Goal: Task Accomplishment & Management: Complete application form

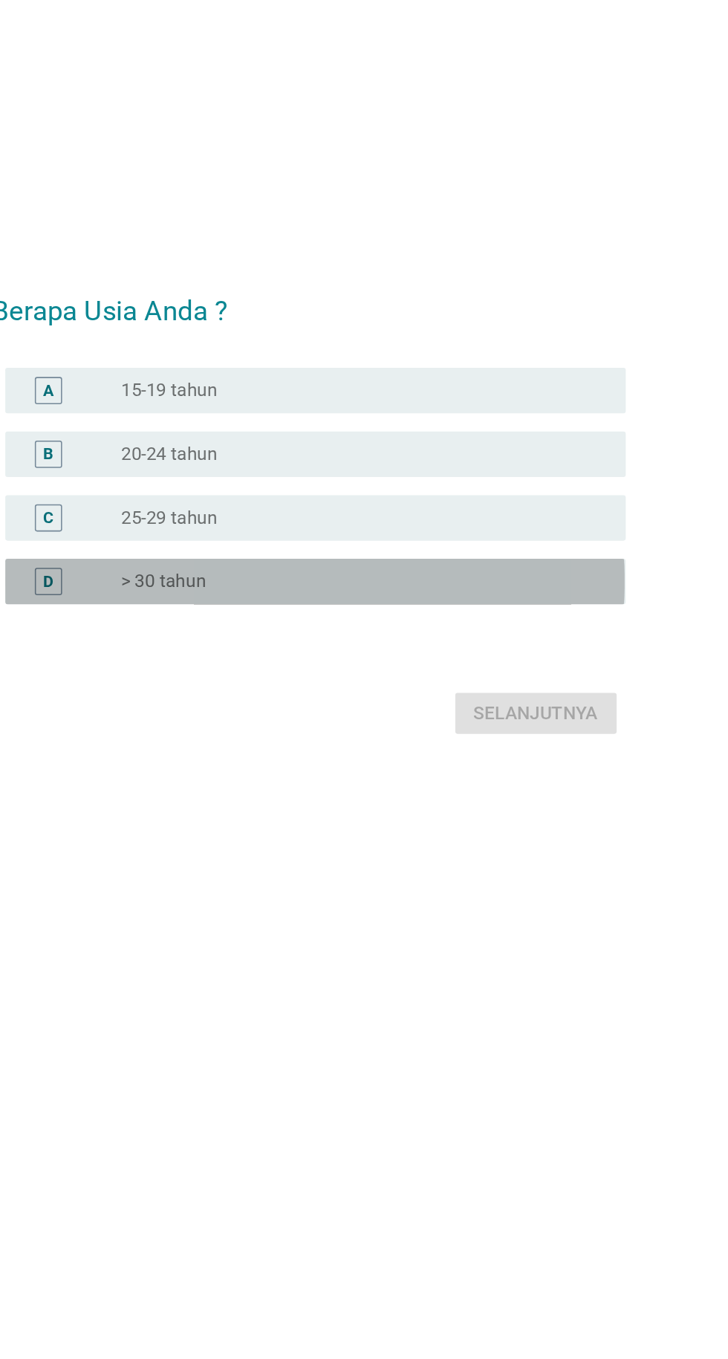
click at [193, 735] on font "D" at bounding box center [193, 729] width 7 height 12
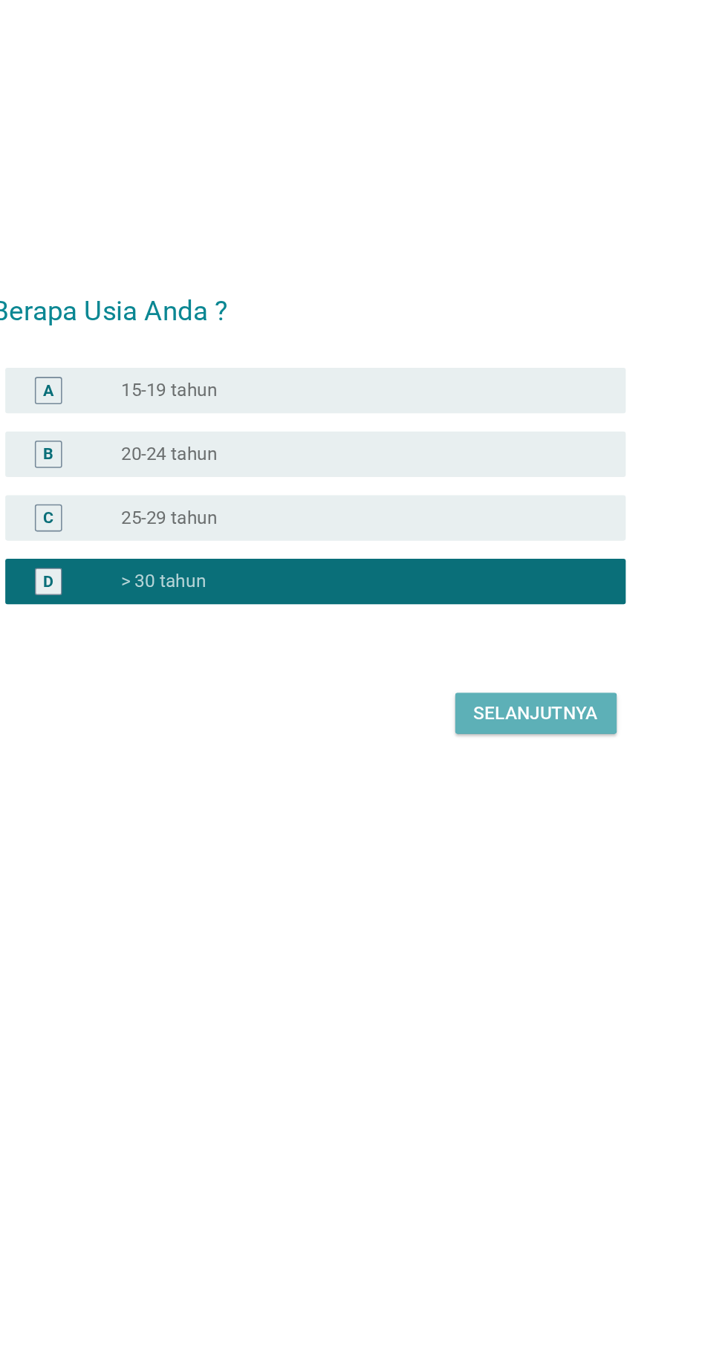
click at [478, 823] on font "Selanjutnya" at bounding box center [513, 816] width 82 height 14
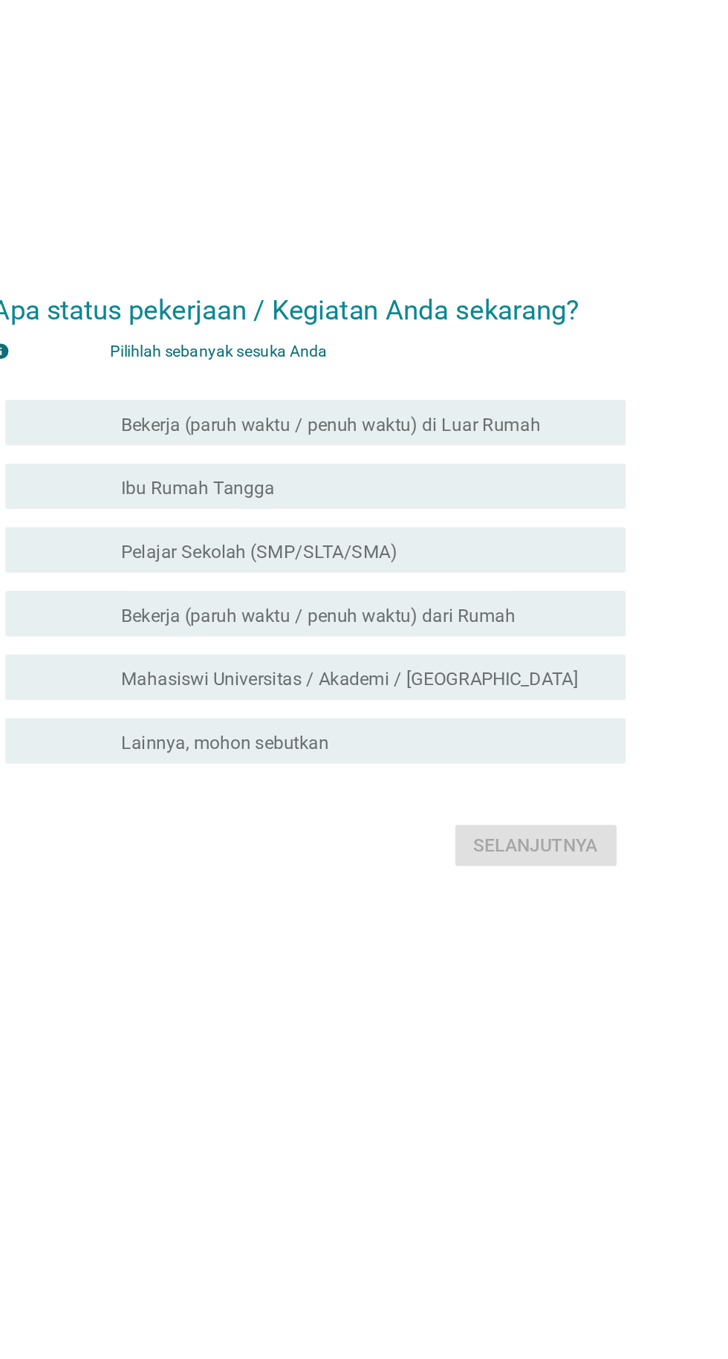
click at [191, 634] on font "memeriksa" at bounding box center [258, 625] width 160 height 18
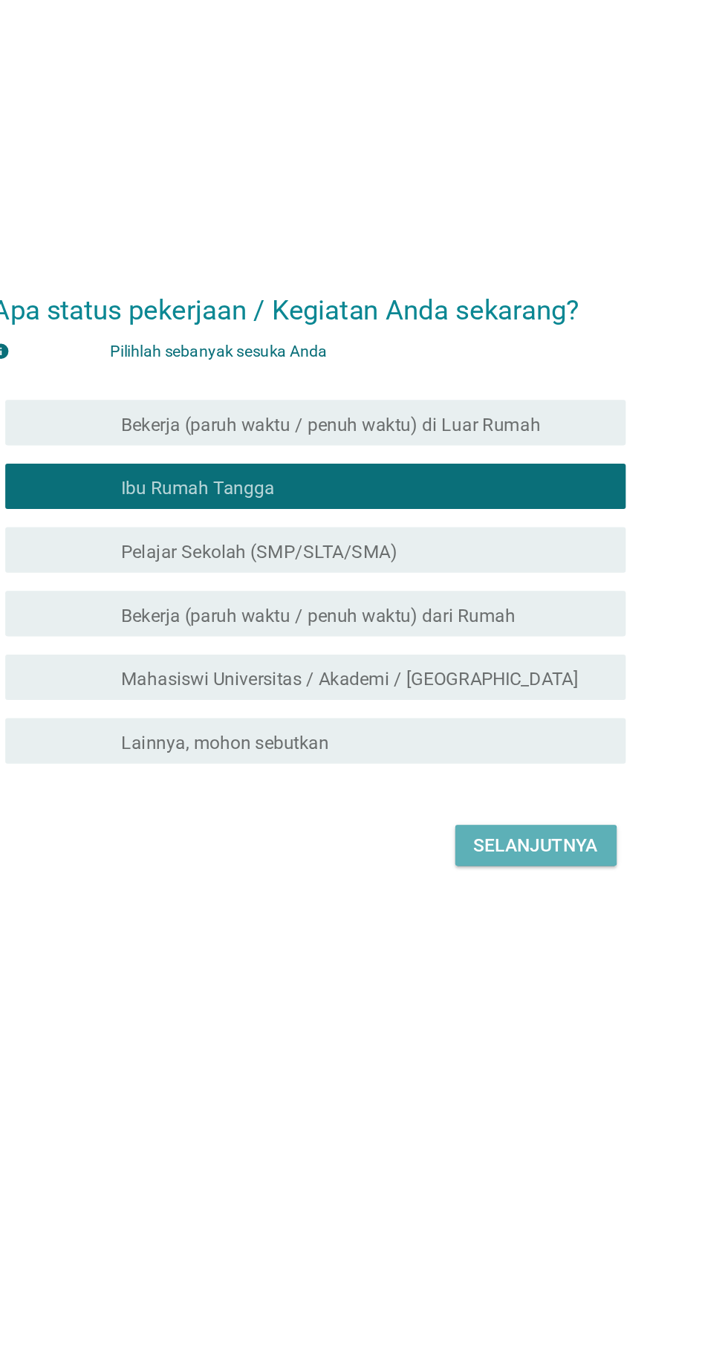
click at [489, 866] on font "Selanjutnya" at bounding box center [513, 859] width 82 height 14
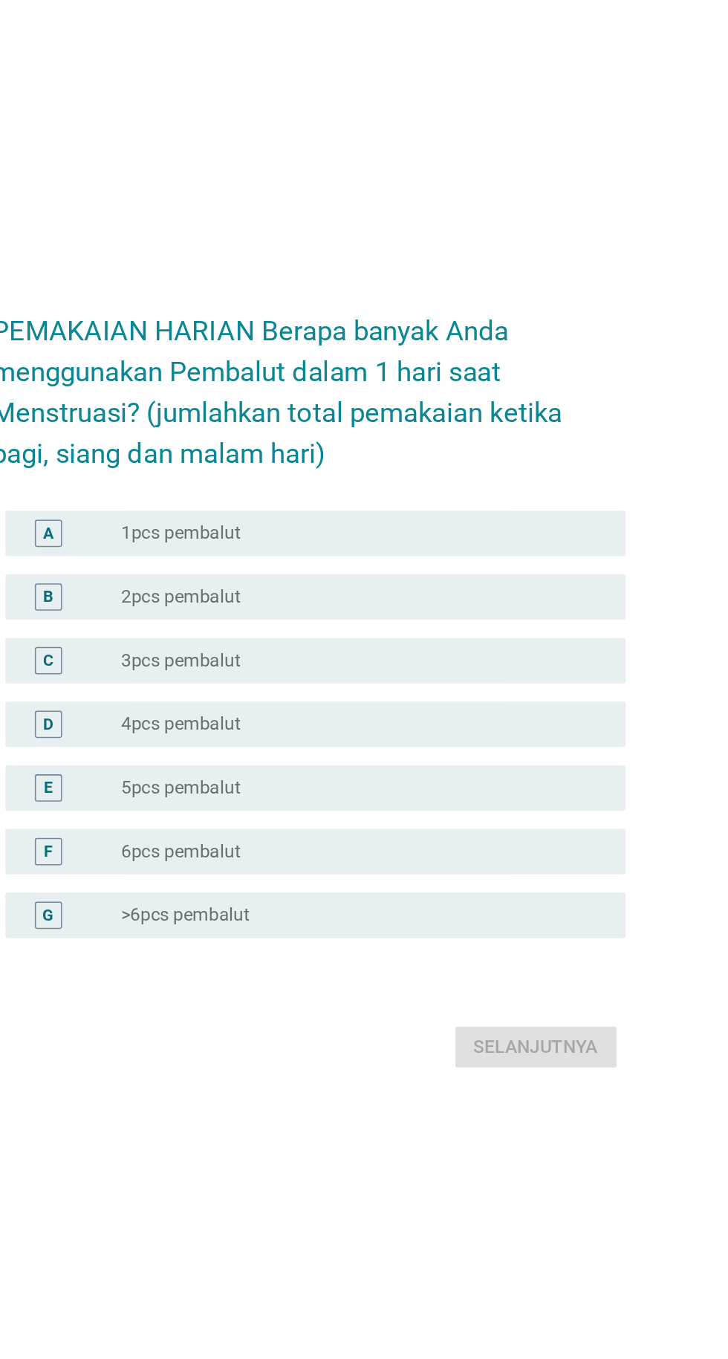
scroll to position [13, 0]
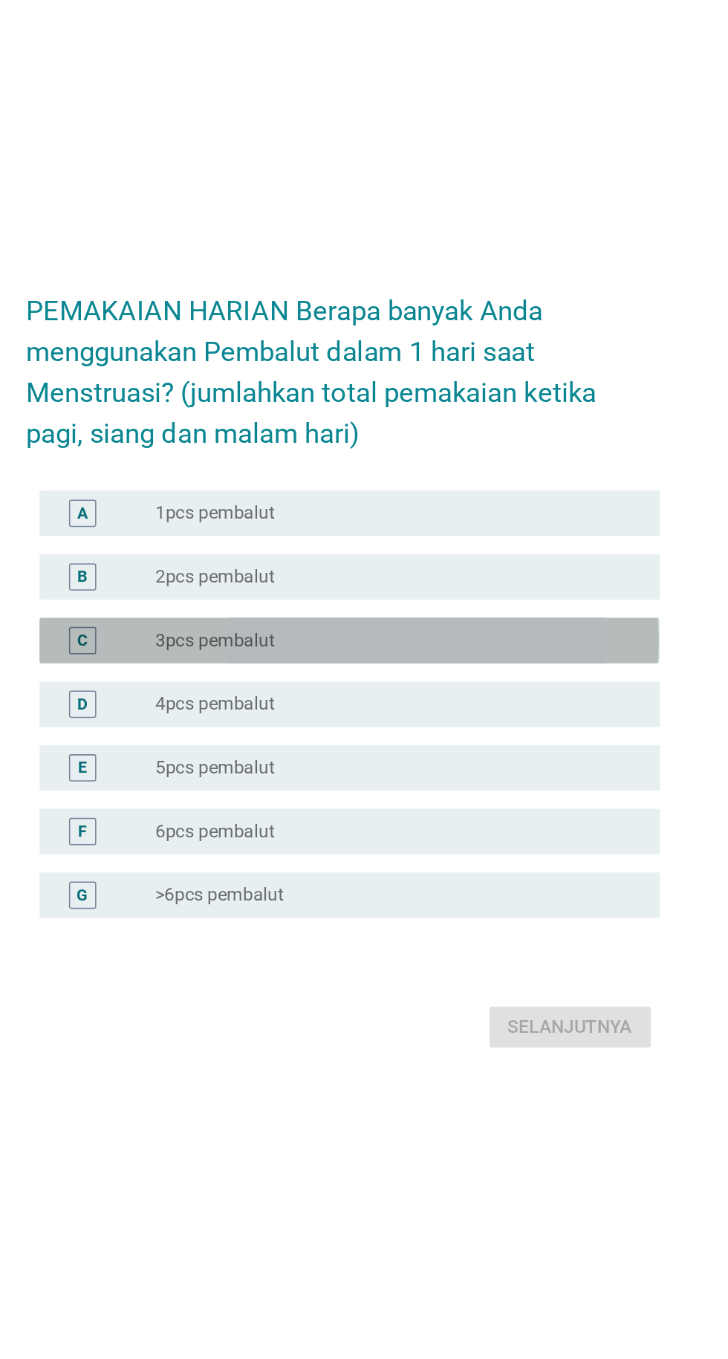
click at [175, 668] on div "C tombol radio tidak dicentang 3pcs pembalut" at bounding box center [368, 653] width 405 height 30
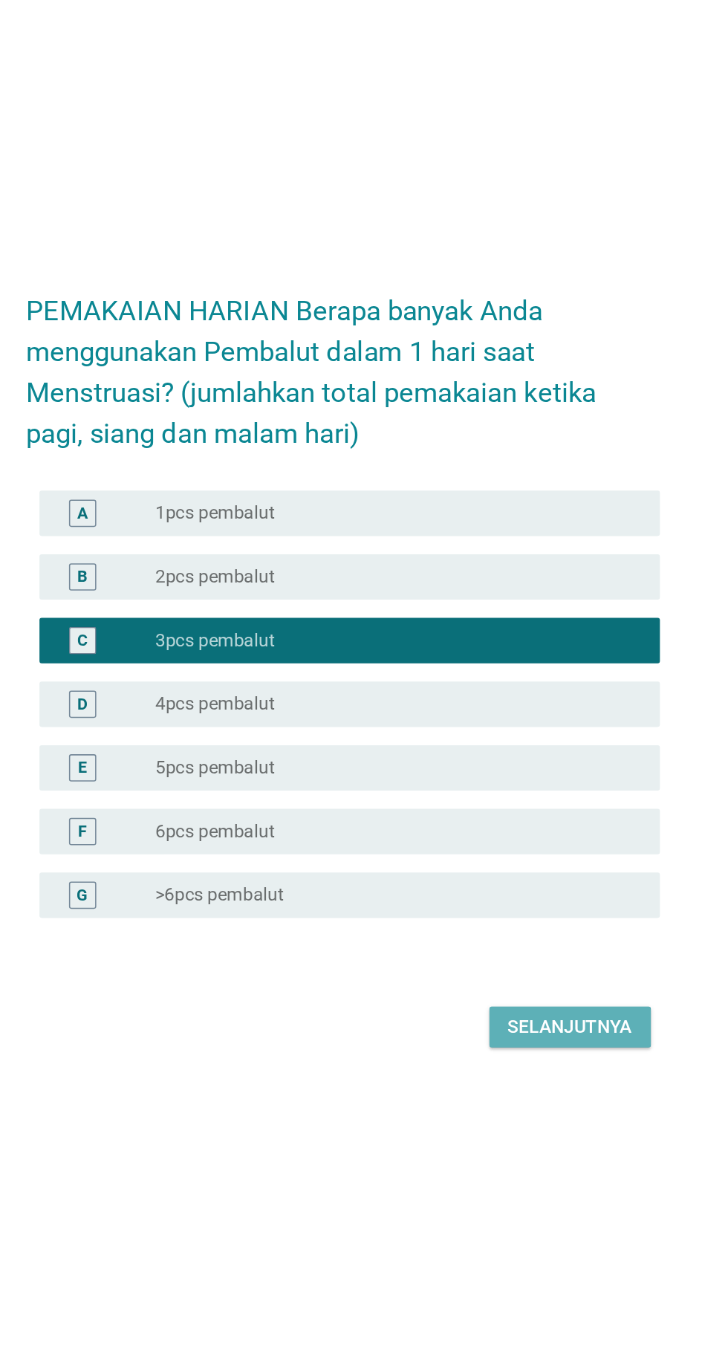
click at [470, 919] on button "Selanjutnya" at bounding box center [512, 905] width 105 height 27
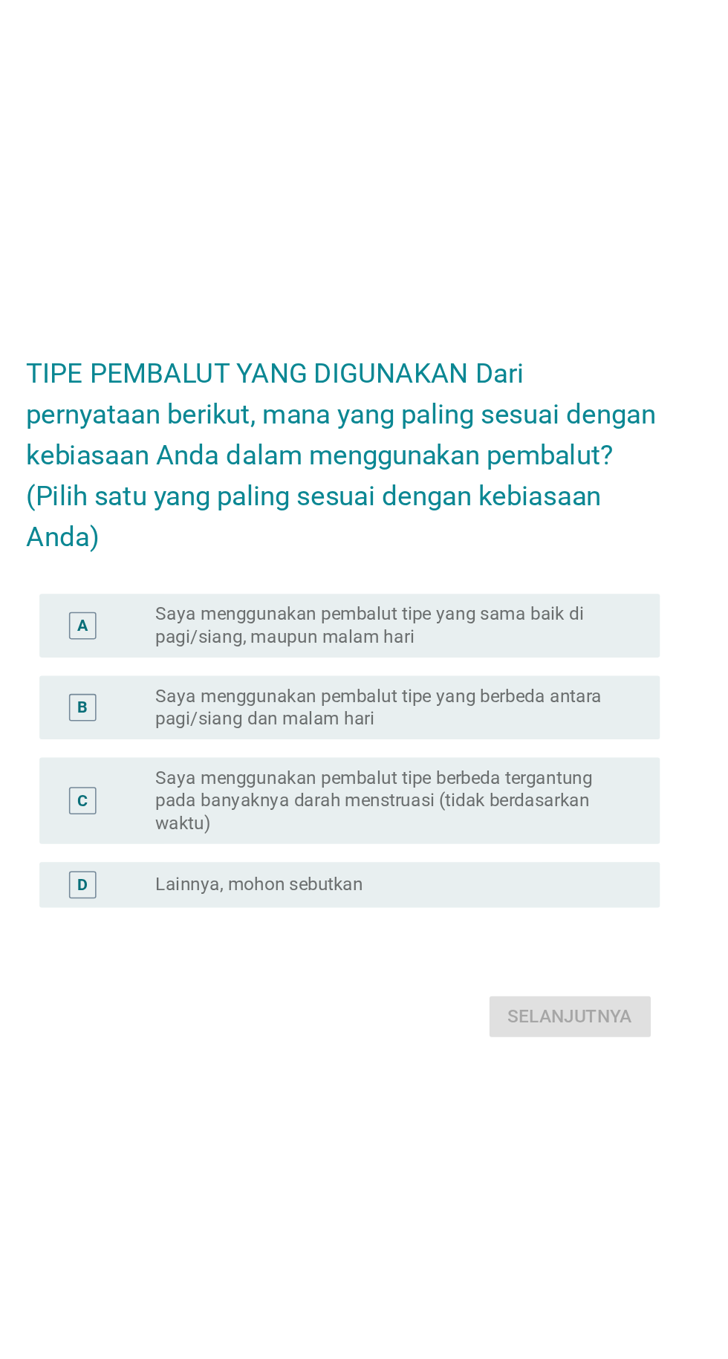
scroll to position [51, 0]
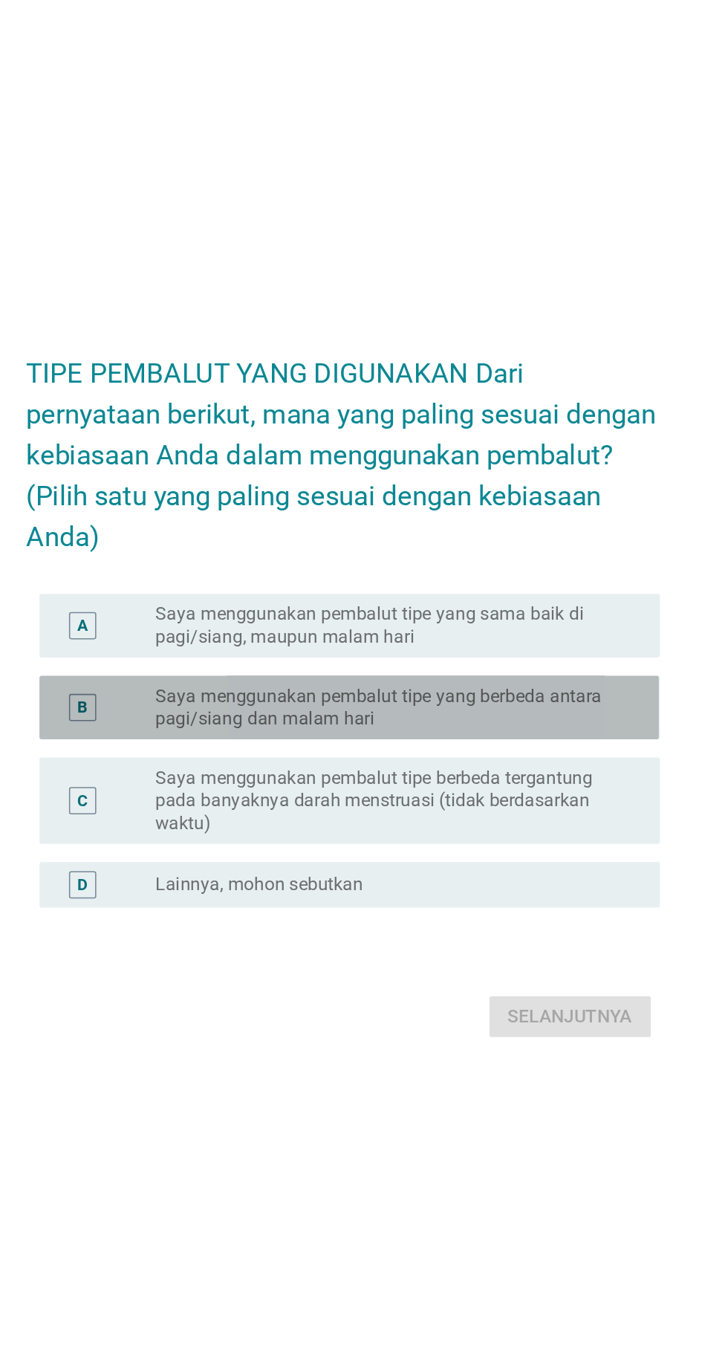
click at [188, 666] on div "B" at bounding box center [194, 657] width 18 height 18
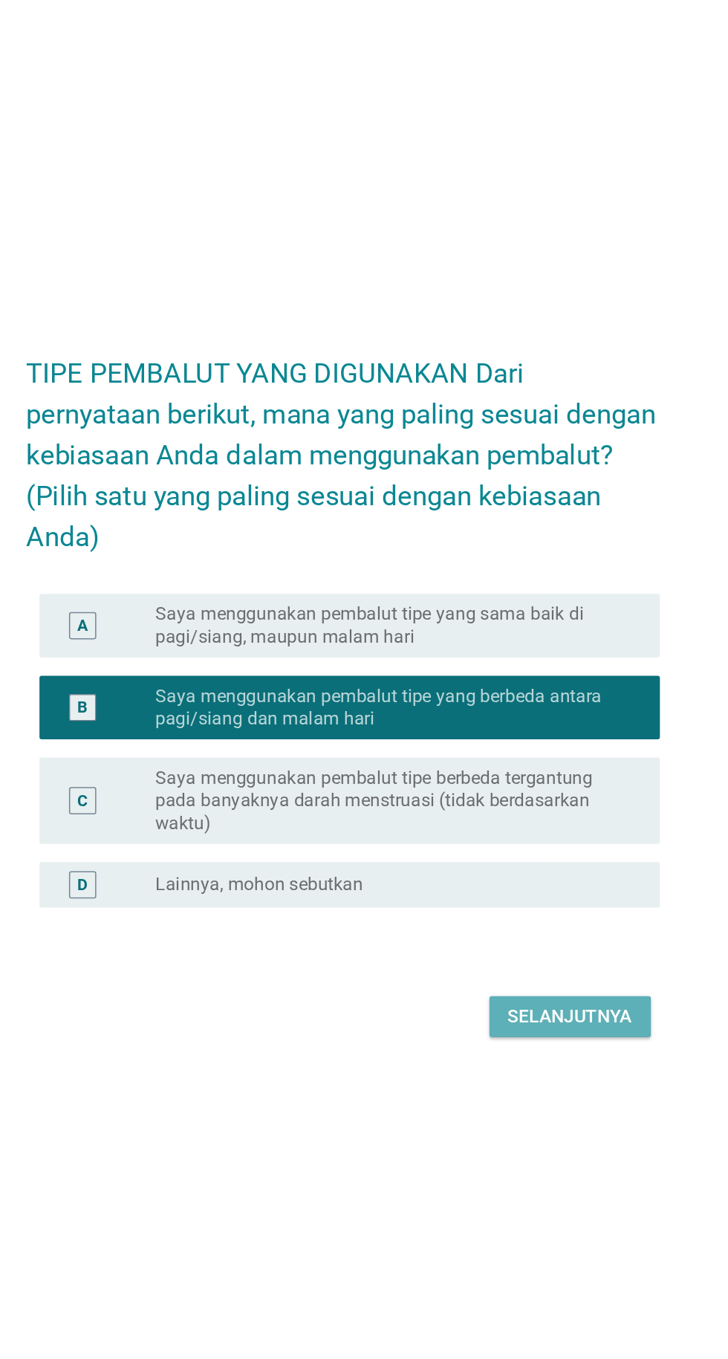
click at [465, 872] on button "Selanjutnya" at bounding box center [512, 858] width 105 height 27
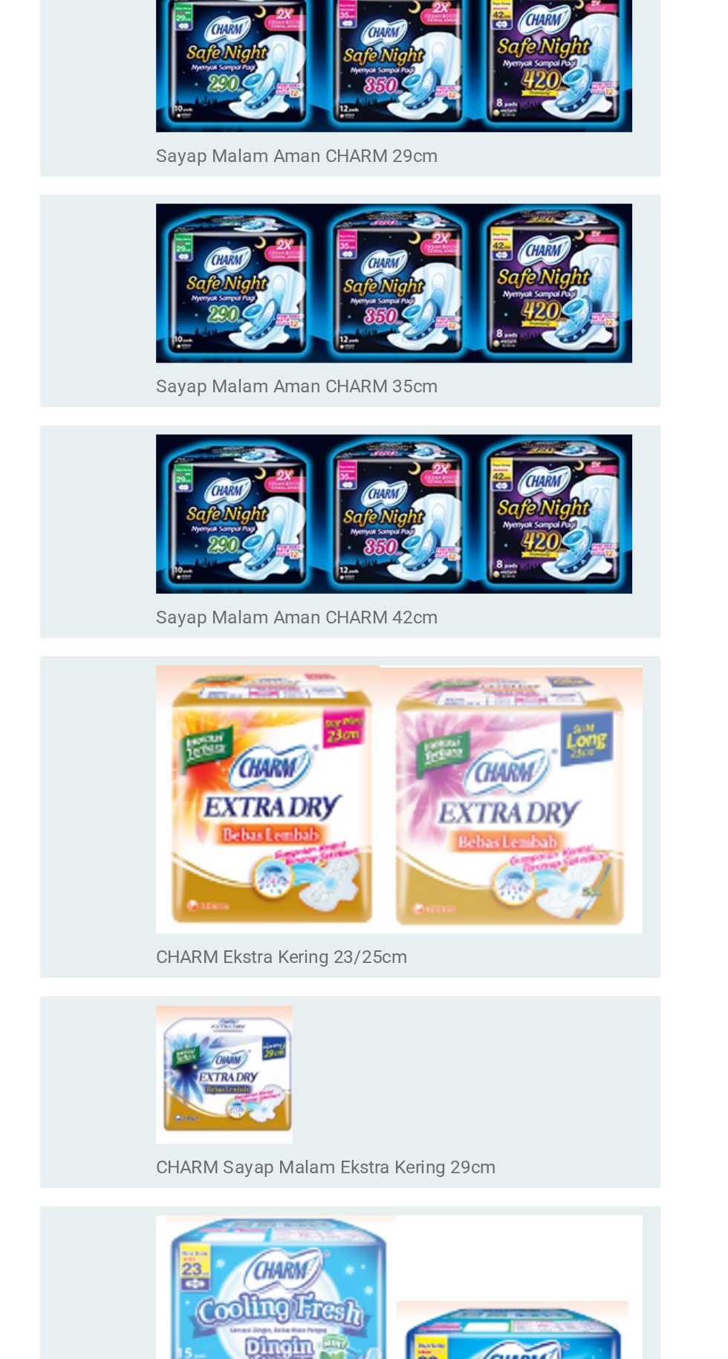
scroll to position [585, 0]
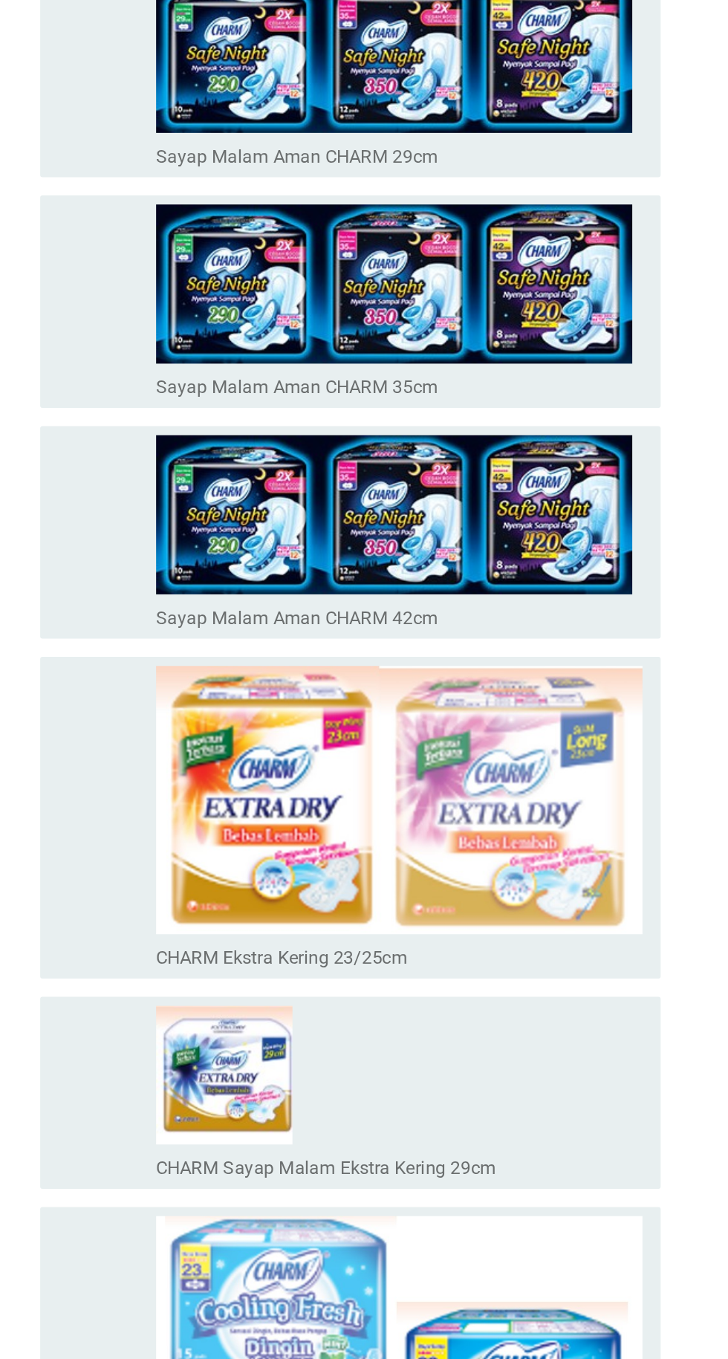
click at [505, 604] on img at bounding box center [400, 522] width 318 height 175
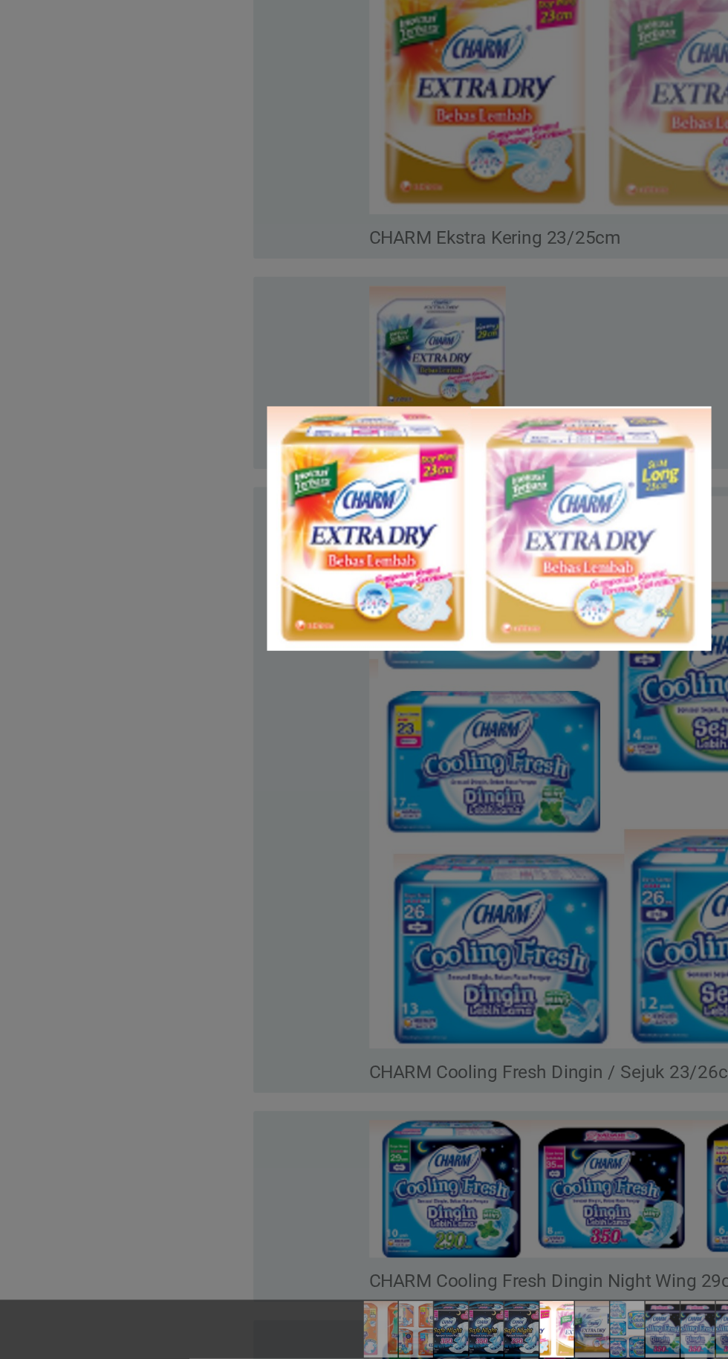
click at [127, 1076] on div at bounding box center [364, 679] width 728 height 1359
click at [81, 1028] on div at bounding box center [364, 679] width 728 height 1359
click at [386, 786] on img at bounding box center [320, 816] width 290 height 160
click at [374, 827] on img at bounding box center [320, 816] width 290 height 160
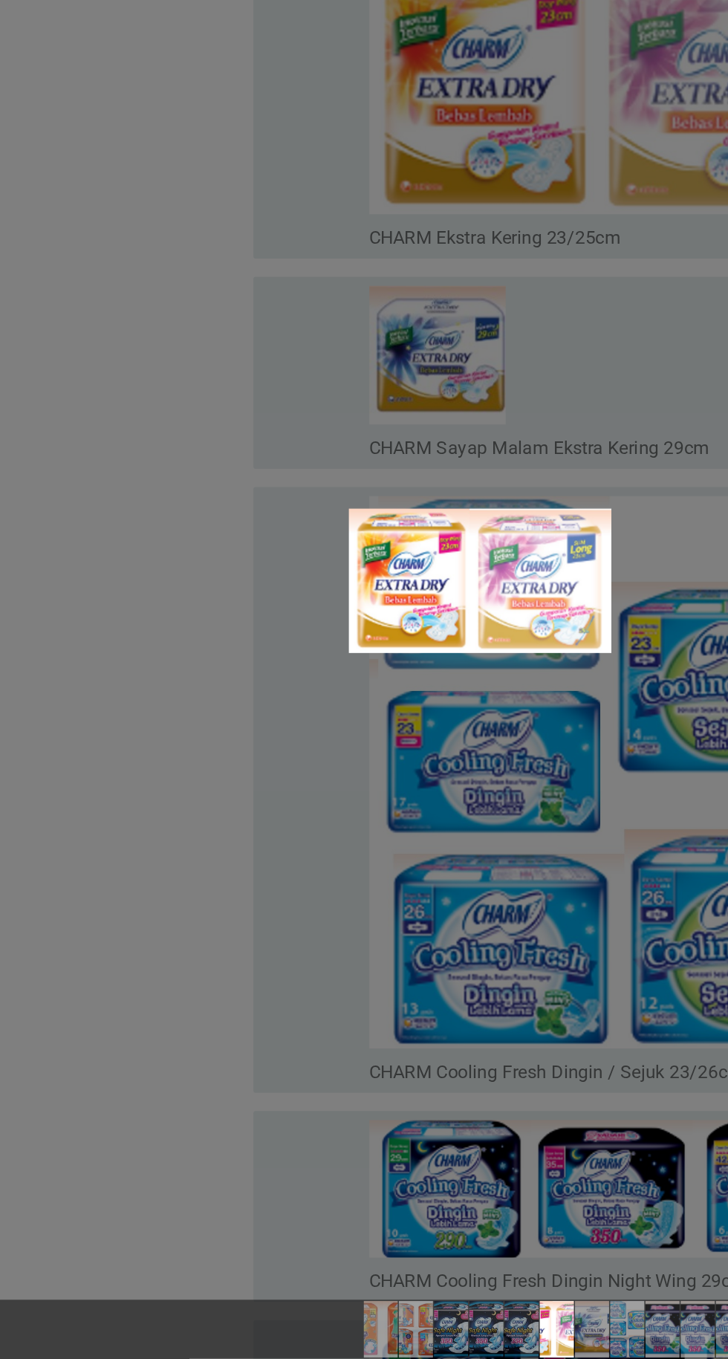
click at [365, 859] on img at bounding box center [314, 850] width 172 height 94
click at [393, 822] on img at bounding box center [314, 850] width 172 height 94
click at [313, 855] on img at bounding box center [314, 850] width 172 height 94
click at [395, 701] on div at bounding box center [364, 679] width 728 height 1359
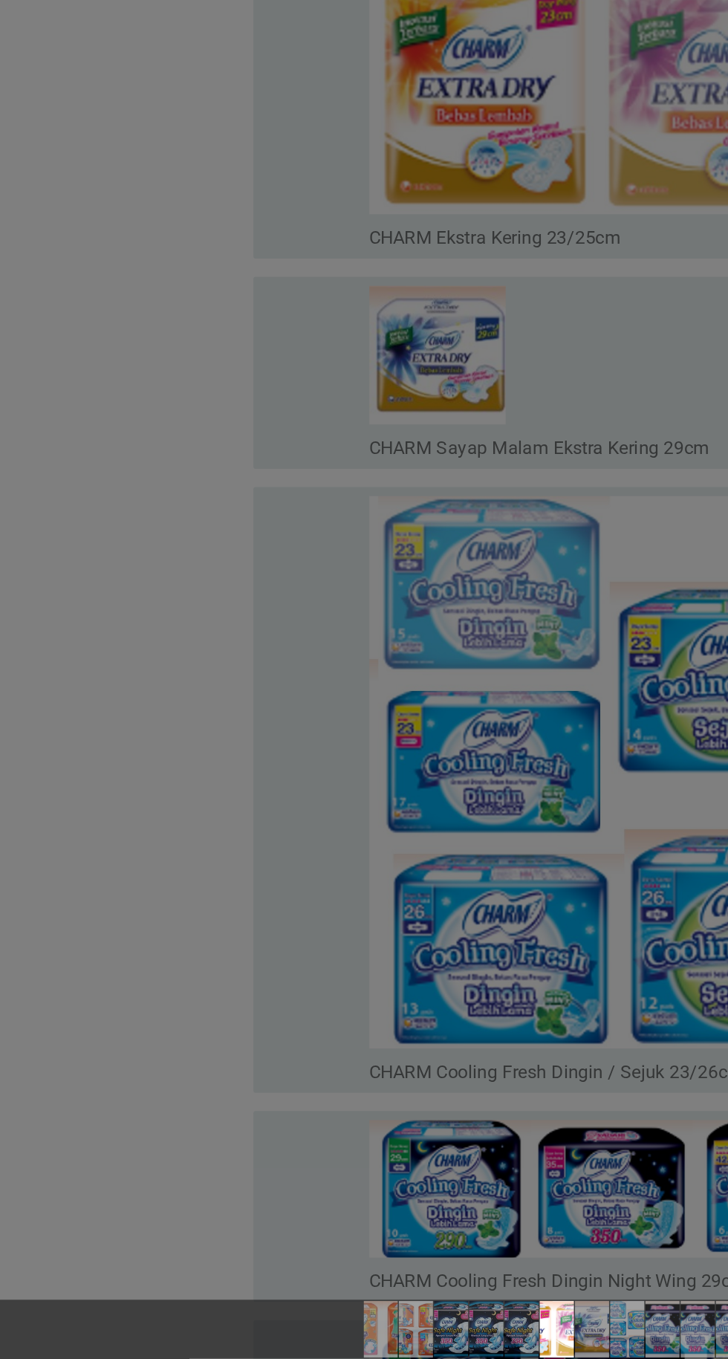
click at [364, 567] on div at bounding box center [364, 679] width 728 height 1359
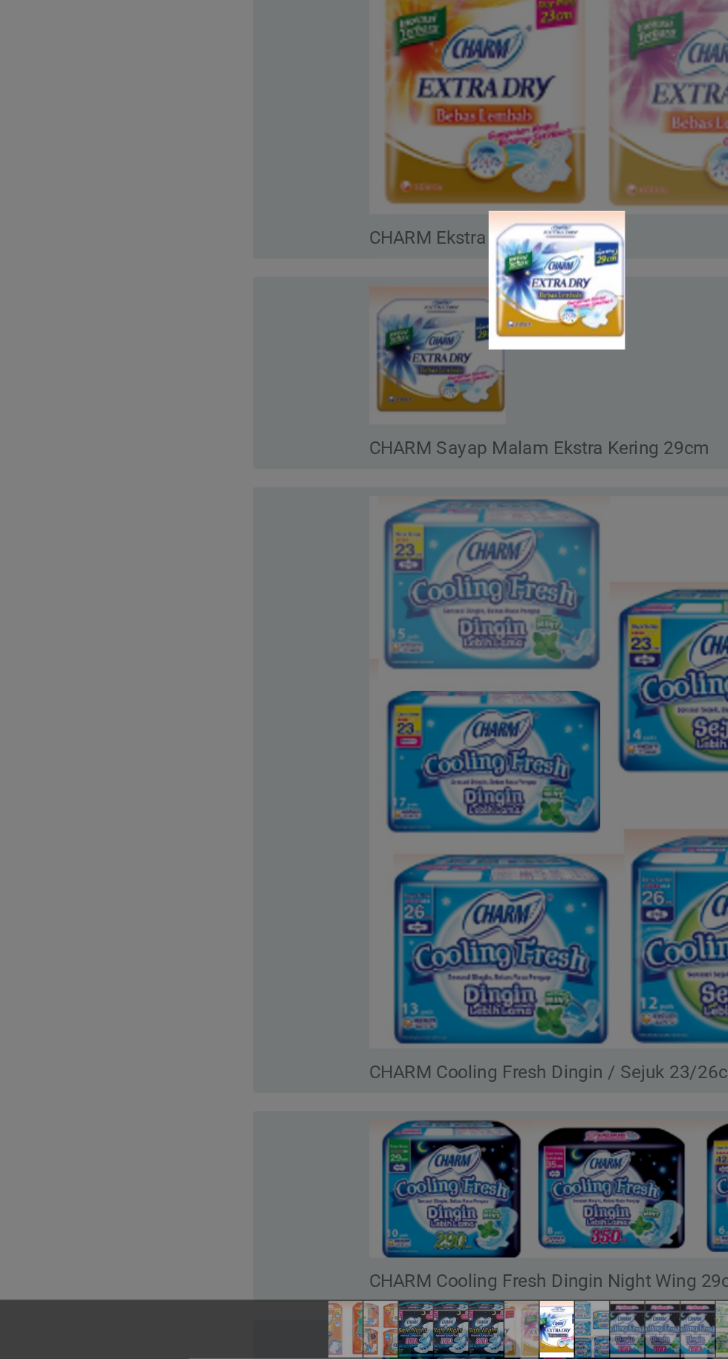
click at [372, 667] on img at bounding box center [363, 653] width 89 height 91
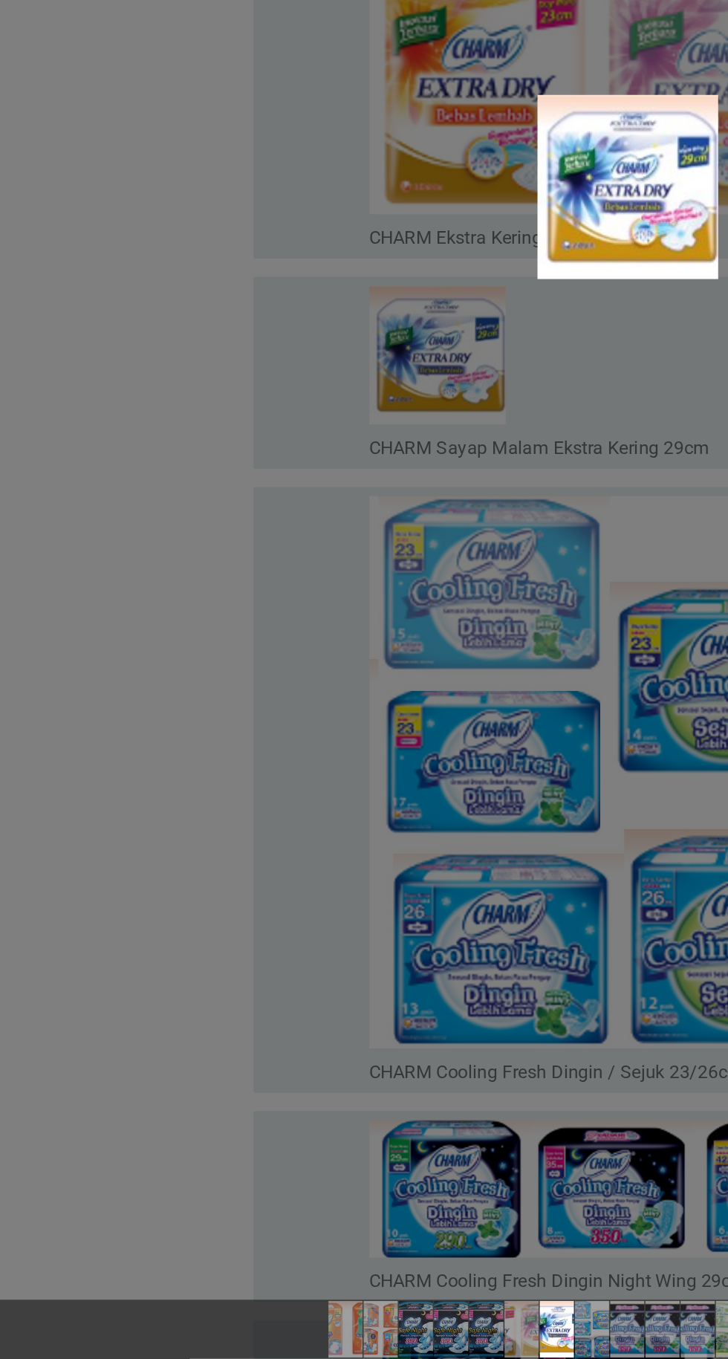
click at [332, 859] on div at bounding box center [364, 679] width 728 height 1359
click at [346, 859] on div at bounding box center [364, 679] width 728 height 1359
click at [343, 856] on div at bounding box center [364, 679] width 728 height 1359
click at [308, 999] on div at bounding box center [364, 679] width 728 height 1359
click at [325, 1056] on div at bounding box center [364, 679] width 728 height 1359
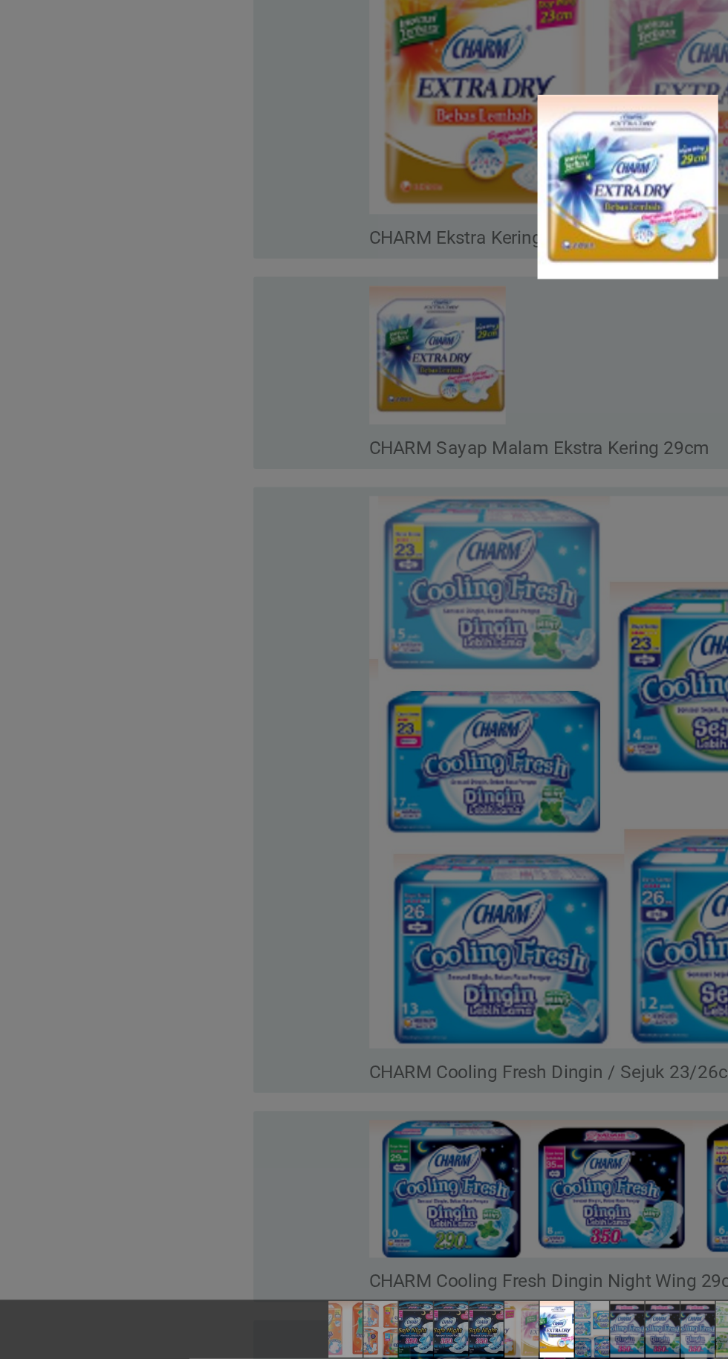
click at [327, 1007] on div at bounding box center [364, 679] width 728 height 1359
click at [421, 595] on img at bounding box center [410, 593] width 118 height 120
click at [409, 605] on img at bounding box center [410, 593] width 118 height 120
click at [407, 619] on img at bounding box center [410, 593] width 118 height 120
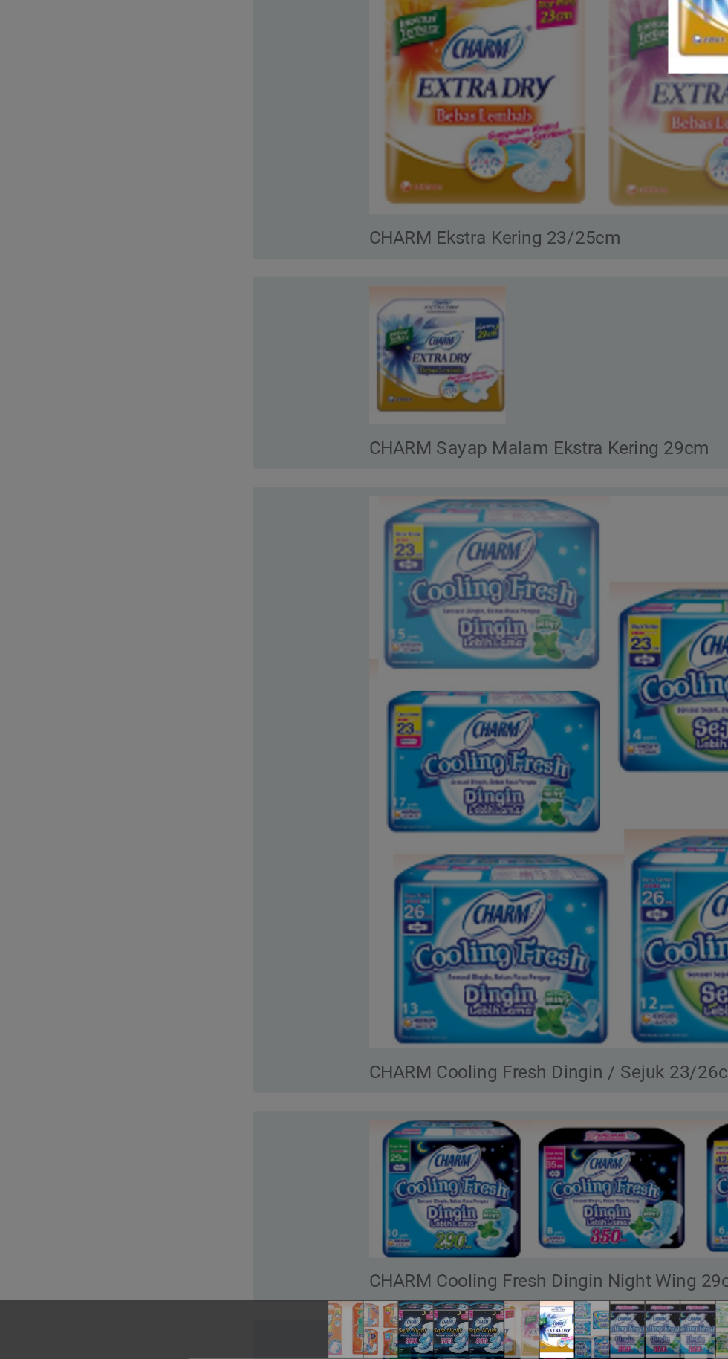
click at [271, 712] on div at bounding box center [364, 679] width 728 height 1359
click at [296, 702] on div at bounding box center [364, 679] width 728 height 1359
click at [313, 697] on div at bounding box center [364, 679] width 728 height 1359
click at [346, 575] on div at bounding box center [364, 679] width 728 height 1359
click at [329, 568] on div at bounding box center [364, 679] width 728 height 1359
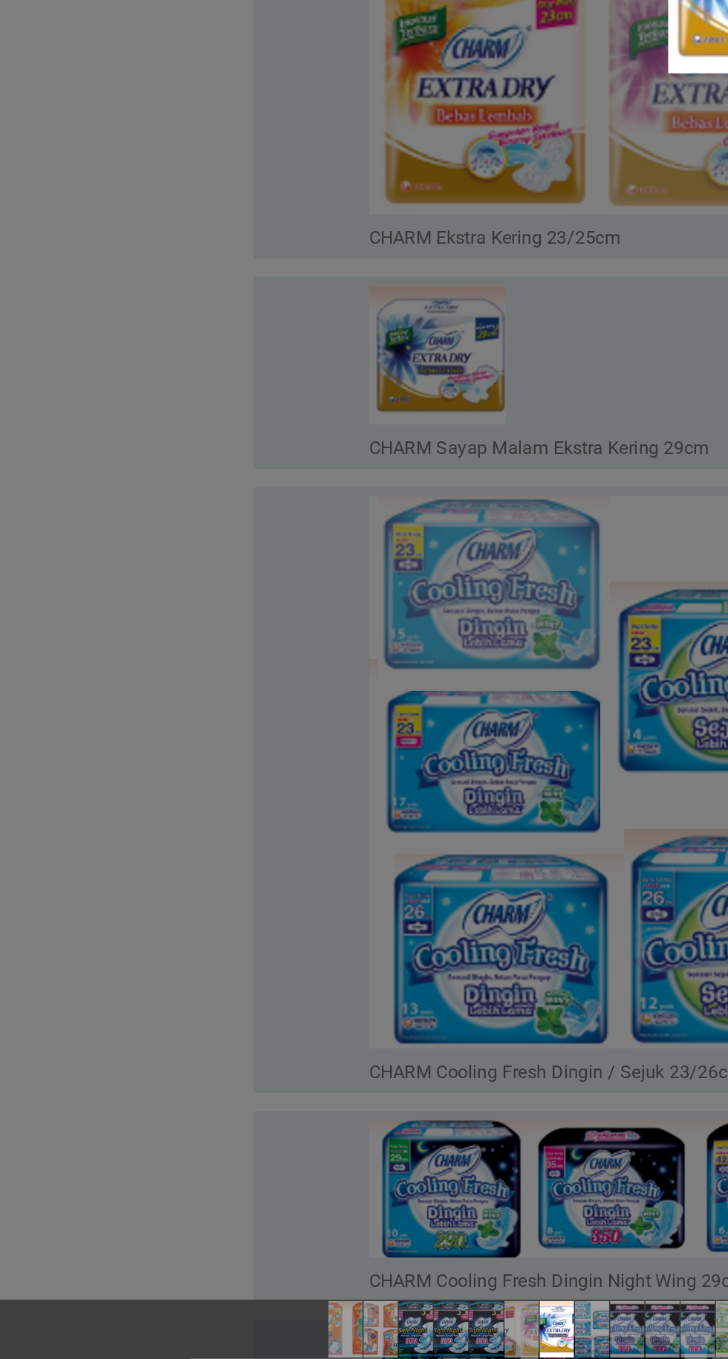
click at [333, 565] on div at bounding box center [364, 679] width 728 height 1359
click at [339, 562] on div at bounding box center [364, 679] width 728 height 1359
click at [426, 1084] on div at bounding box center [364, 679] width 728 height 1359
click at [291, 1333] on img at bounding box center [294, 1339] width 111 height 37
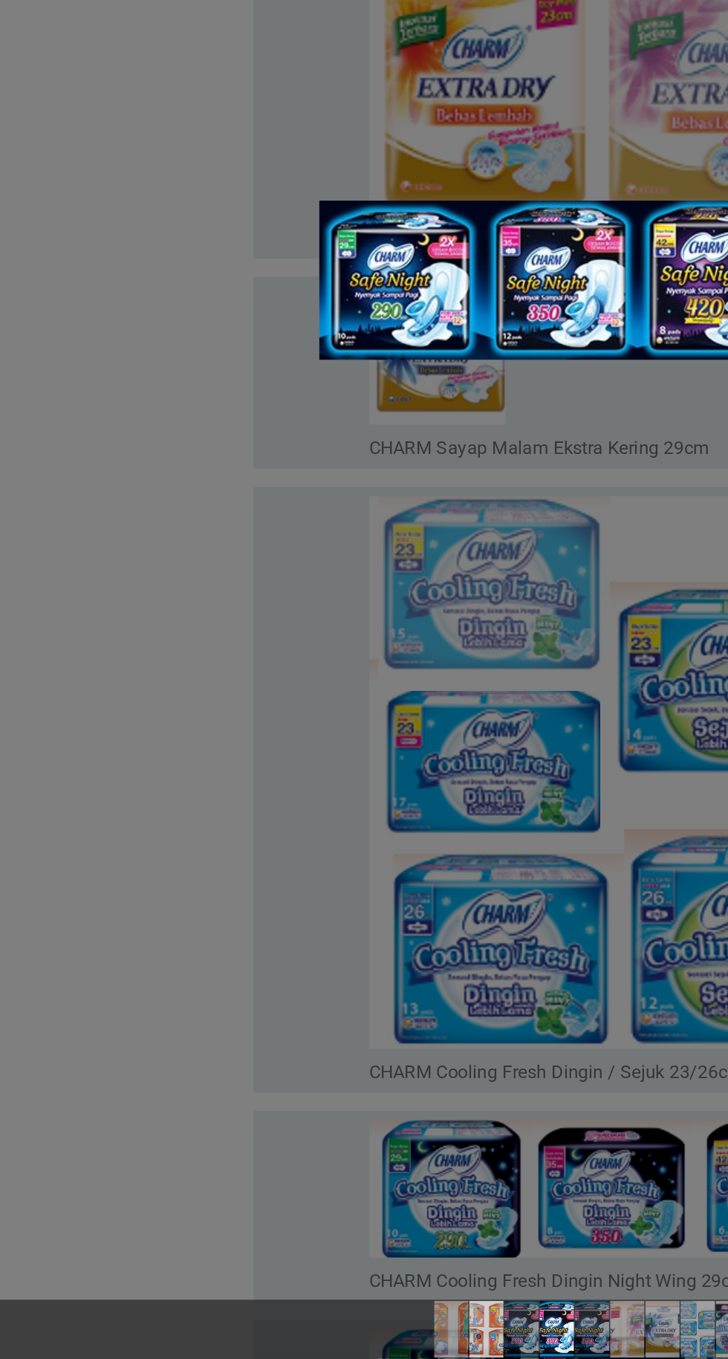
click at [314, 1339] on img at bounding box center [317, 1339] width 59 height 37
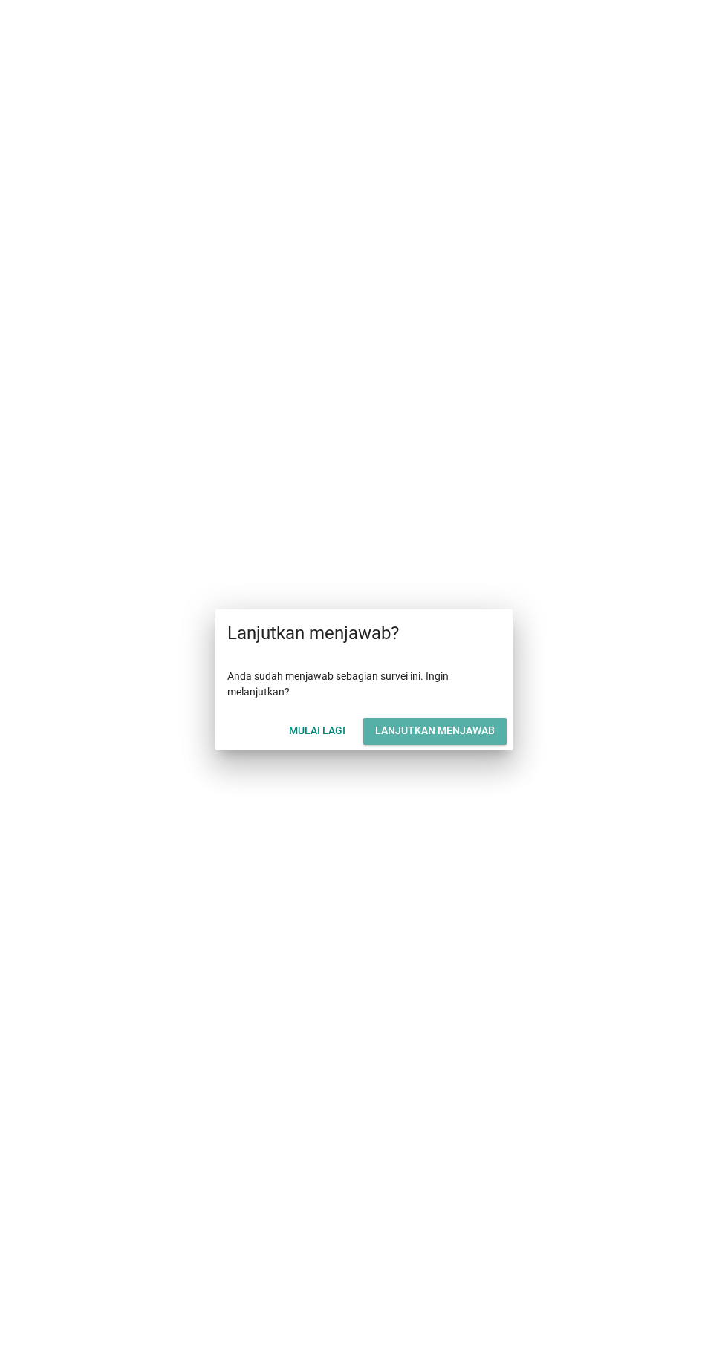
click at [458, 725] on font "Lanjutkan menjawab" at bounding box center [435, 730] width 120 height 12
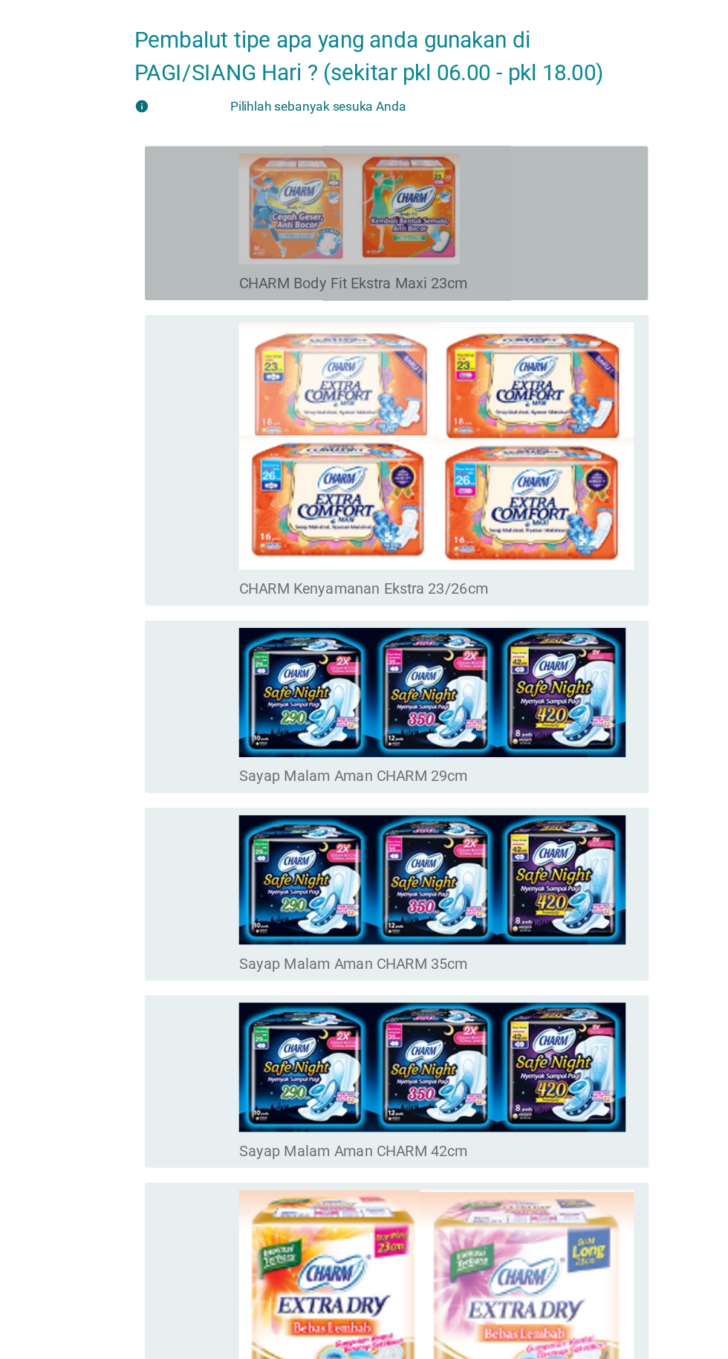
click at [173, 278] on div "memeriksa garis besar kotak centang kosong CHARM Body Fit Ekstra Maxi 23cm" at bounding box center [368, 242] width 405 height 124
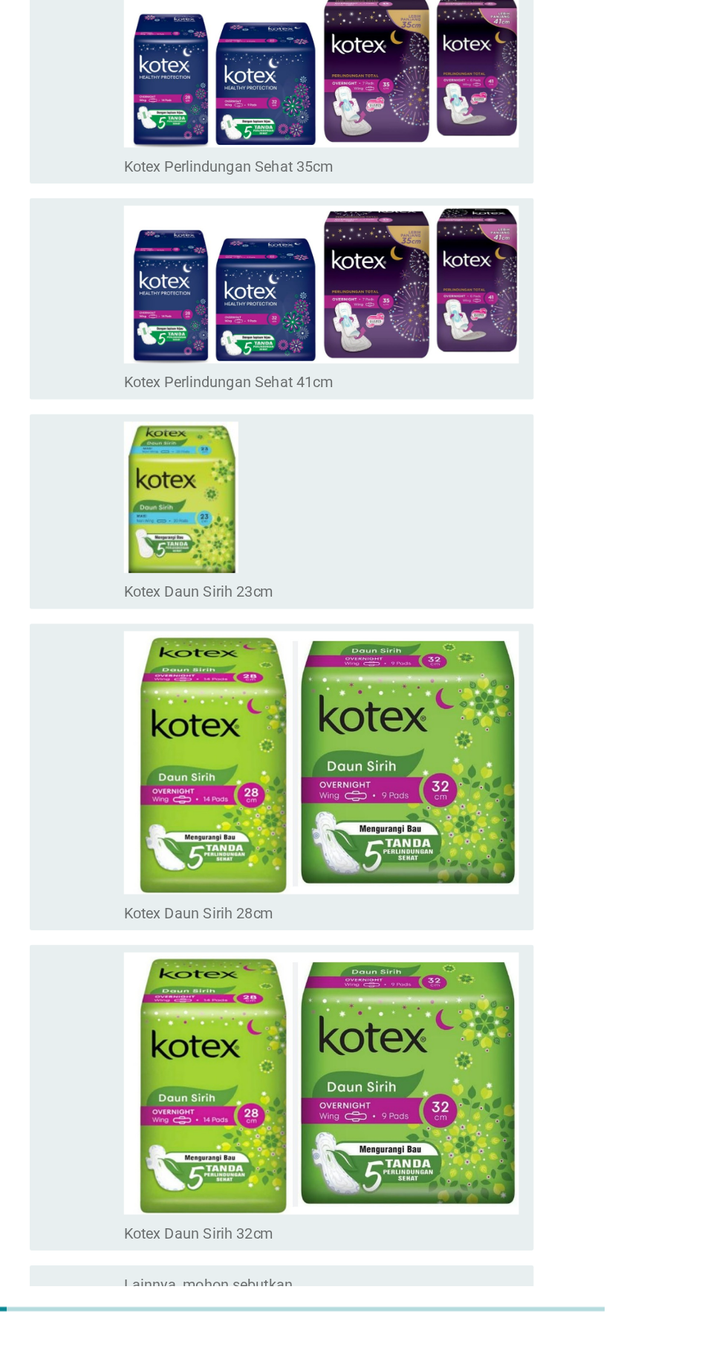
scroll to position [9907, 0]
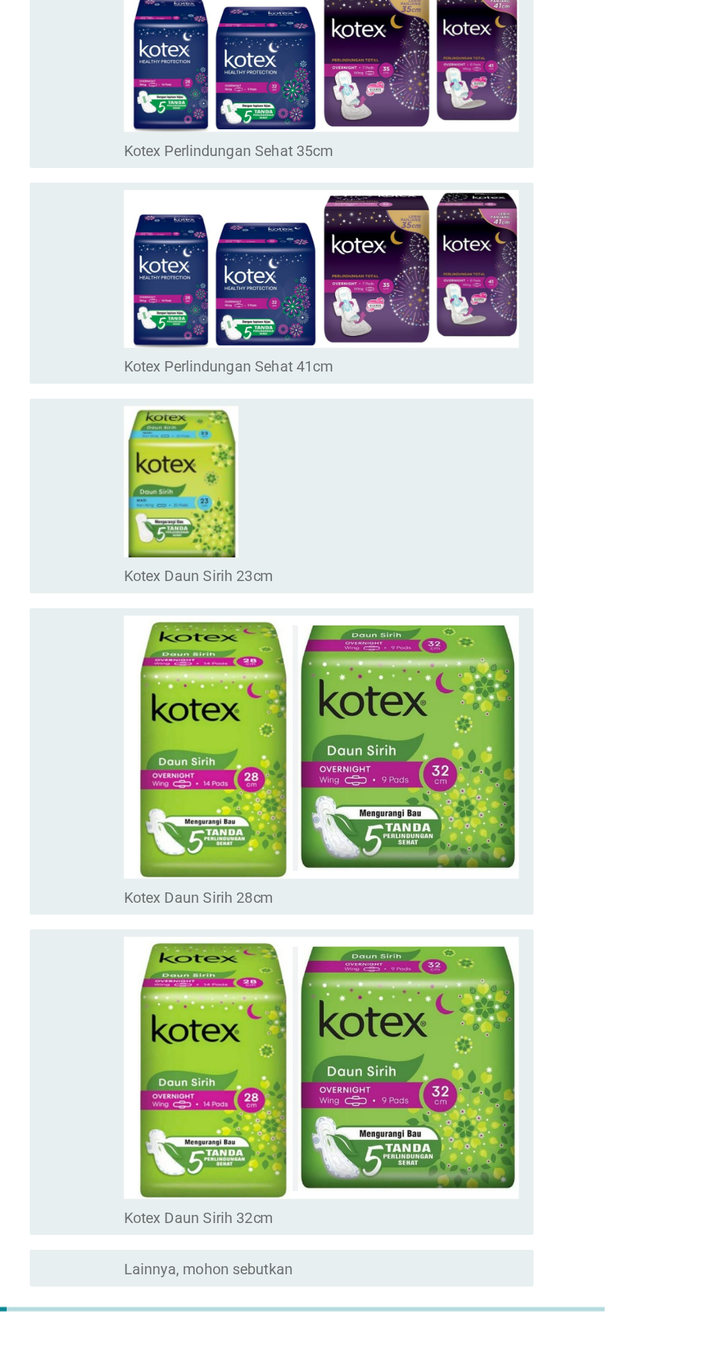
click at [537, 1358] on font "Selanjutnya" at bounding box center [513, 1374] width 82 height 14
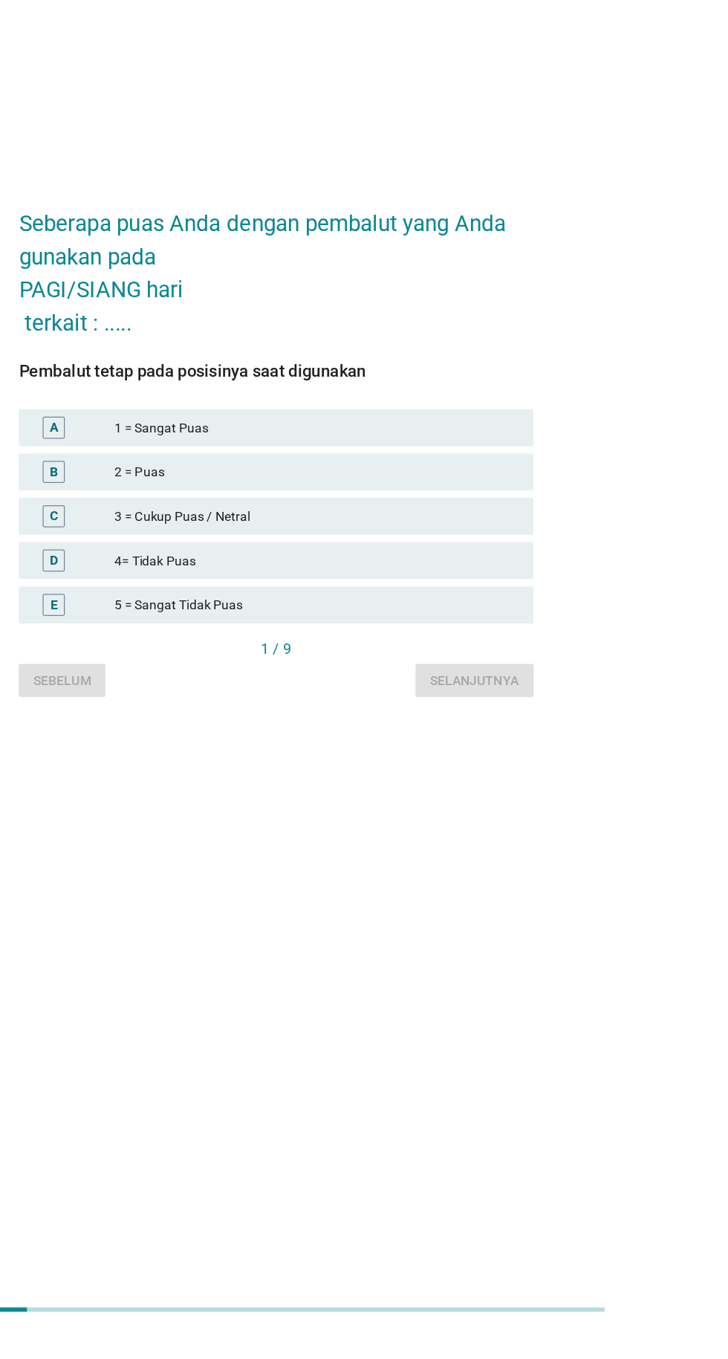
scroll to position [36, 0]
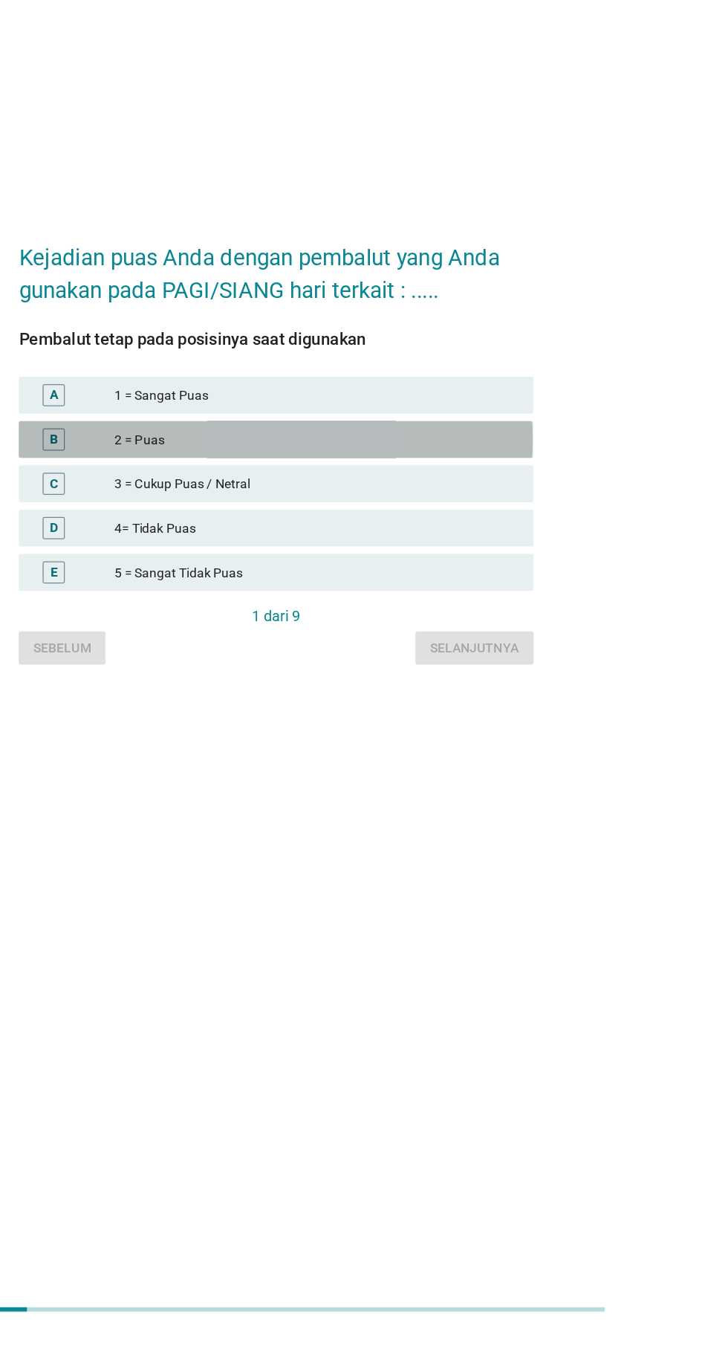
click at [496, 648] on font "2 = Puas" at bounding box center [396, 641] width 325 height 16
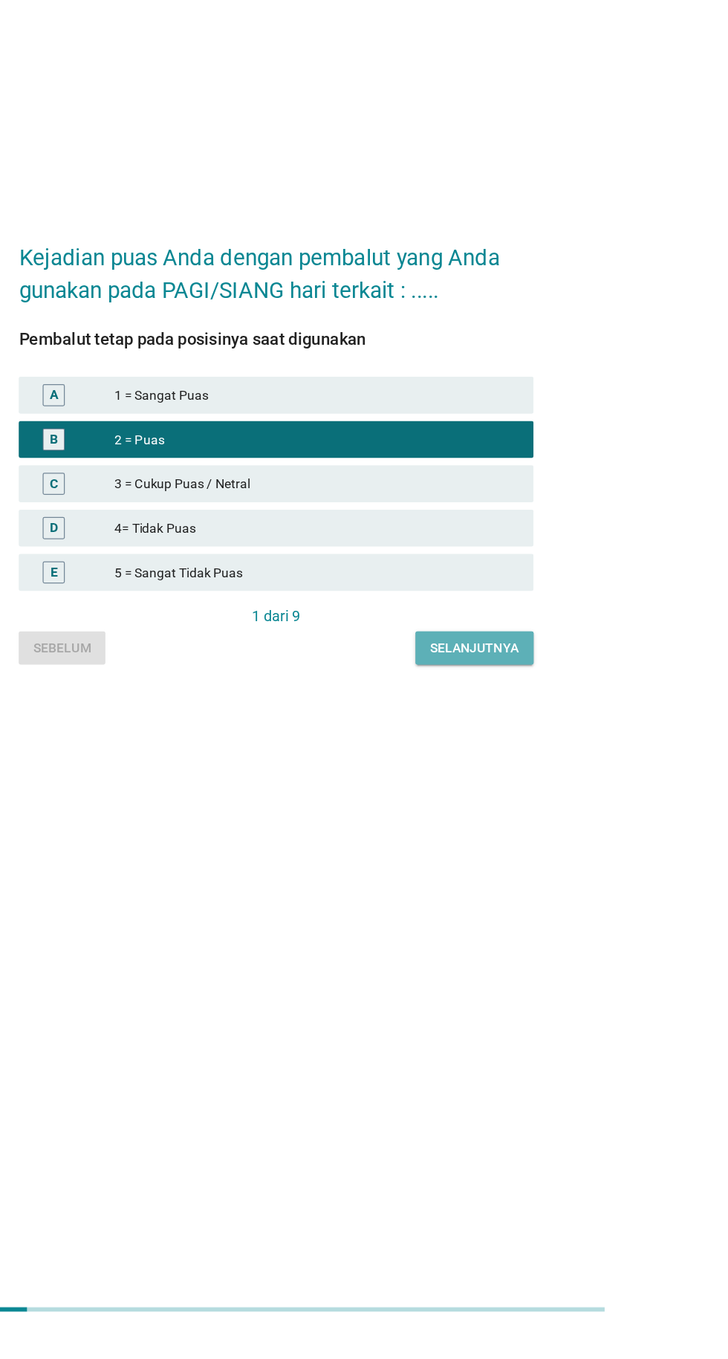
click at [558, 816] on font "Selanjutnya" at bounding box center [523, 809] width 71 height 16
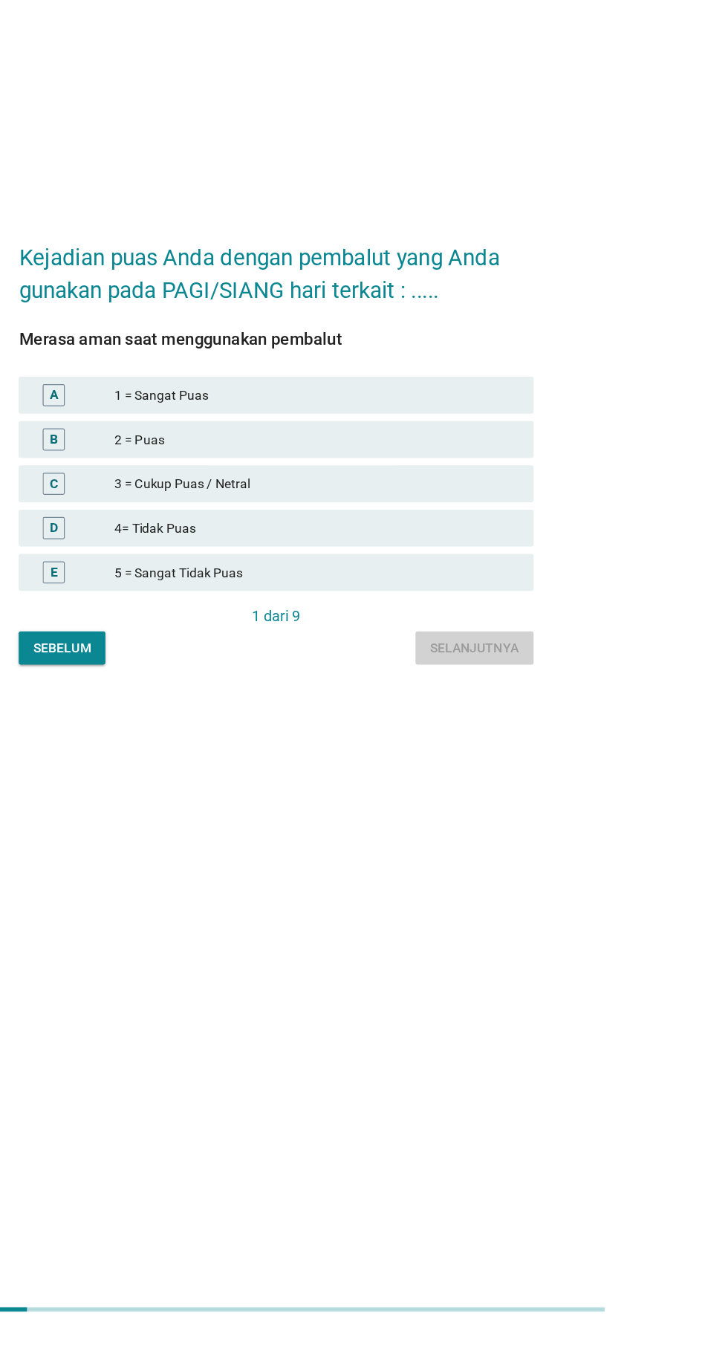
scroll to position [0, 0]
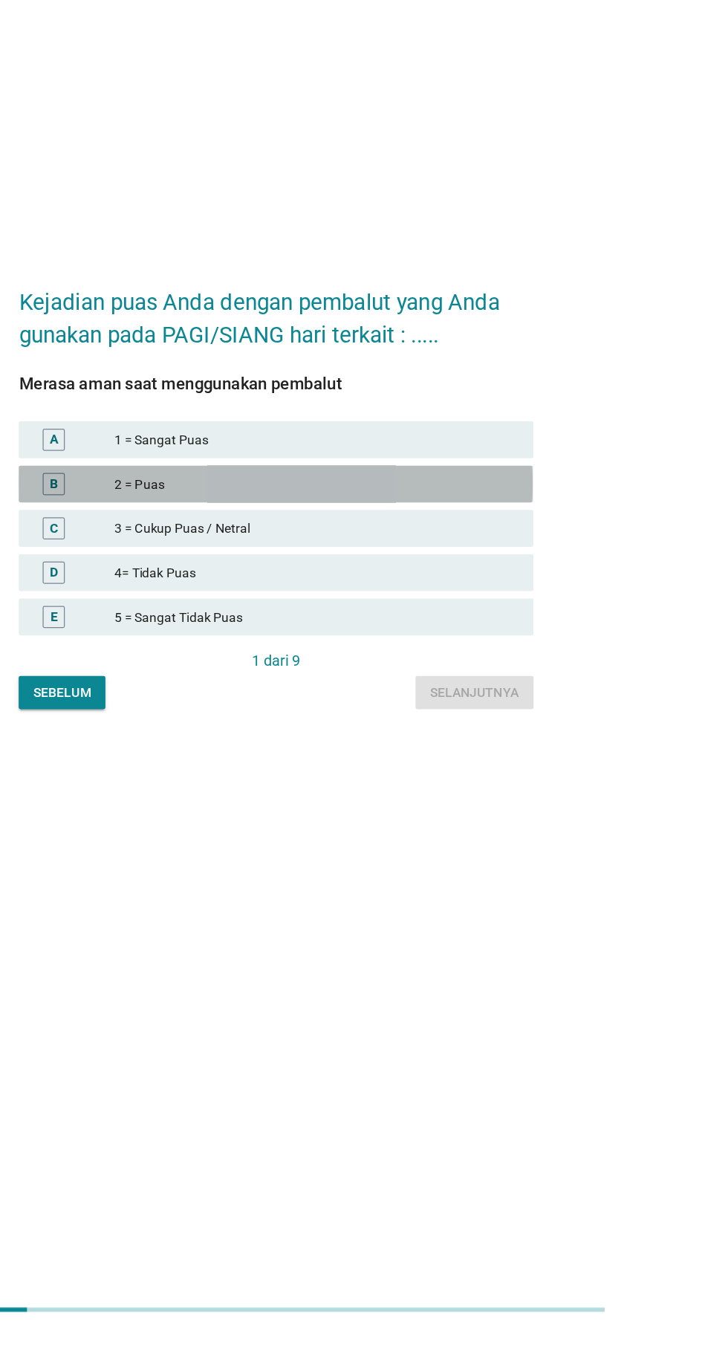
click at [548, 684] on font "2 = Puas" at bounding box center [396, 677] width 325 height 16
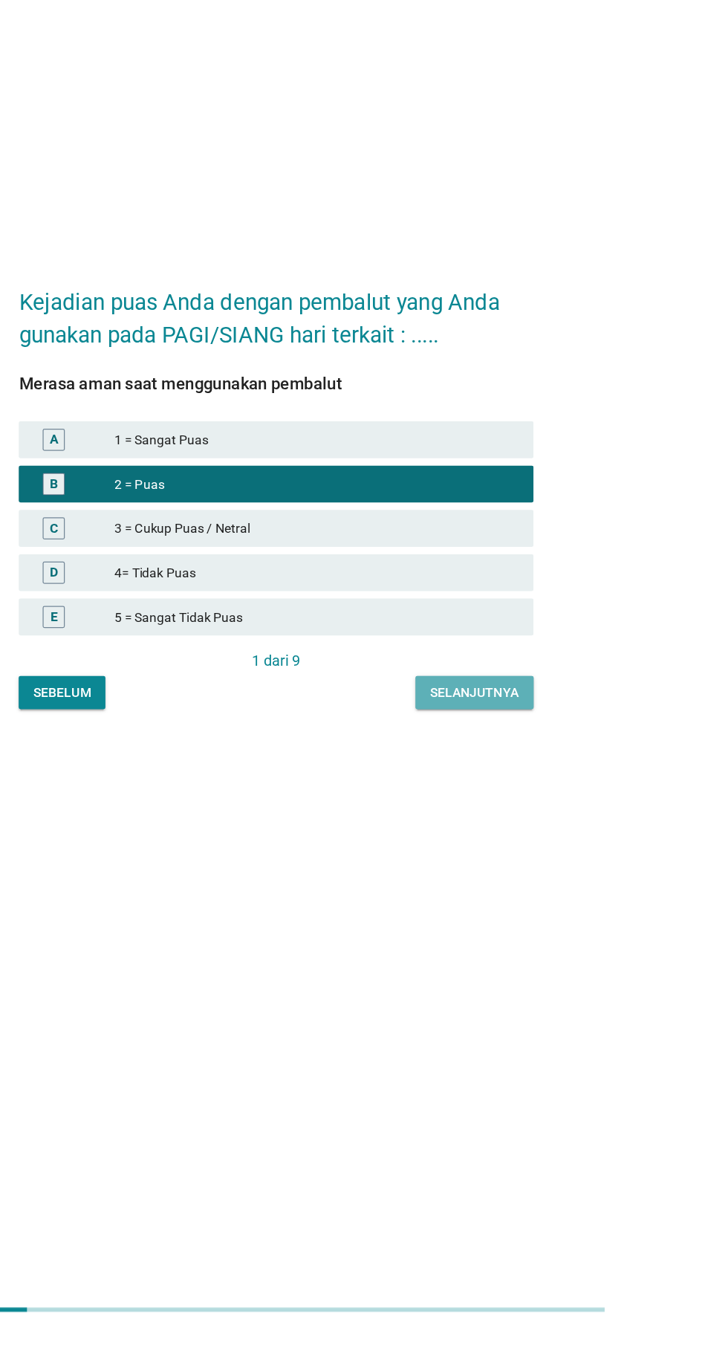
click at [555, 850] on font "Selanjutnya" at bounding box center [523, 844] width 71 height 12
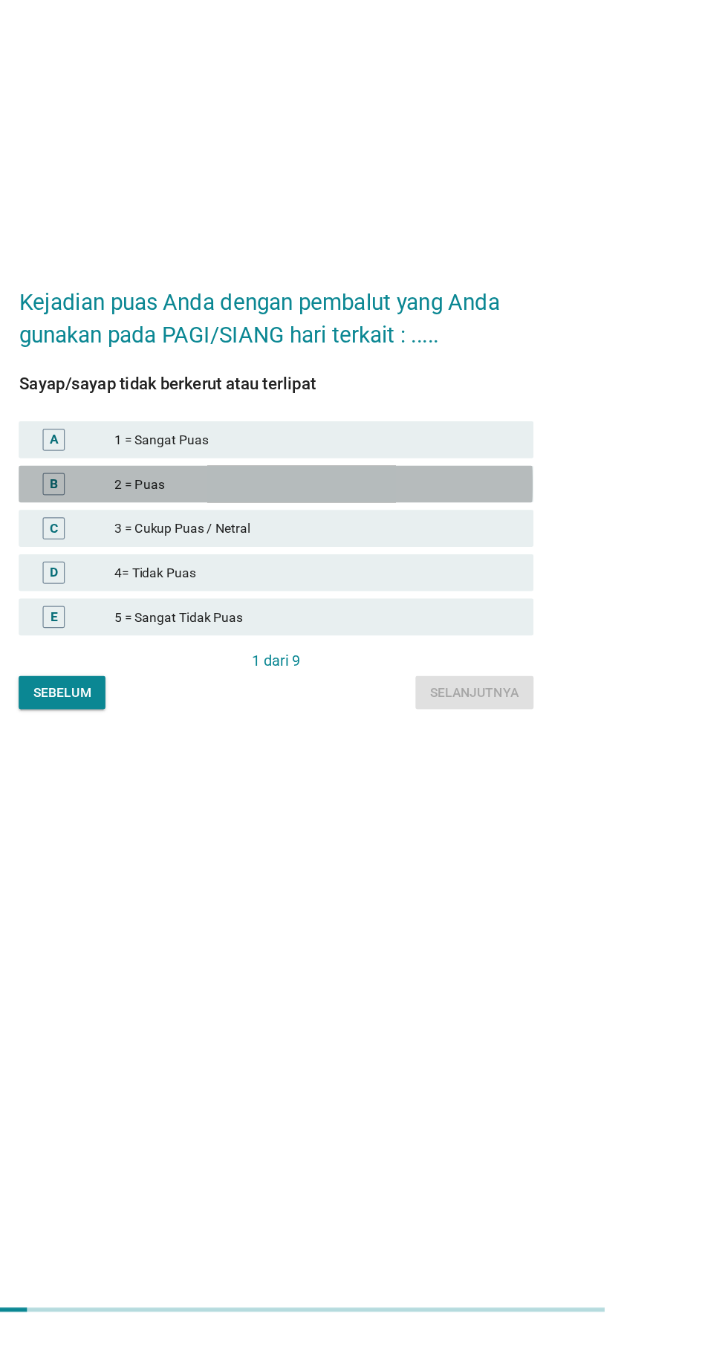
click at [544, 684] on font "2 = Puas" at bounding box center [396, 677] width 325 height 16
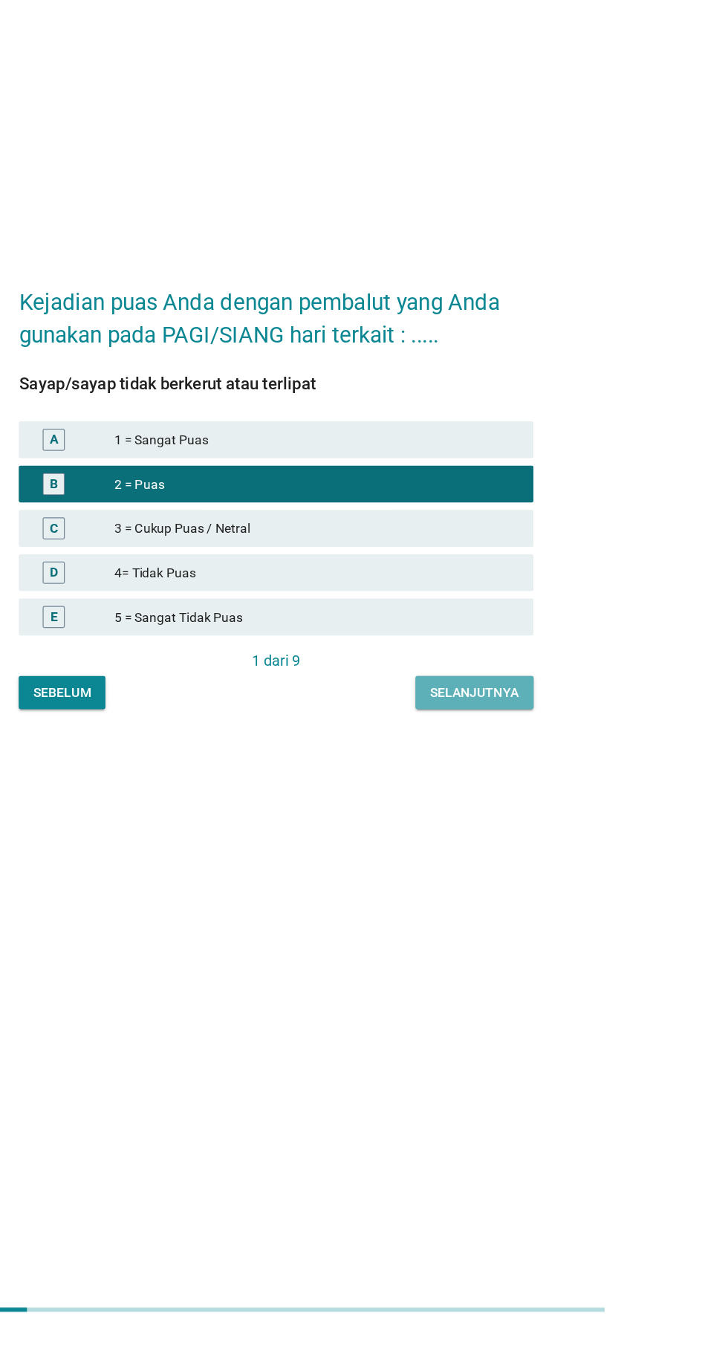
click at [566, 857] on button "Selanjutnya" at bounding box center [523, 843] width 95 height 27
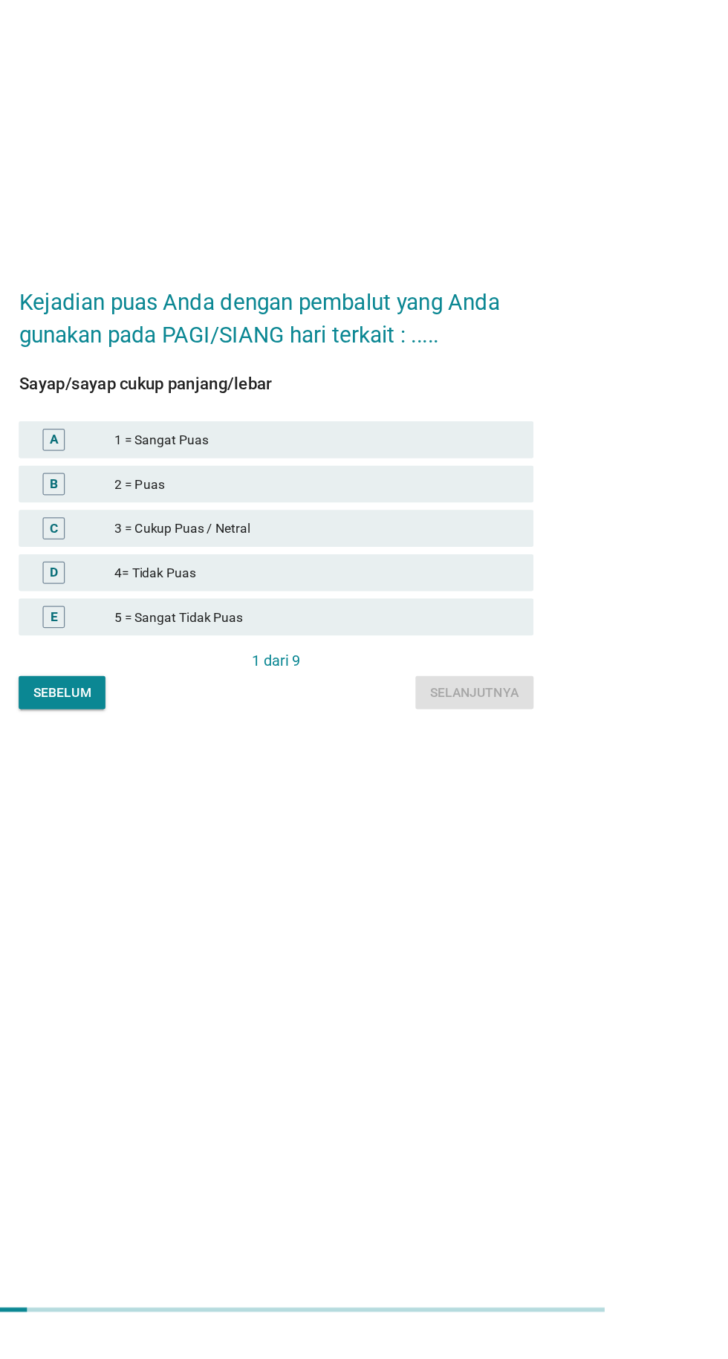
click at [533, 684] on font "2 = Puas" at bounding box center [396, 677] width 325 height 16
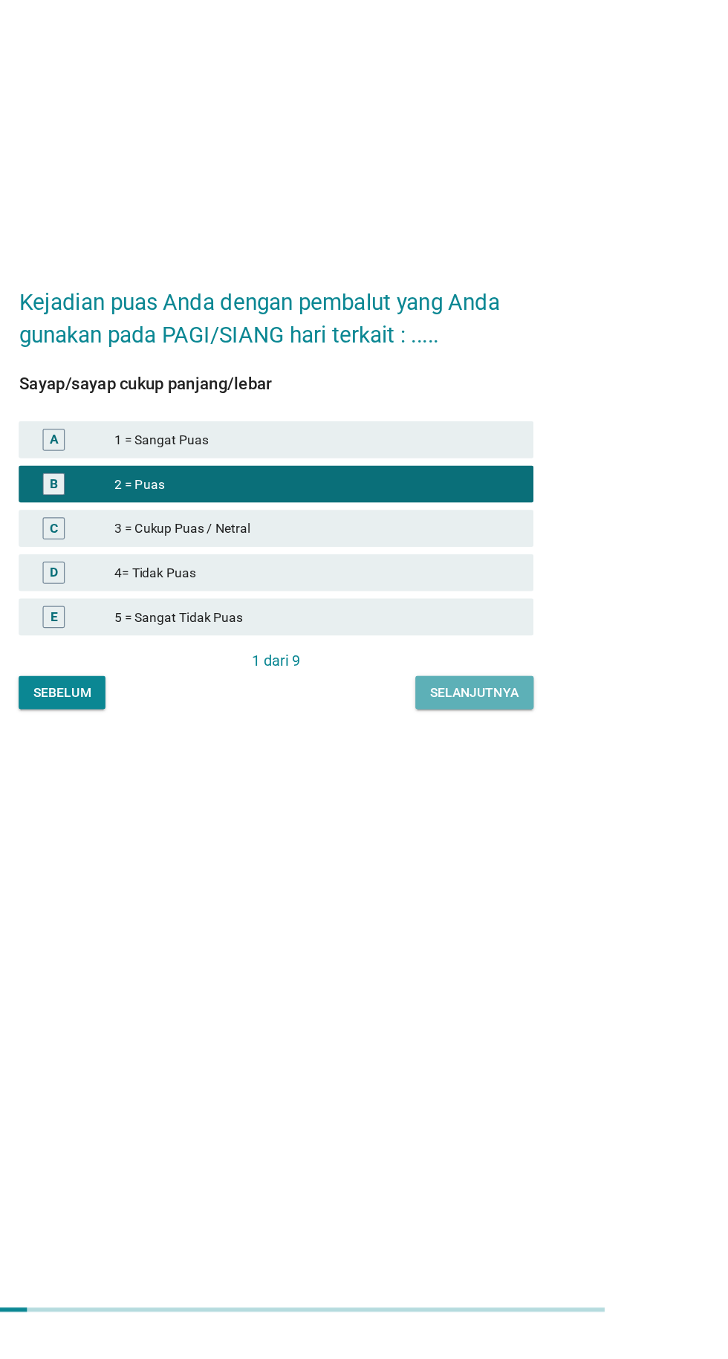
click at [533, 850] on font "Selanjutnya" at bounding box center [523, 844] width 71 height 12
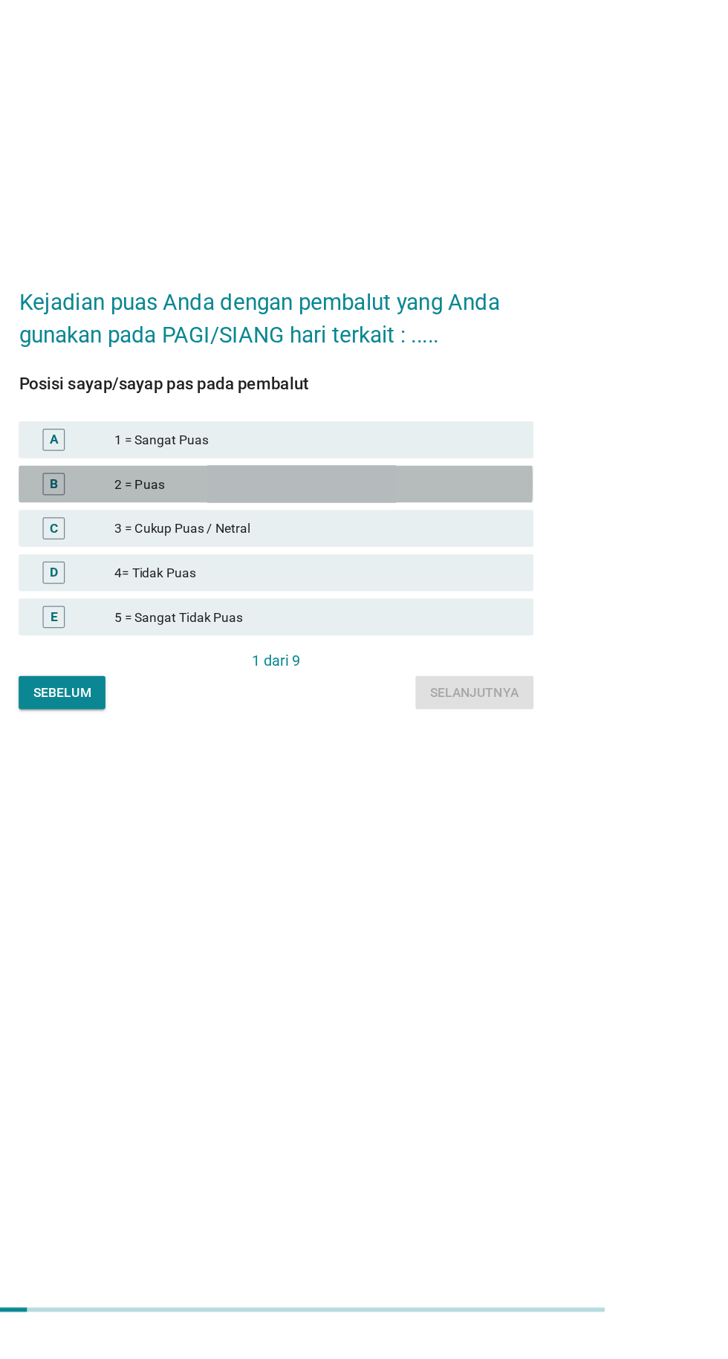
click at [529, 684] on font "2 = Puas" at bounding box center [396, 677] width 325 height 16
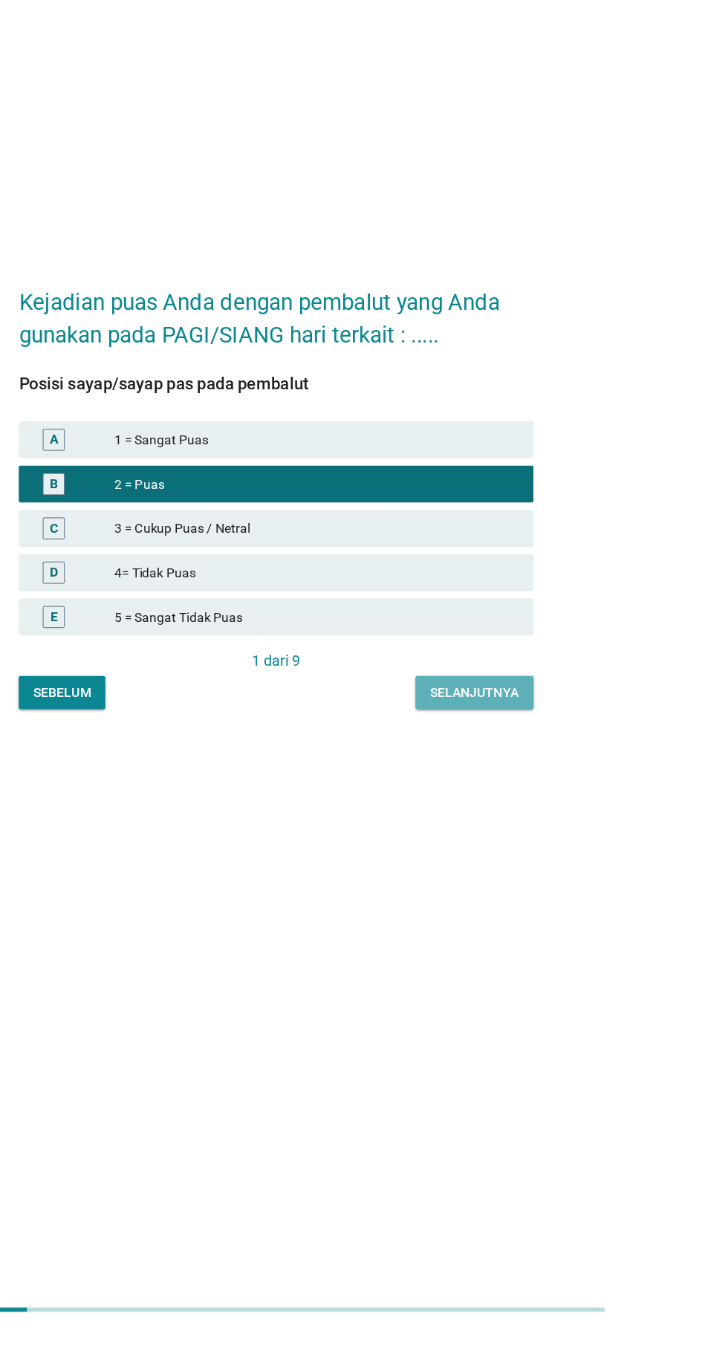
click at [550, 850] on font "Selanjutnya" at bounding box center [523, 844] width 71 height 12
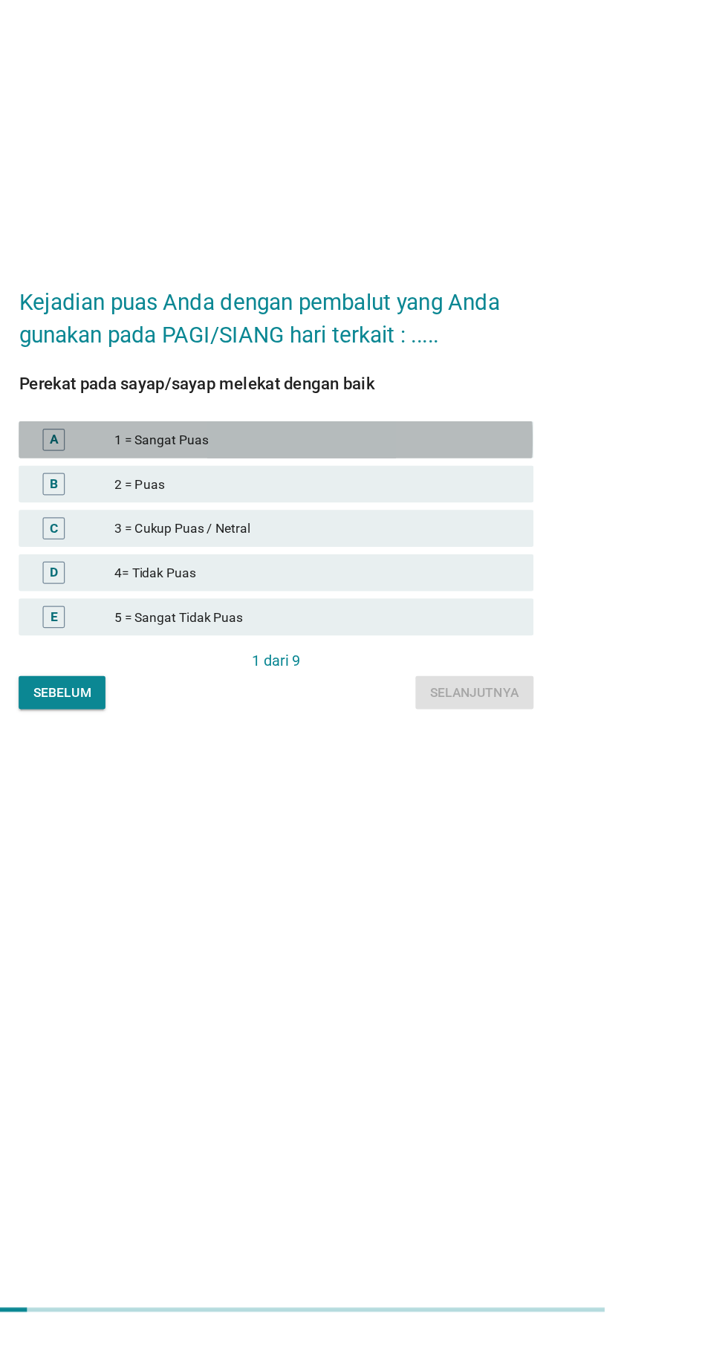
click at [518, 648] on font "1 = Sangat Puas" at bounding box center [396, 641] width 325 height 16
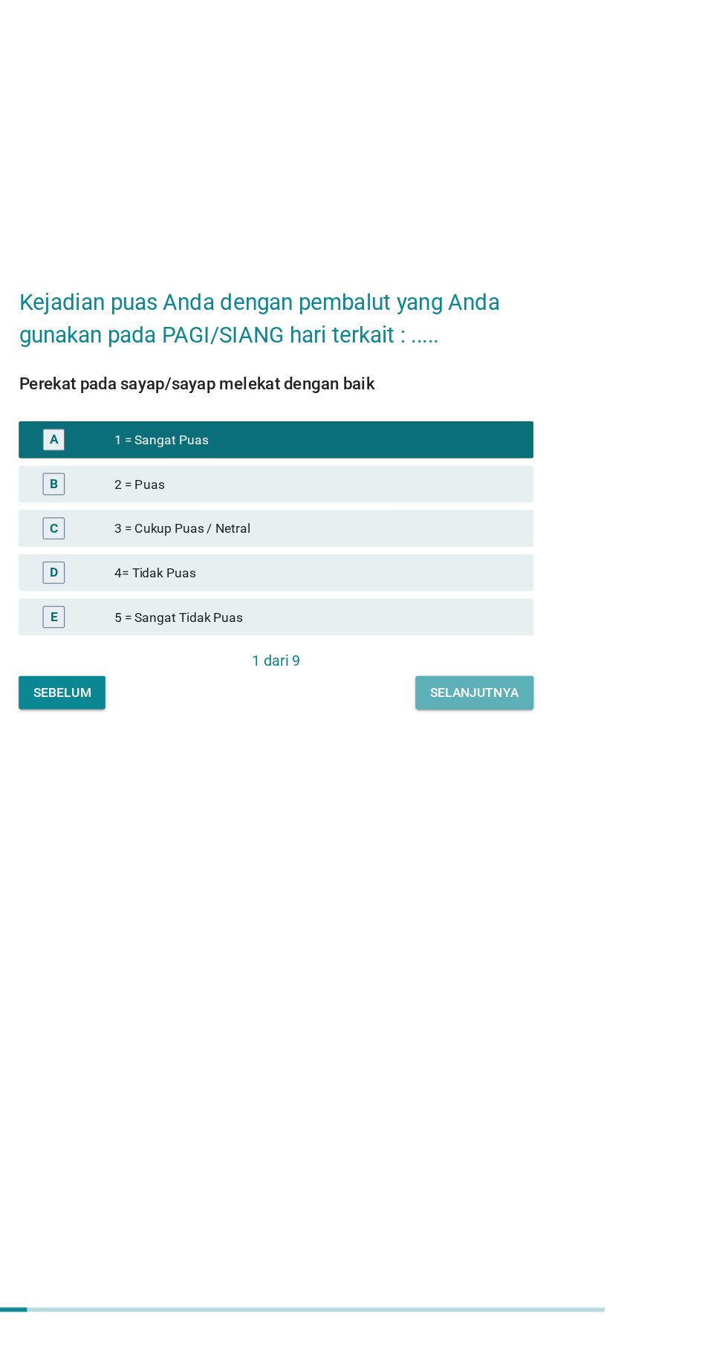
click at [534, 857] on button "Selanjutnya" at bounding box center [523, 843] width 95 height 27
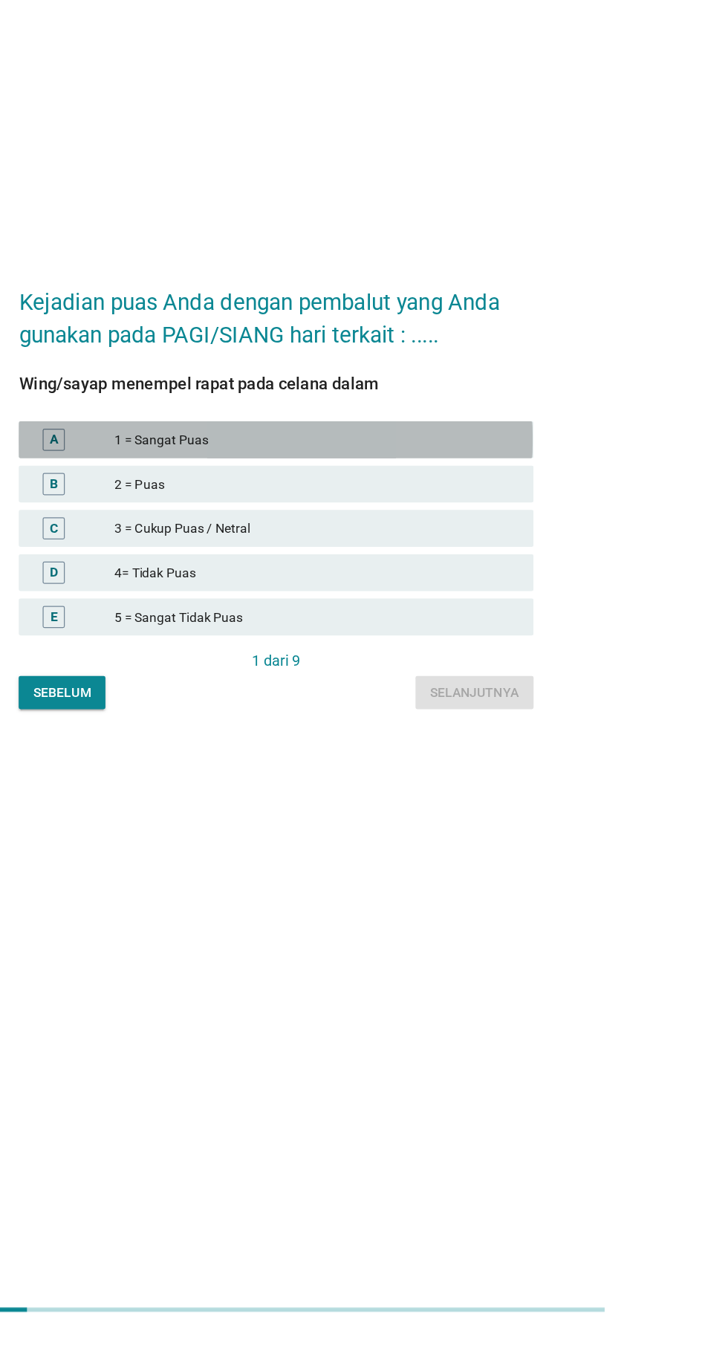
click at [544, 648] on font "1 = Sangat Puas" at bounding box center [396, 641] width 325 height 16
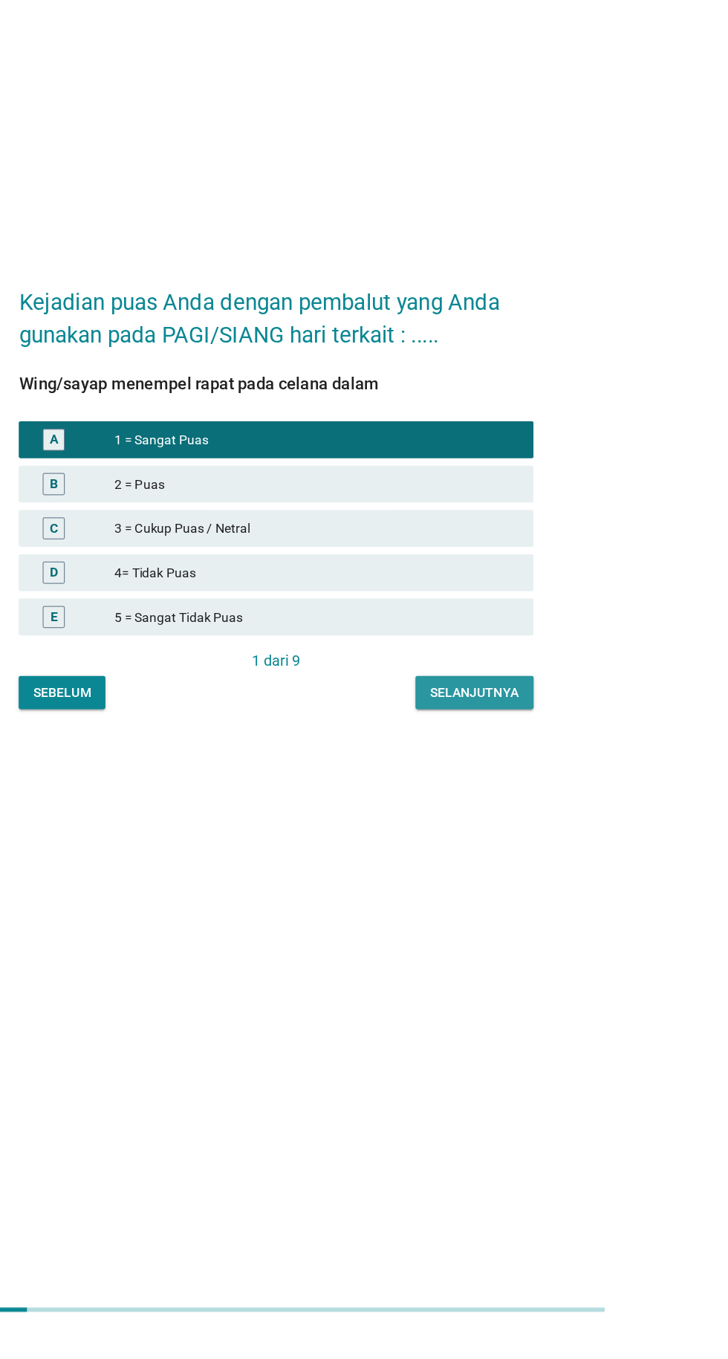
click at [546, 857] on button "Selanjutnya" at bounding box center [523, 843] width 95 height 27
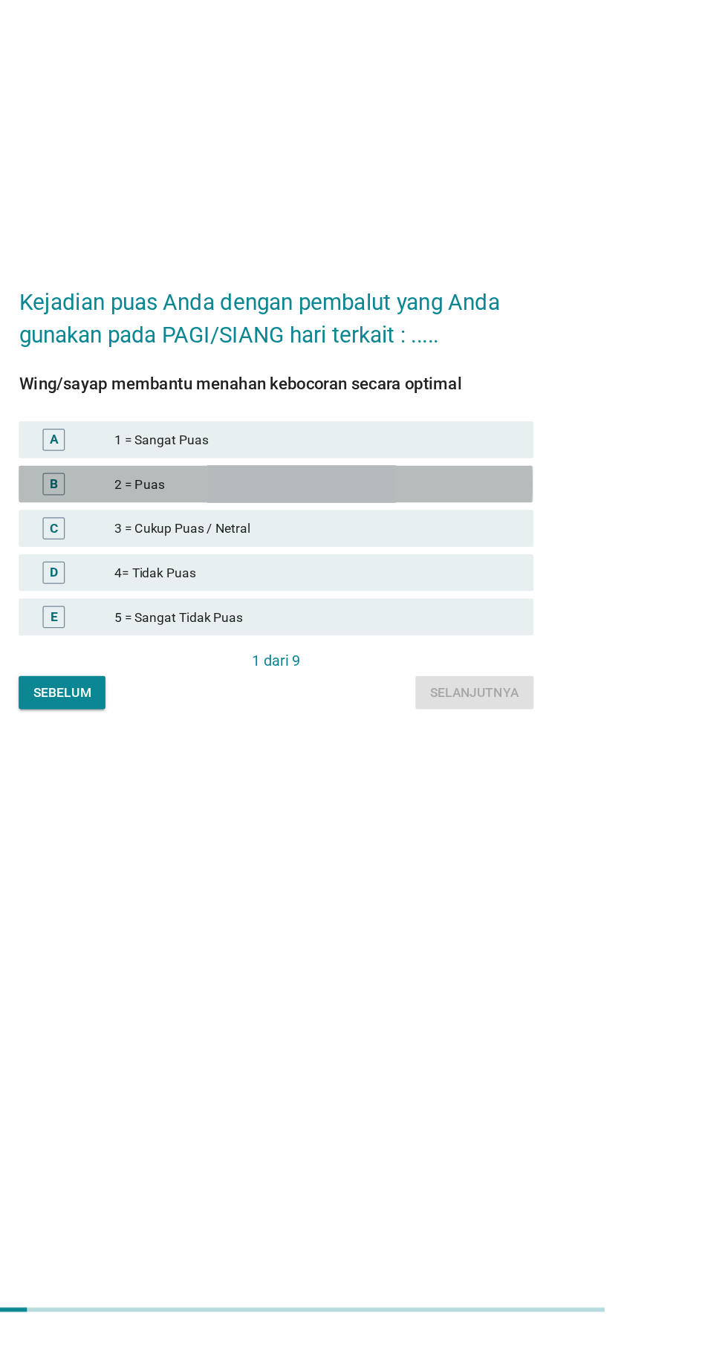
click at [545, 684] on font "2 = Puas" at bounding box center [396, 677] width 325 height 16
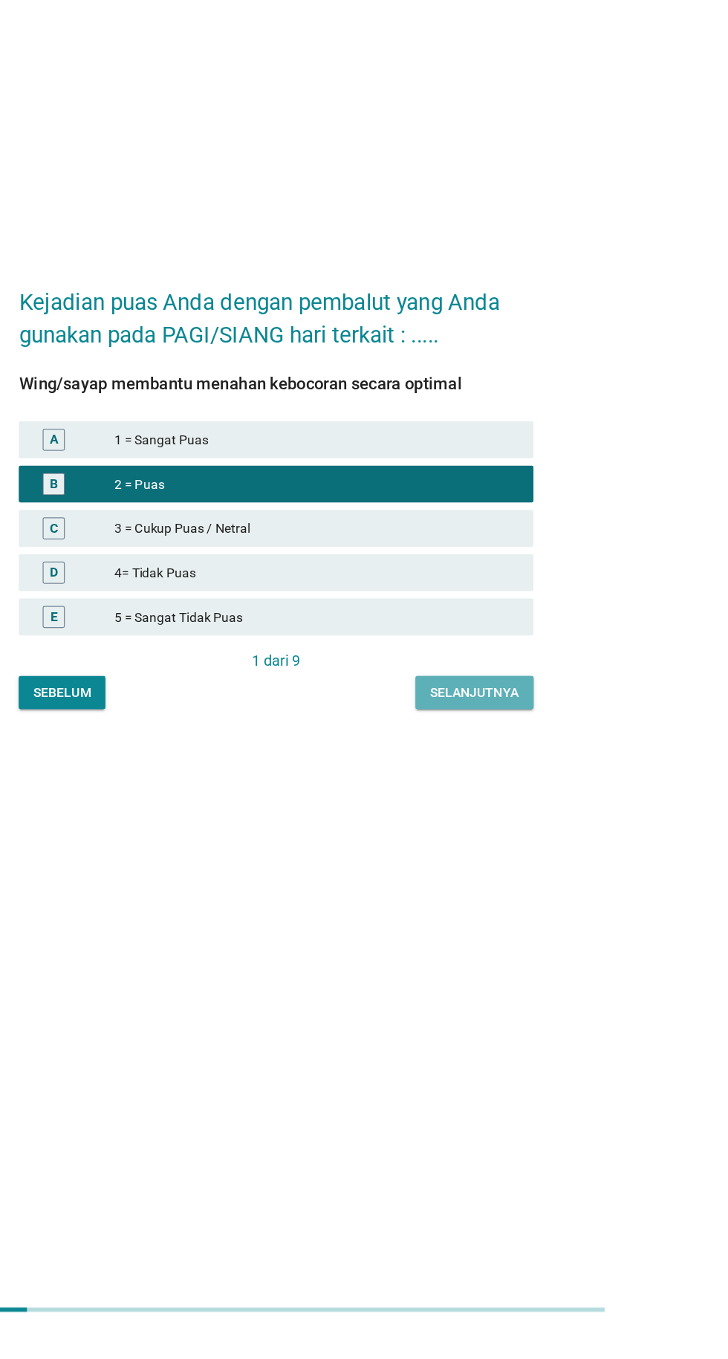
click at [555, 857] on button "Selanjutnya" at bounding box center [523, 843] width 95 height 27
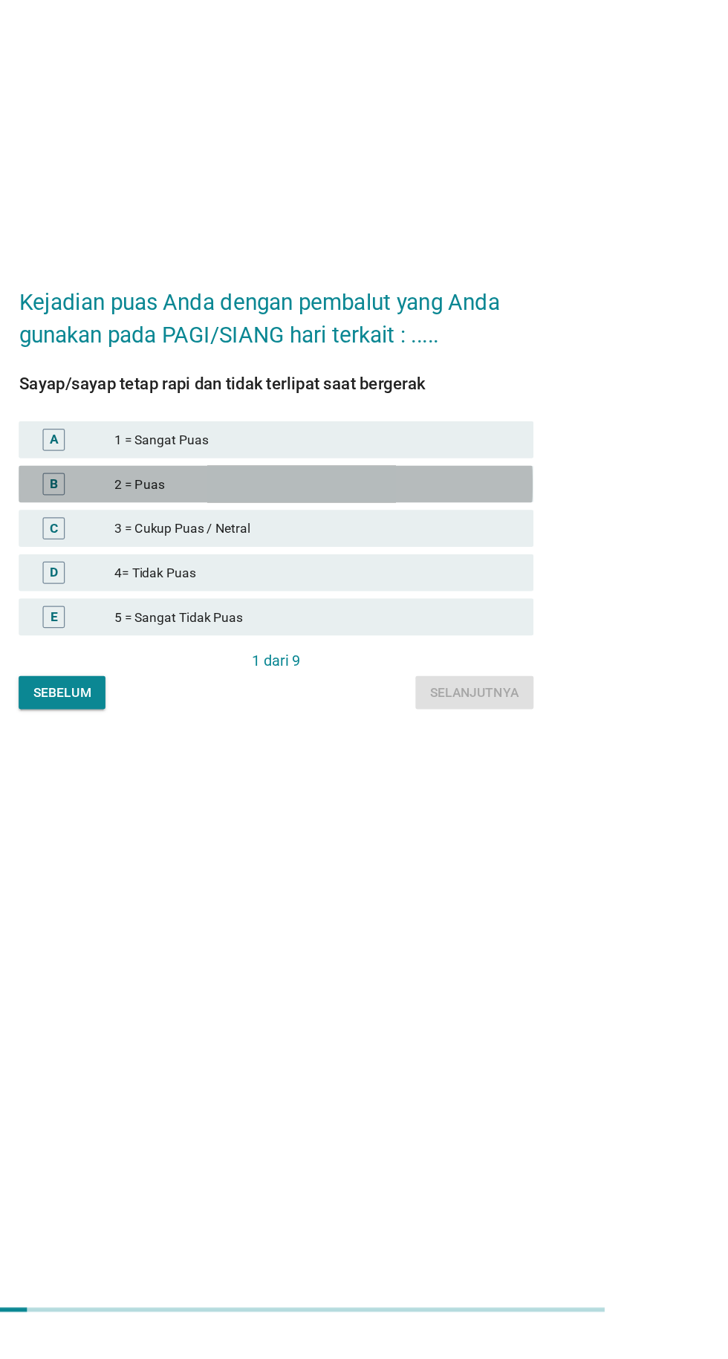
click at [536, 684] on font "2 = Puas" at bounding box center [396, 677] width 325 height 16
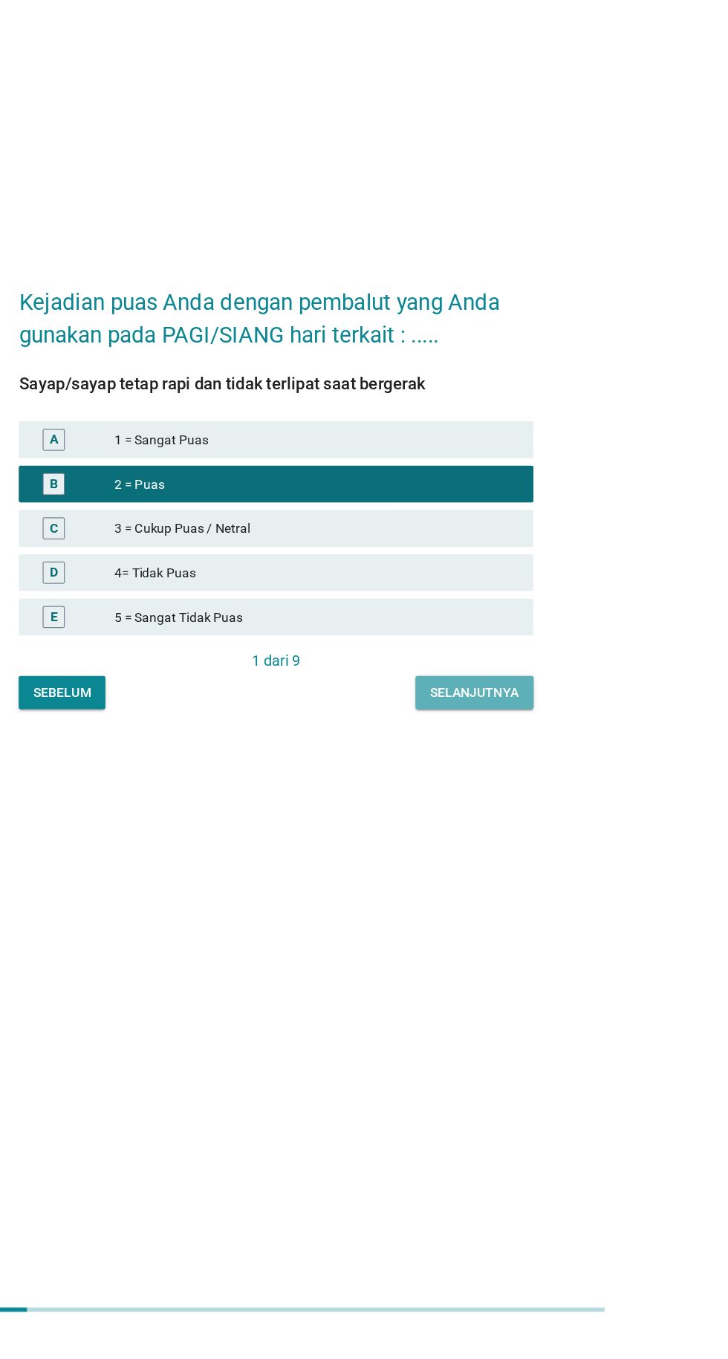
click at [565, 857] on button "Selanjutnya" at bounding box center [523, 843] width 95 height 27
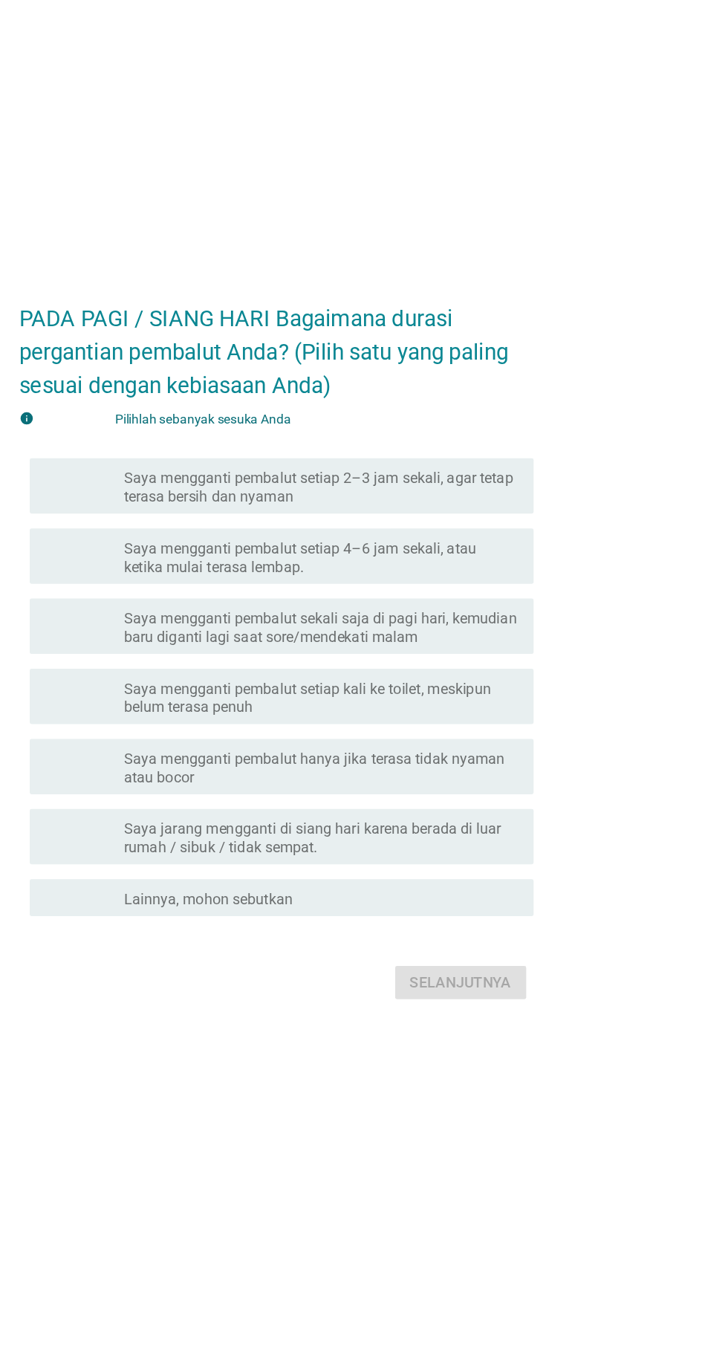
scroll to position [13, 0]
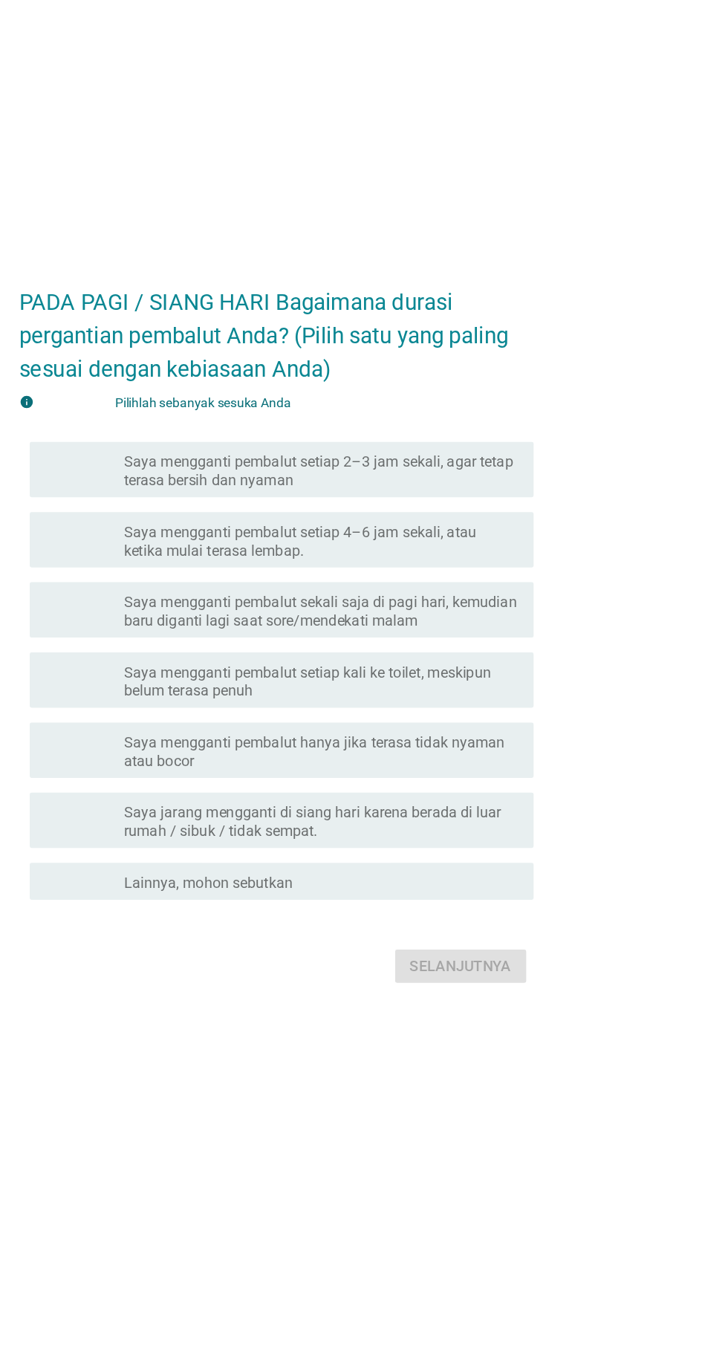
click at [550, 611] on font "Saya mengganti pembalut setiap 4–6 jam sekali, atau ketika mulai terasa lembap." at bounding box center [400, 597] width 318 height 30
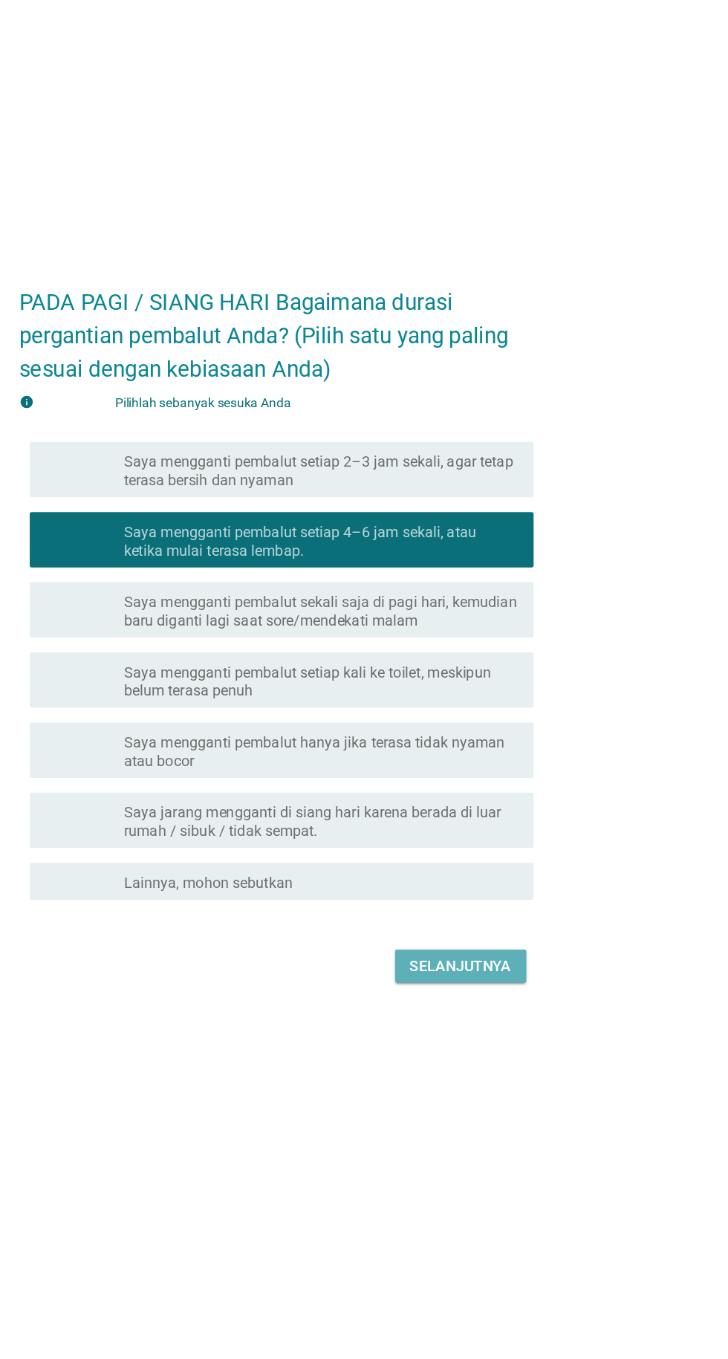
click at [546, 945] on font "Selanjutnya" at bounding box center [513, 938] width 82 height 14
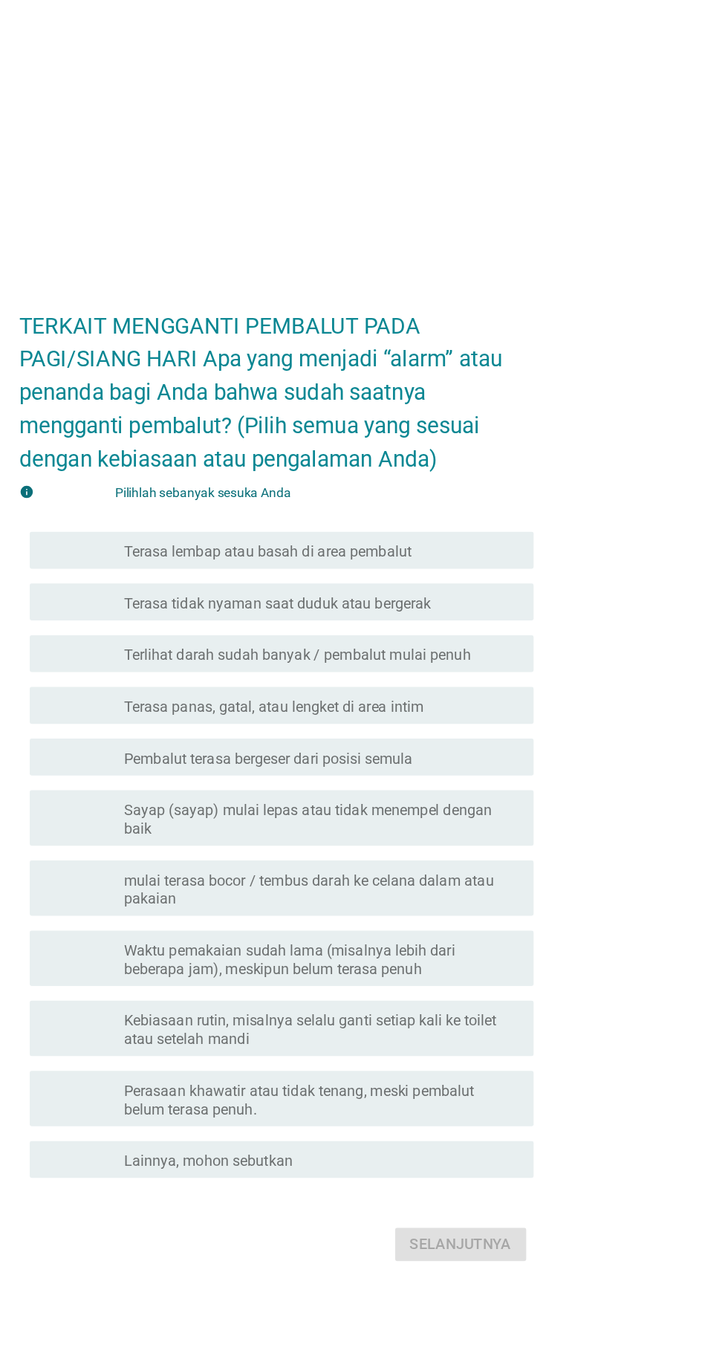
scroll to position [6, 0]
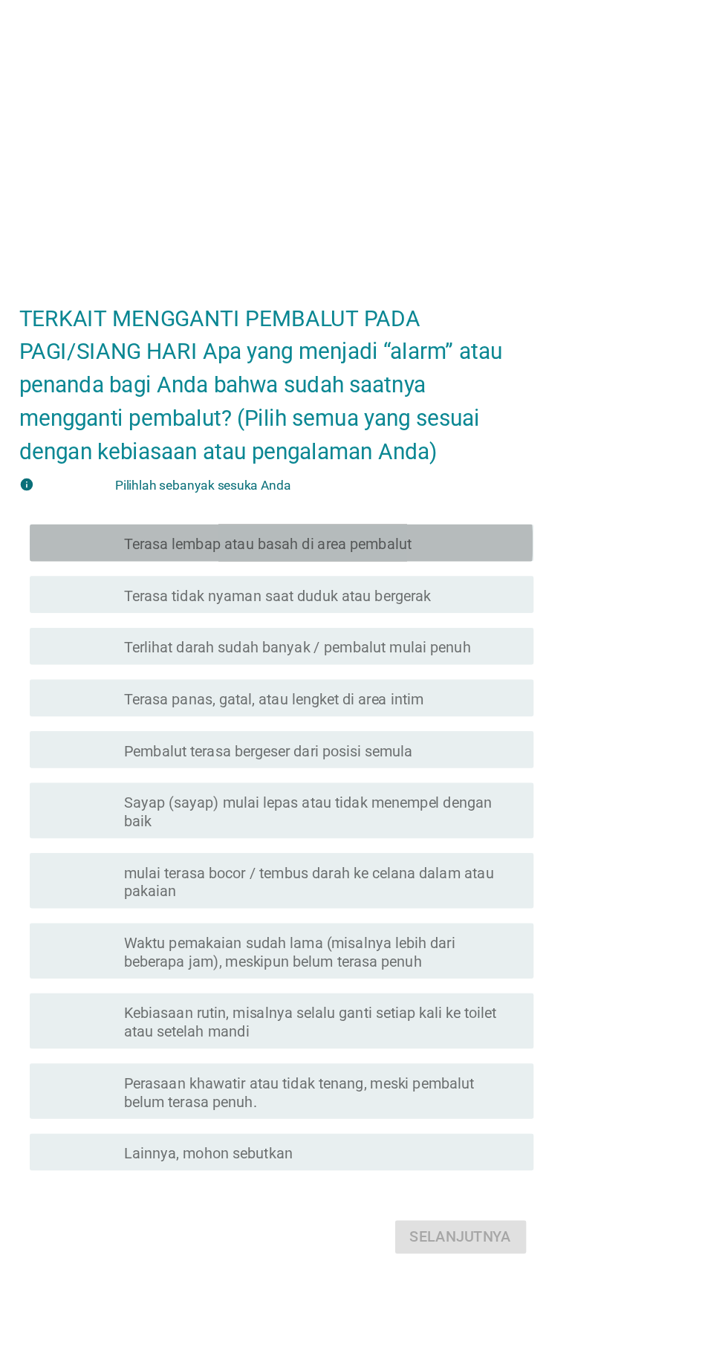
click at [553, 498] on div "garis besar kotak centang kosong Terasa lembap atau basah di area pembalut" at bounding box center [400, 490] width 318 height 18
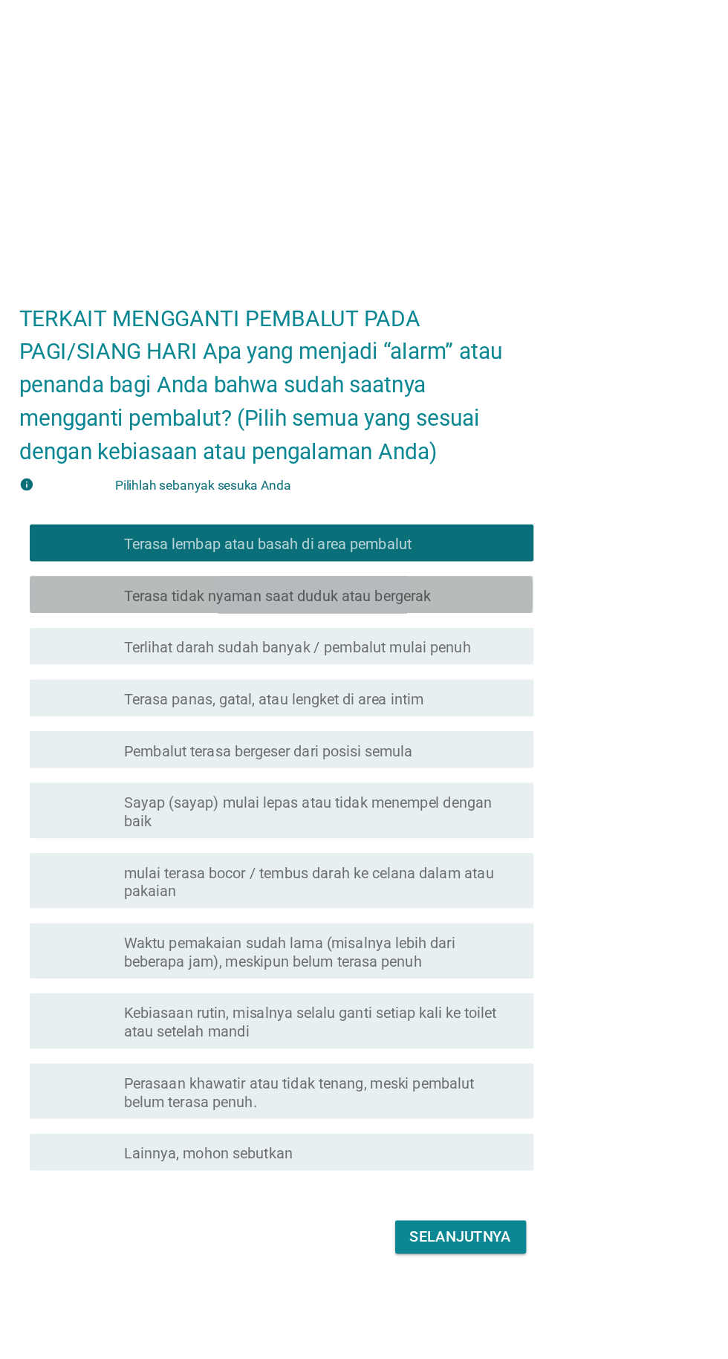
click at [567, 546] on div "memeriksa garis besar kotak centang kosong Terasa tidak nyaman saat duduk atau …" at bounding box center [368, 531] width 405 height 30
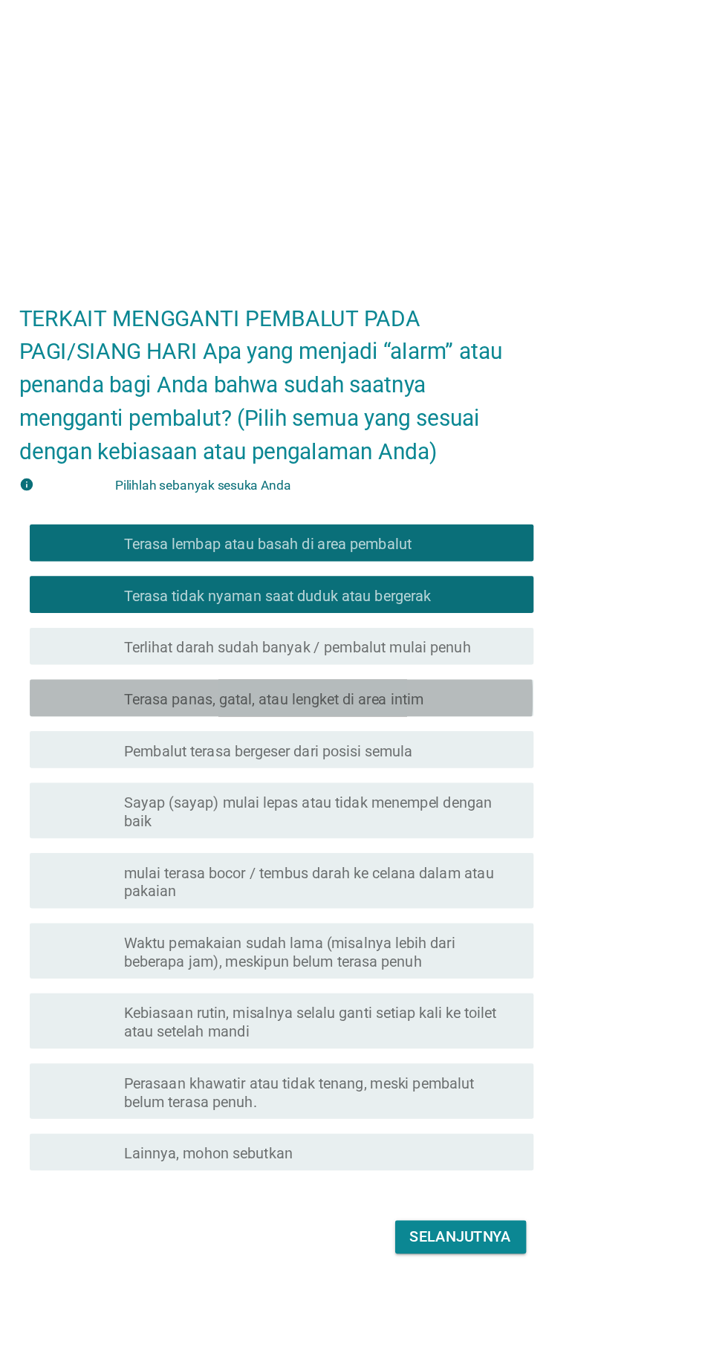
click at [554, 623] on div "garis besar kotak centang kosong Terasa panas, gatal, atau lengket di area intim" at bounding box center [400, 614] width 318 height 18
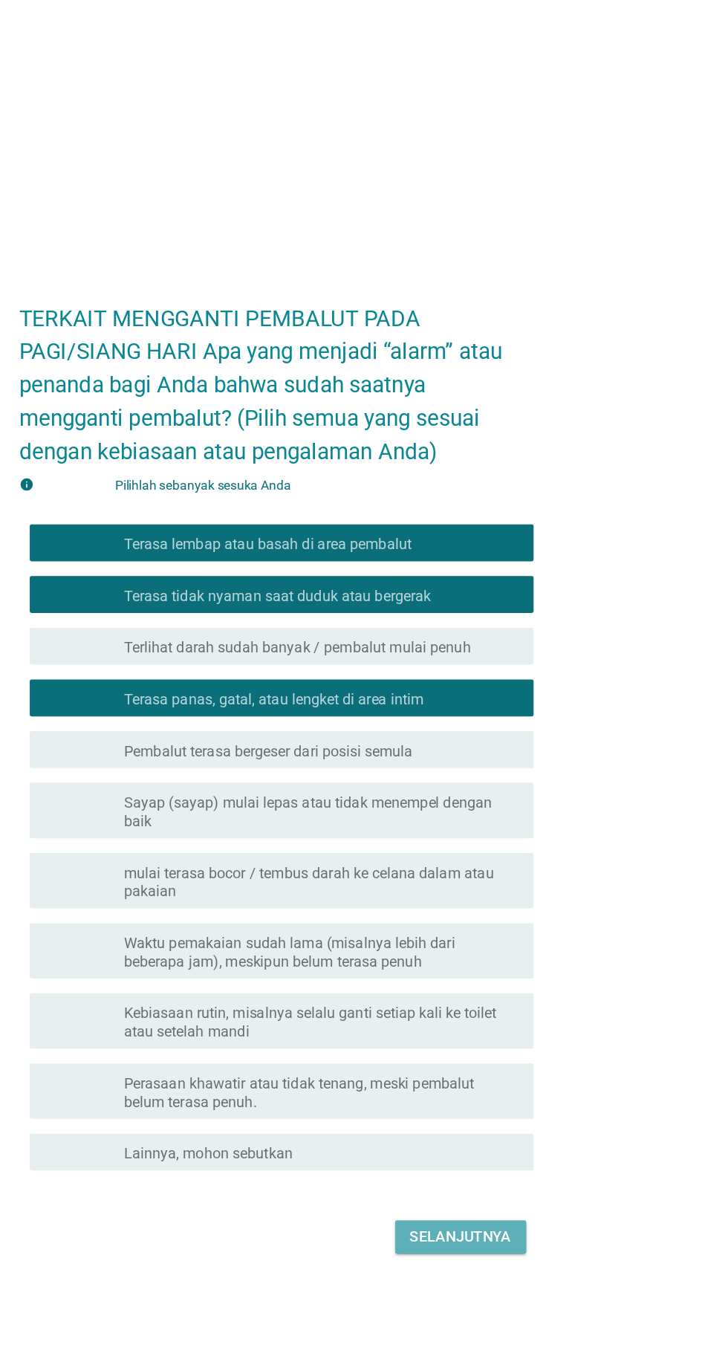
click at [565, 1061] on button "Selanjutnya" at bounding box center [512, 1048] width 105 height 27
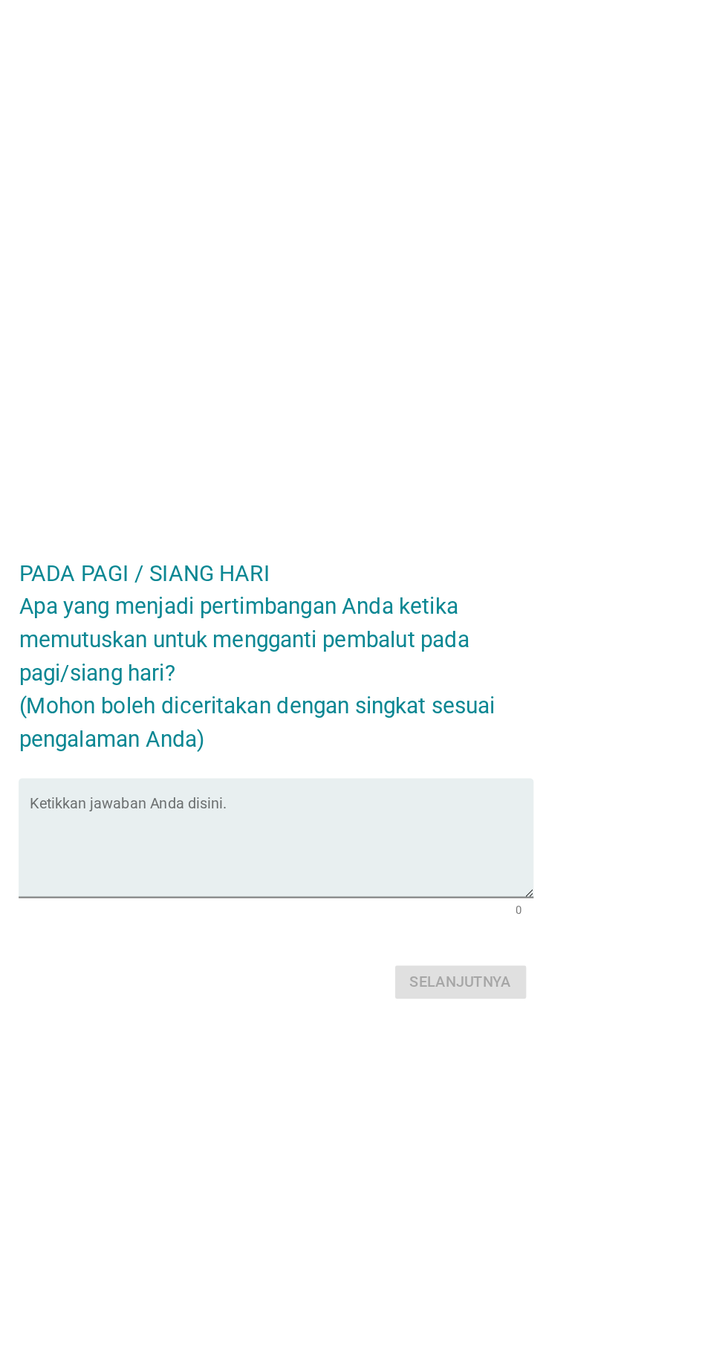
scroll to position [36, 0]
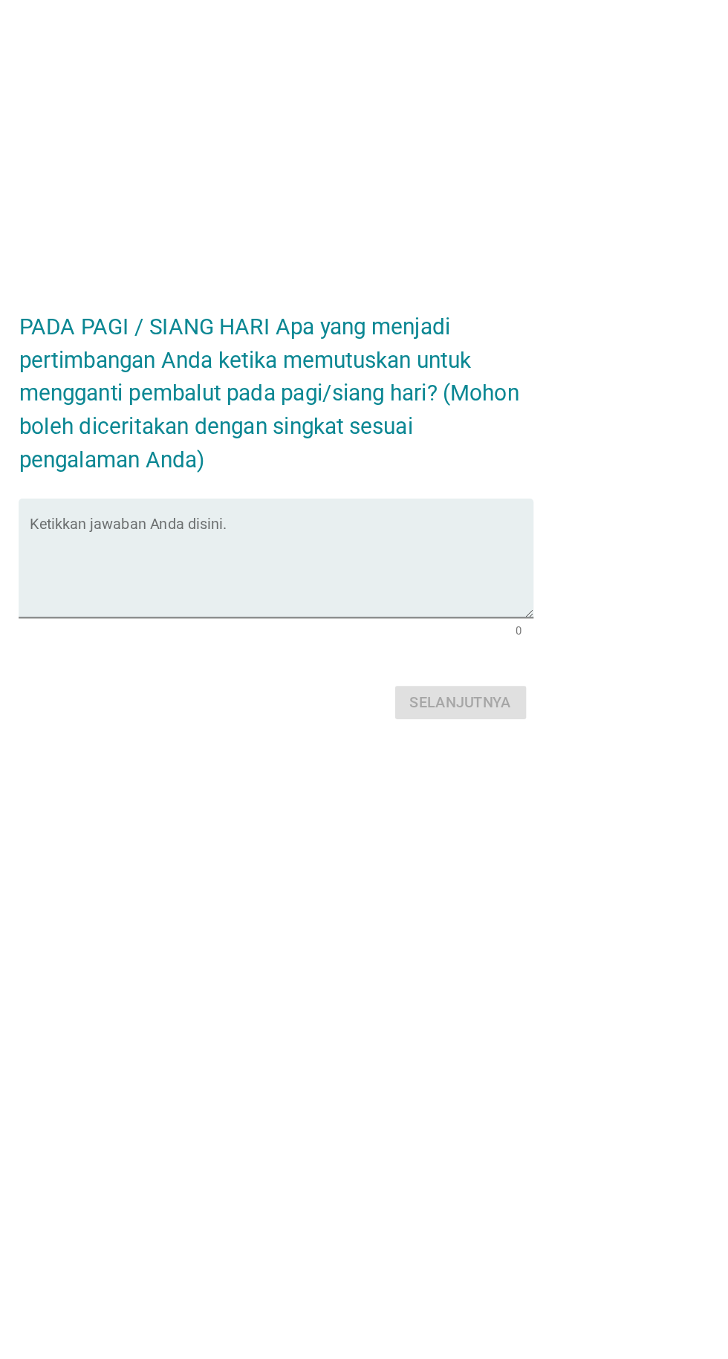
click at [305, 732] on textarea "Ketikkan jawaban Anda disini." at bounding box center [368, 693] width 405 height 78
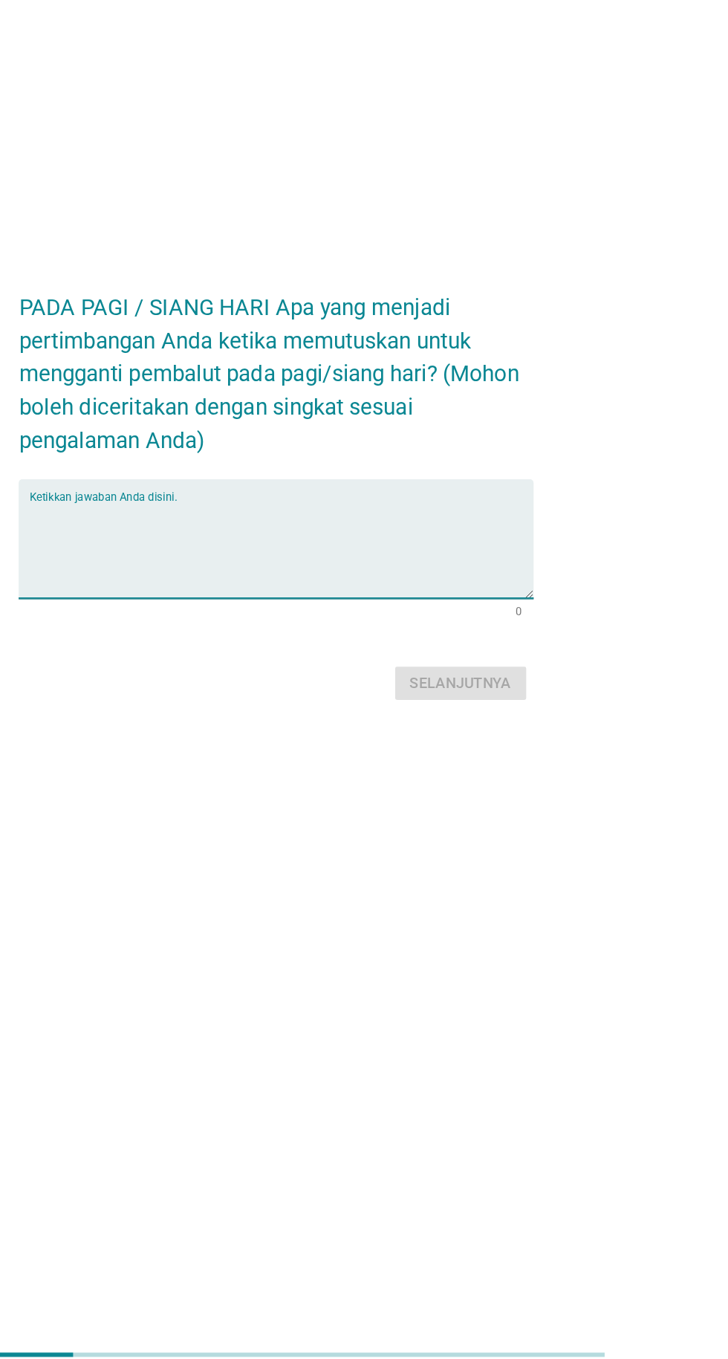
scroll to position [108, 0]
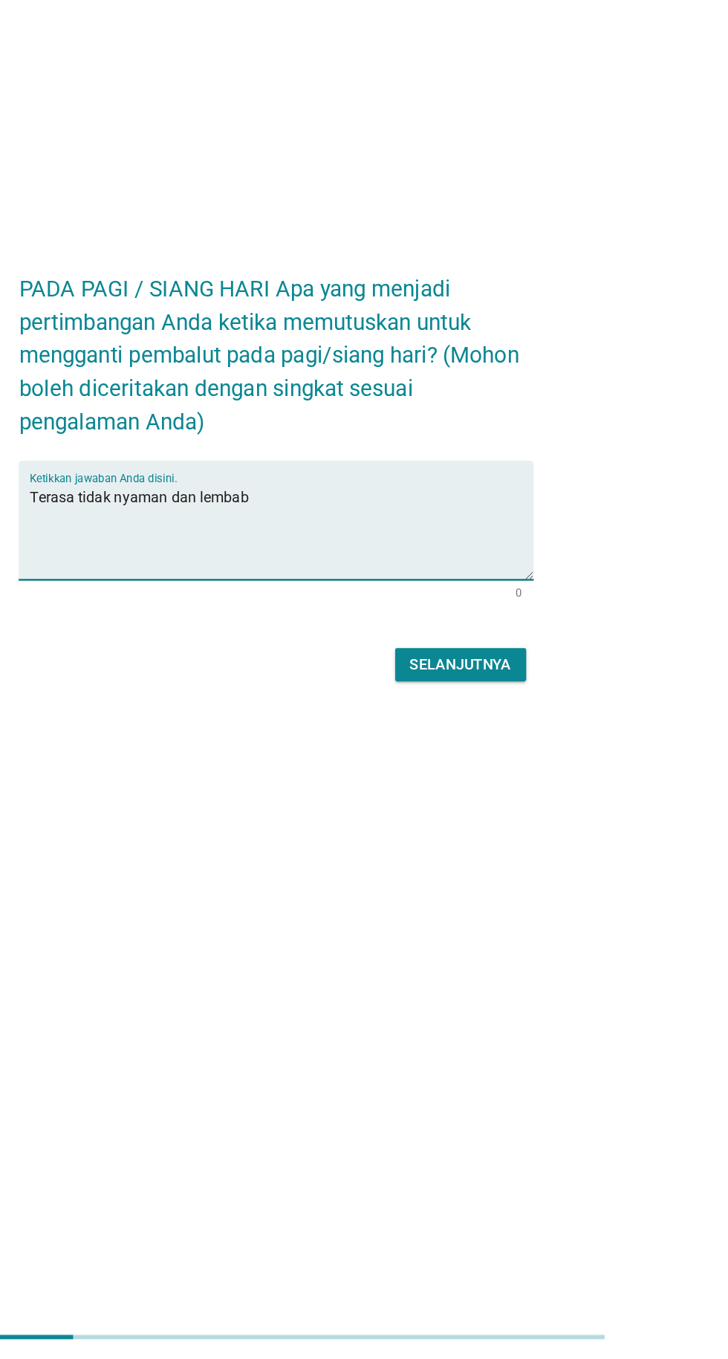
type textarea "Terasa tidak nyaman dan lembab"
click at [521, 792] on font "Selanjutnya" at bounding box center [513, 799] width 82 height 14
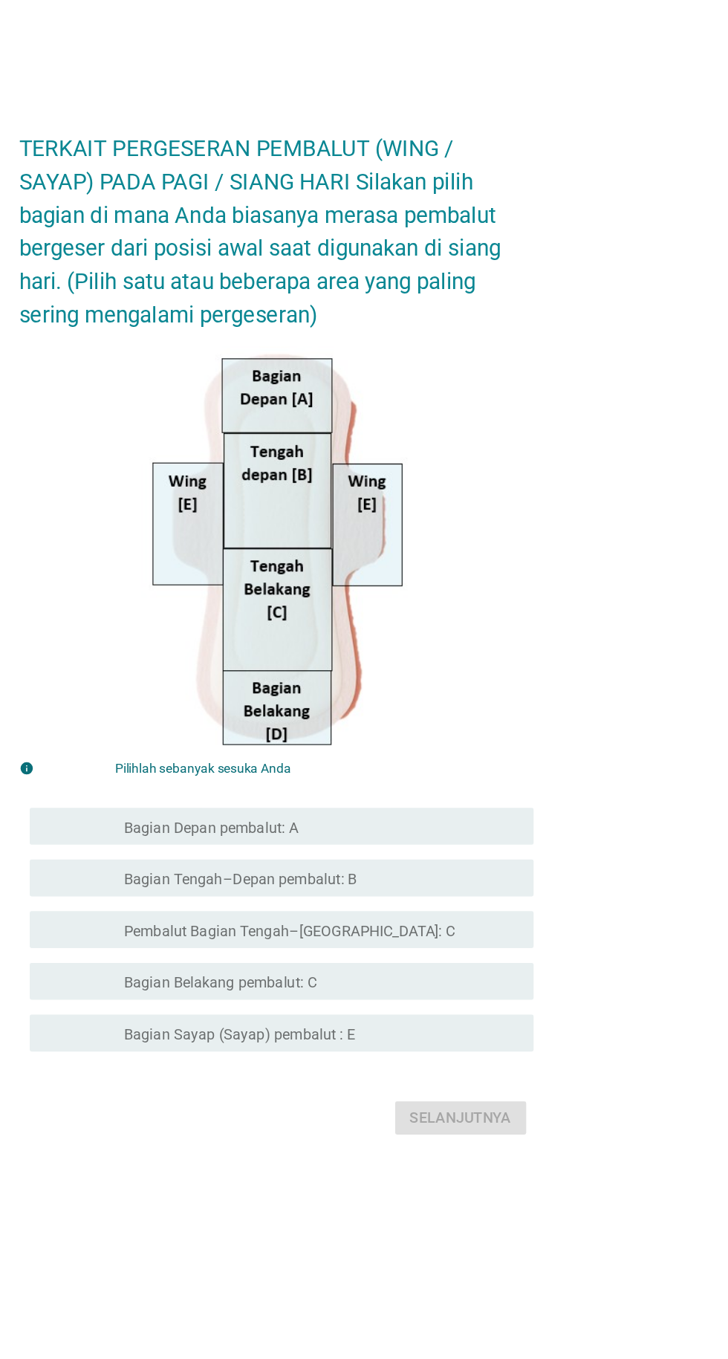
scroll to position [13, 0]
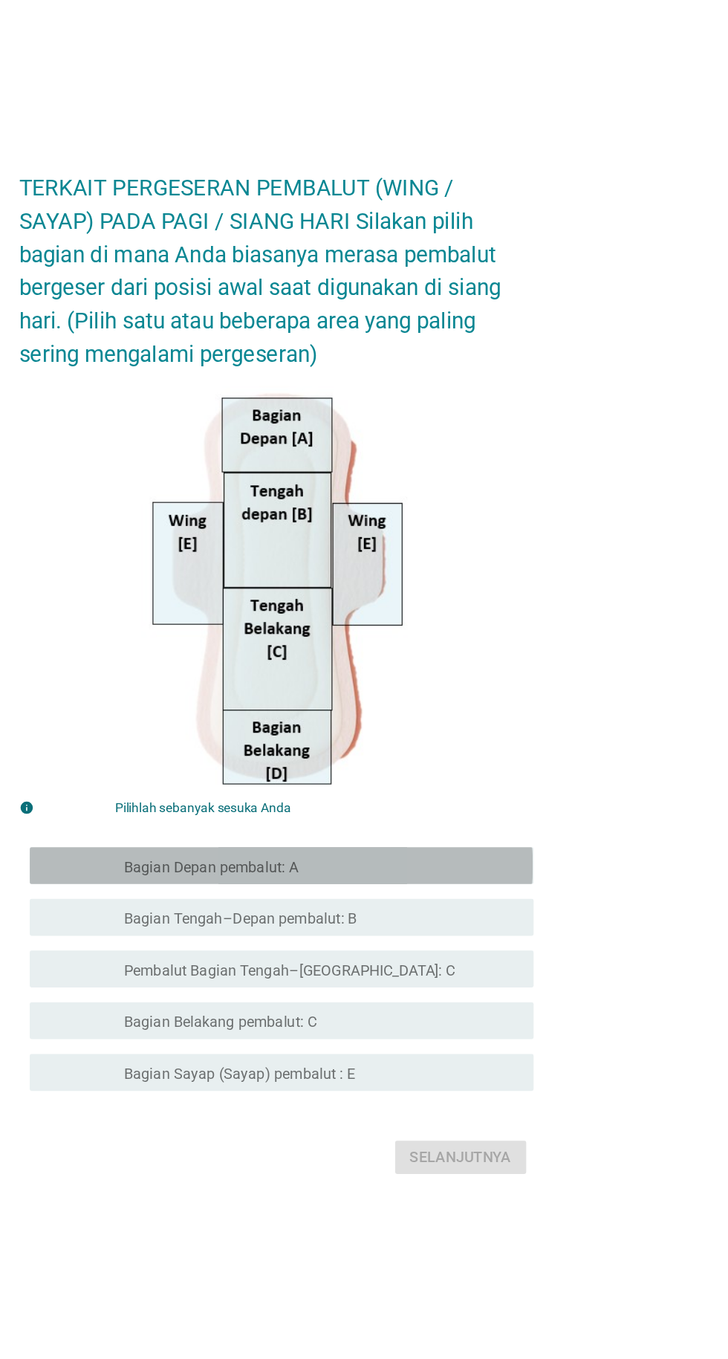
click at [570, 842] on div "memeriksa garis besar kotak centang kosong Bagian Depan pembalut: A" at bounding box center [368, 827] width 405 height 30
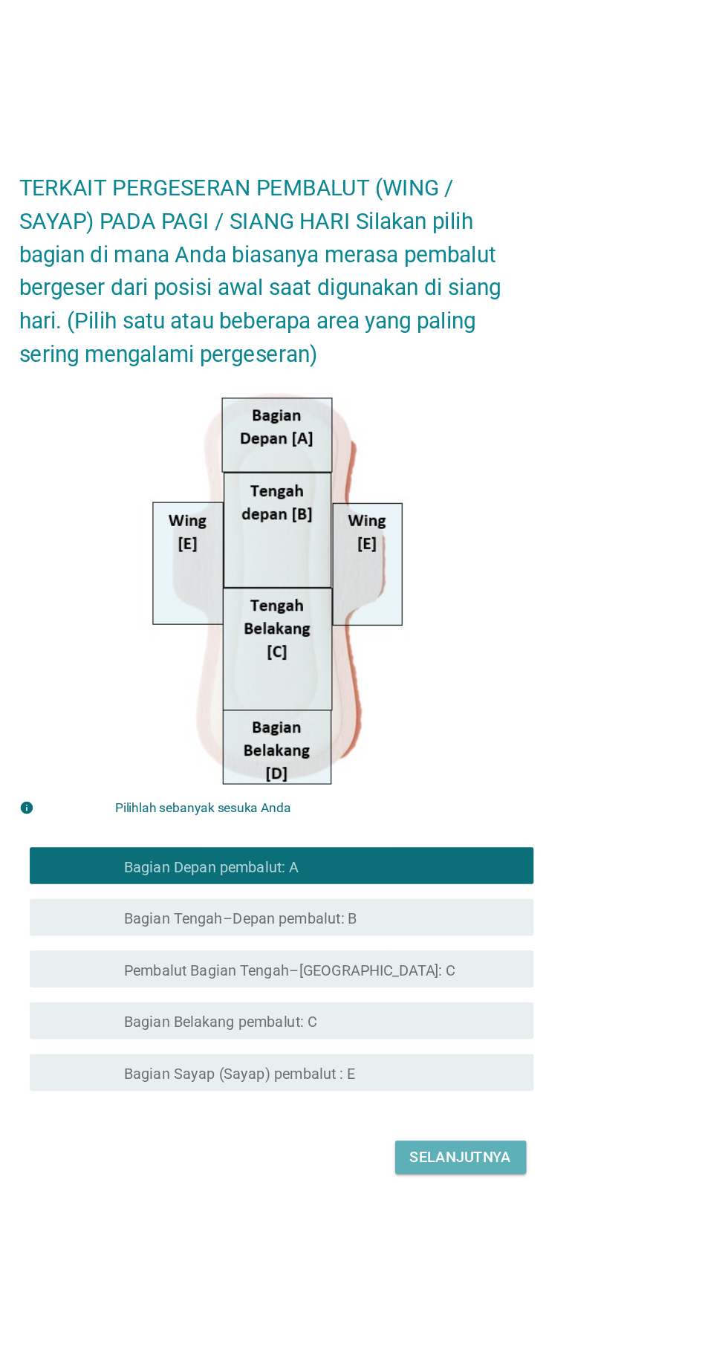
click at [547, 1068] on font "Selanjutnya" at bounding box center [513, 1061] width 82 height 14
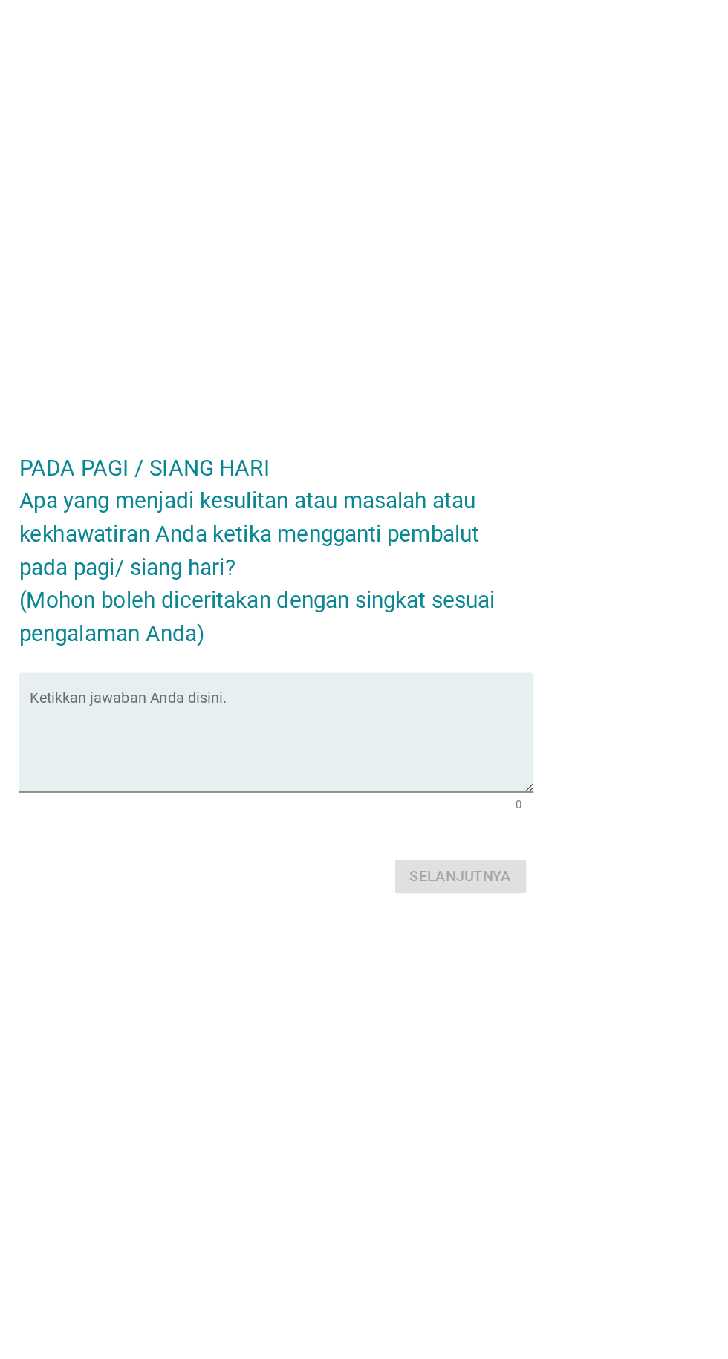
scroll to position [36, 0]
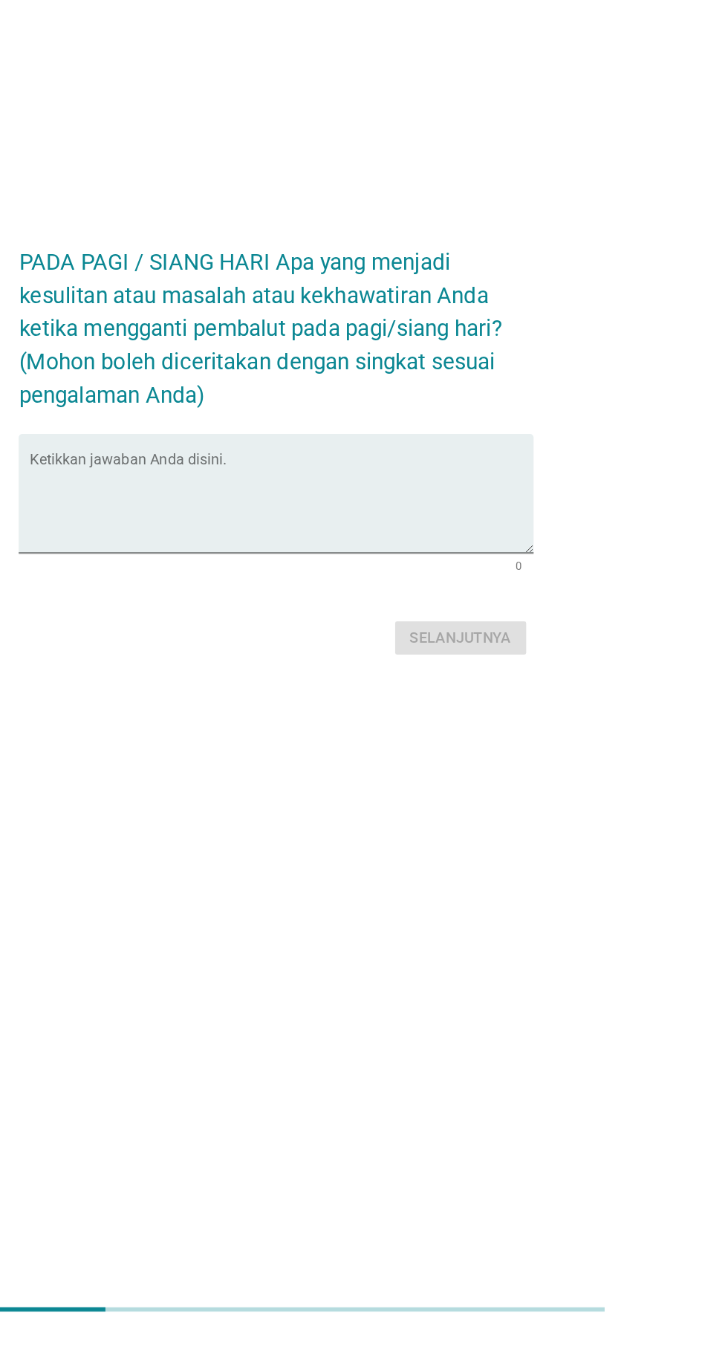
click at [383, 732] on textarea "Ketikkan jawaban Anda disini." at bounding box center [368, 693] width 405 height 78
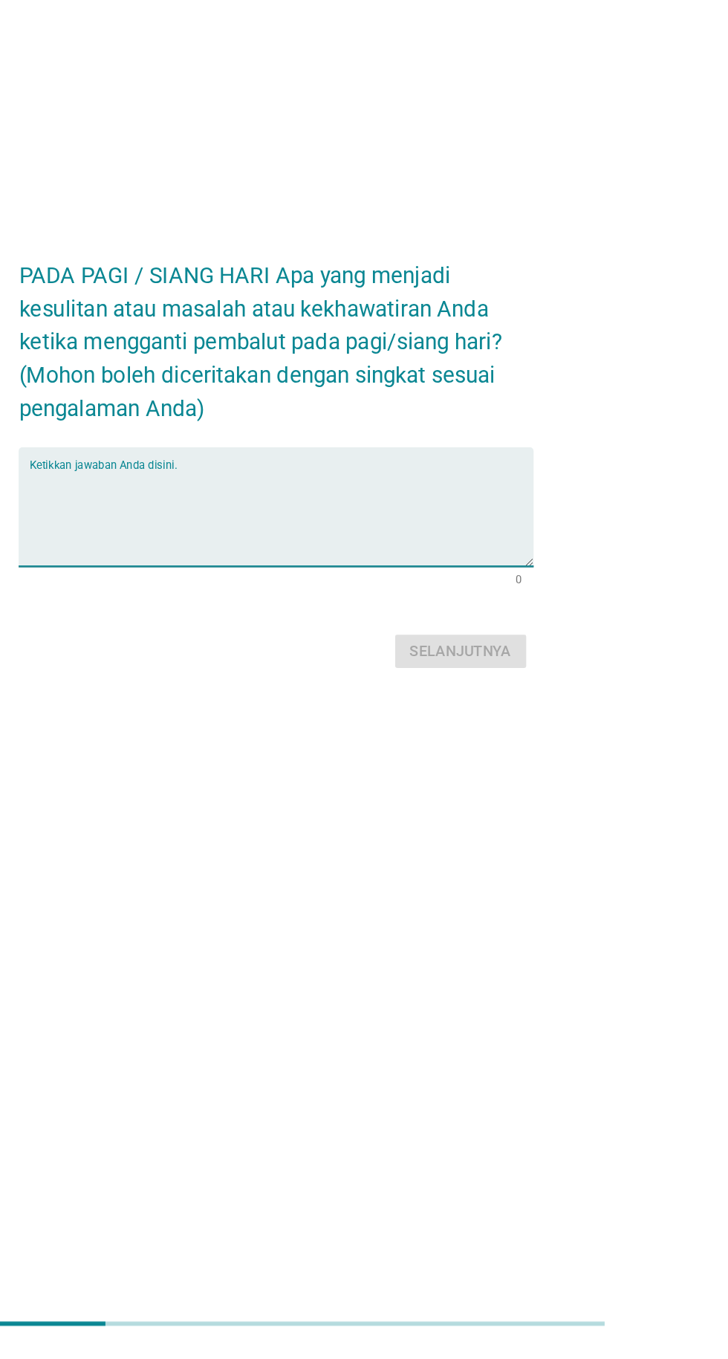
scroll to position [140, 0]
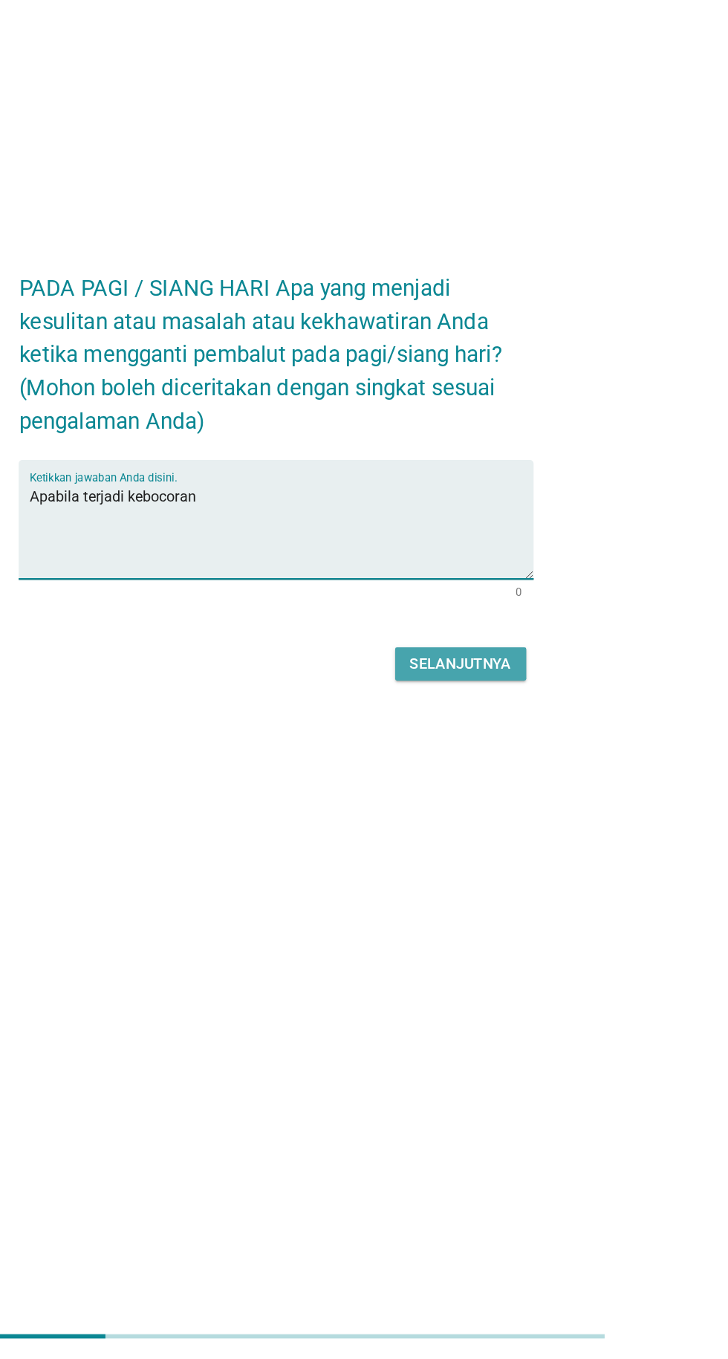
type textarea "Apabila terjadi kebocoran"
click at [521, 792] on font "Selanjutnya" at bounding box center [513, 799] width 82 height 14
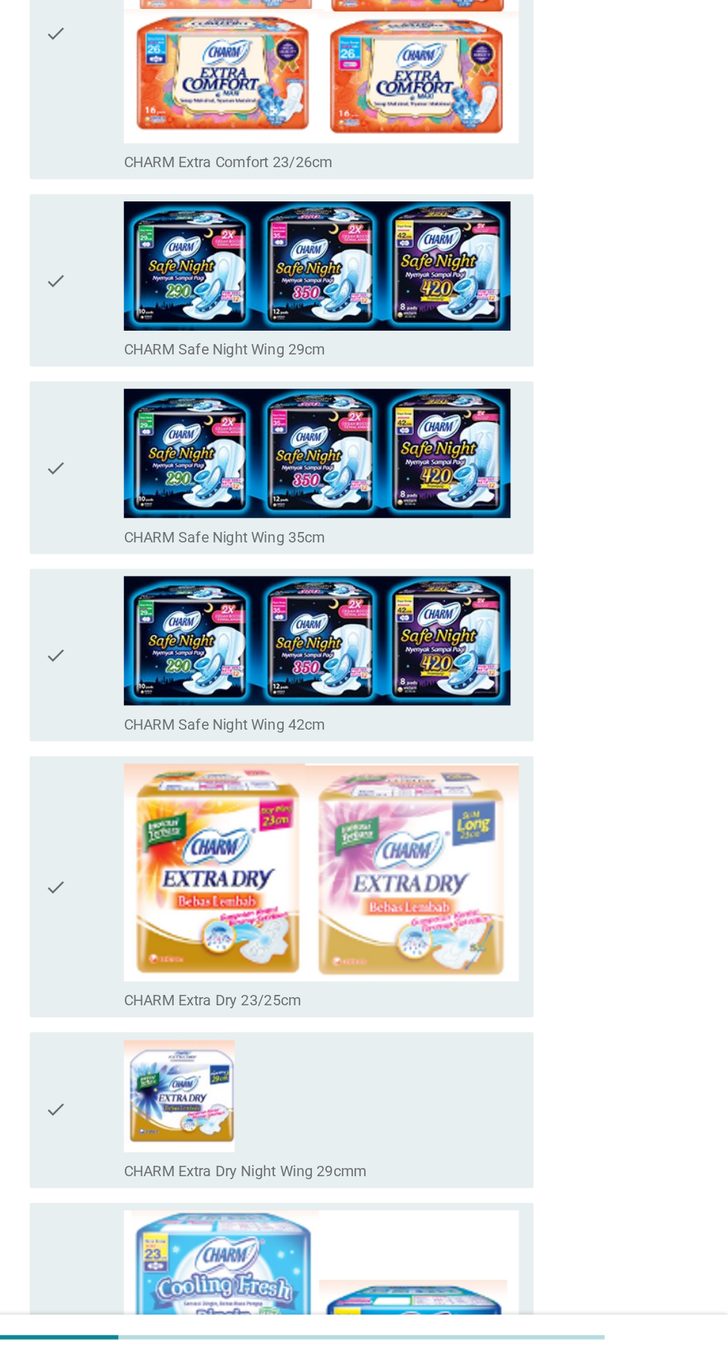
scroll to position [0, 0]
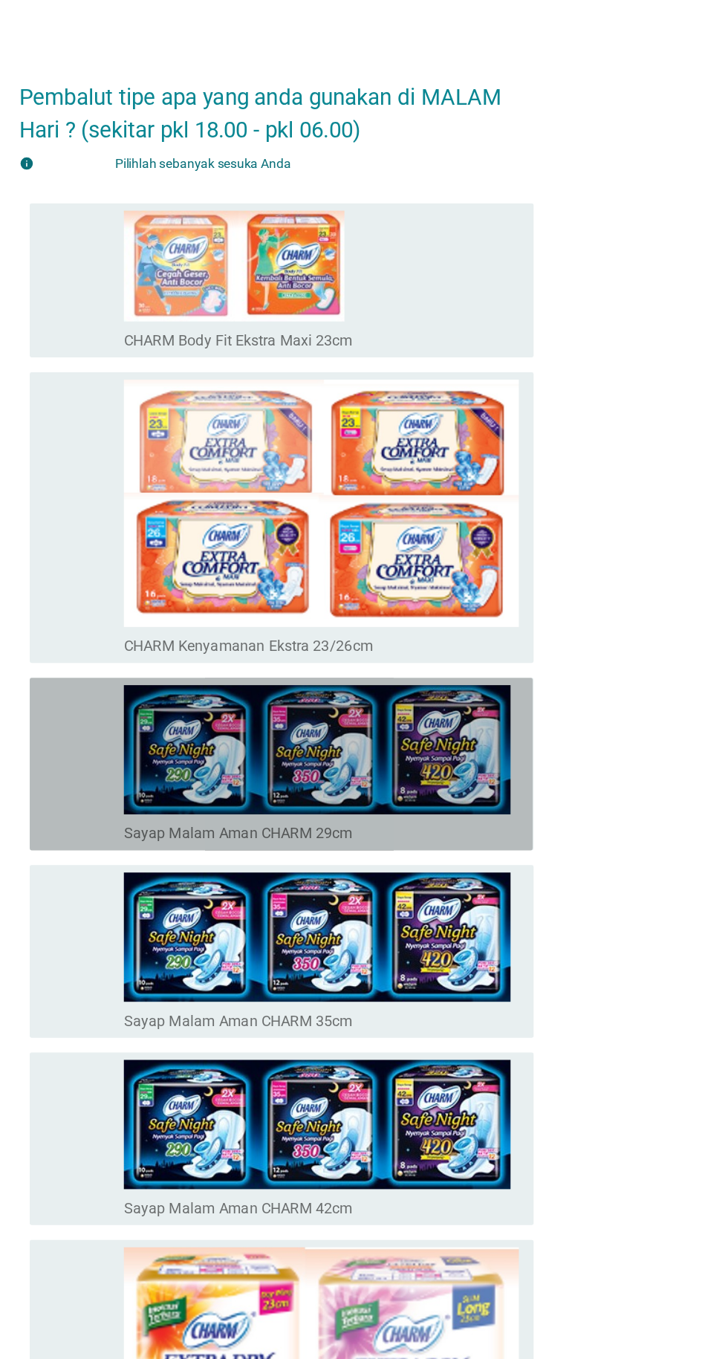
click at [179, 644] on icon "memeriksa" at bounding box center [258, 630] width 160 height 127
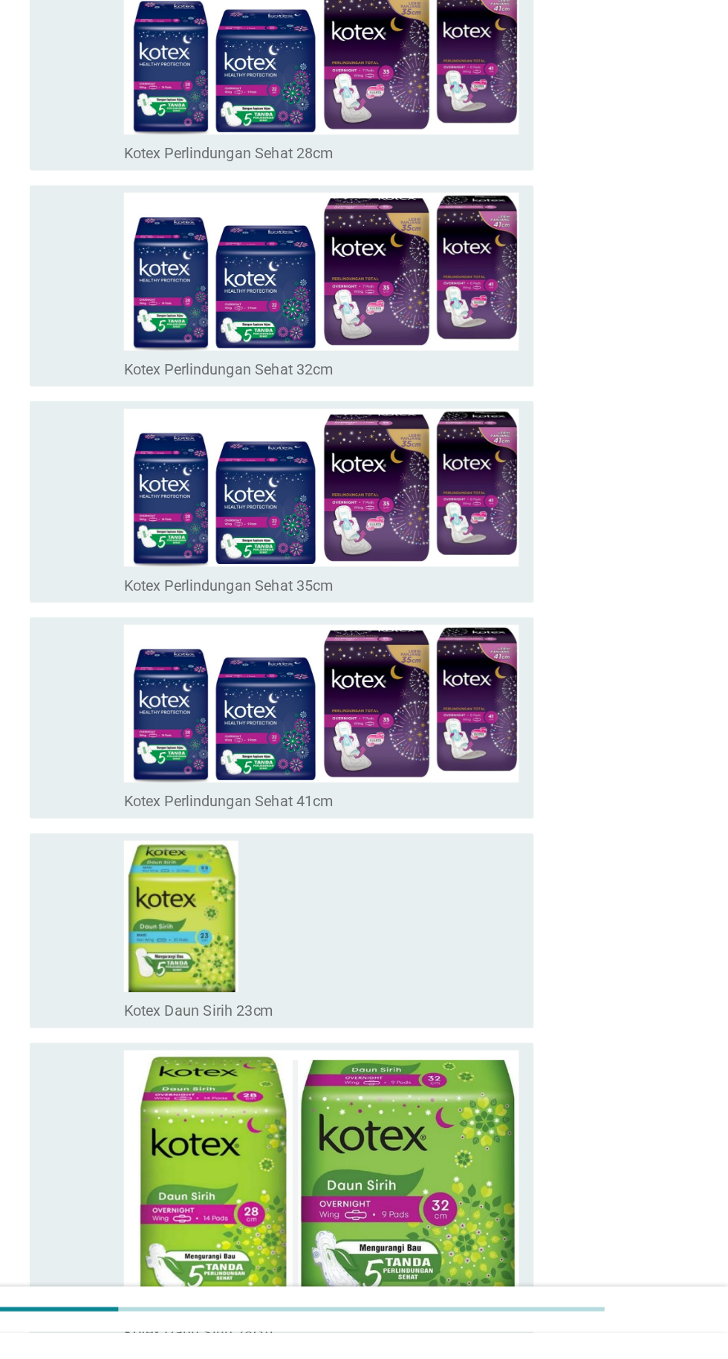
scroll to position [9907, 0]
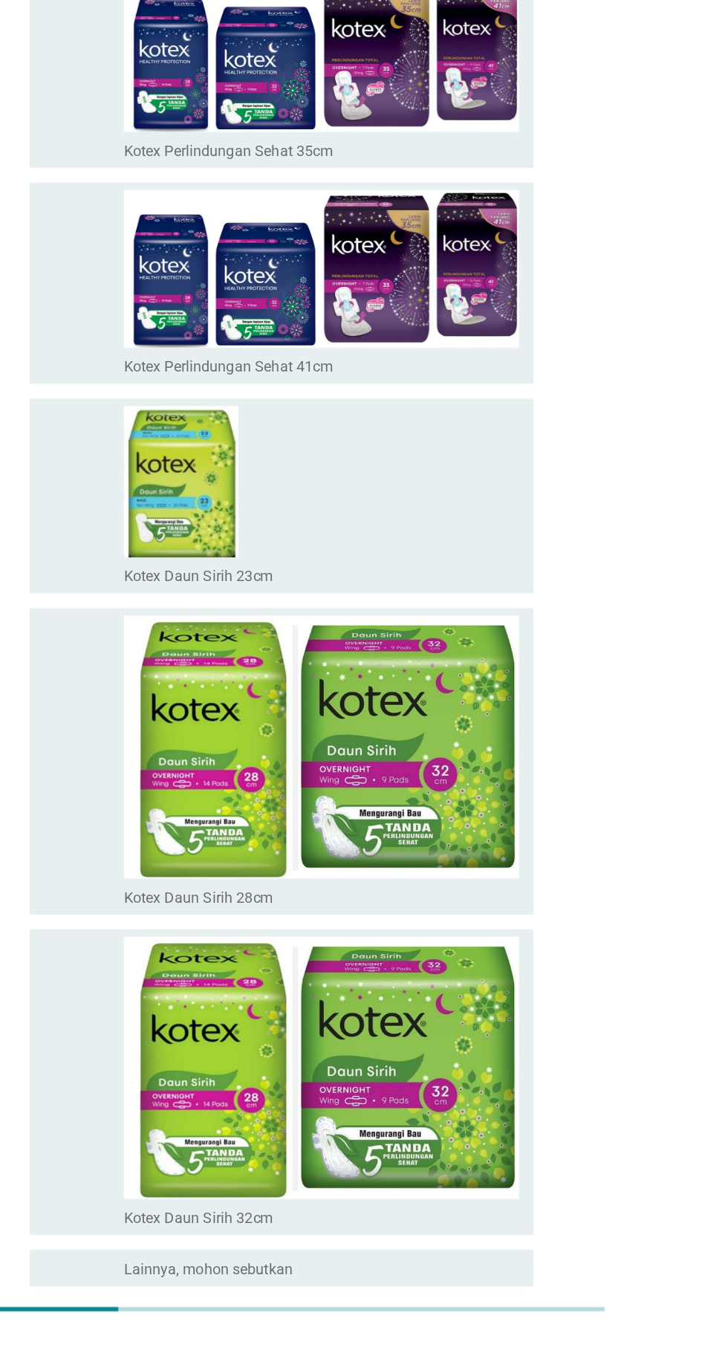
click at [547, 1358] on font "Selanjutnya" at bounding box center [513, 1375] width 82 height 18
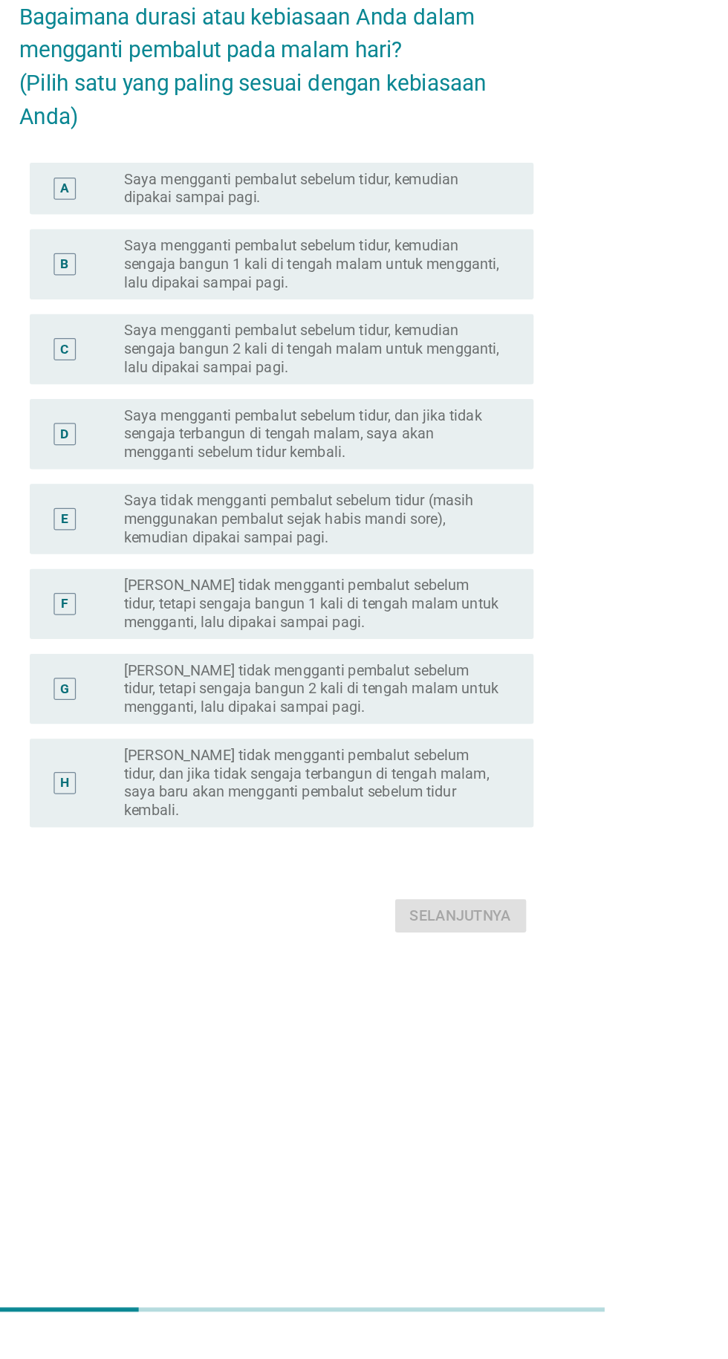
scroll to position [36, 0]
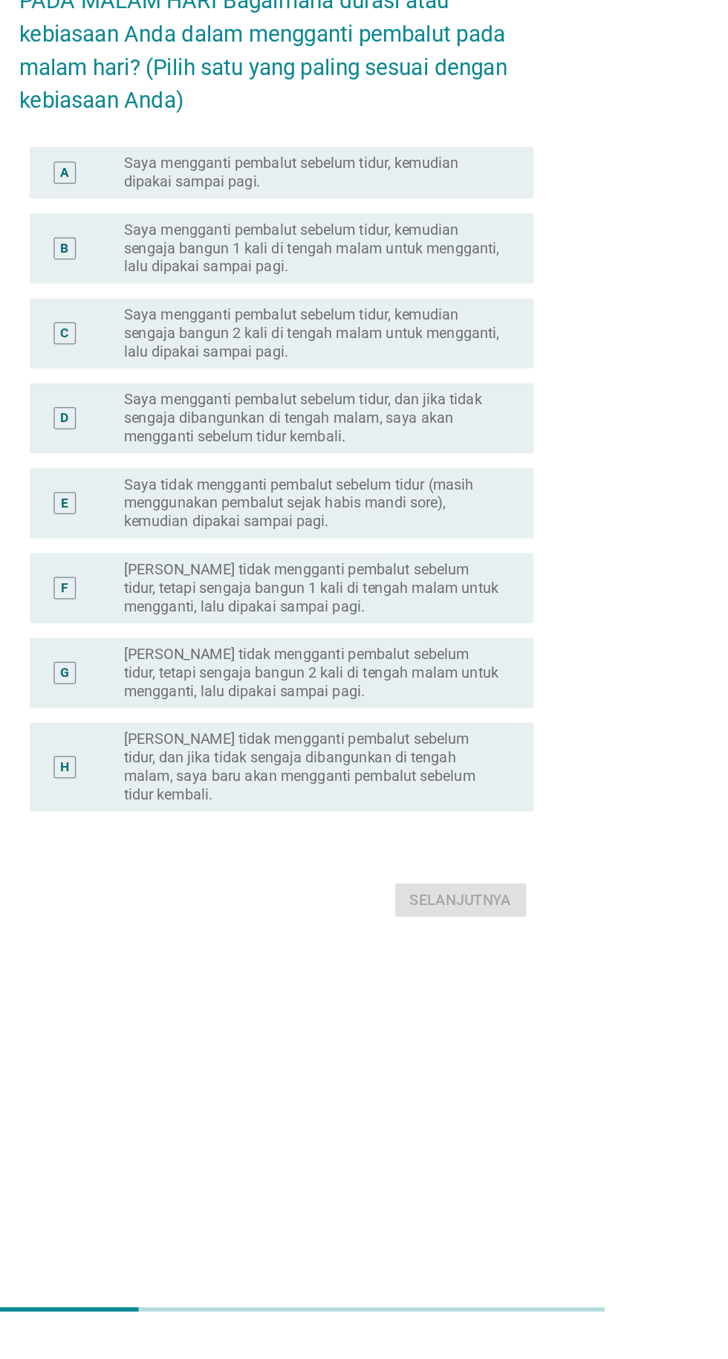
click at [538, 440] on font "Saya mengganti pembalut sebelum tidur, kemudian dipakai sampai pagi." at bounding box center [394, 426] width 306 height 30
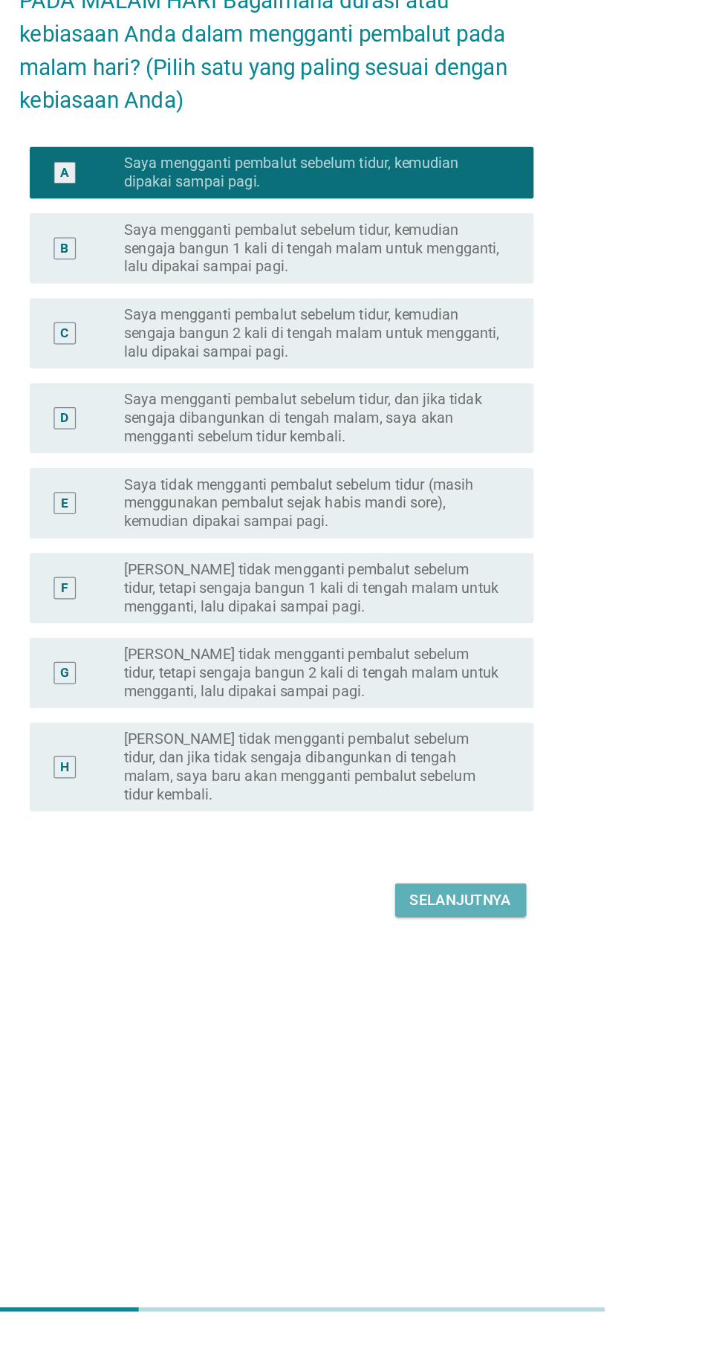
click at [550, 1024] on button "Selanjutnya" at bounding box center [512, 1011] width 105 height 27
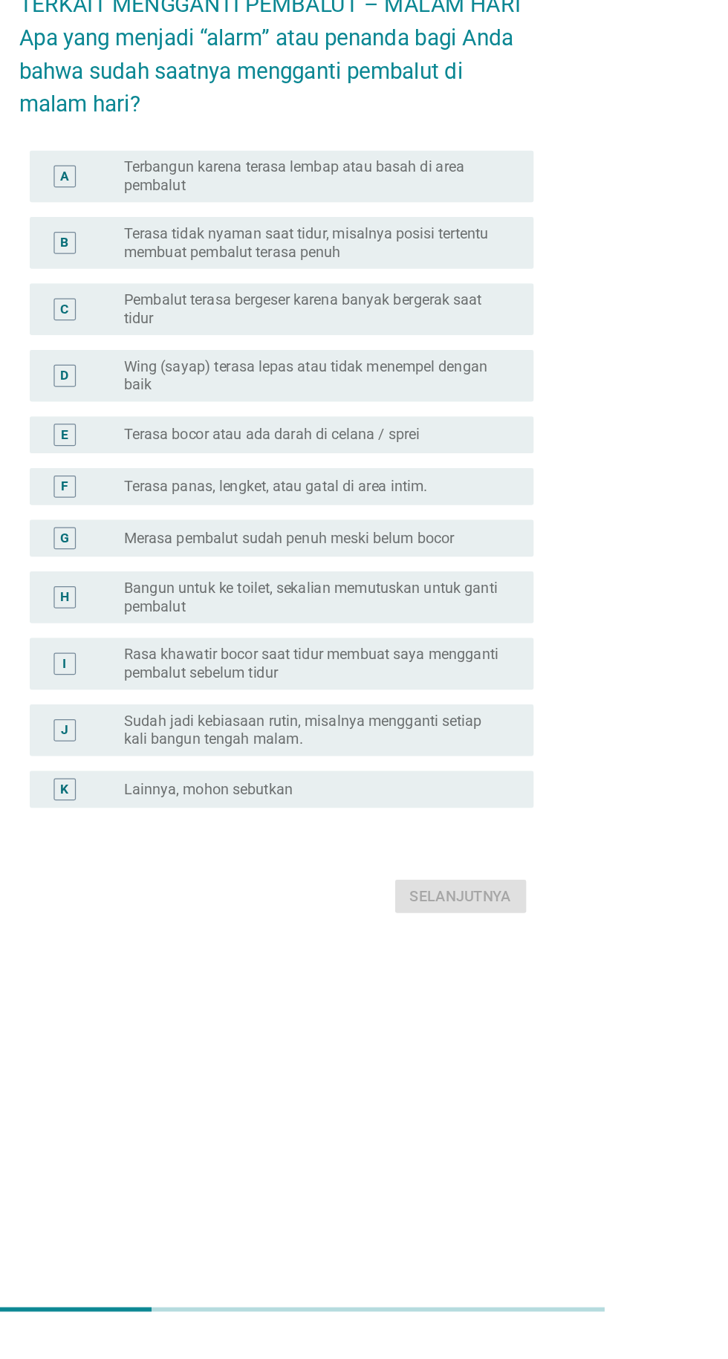
scroll to position [0, 0]
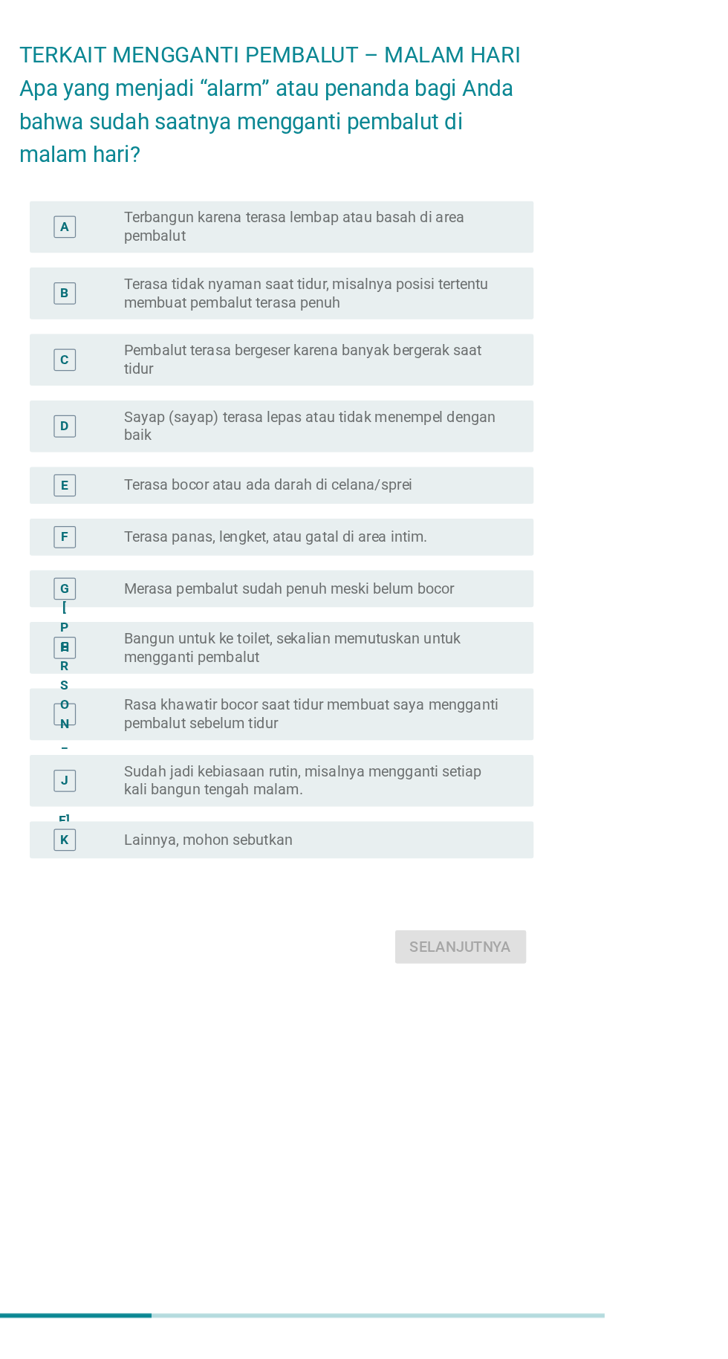
click at [720, 400] on div "TERKAIT MENGGANTI PEMBALUT – MALAM HARI Apa yang menjadi “alarm” atau penanda b…" at bounding box center [364, 679] width 728 height 1359
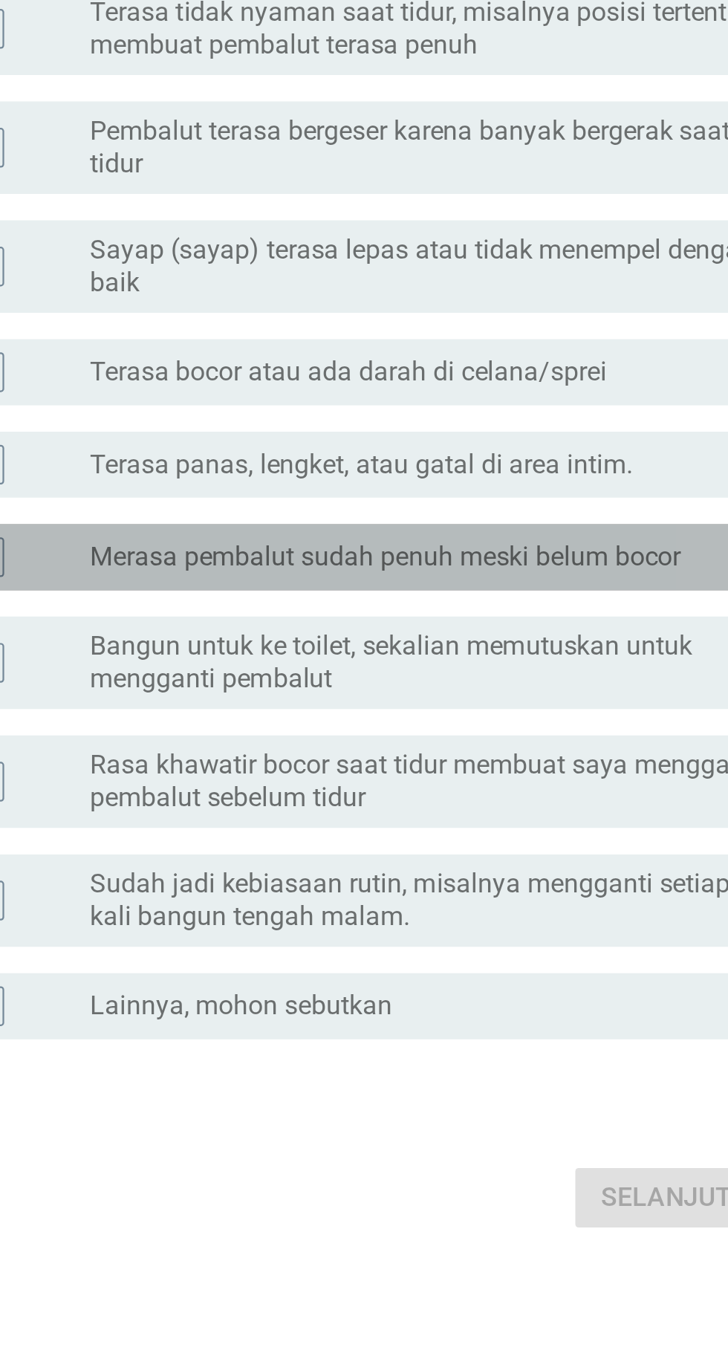
click at [484, 762] on font "Merasa pembalut sudah penuh meski belum bocor" at bounding box center [374, 755] width 266 height 14
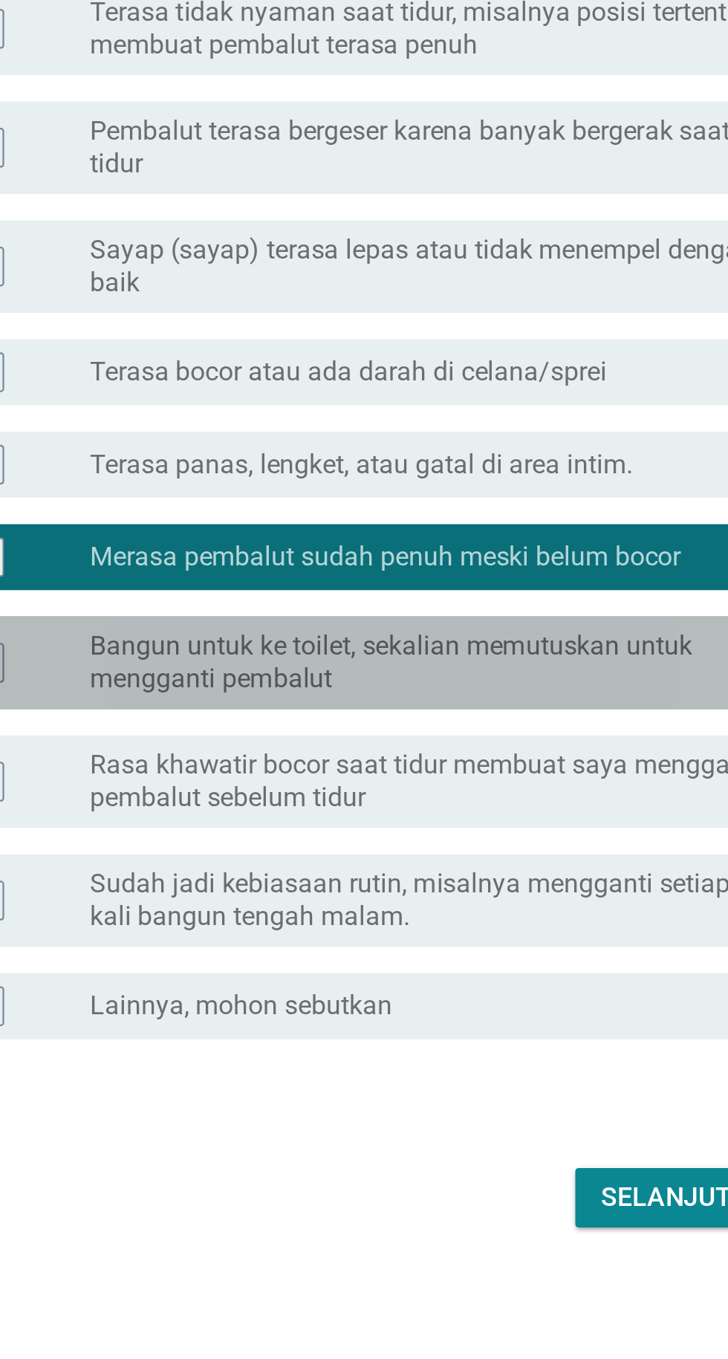
click at [482, 817] on font "Bangun untuk ke toilet, sekalian memutuskan untuk mengganti pembalut" at bounding box center [376, 802] width 271 height 29
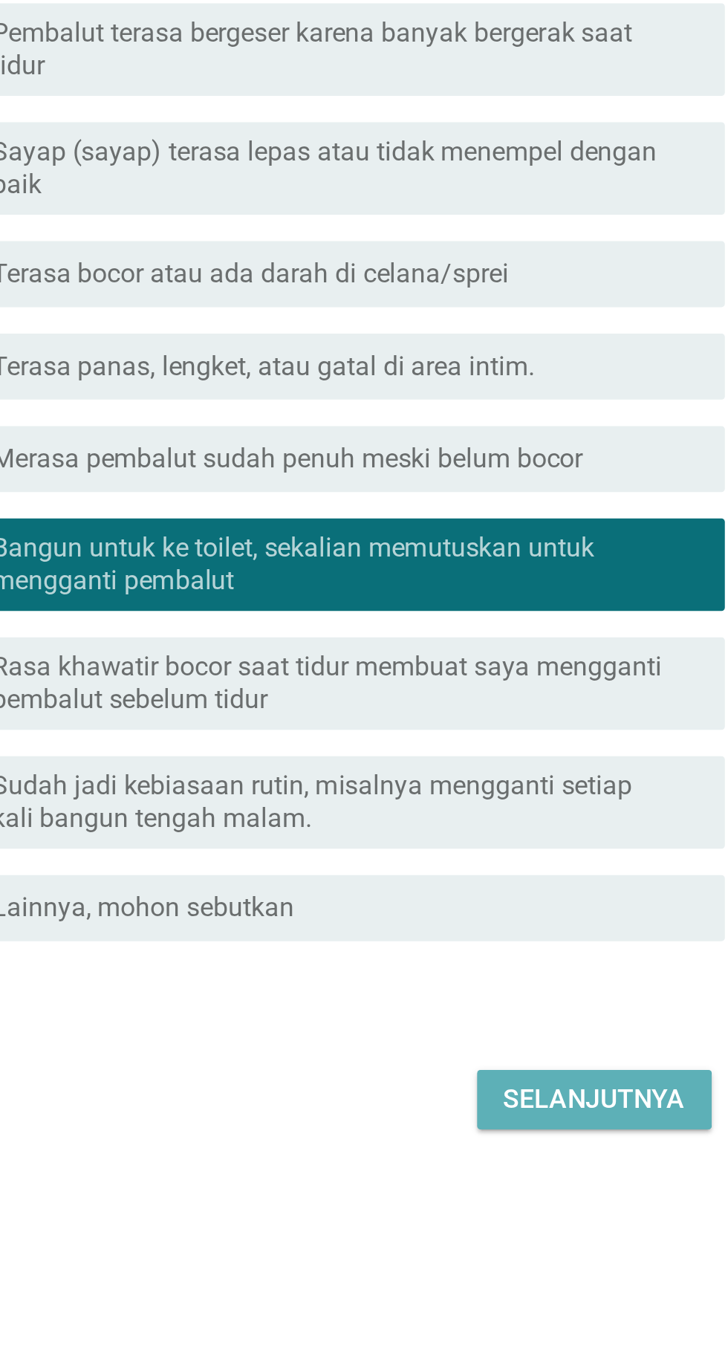
click at [533, 1050] on font "Selanjutnya" at bounding box center [513, 1043] width 82 height 14
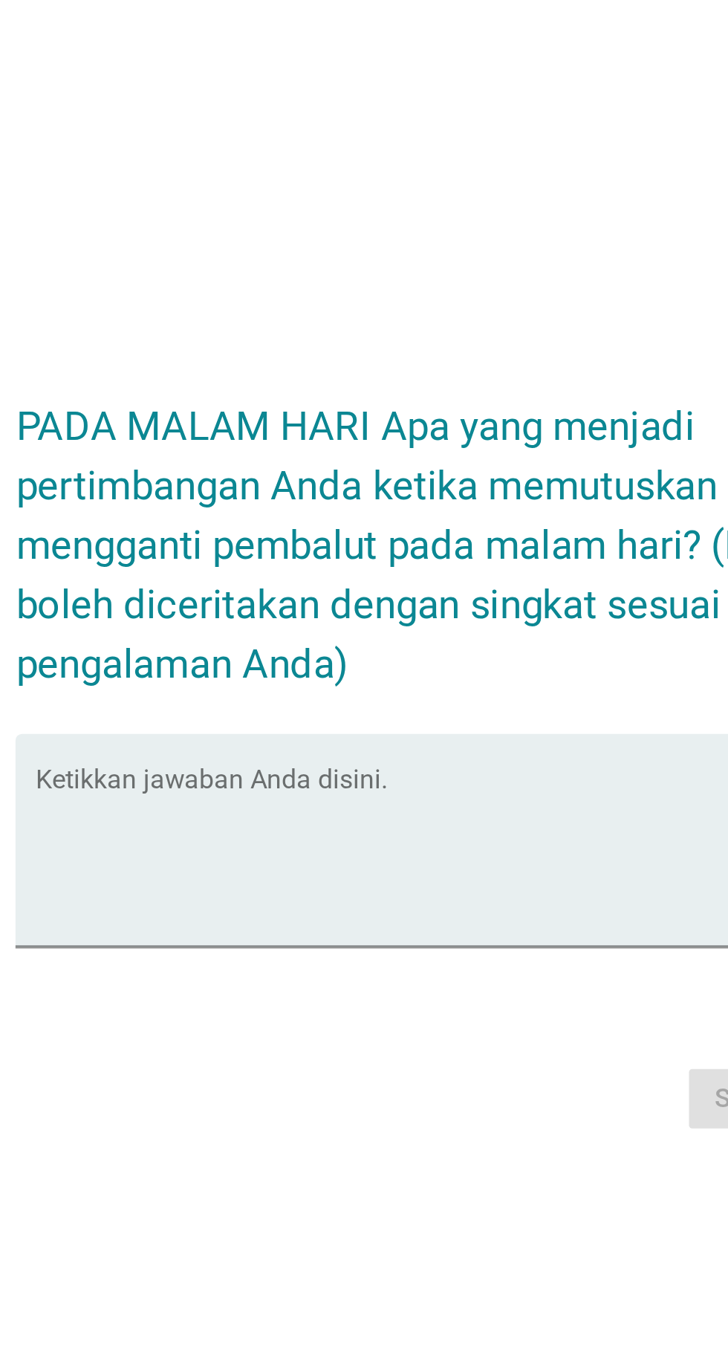
click at [403, 767] on textarea "Ketikkan jawaban Anda disini." at bounding box center [368, 728] width 405 height 78
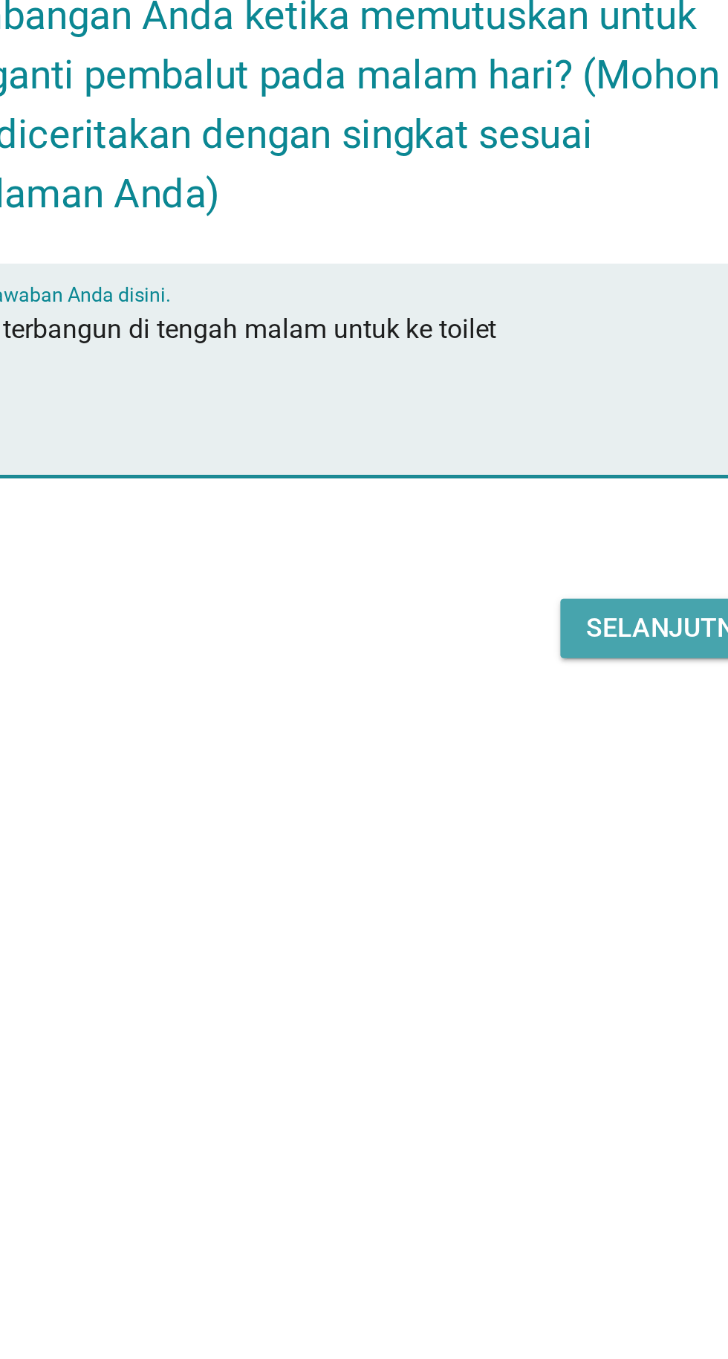
type textarea "Apabila terbangun di tengah malam untuk ke toilet"
click at [504, 842] on font "Selanjutnya" at bounding box center [513, 835] width 82 height 14
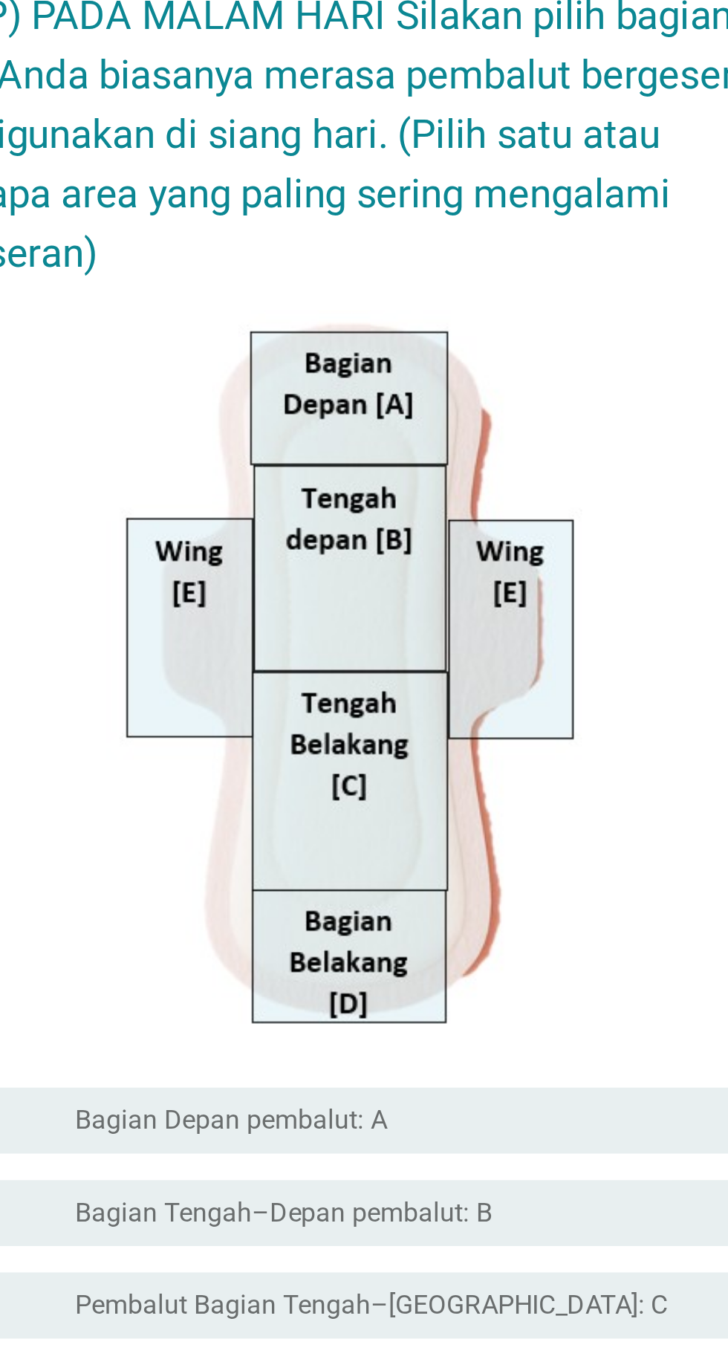
scroll to position [13, 0]
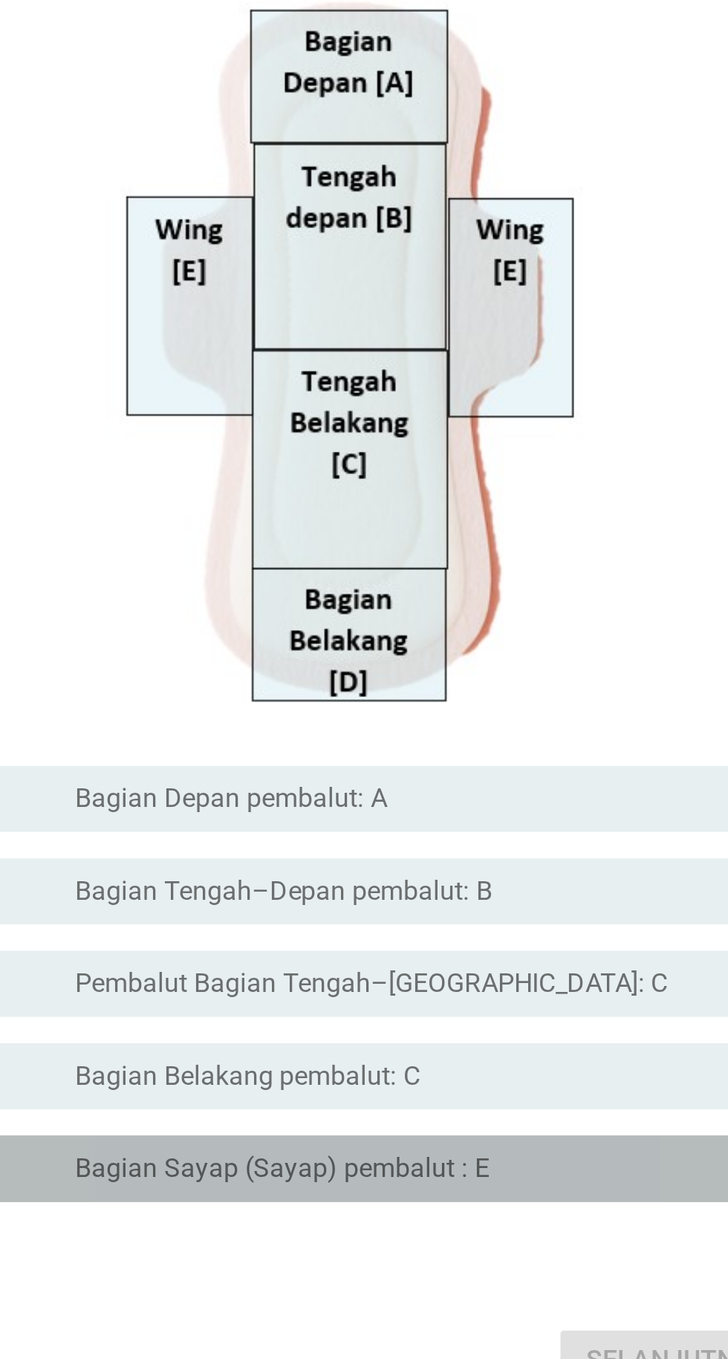
click at [464, 982] on div "tombol radio tidak dicentang Bagian Sayap (Sayap) pembalut : E" at bounding box center [400, 973] width 318 height 18
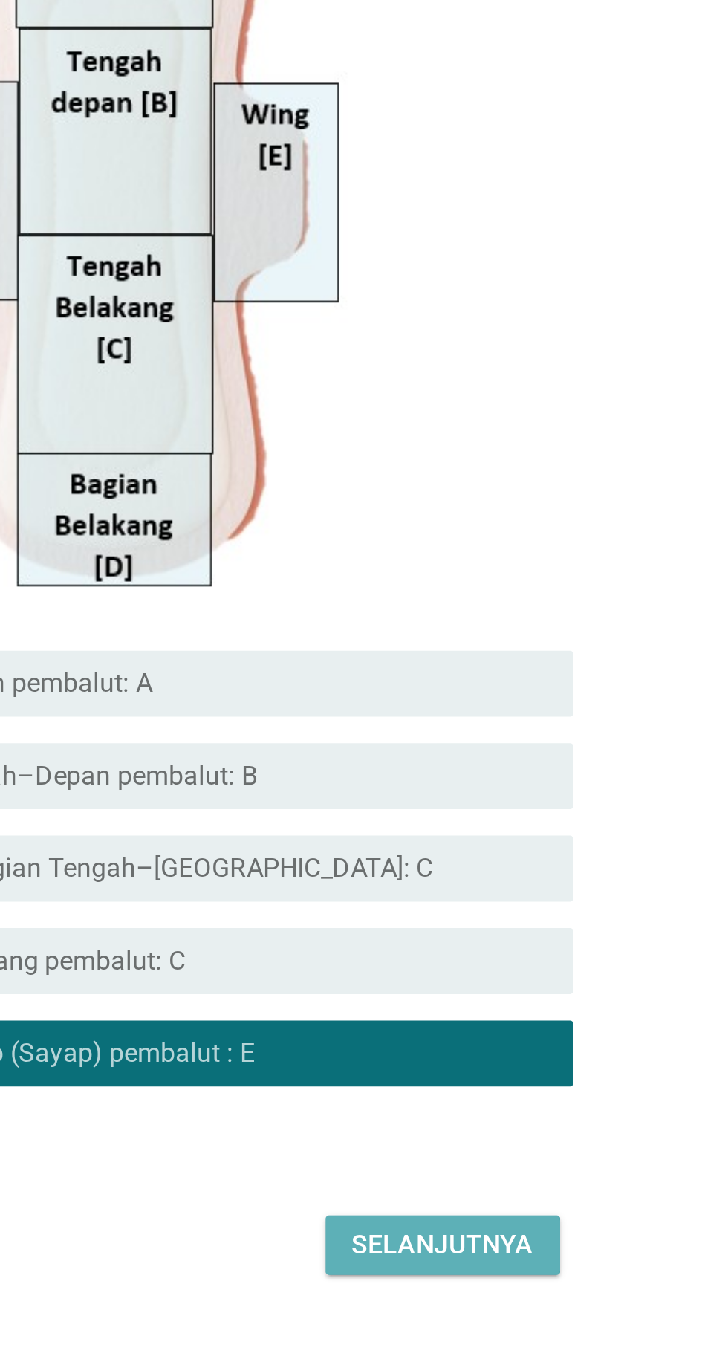
click at [540, 1066] on font "Selanjutnya" at bounding box center [513, 1059] width 82 height 14
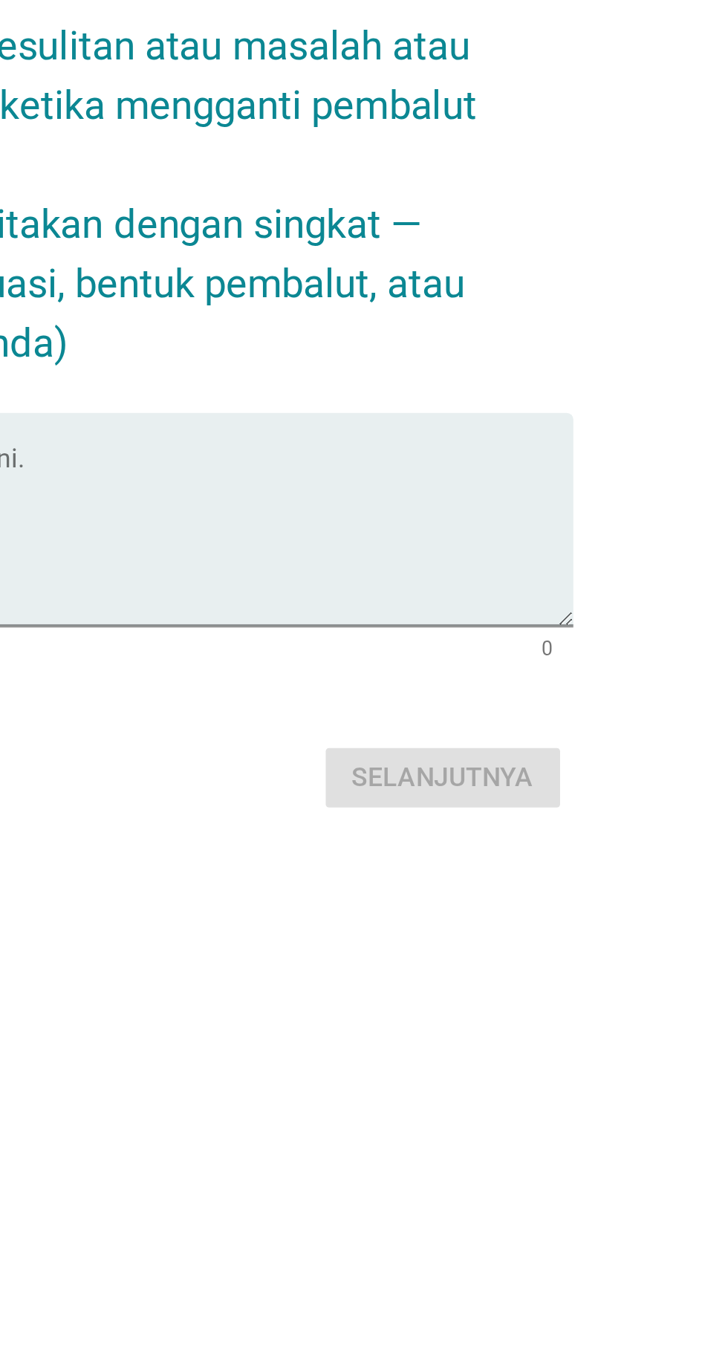
scroll to position [0, 0]
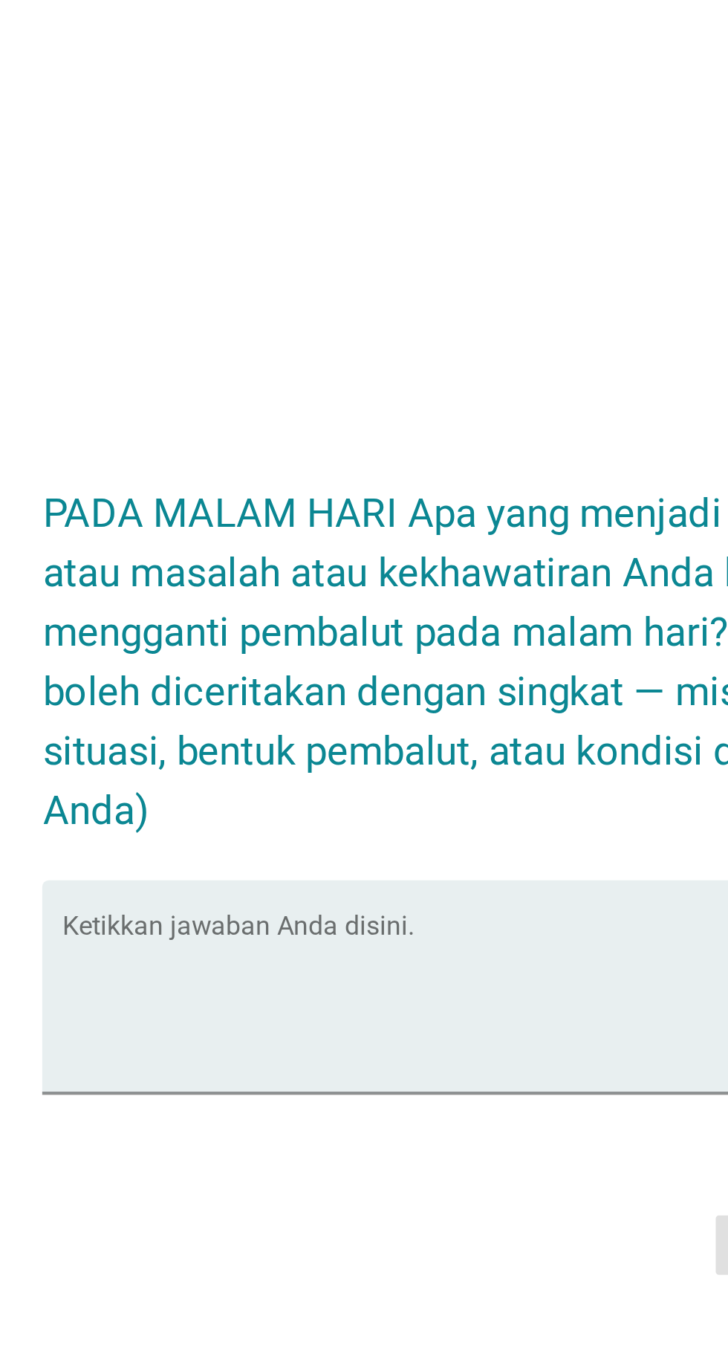
click at [227, 781] on textarea "Ketikkan jawaban Anda disini." at bounding box center [368, 742] width 405 height 78
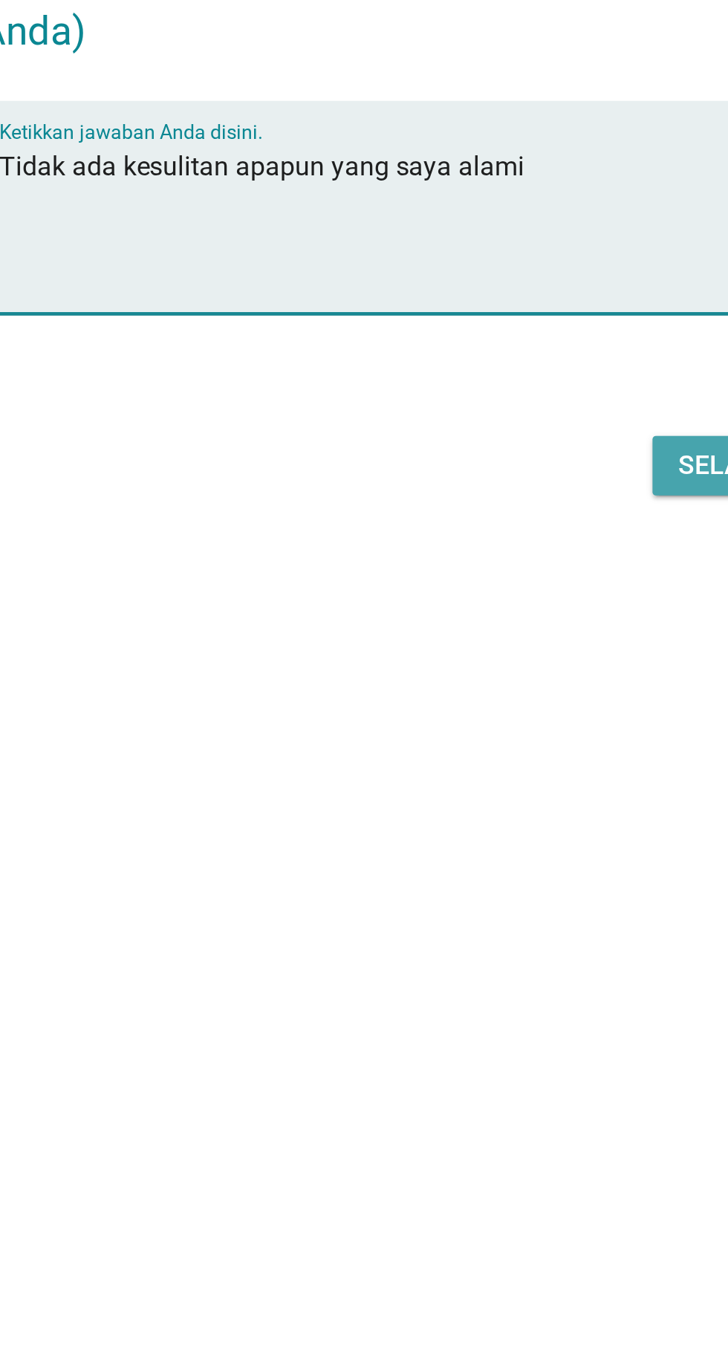
type textarea "Tidak ada kesulitan apapun yang saya alami"
click at [472, 856] on font "Selanjutnya" at bounding box center [513, 849] width 82 height 14
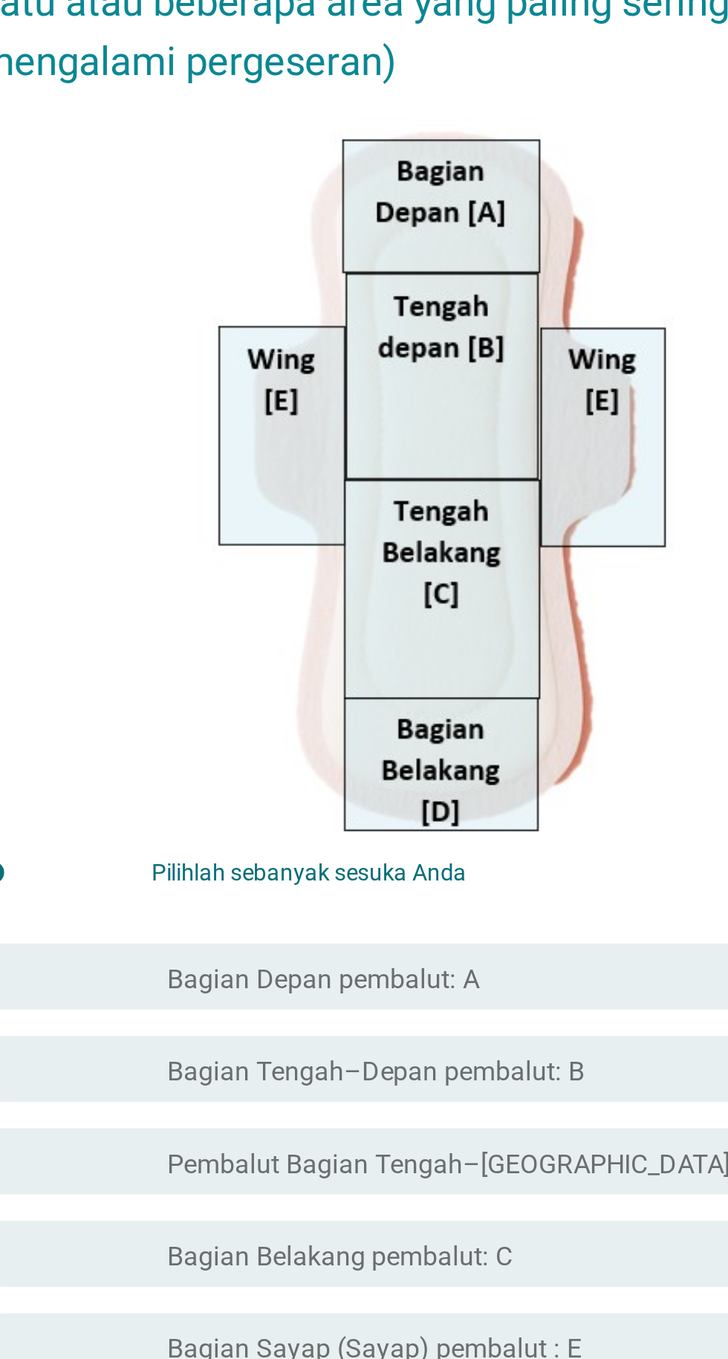
scroll to position [13, 0]
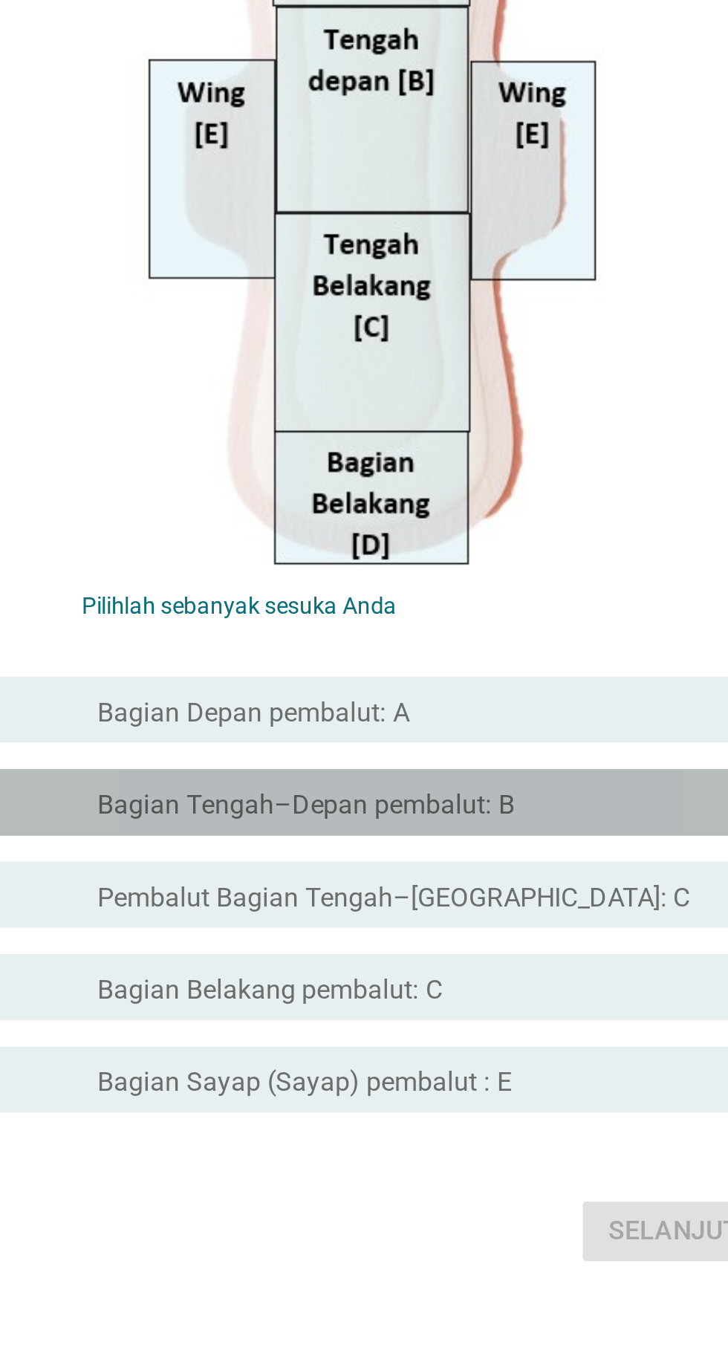
click at [490, 877] on div "garis besar kotak centang kosong Bagian Tengah–Depan pembalut: B" at bounding box center [400, 868] width 318 height 18
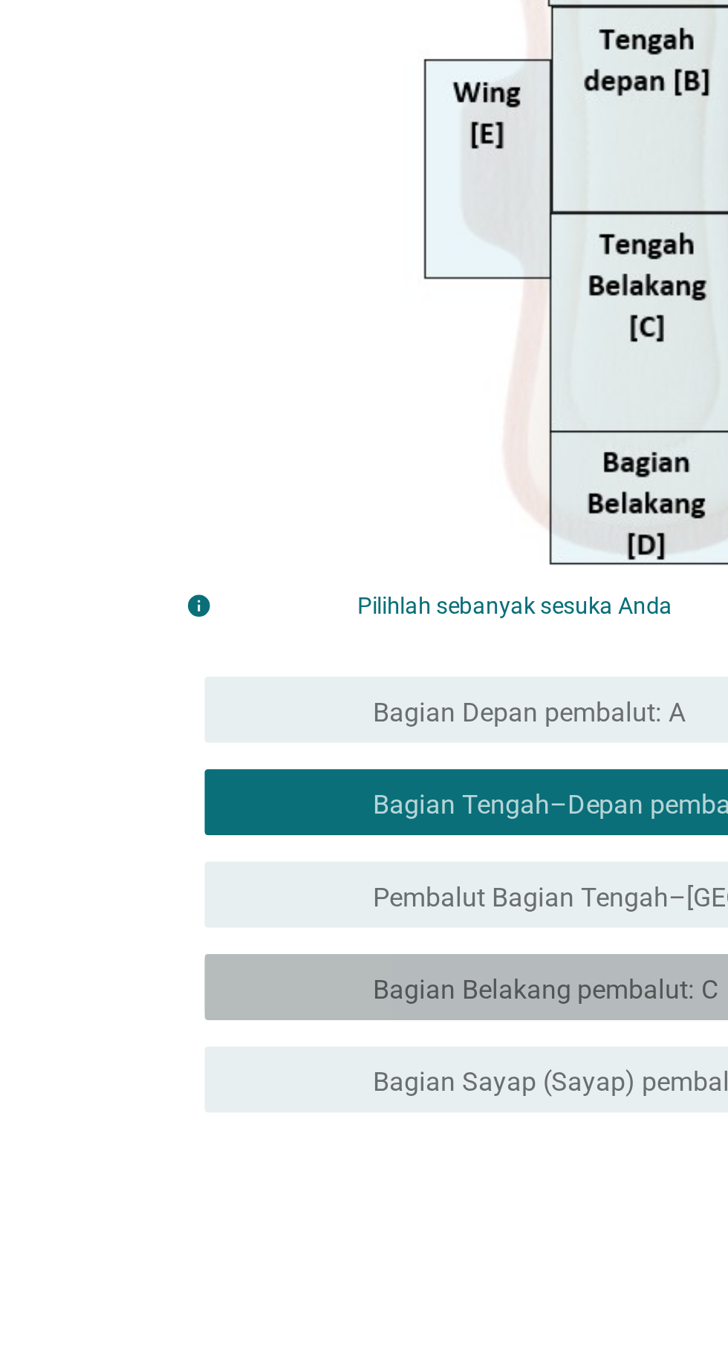
click at [339, 960] on font "Bagian Belakang pembalut: C" at bounding box center [318, 953] width 155 height 14
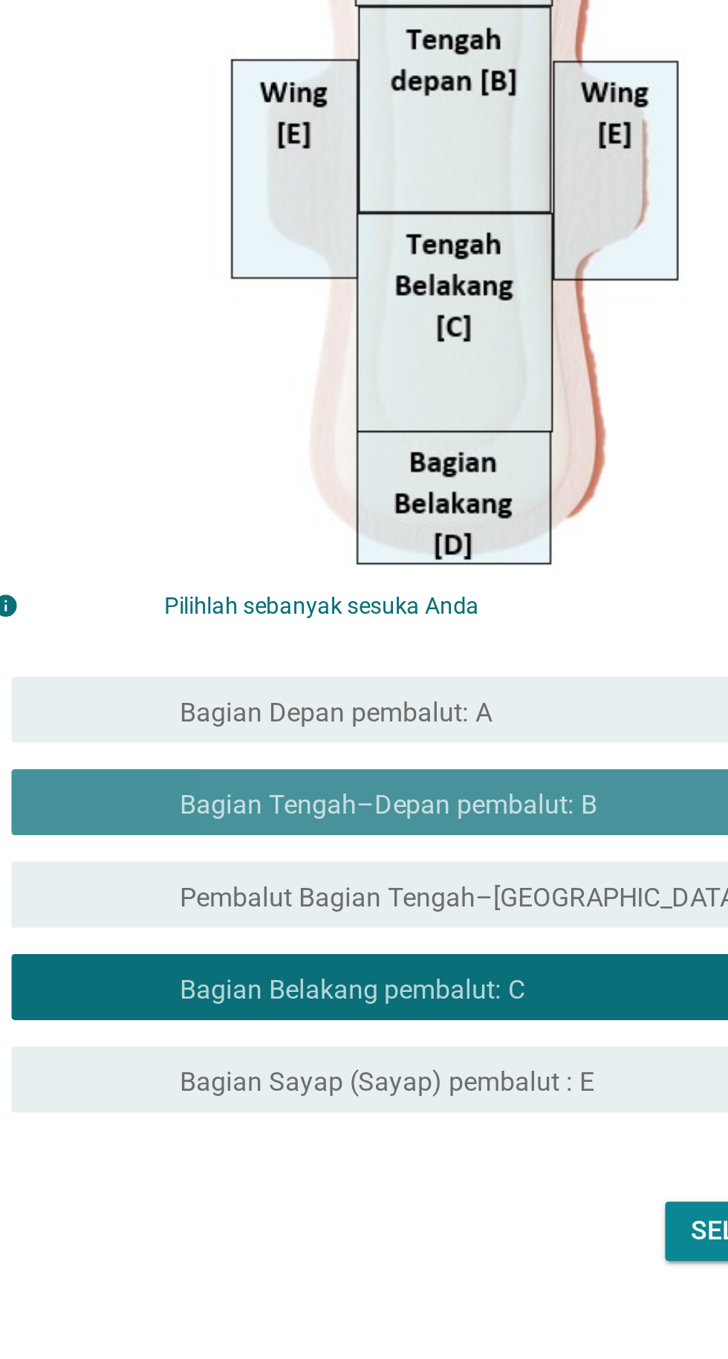
click at [426, 876] on font "Bagian Tengah–Depan pembalut: B" at bounding box center [335, 869] width 188 height 14
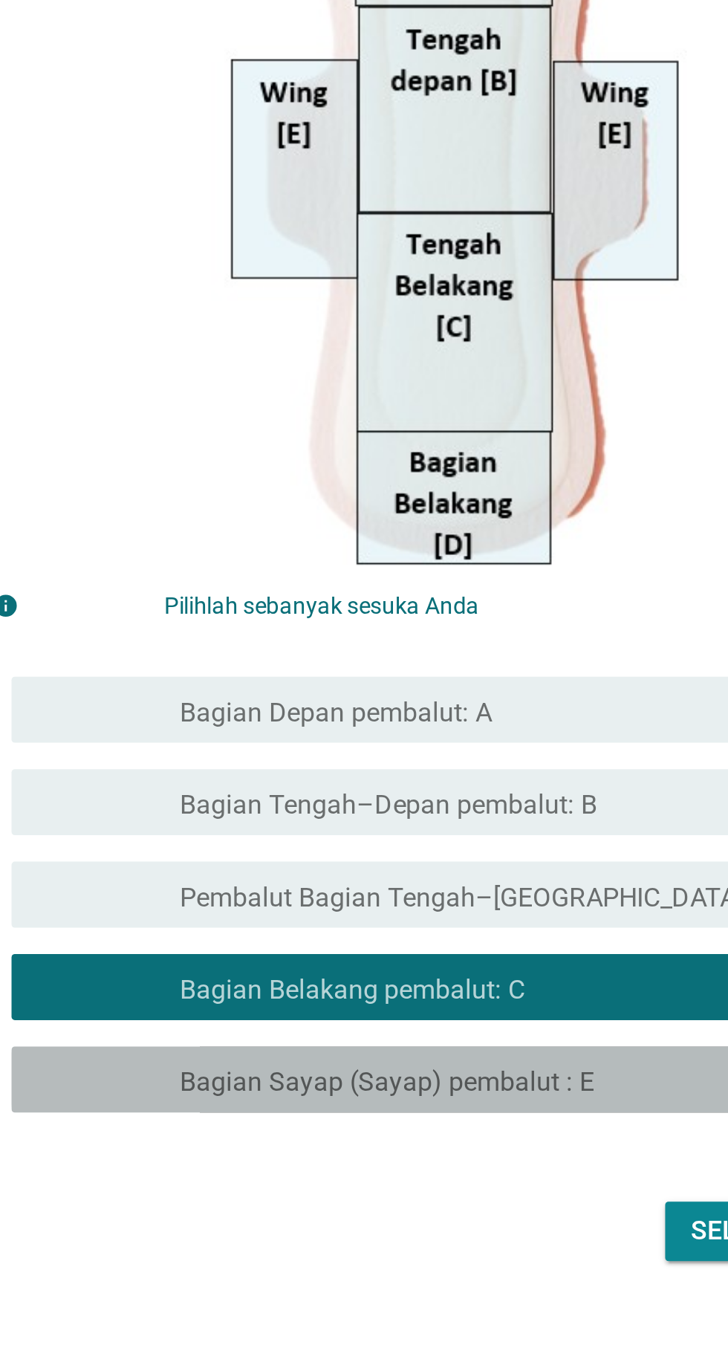
click at [409, 1001] on font "Bagian Sayap (Sayap) pembalut : E" at bounding box center [334, 994] width 186 height 14
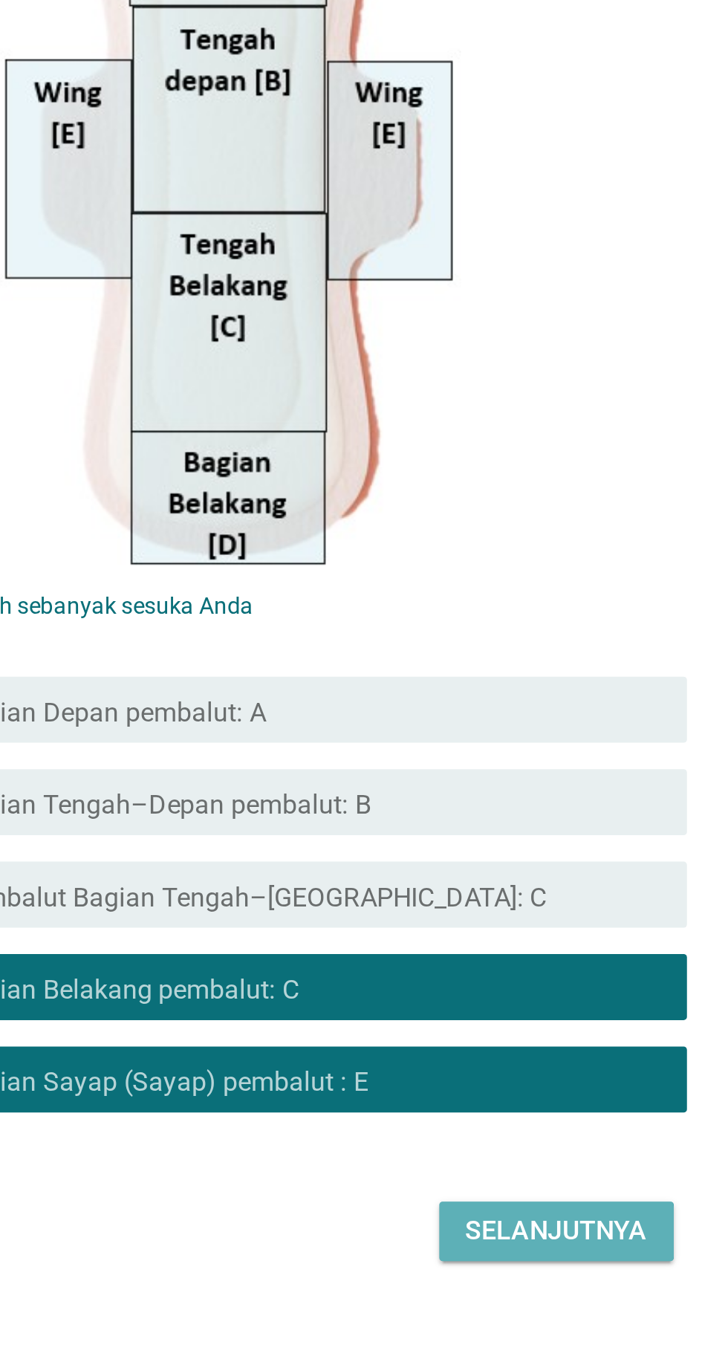
click at [537, 1068] on font "Selanjutnya" at bounding box center [513, 1061] width 82 height 14
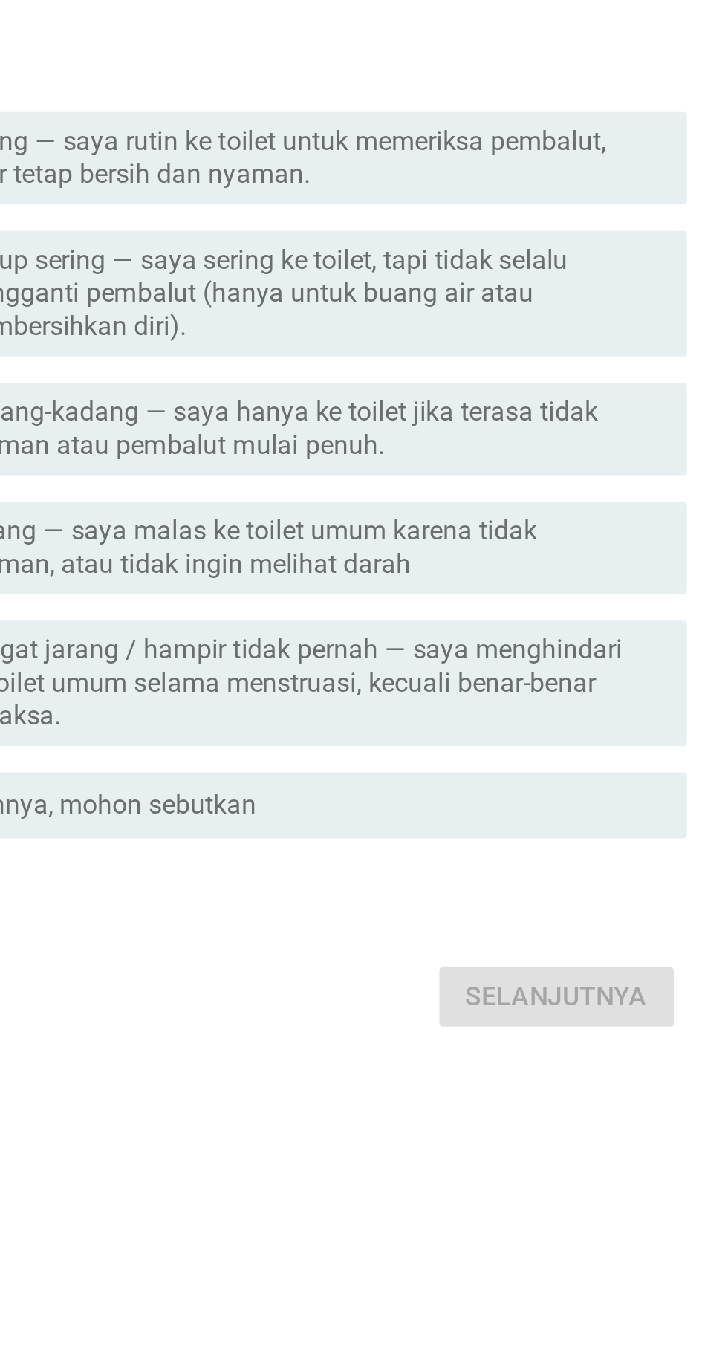
scroll to position [0, 0]
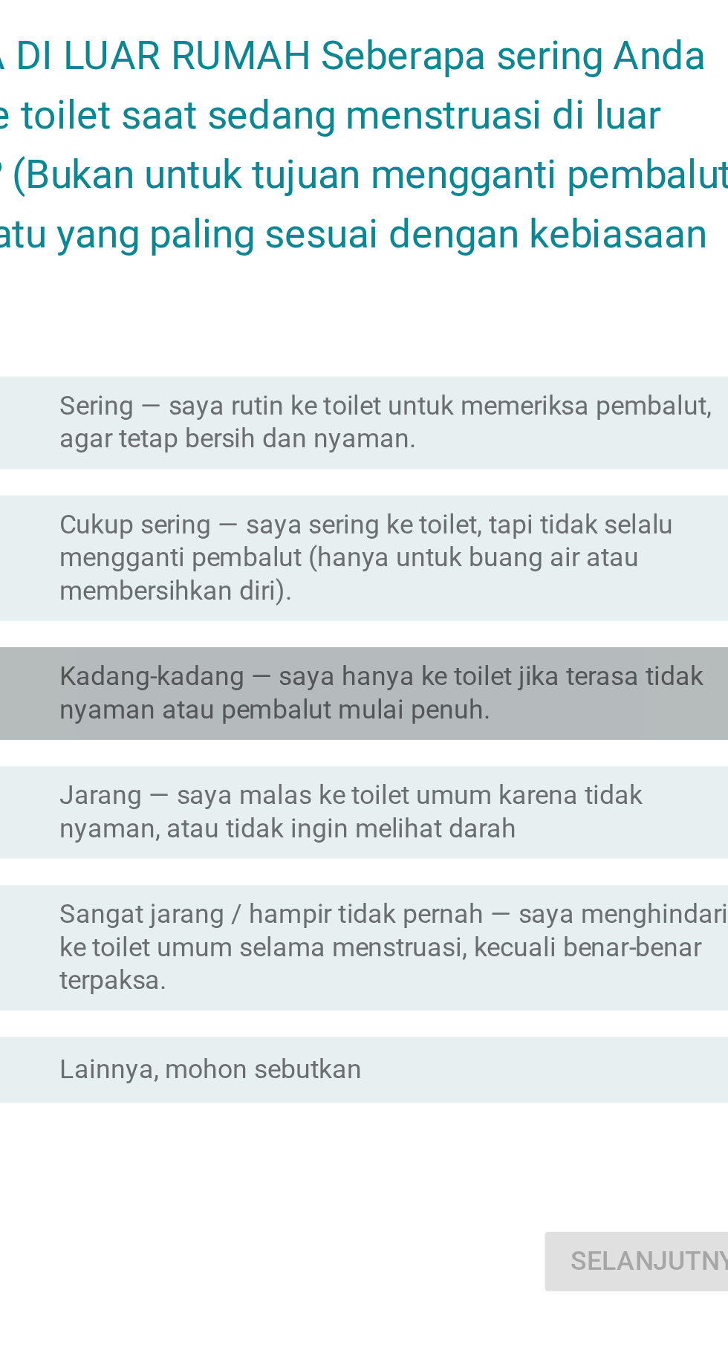
click at [508, 715] on font "Kadang-kadang — saya hanya ke toilet jika terasa tidak nyaman atau pembalut mul…" at bounding box center [394, 701] width 306 height 30
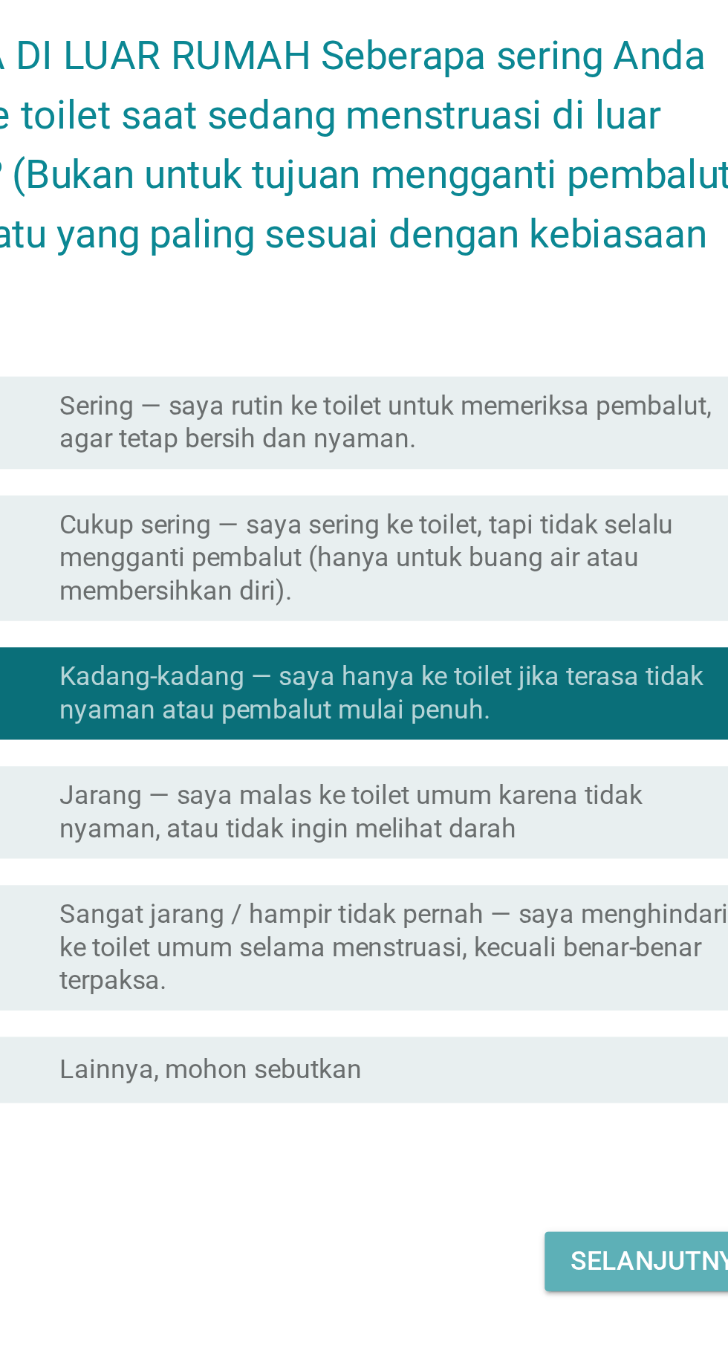
click at [514, 963] on font "Selanjutnya" at bounding box center [513, 956] width 82 height 14
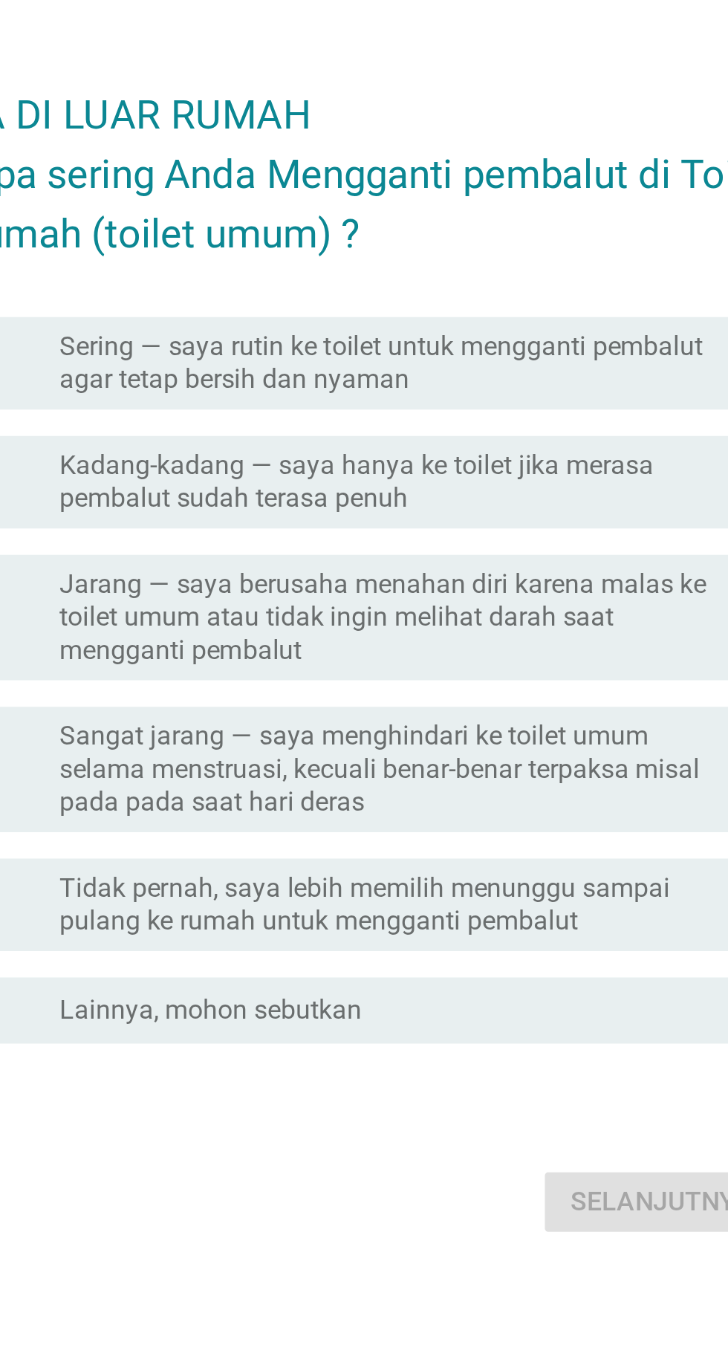
scroll to position [27, 0]
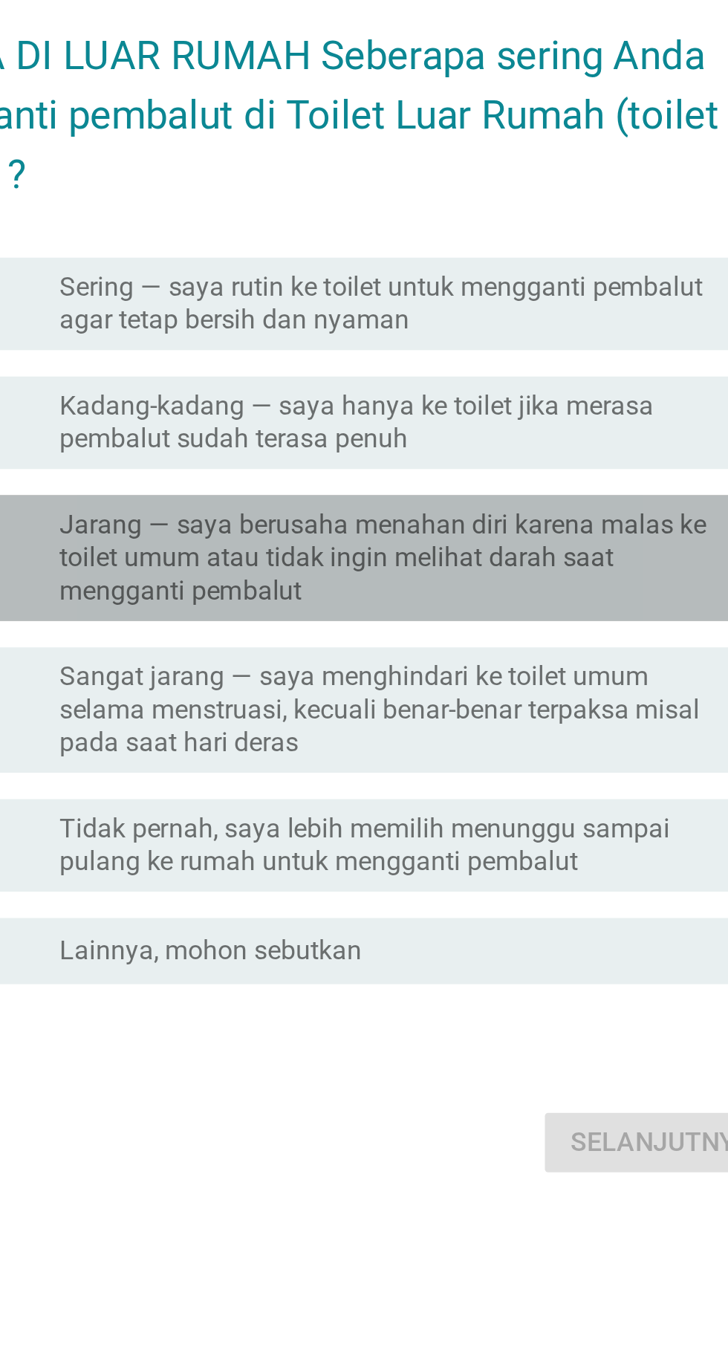
click at [494, 662] on font "Jarang — saya berusaha menahan diri karena malas ke toilet umum atau tidak ingi…" at bounding box center [394, 639] width 306 height 45
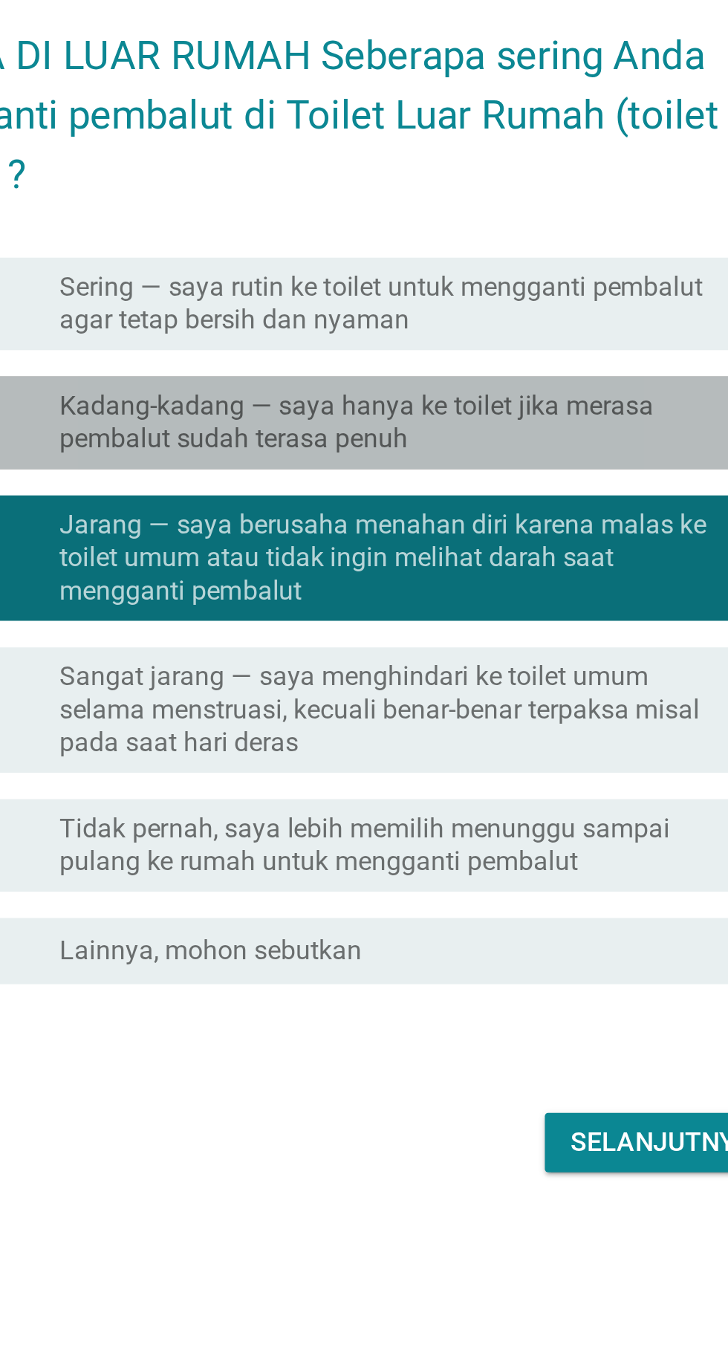
click at [504, 593] on font "Kadang-kadang — saya hanya ke toilet jika merasa pembalut sudah terasa penuh" at bounding box center [394, 579] width 306 height 30
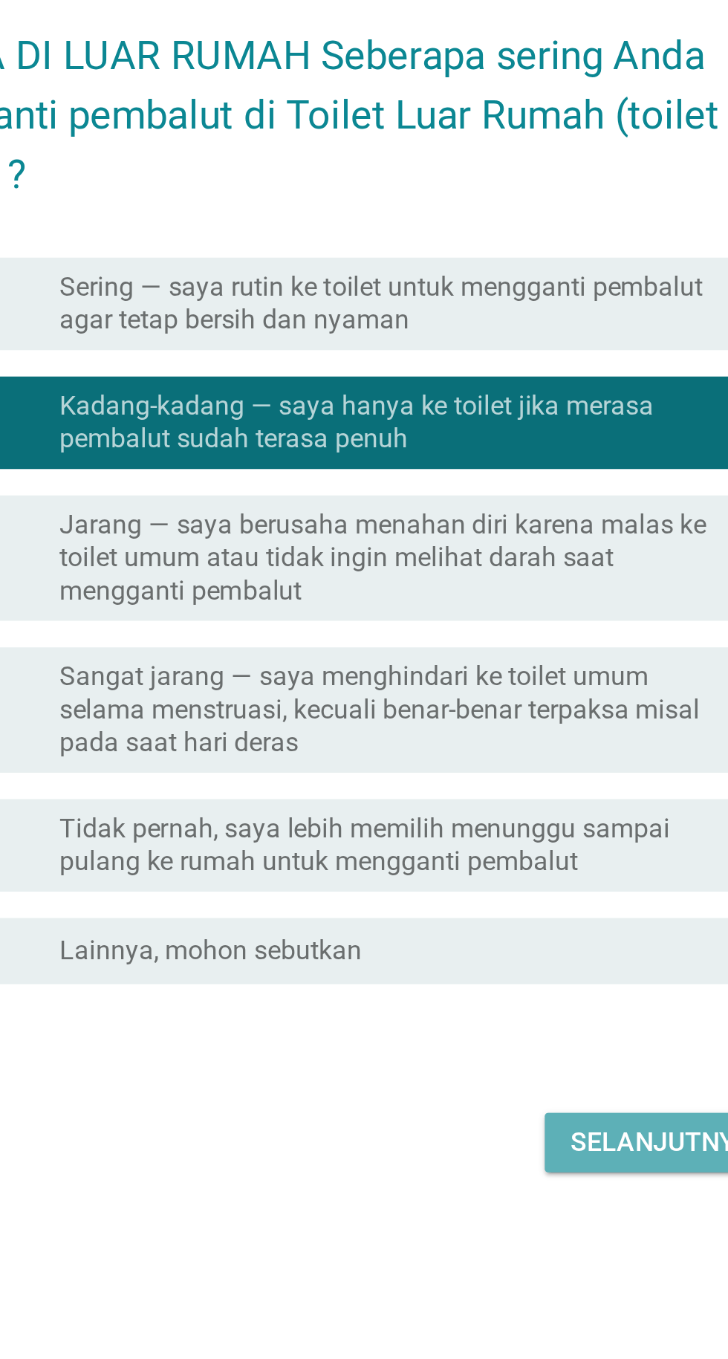
click at [504, 909] on font "Selanjutnya" at bounding box center [513, 902] width 82 height 14
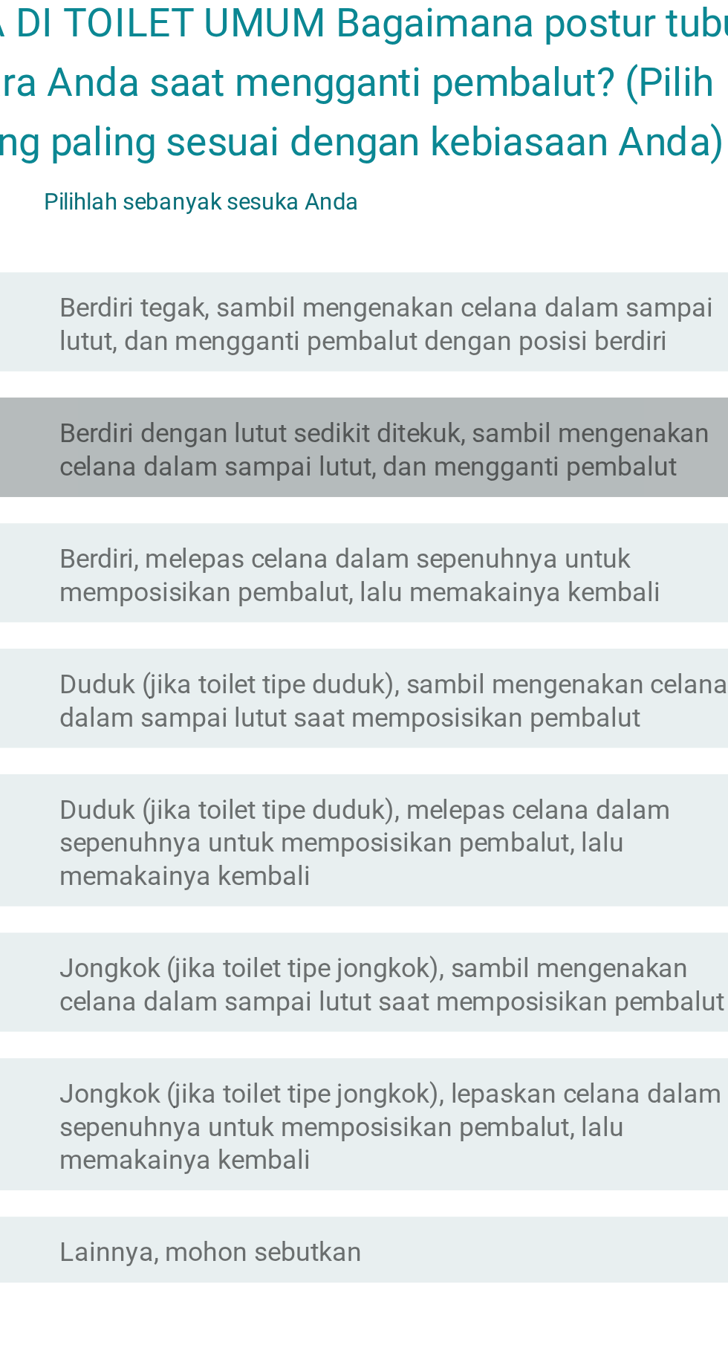
click at [508, 554] on font "Berdiri dengan lutut sedikit ditekuk, sambil mengenakan celana dalam sampai lut…" at bounding box center [387, 539] width 293 height 29
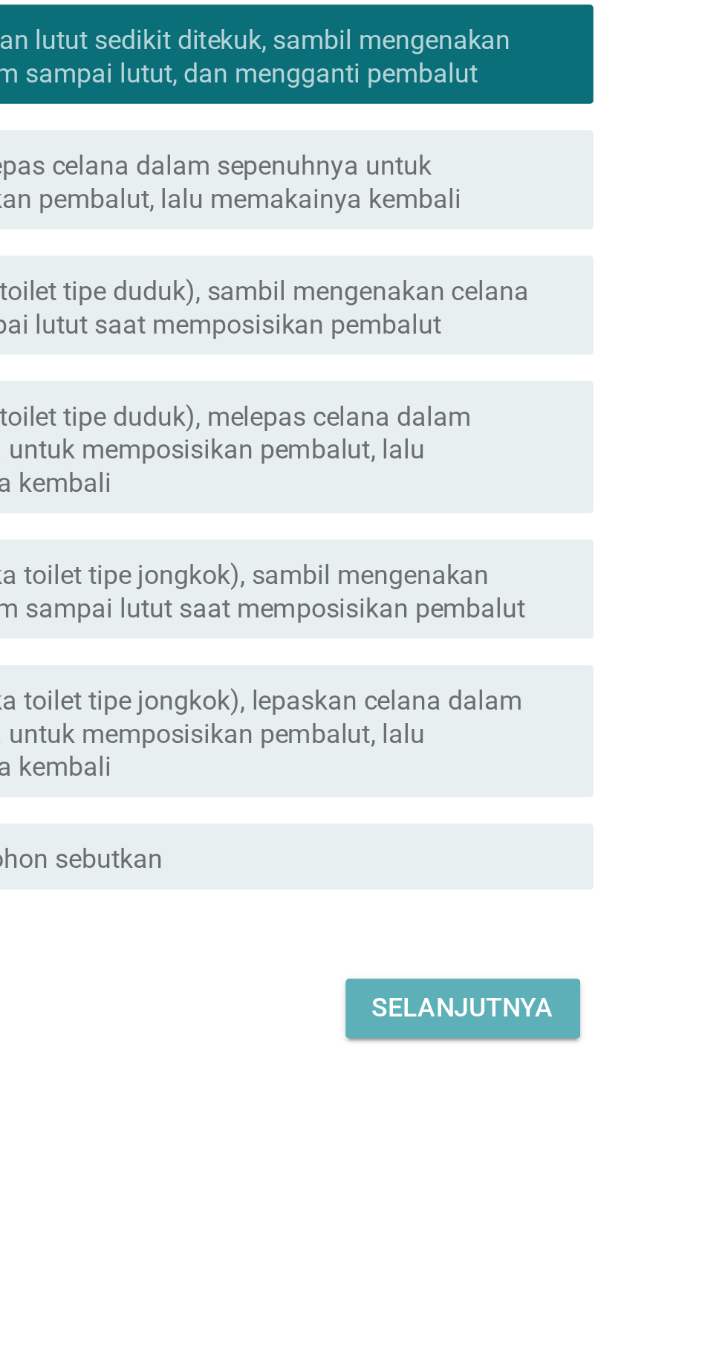
click at [538, 977] on font "Selanjutnya" at bounding box center [513, 968] width 82 height 18
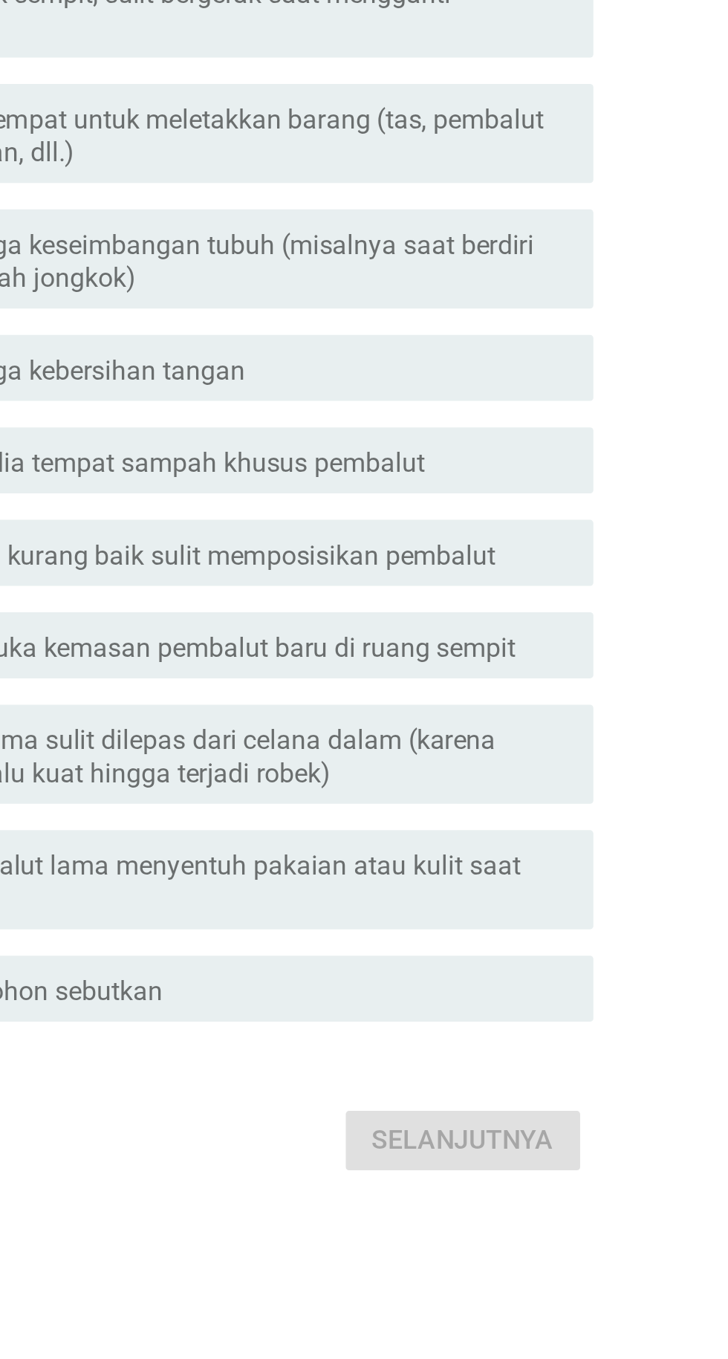
scroll to position [0, 0]
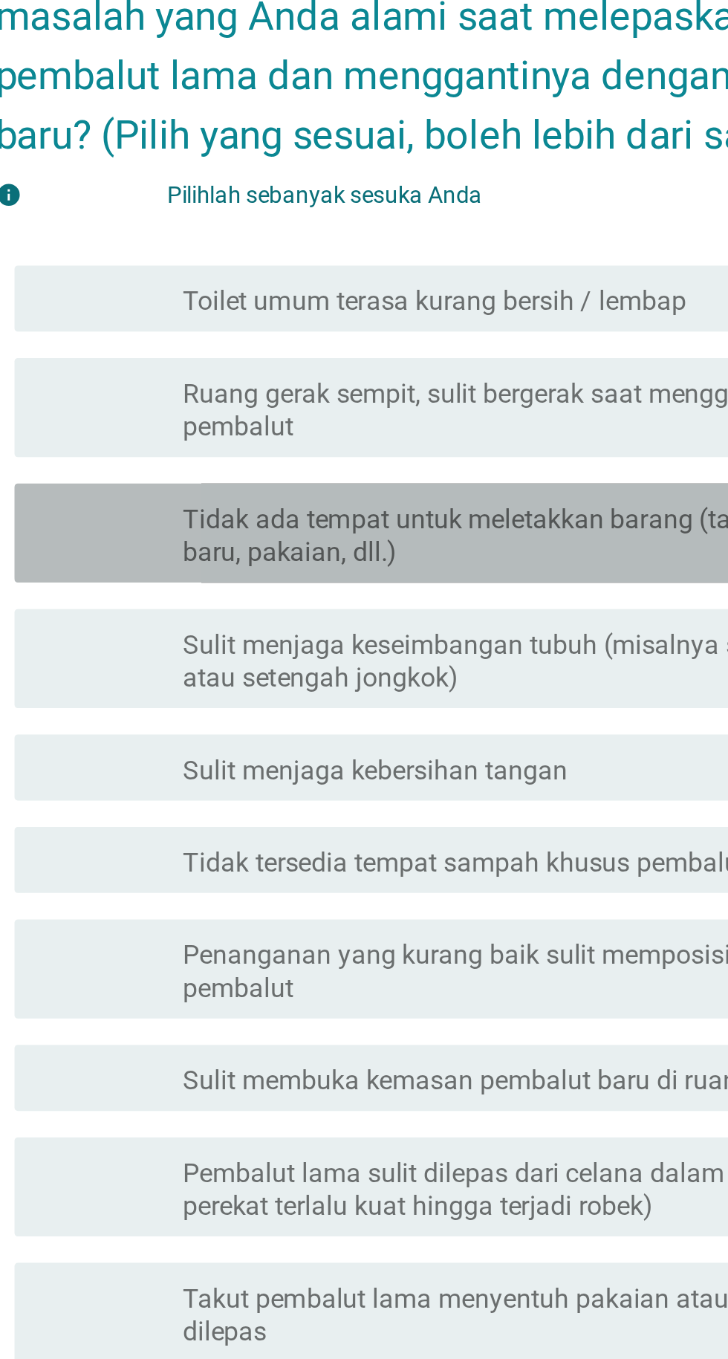
click at [426, 596] on font "Tidak ada tempat untuk meletakkan barang (tas, pembalut baru, pakaian, dll.)" at bounding box center [395, 581] width 308 height 29
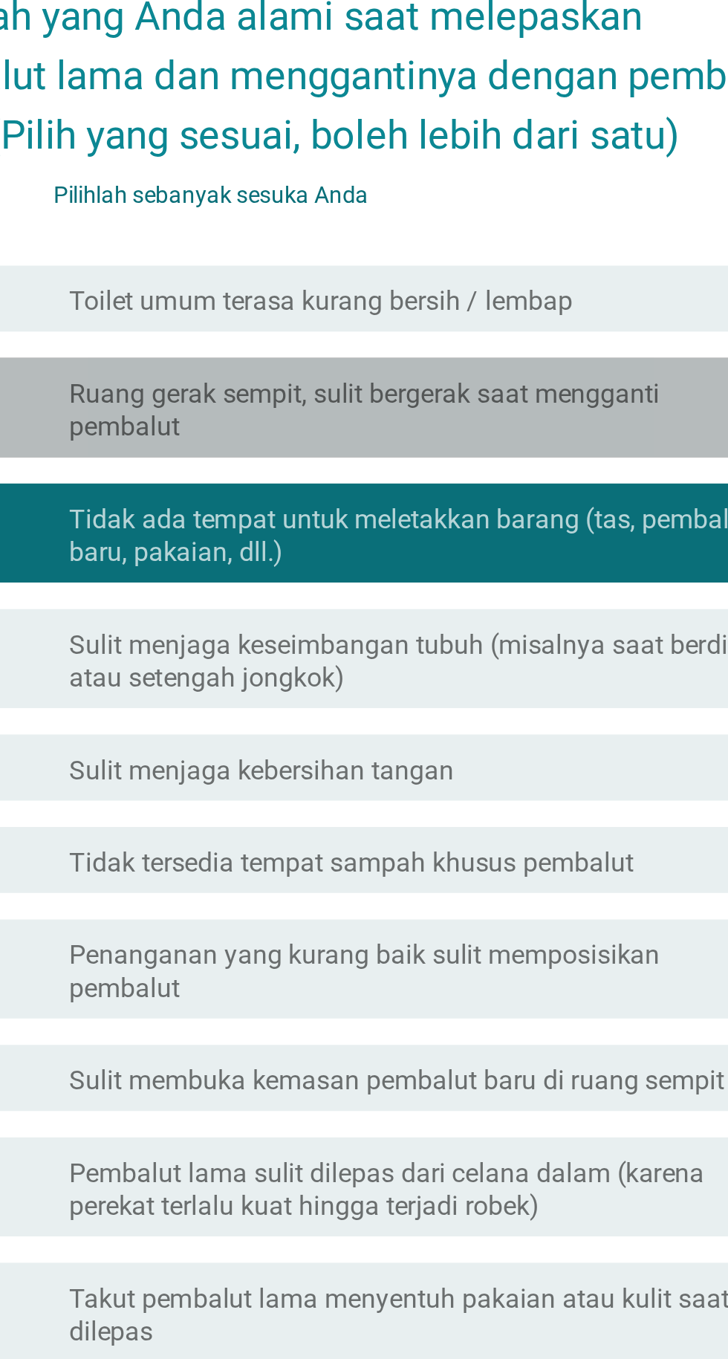
click at [495, 540] on font "Ruang gerak sempit, sulit bergerak saat mengganti pembalut" at bounding box center [400, 525] width 318 height 30
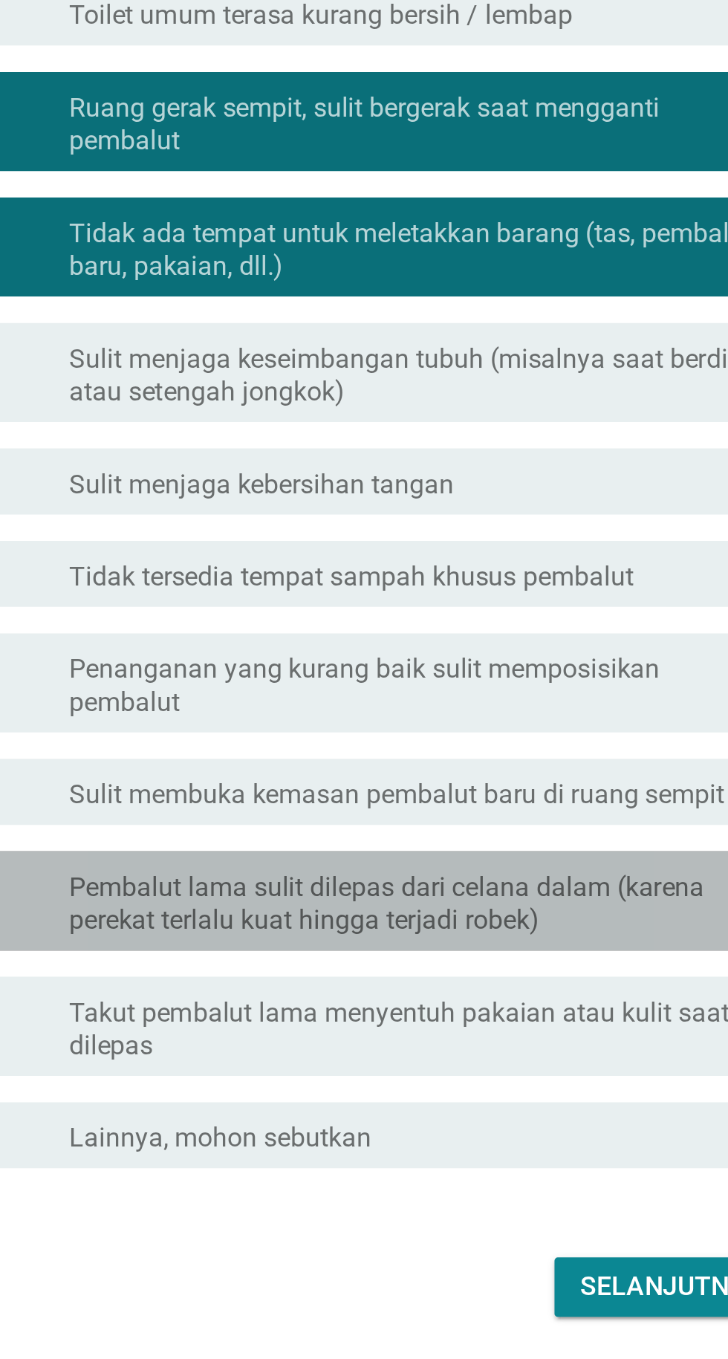
click at [244, 890] on font "Pembalut lama sulit dilepas dari celana dalam (karena perekat terlalu kuat hing…" at bounding box center [384, 875] width 286 height 29
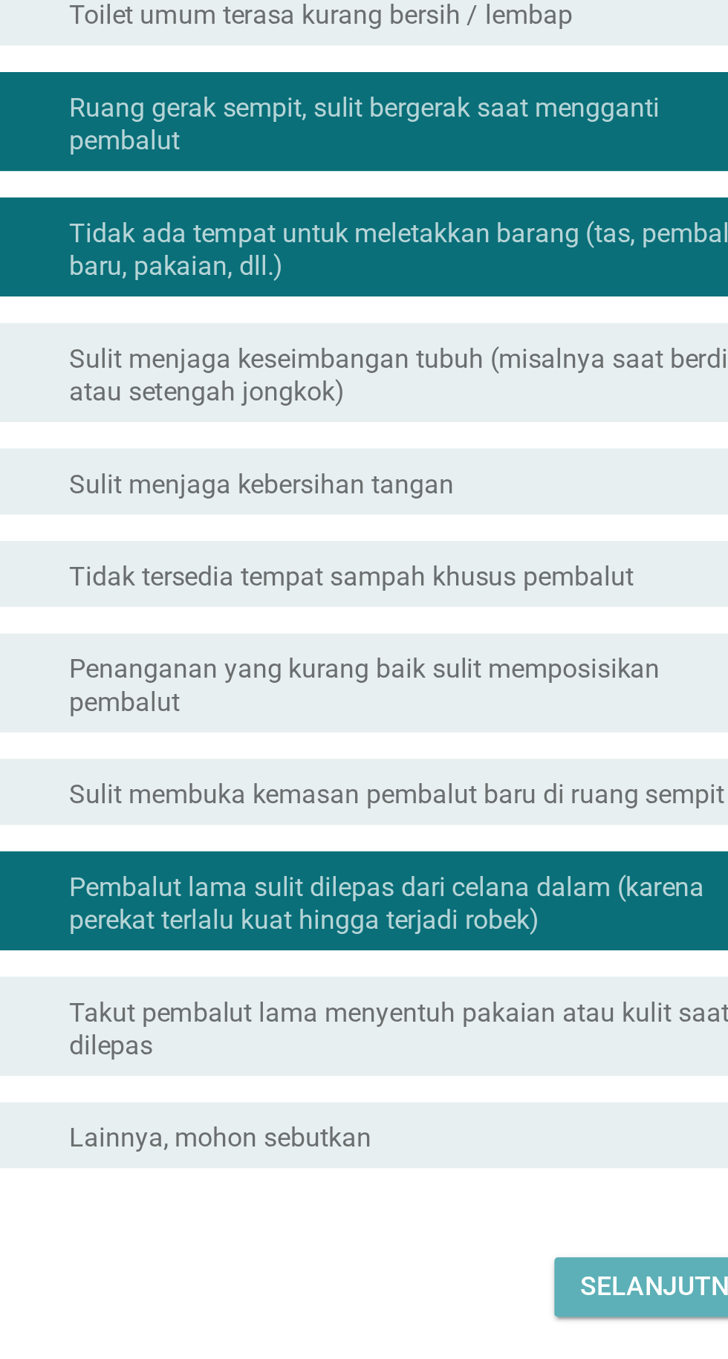
click at [491, 1055] on font "Selanjutnya" at bounding box center [513, 1048] width 82 height 14
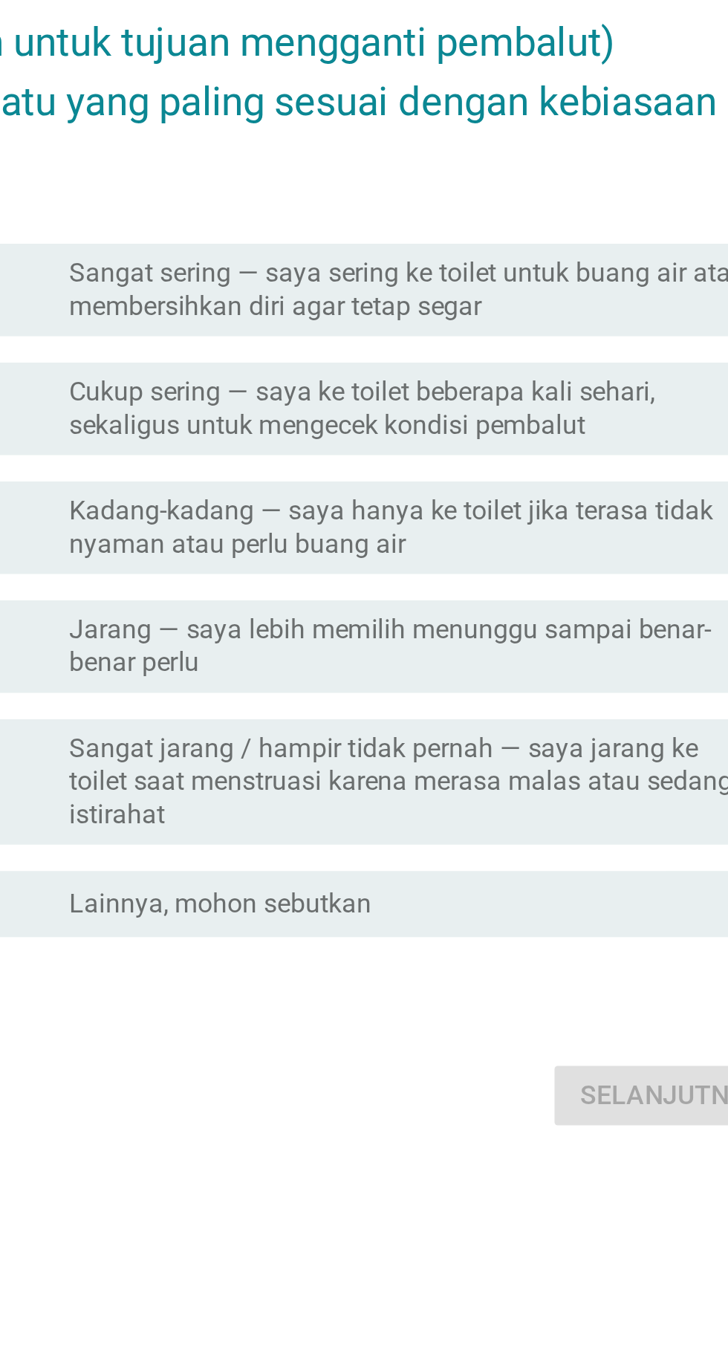
scroll to position [36, 0]
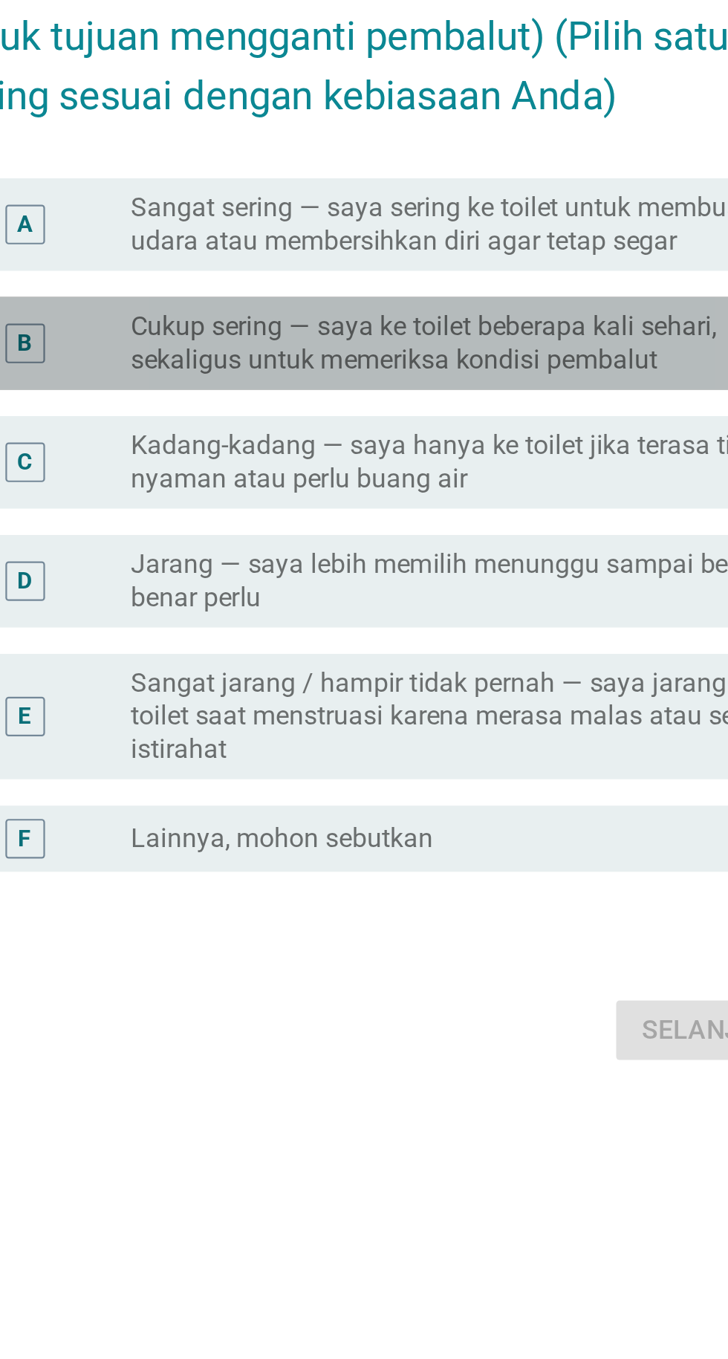
click at [465, 605] on font "Cukup sering — saya ke toilet beberapa kali sehari, sekaligus untuk memeriksa k…" at bounding box center [373, 590] width 264 height 29
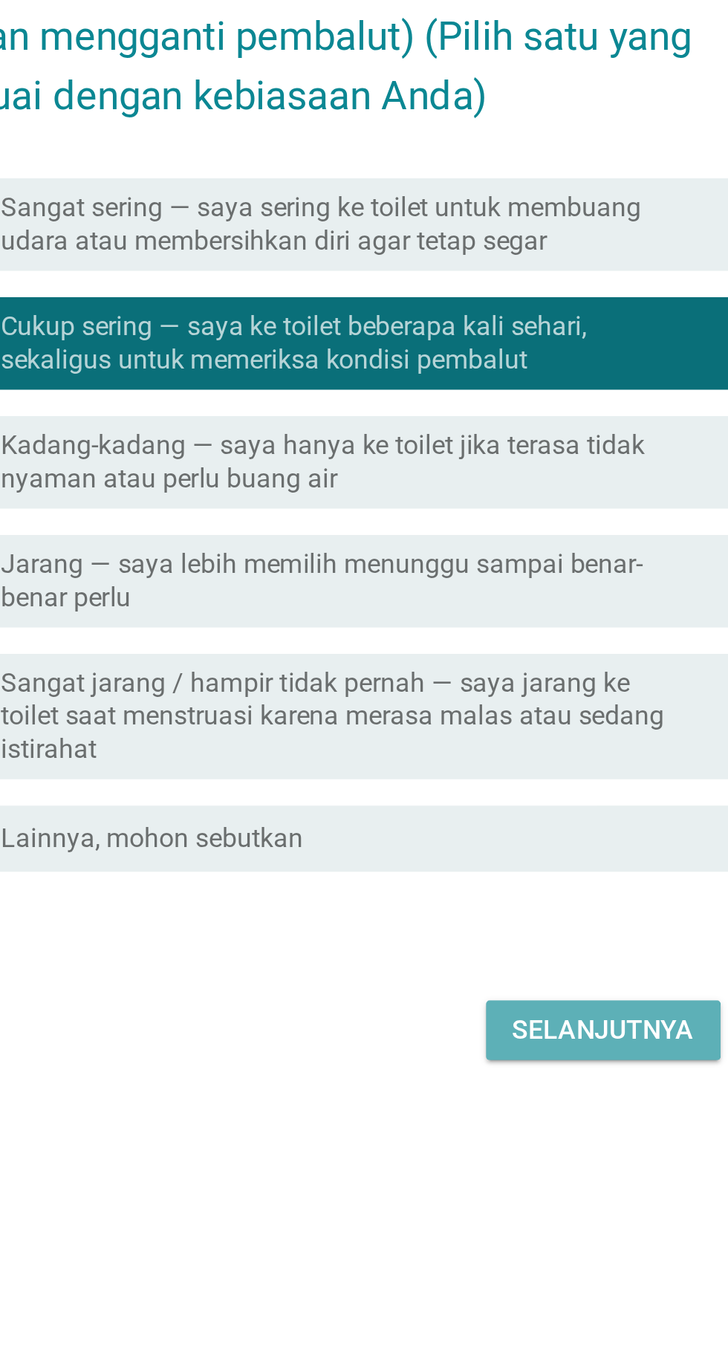
click at [539, 906] on font "Selanjutnya" at bounding box center [513, 899] width 82 height 14
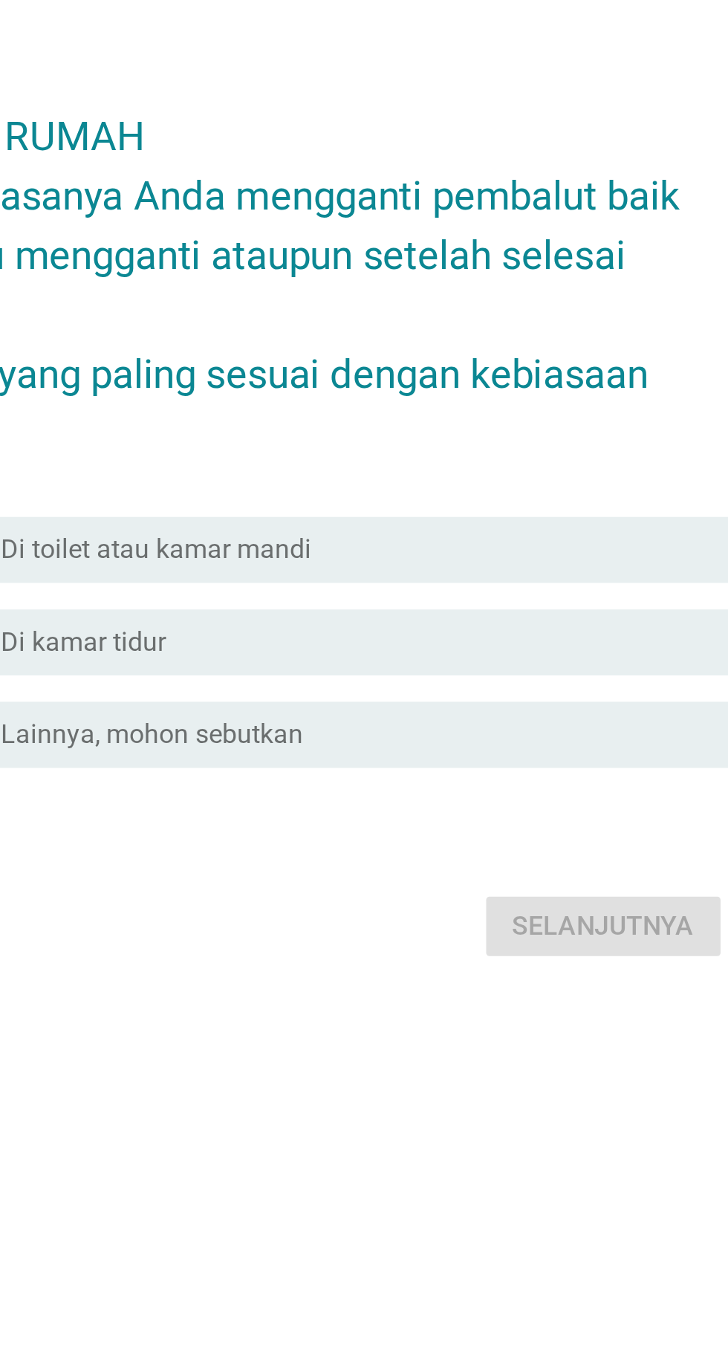
scroll to position [126, 0]
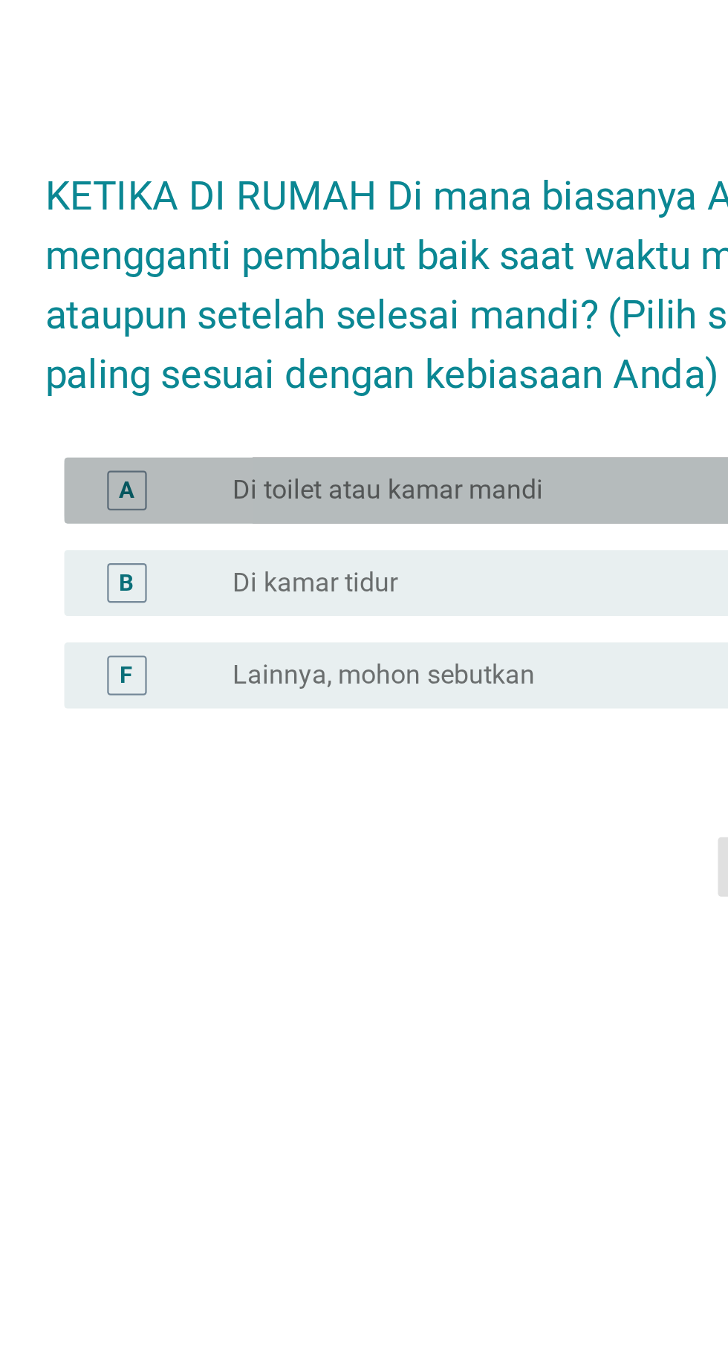
click at [426, 622] on div "tombol radio tidak dicentang Di toilet atau kamar mandi" at bounding box center [394, 629] width 306 height 15
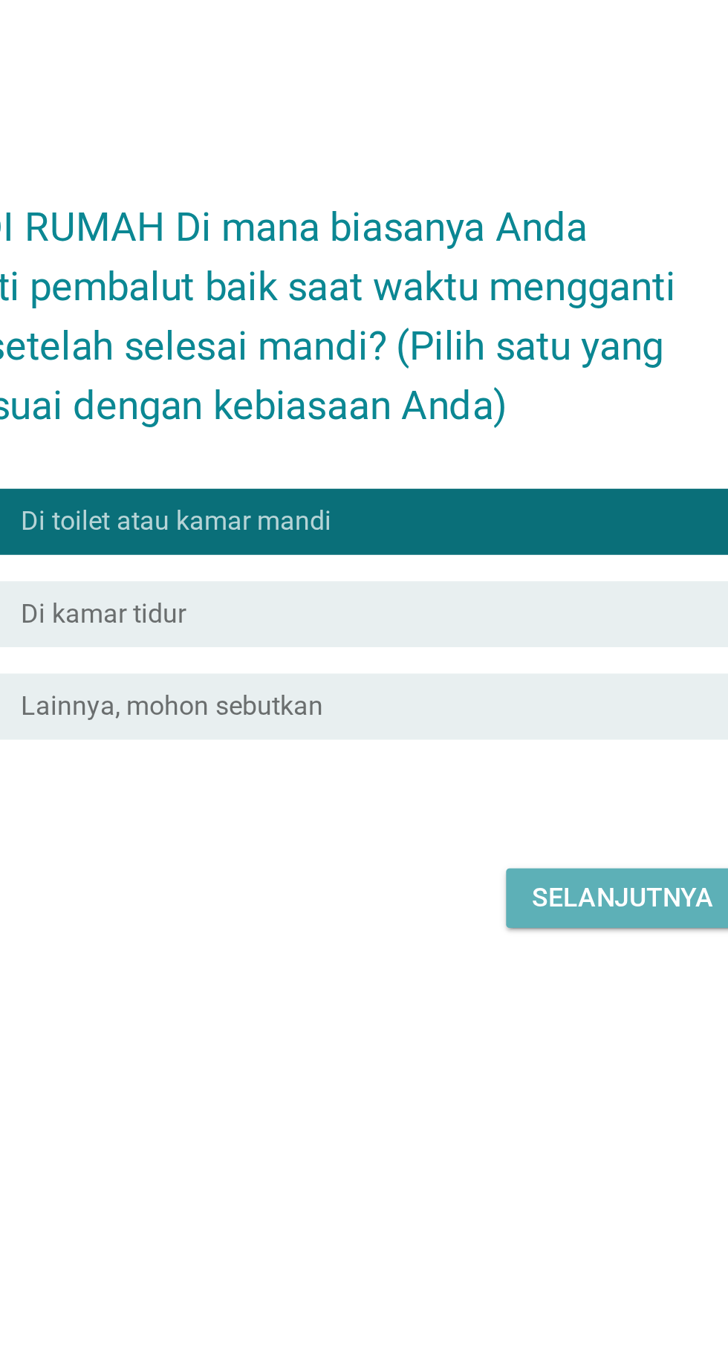
click at [511, 792] on font "Selanjutnya" at bounding box center [513, 799] width 82 height 14
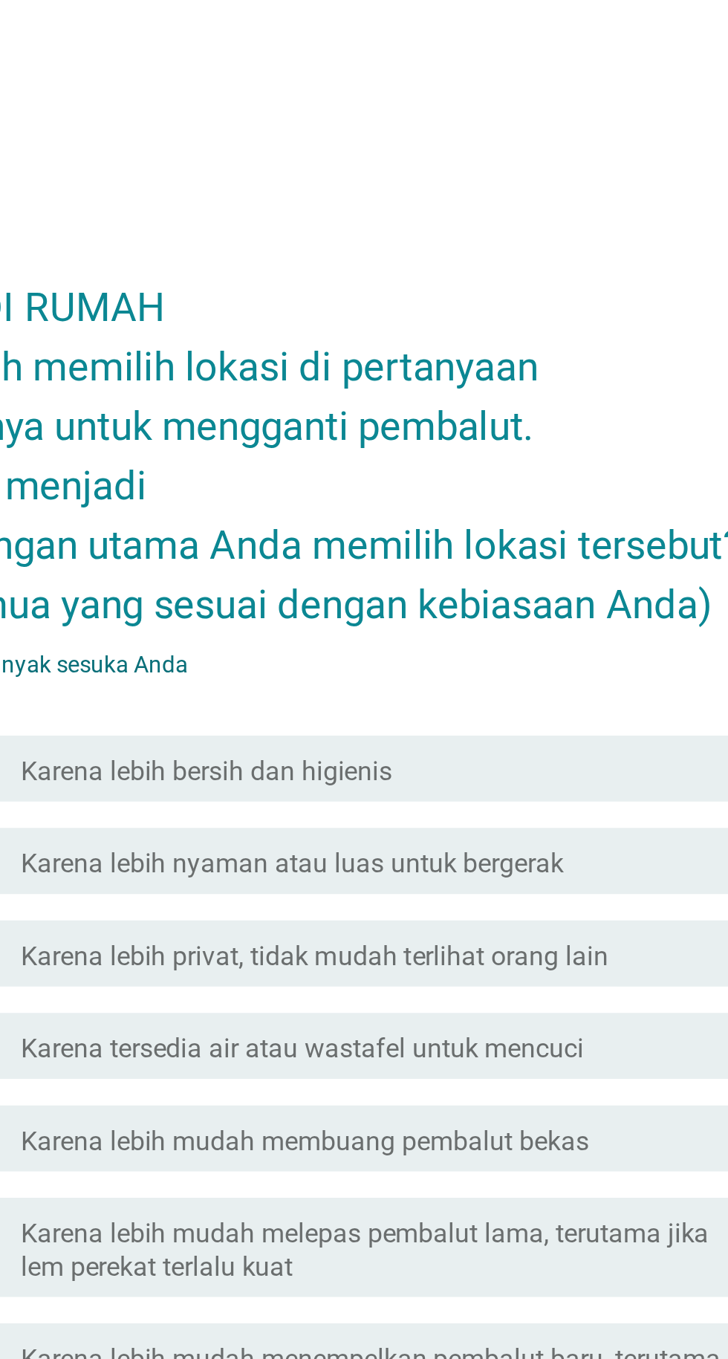
scroll to position [13, 0]
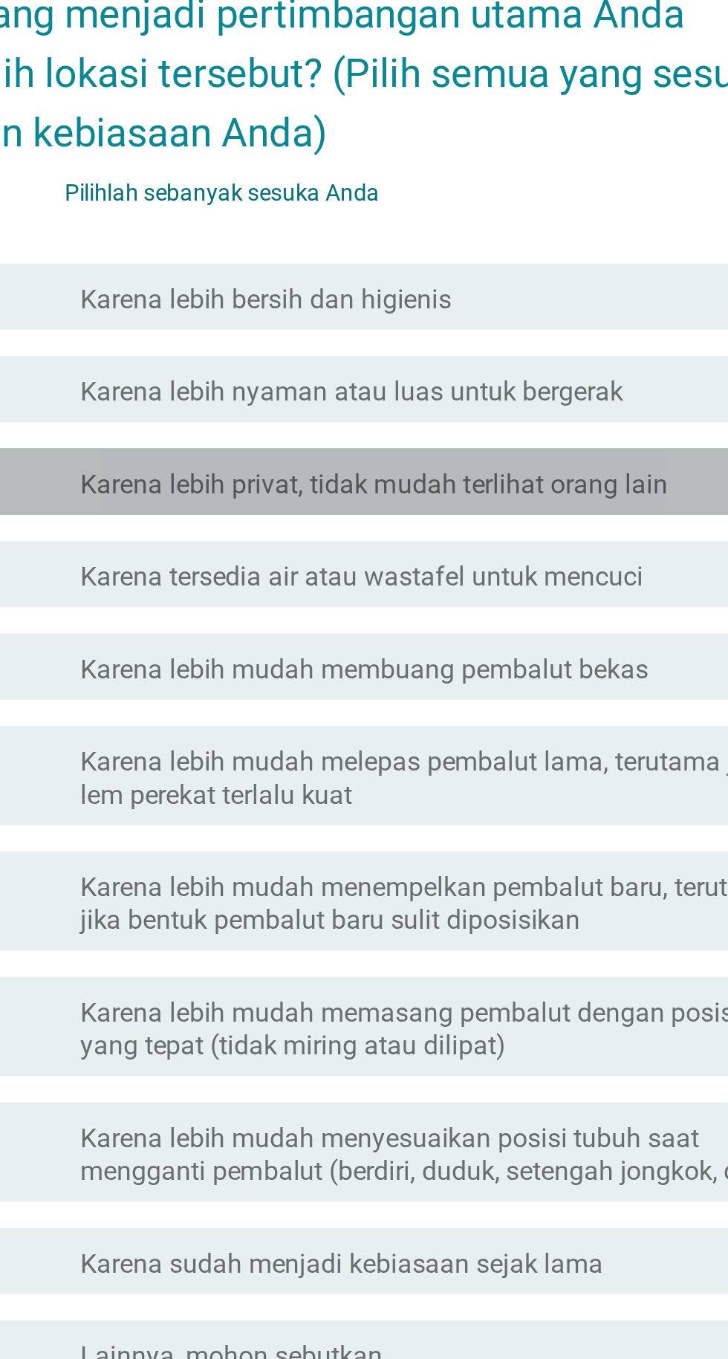
click at [501, 581] on font "Karena lebih privat, tidak mudah terlihat orang lain" at bounding box center [373, 574] width 264 height 14
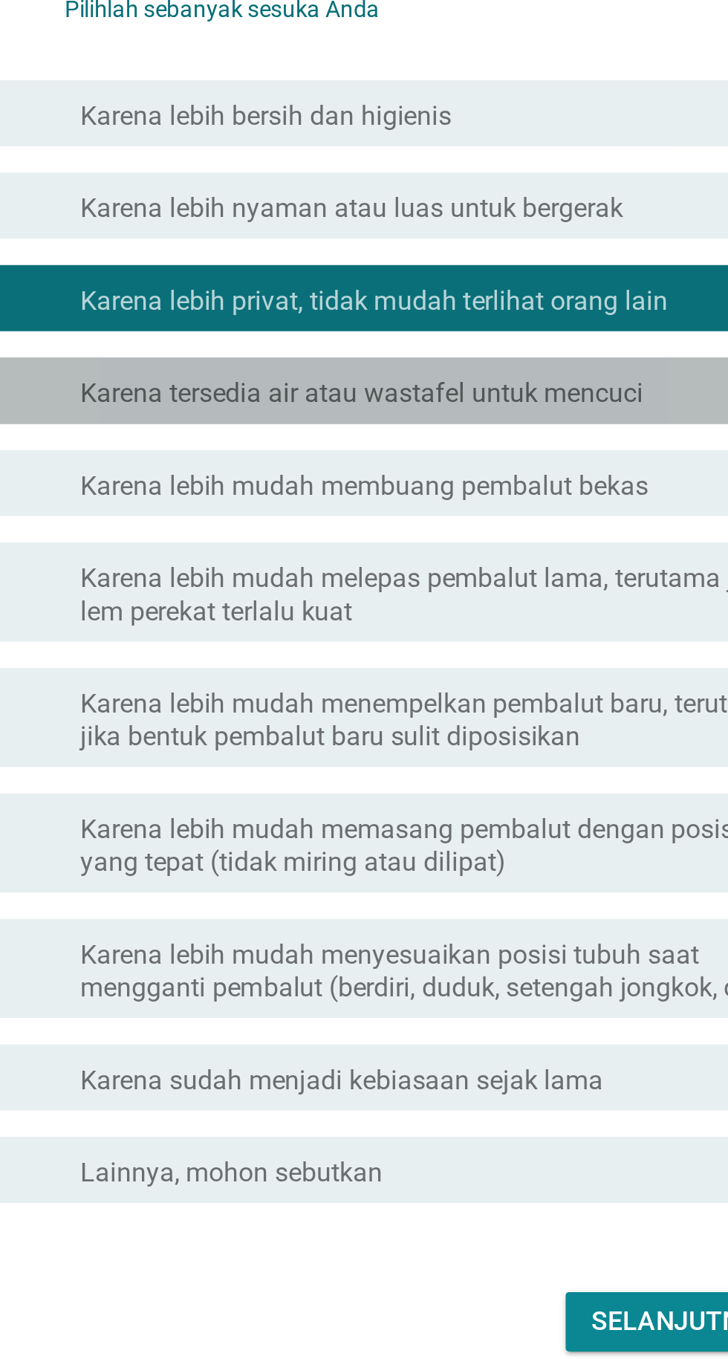
click at [492, 622] on font "Karena tersedia air atau wastafel untuk mencuci" at bounding box center [367, 615] width 253 height 14
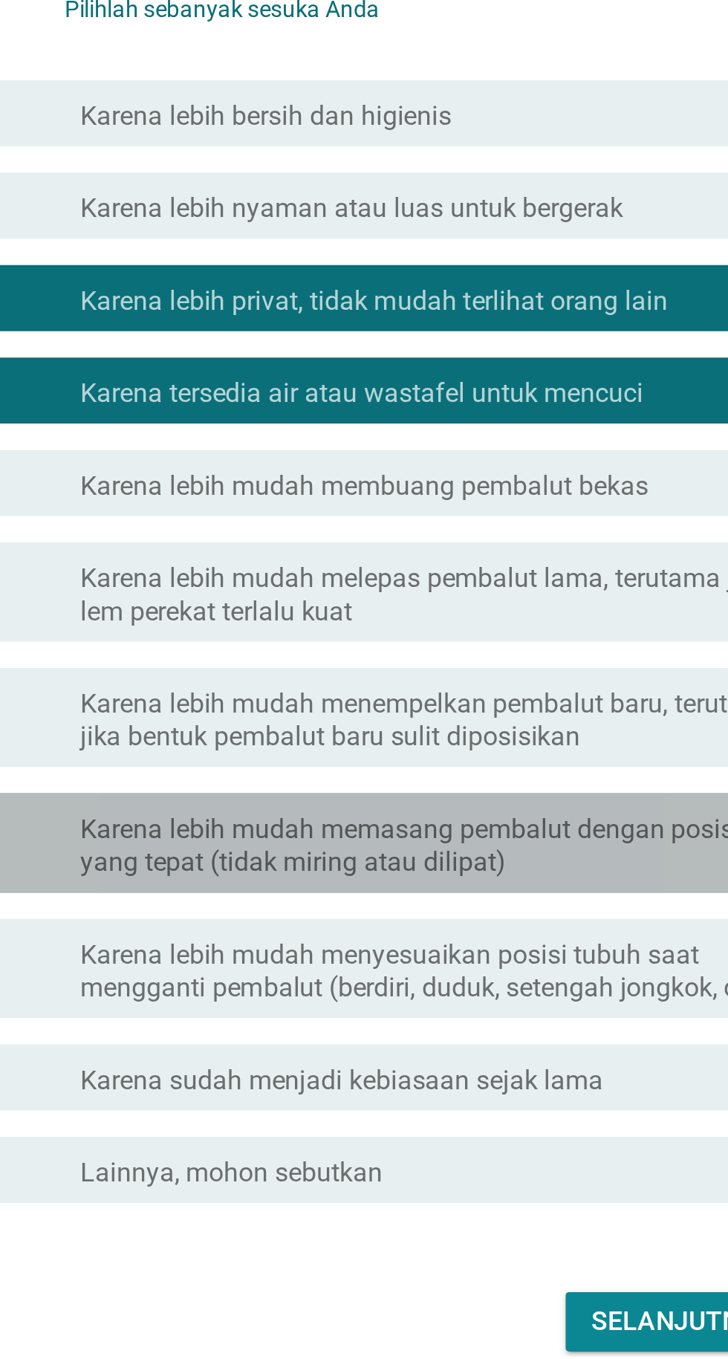
click at [244, 833] on font "Karena lebih mudah memasang pembalut dengan posisi yang tepat (tidak miring ata…" at bounding box center [389, 818] width 297 height 29
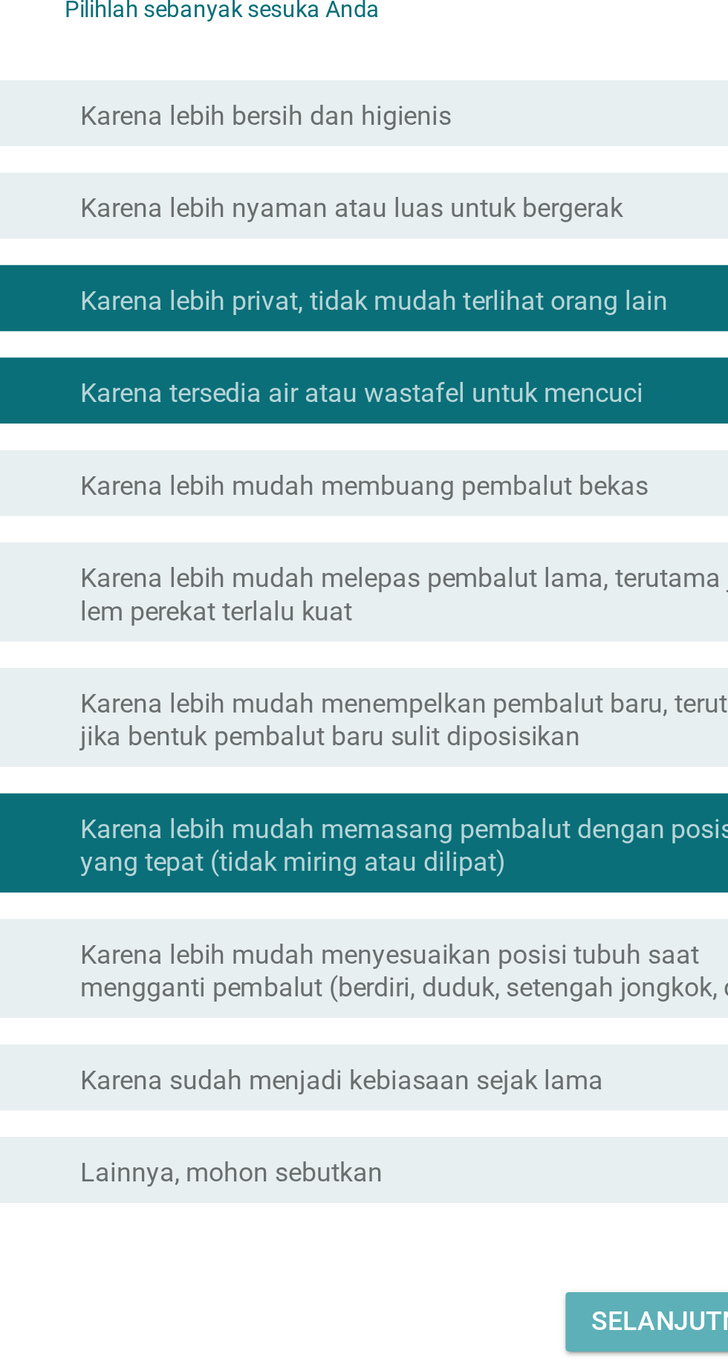
click at [503, 1040] on font "Selanjutnya" at bounding box center [513, 1033] width 82 height 14
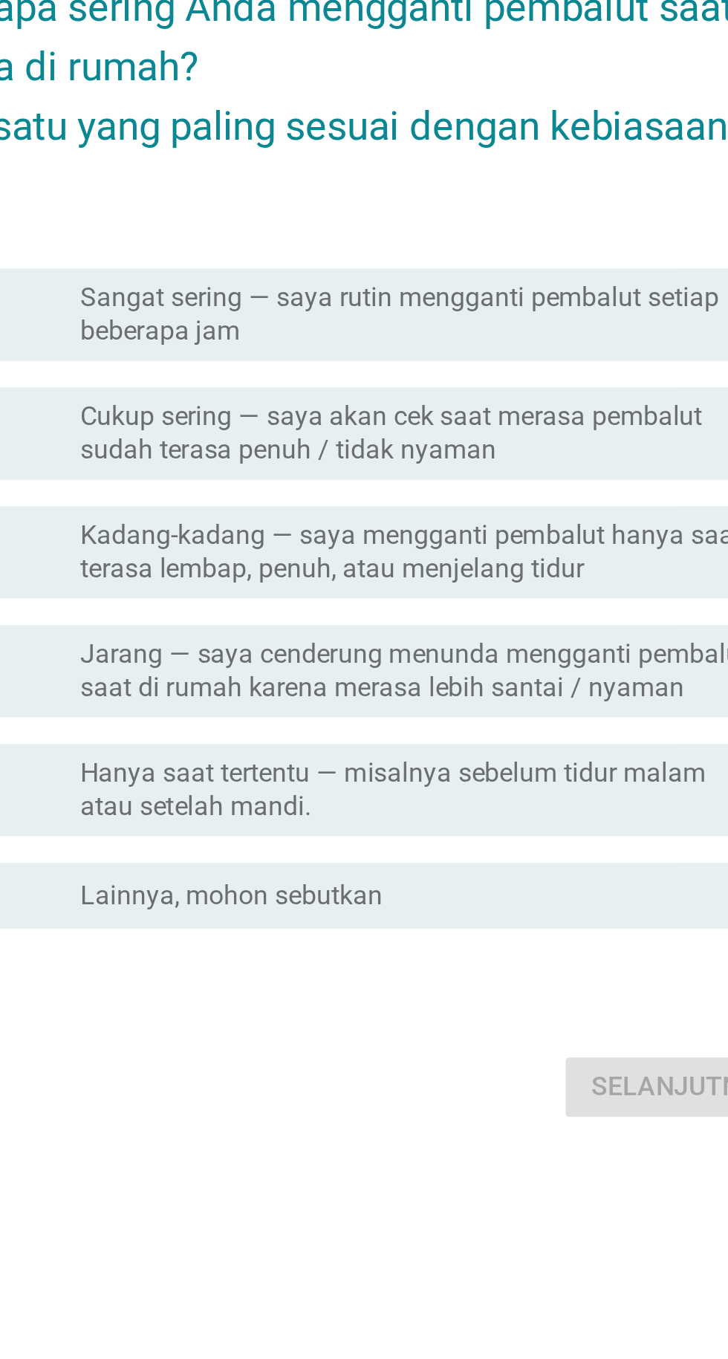
scroll to position [36, 0]
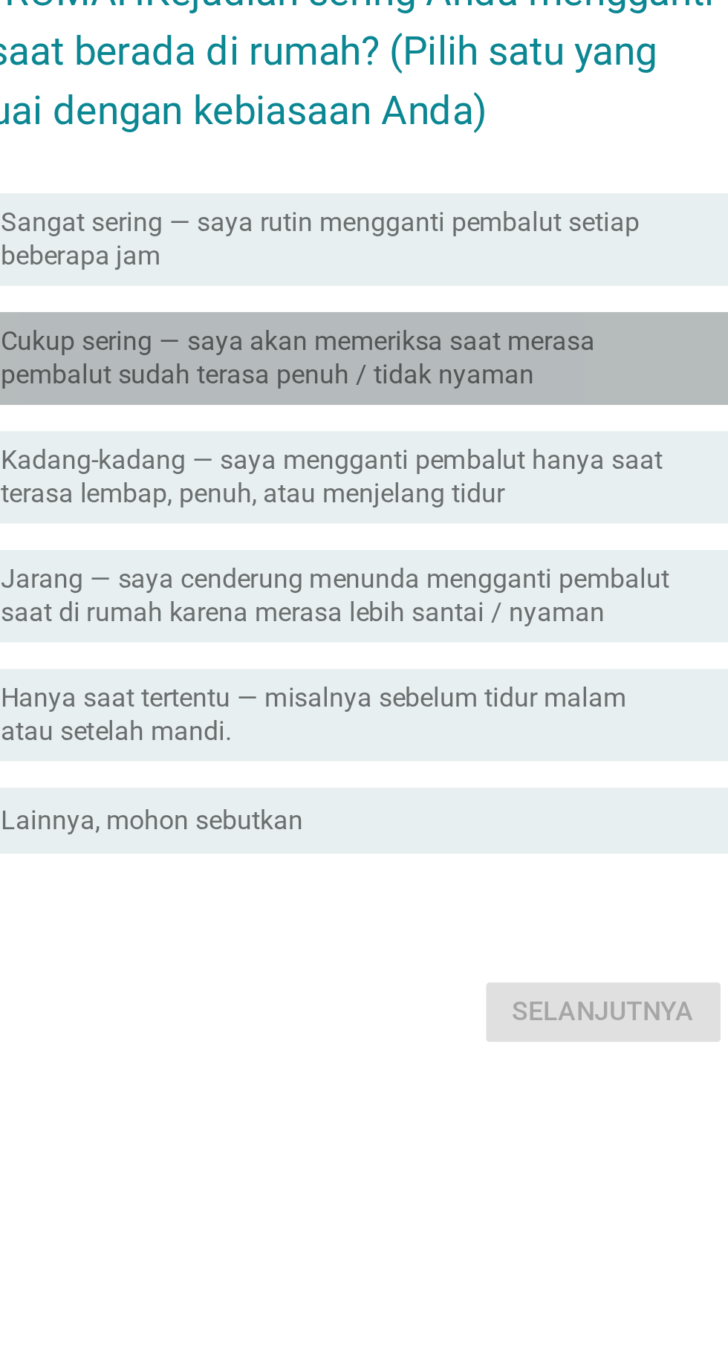
click at [514, 599] on font "Cukup sering — saya akan memeriksa saat merasa pembalut sudah terasa penuh / ti…" at bounding box center [394, 585] width 306 height 30
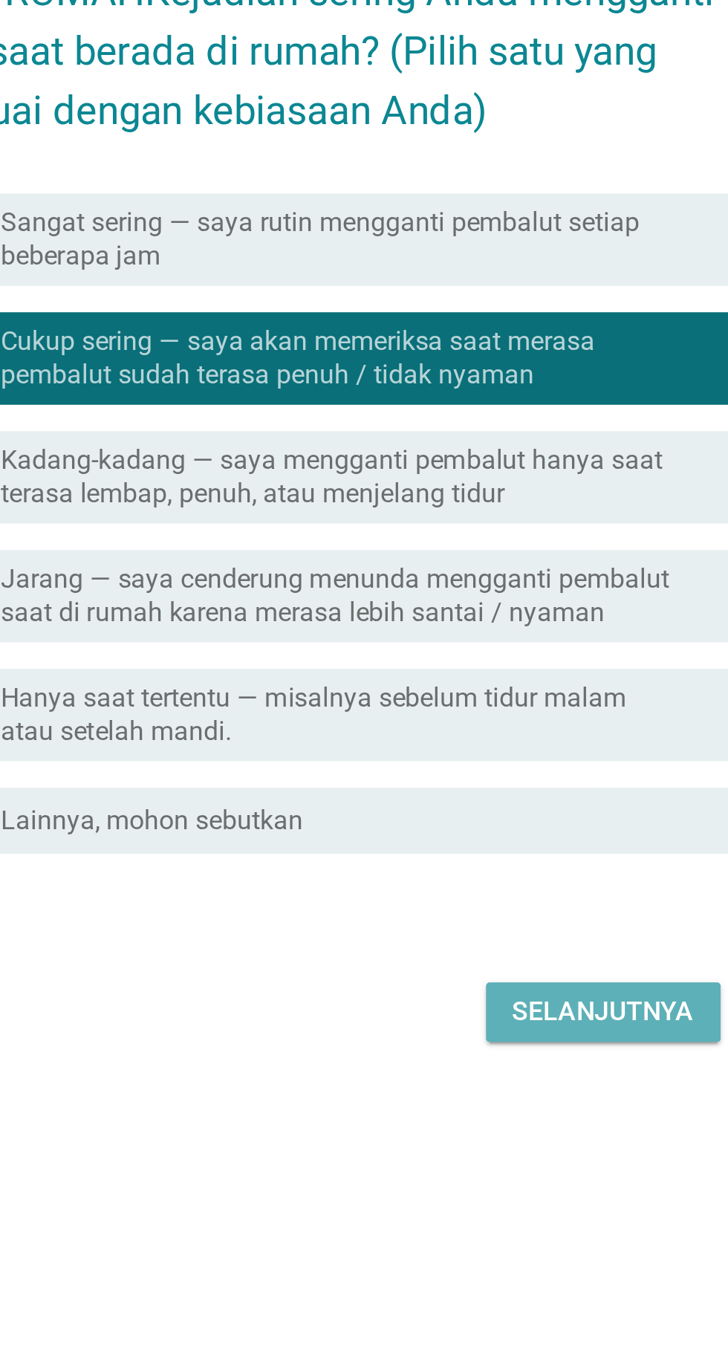
click at [520, 885] on font "Selanjutnya" at bounding box center [513, 878] width 82 height 14
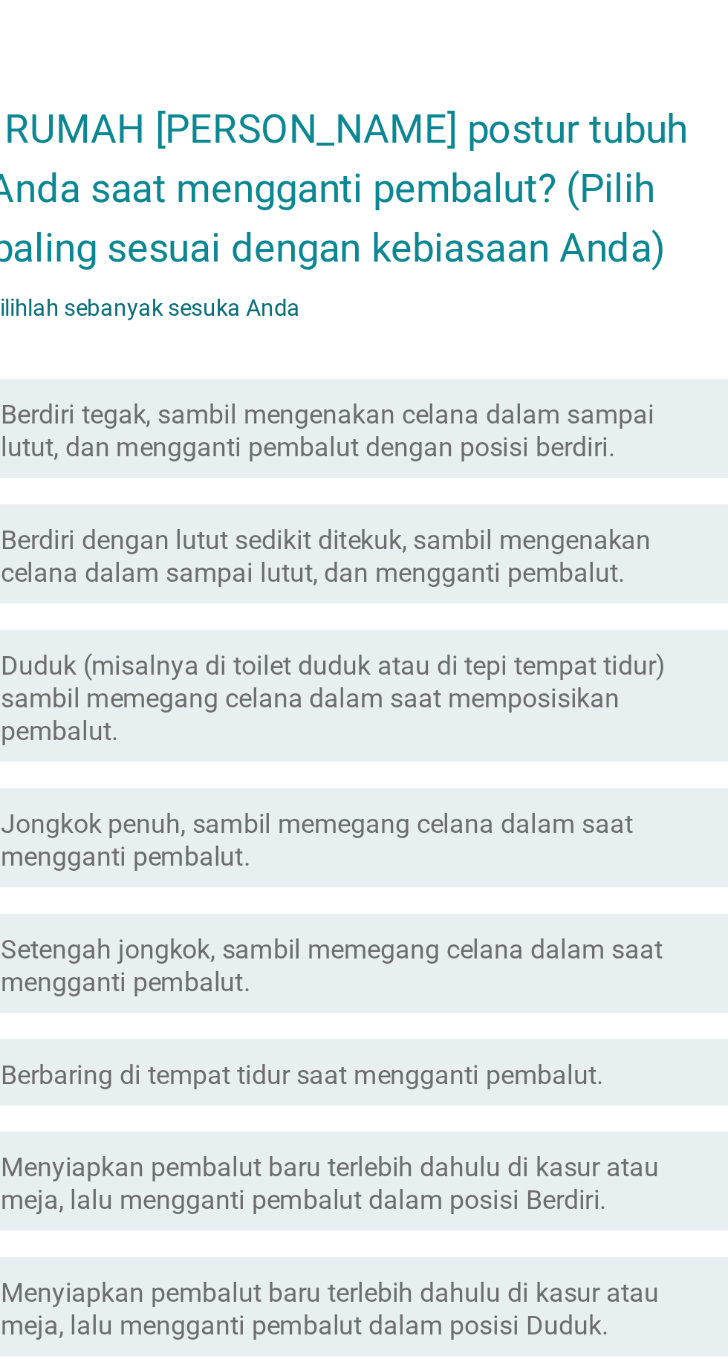
scroll to position [27, 0]
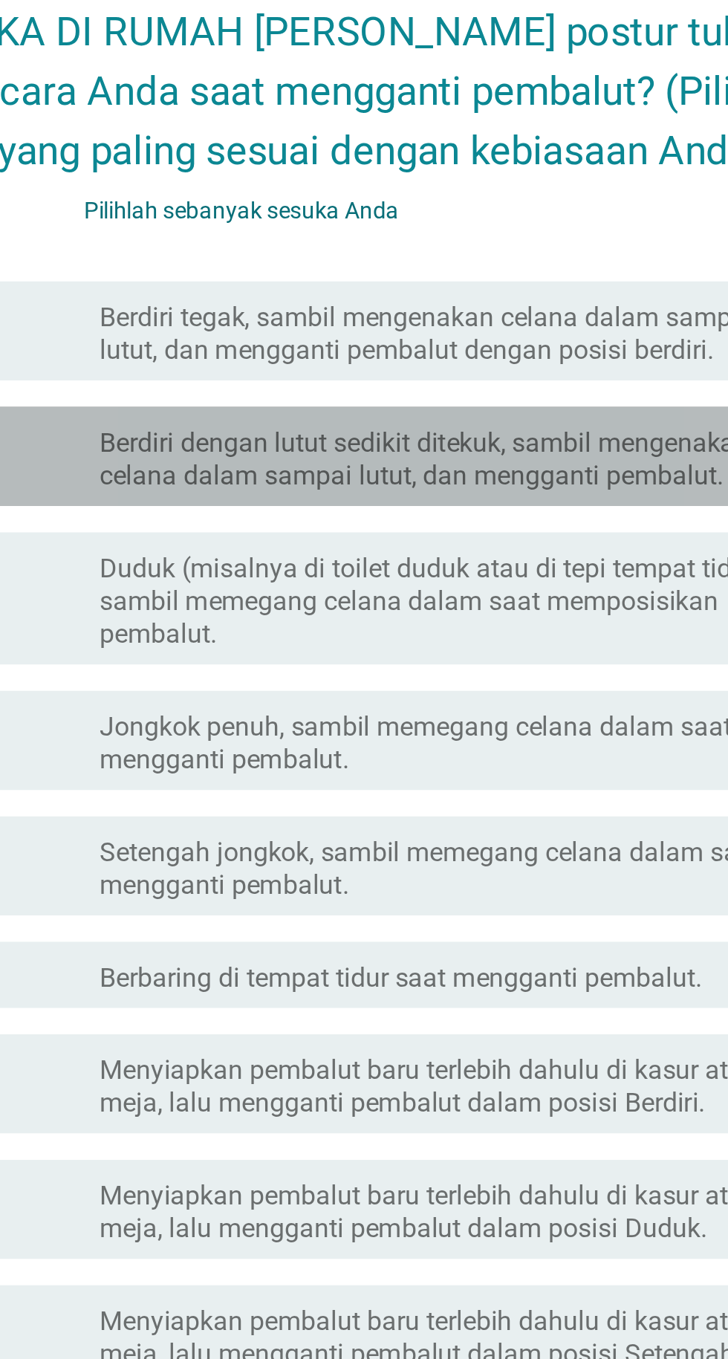
click at [254, 505] on font "Berdiri dengan lutut sedikit ditekuk, sambil mengenakan celana dalam sampai lut…" at bounding box center [387, 490] width 293 height 29
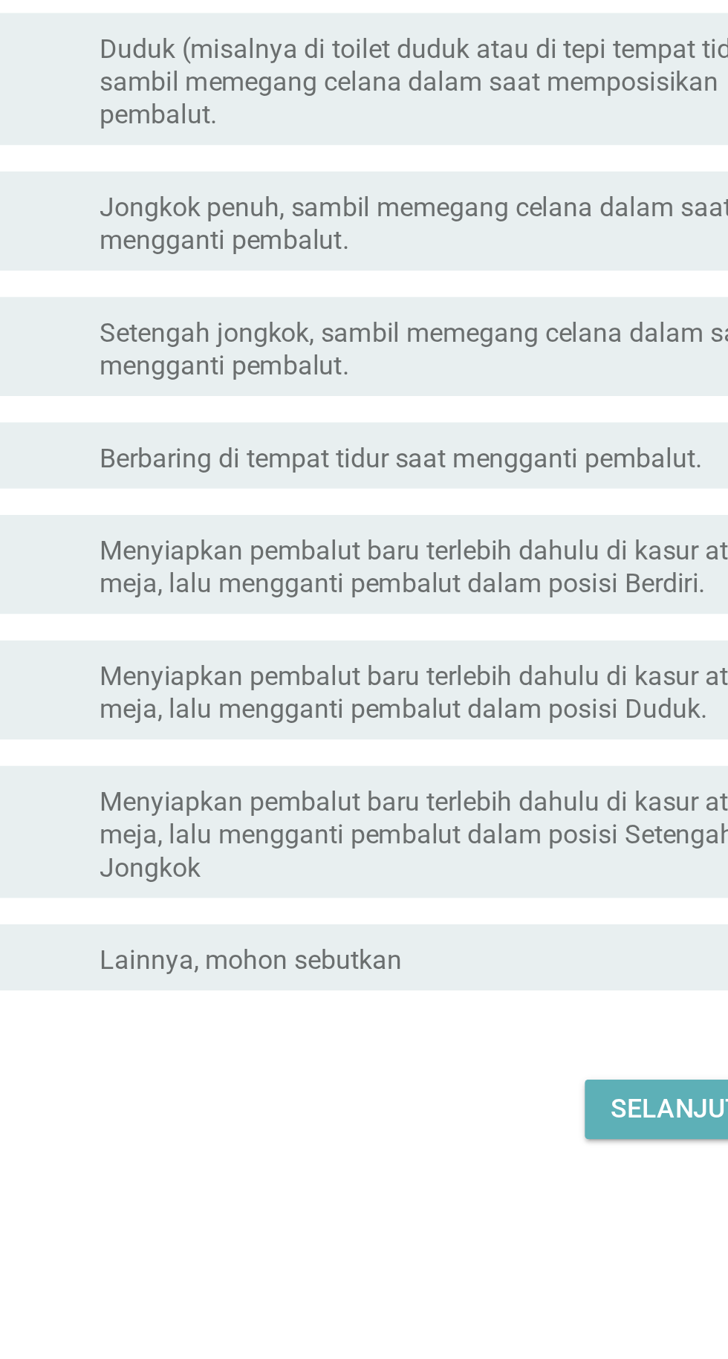
click at [500, 1024] on font "Selanjutnya" at bounding box center [513, 1016] width 82 height 14
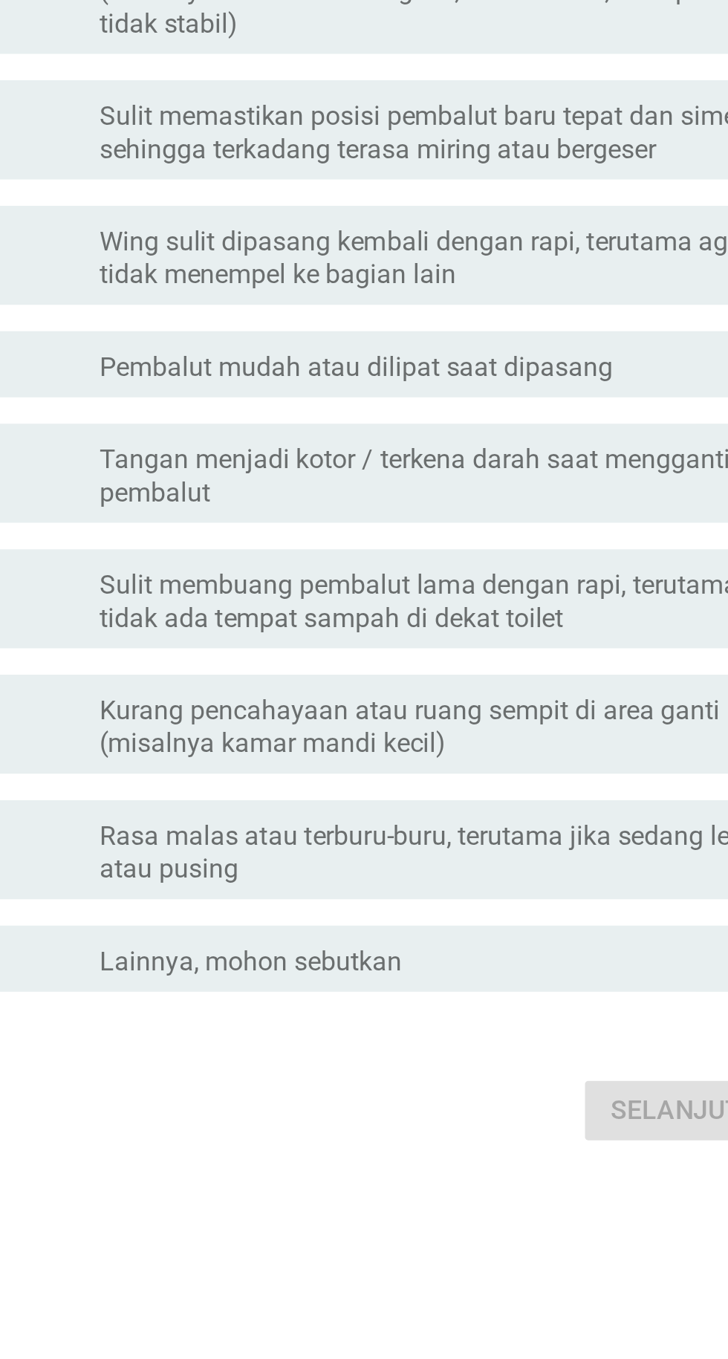
scroll to position [9, 0]
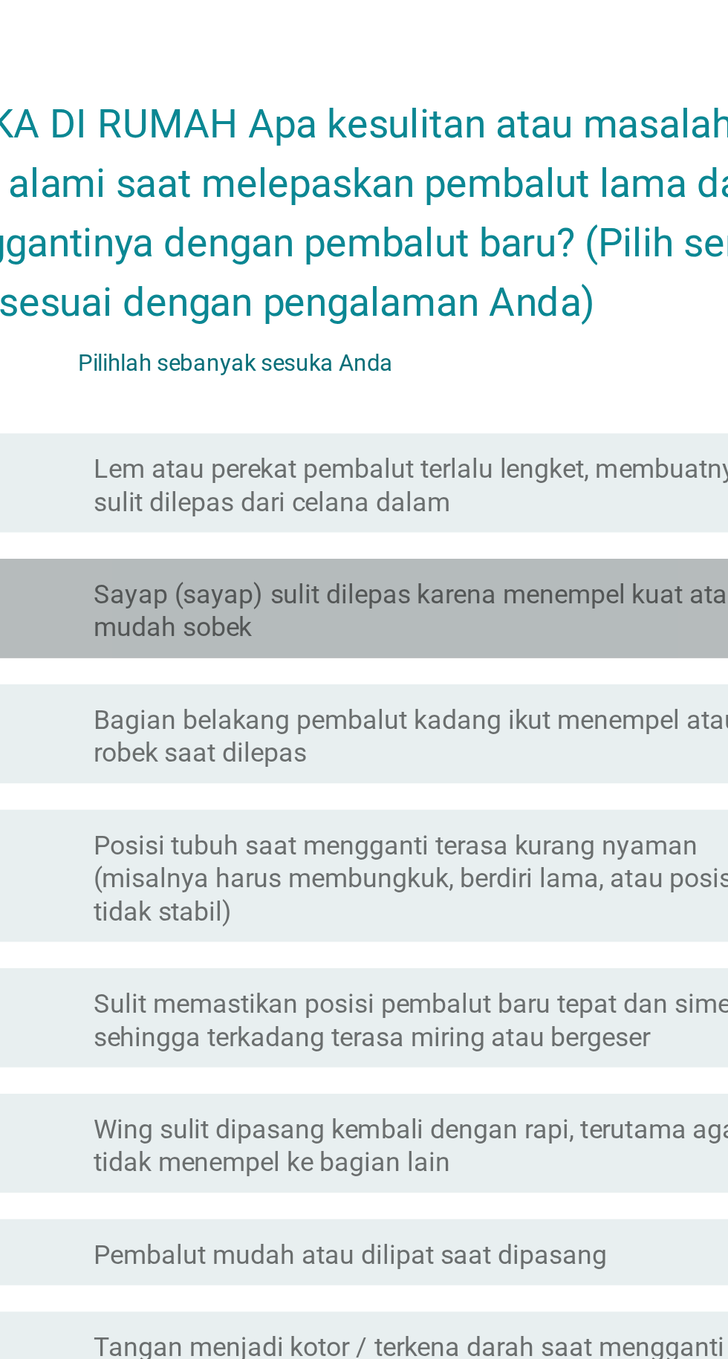
click at [469, 488] on font "Sayap (sayap) sulit dilepas karena menempel kuat atau mudah sobek" at bounding box center [400, 473] width 318 height 30
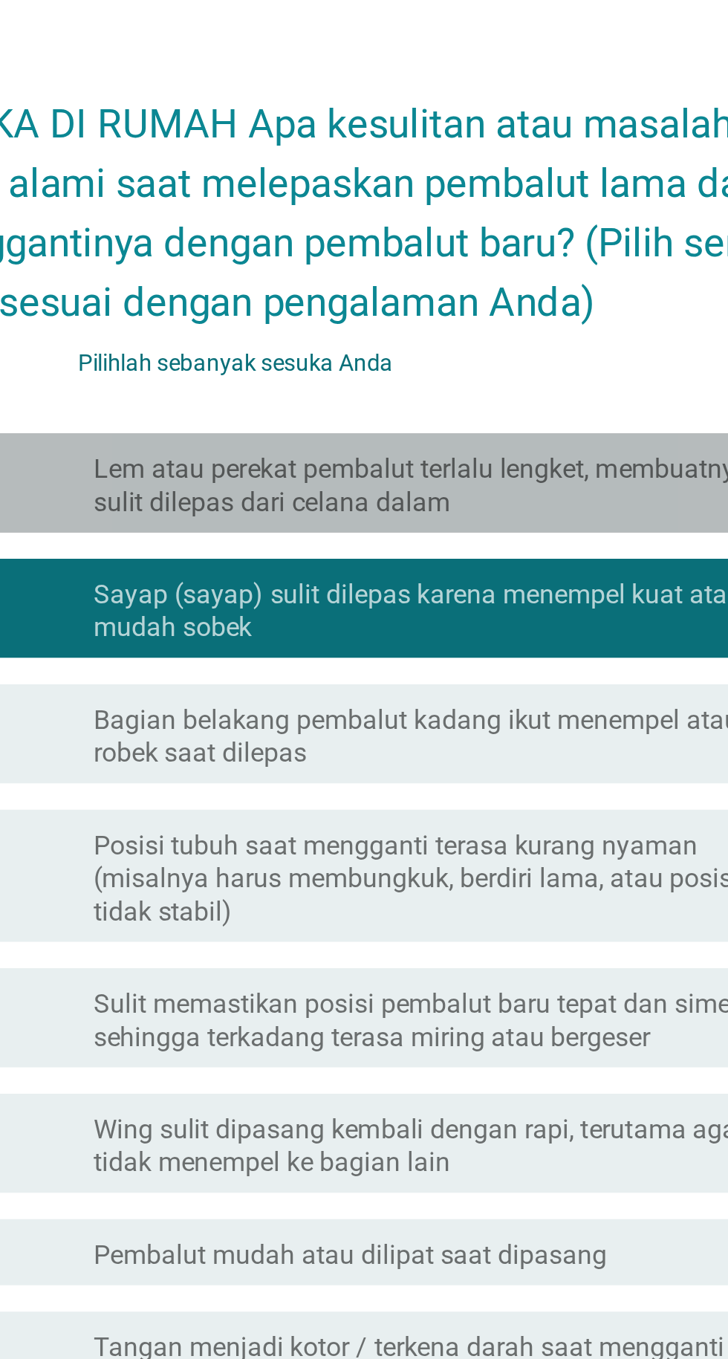
click at [475, 431] on font "Lem atau perekat pembalut terlalu lengket, membuatnya sulit dilepas dari celana…" at bounding box center [389, 416] width 296 height 29
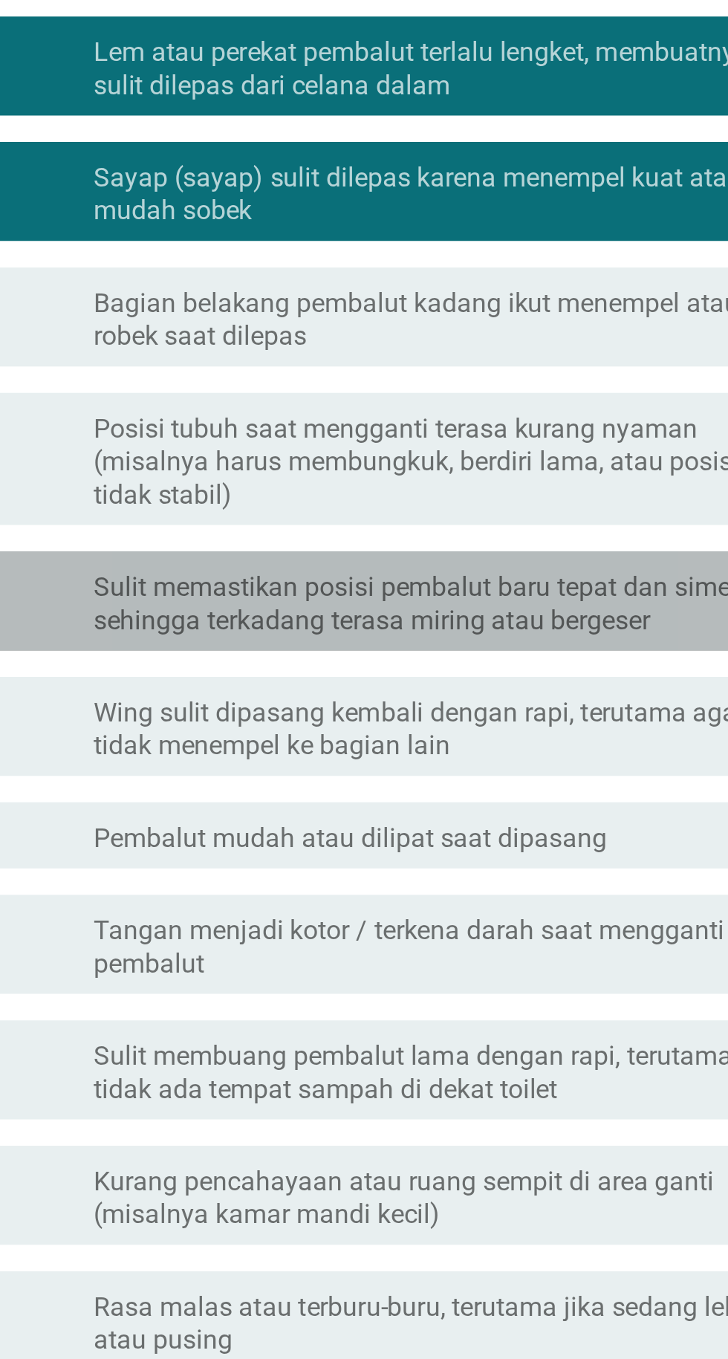
click at [492, 671] on font "Sulit memastikan posisi pembalut baru tepat dan simetris, sehingga terkadang te…" at bounding box center [393, 657] width 305 height 29
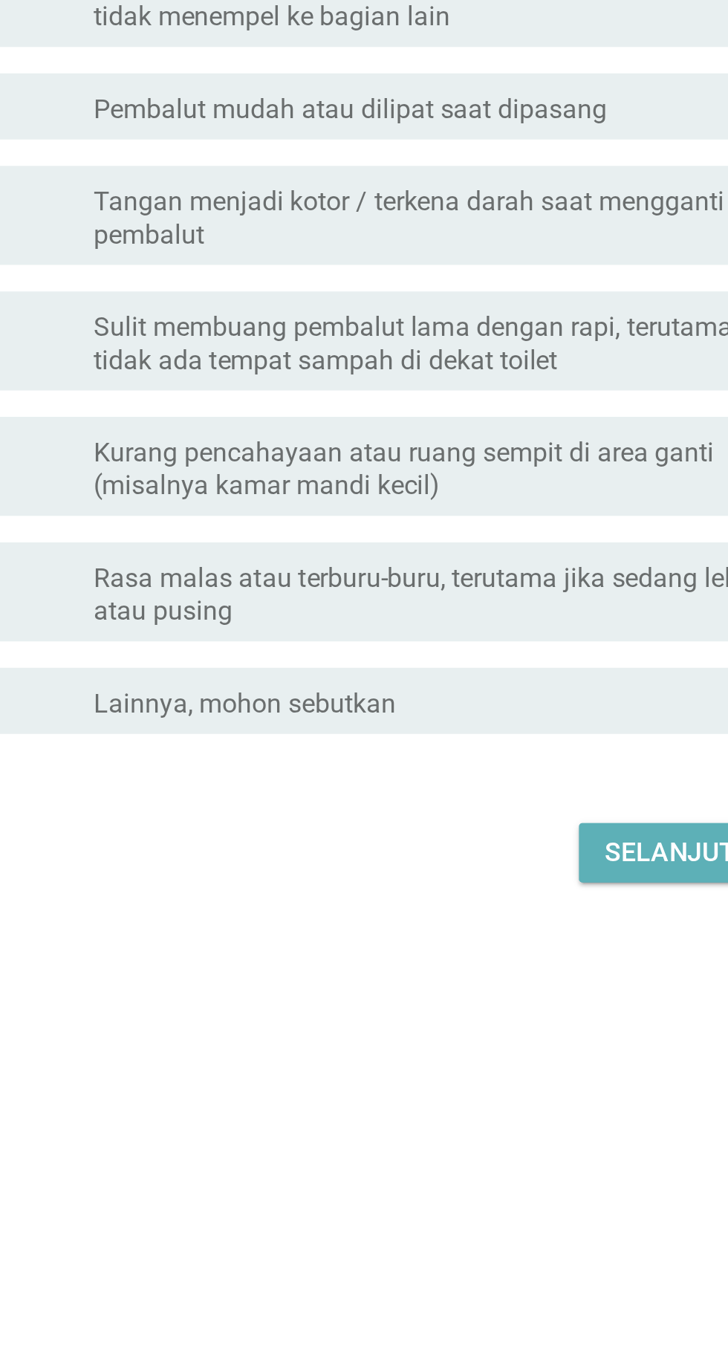
click at [497, 1104] on font "Selanjutnya" at bounding box center [513, 1097] width 82 height 14
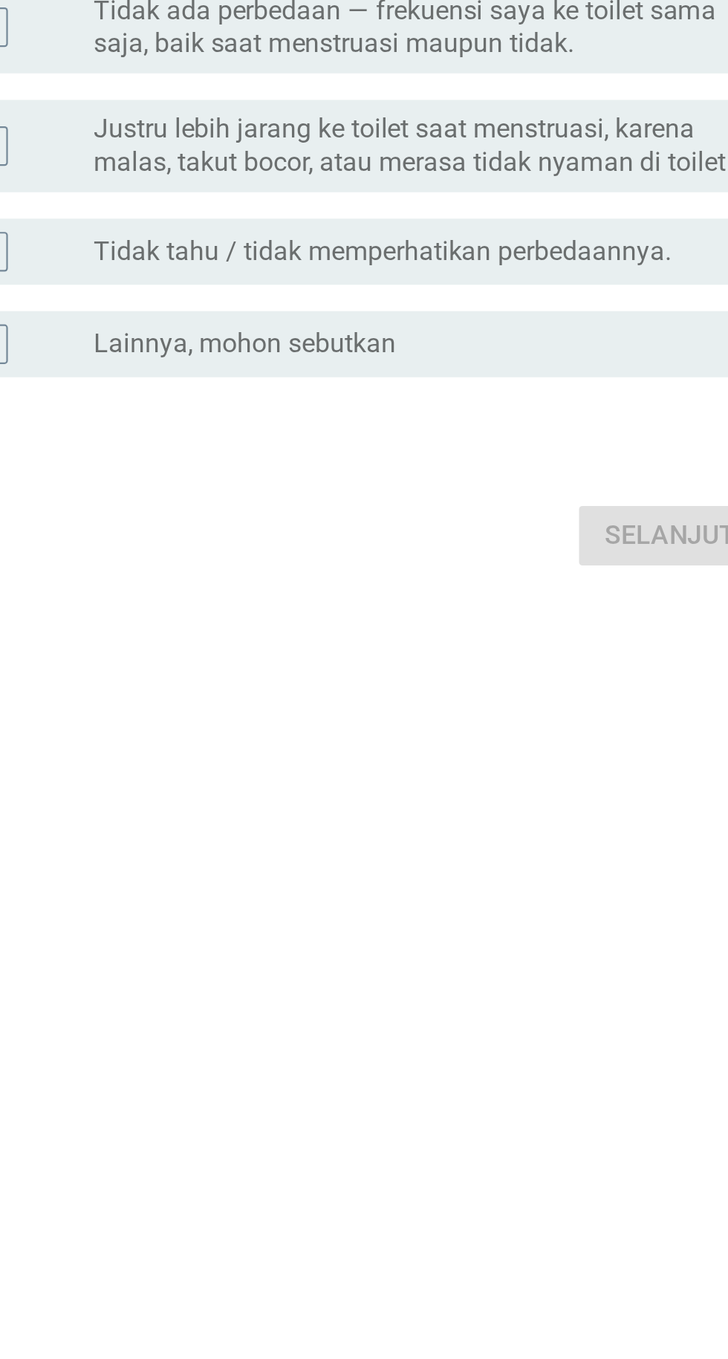
scroll to position [0, 0]
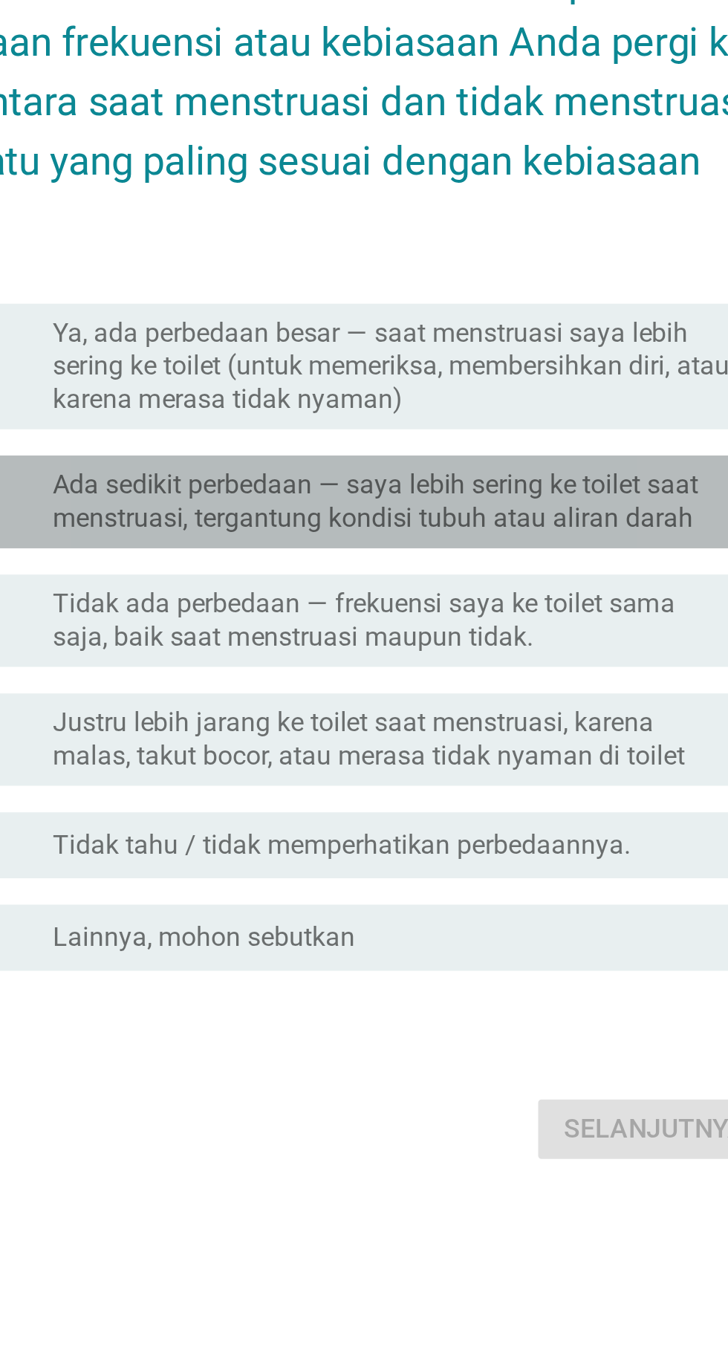
click at [506, 674] on font "Ada sedikit perbedaan — saya lebih sering ke toilet saat menstruasi, tergantung…" at bounding box center [386, 659] width 290 height 29
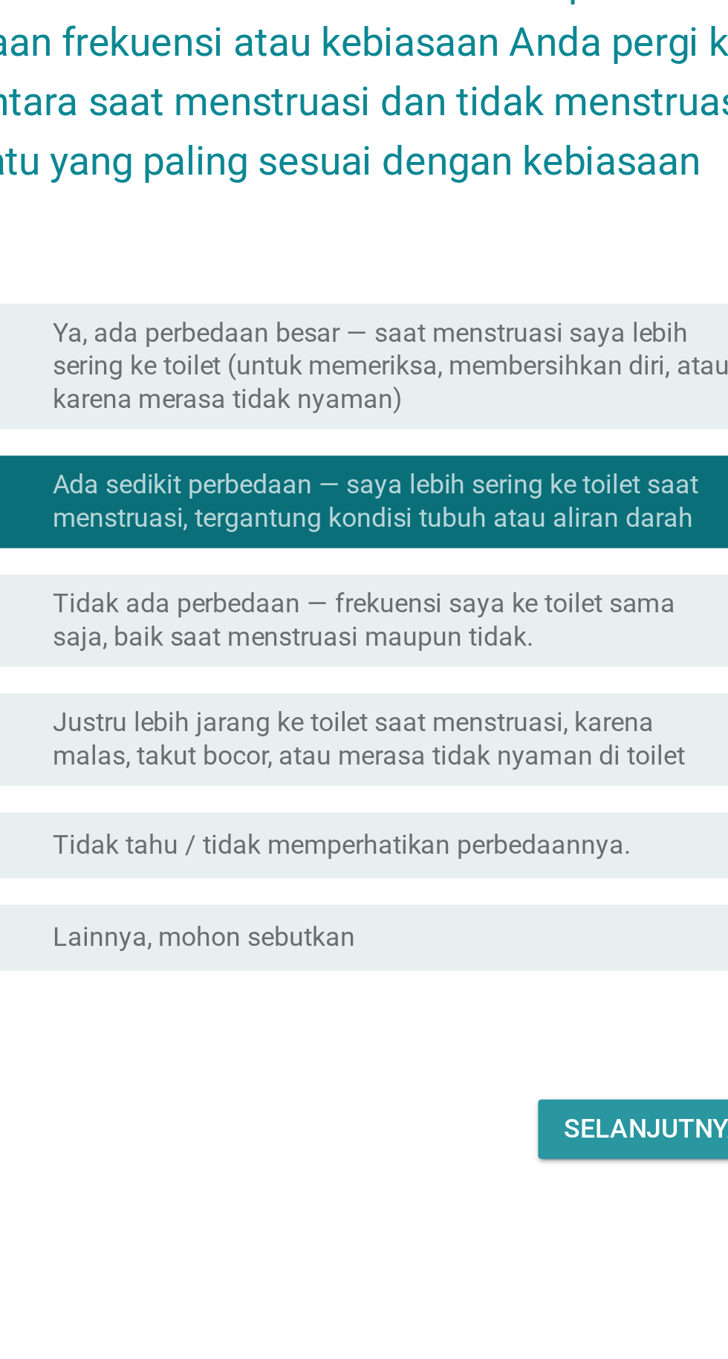
click at [516, 949] on font "Selanjutnya" at bounding box center [513, 942] width 82 height 14
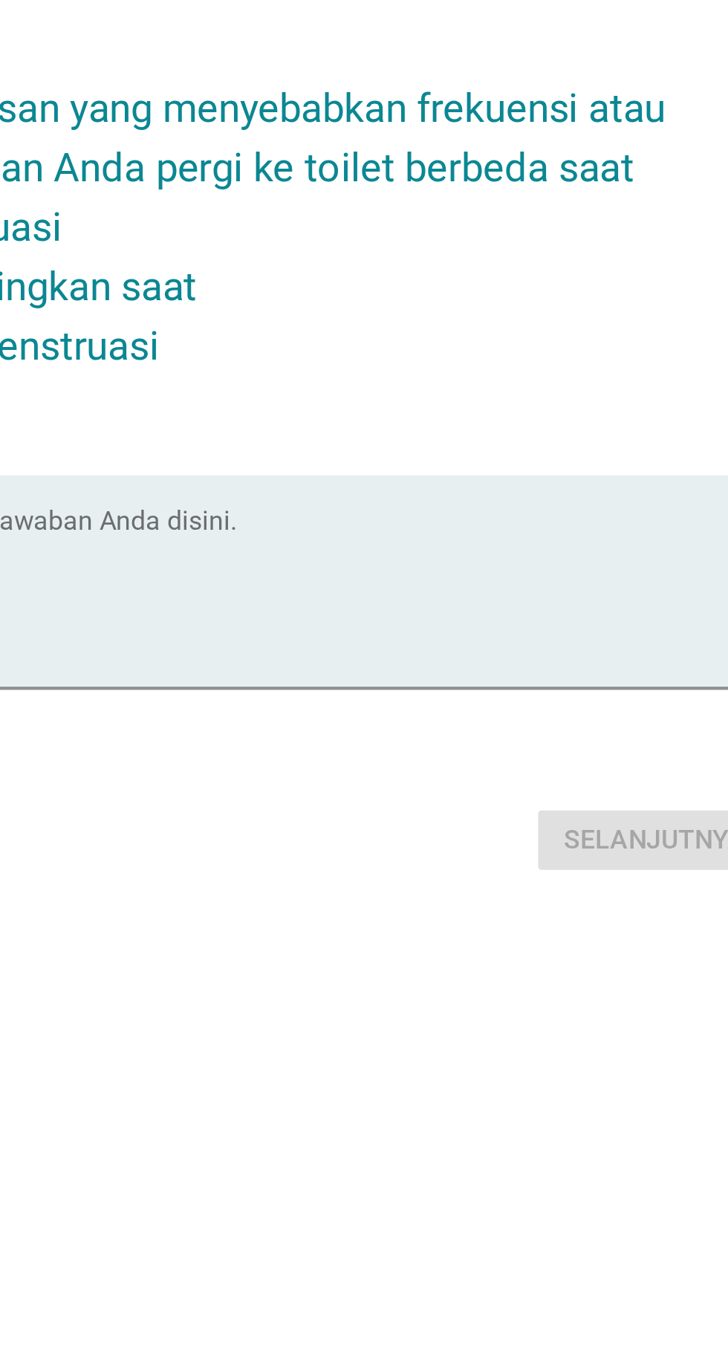
scroll to position [133, 0]
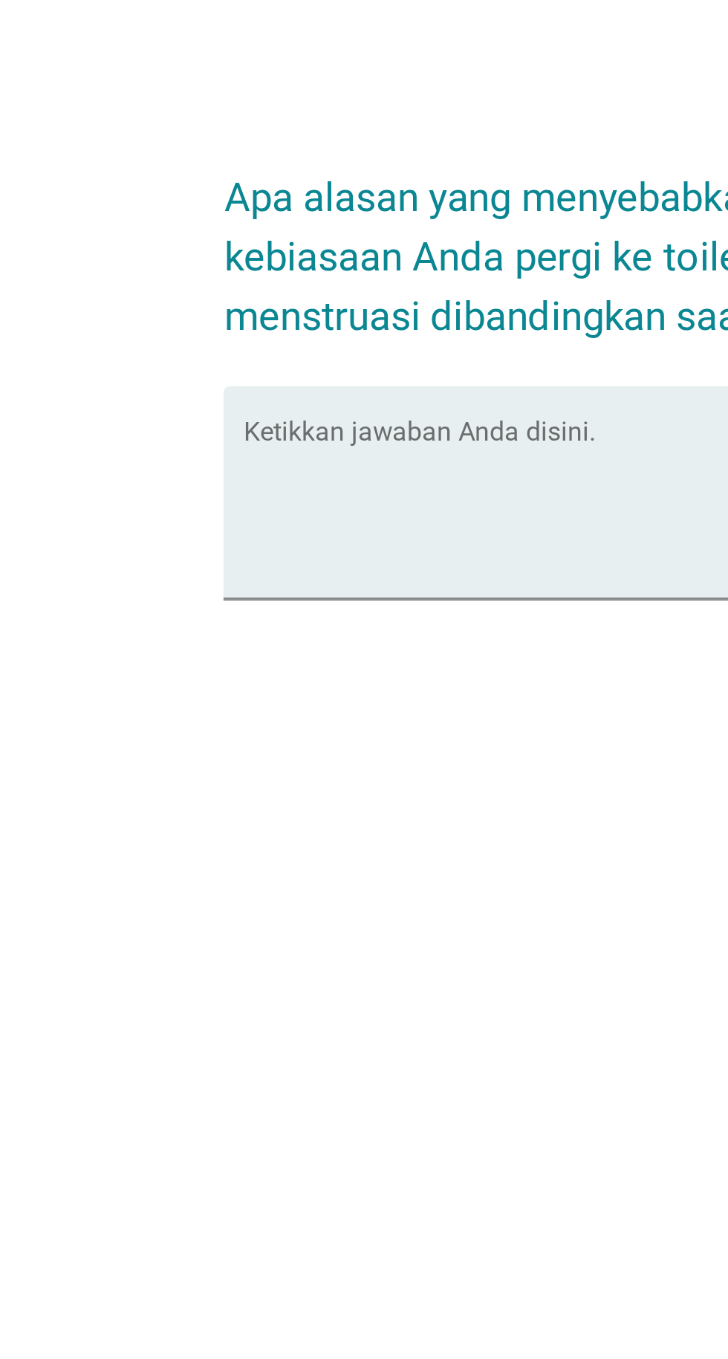
click at [328, 637] on textarea "Ketikkan jawaban Anda disini." at bounding box center [368, 665] width 405 height 78
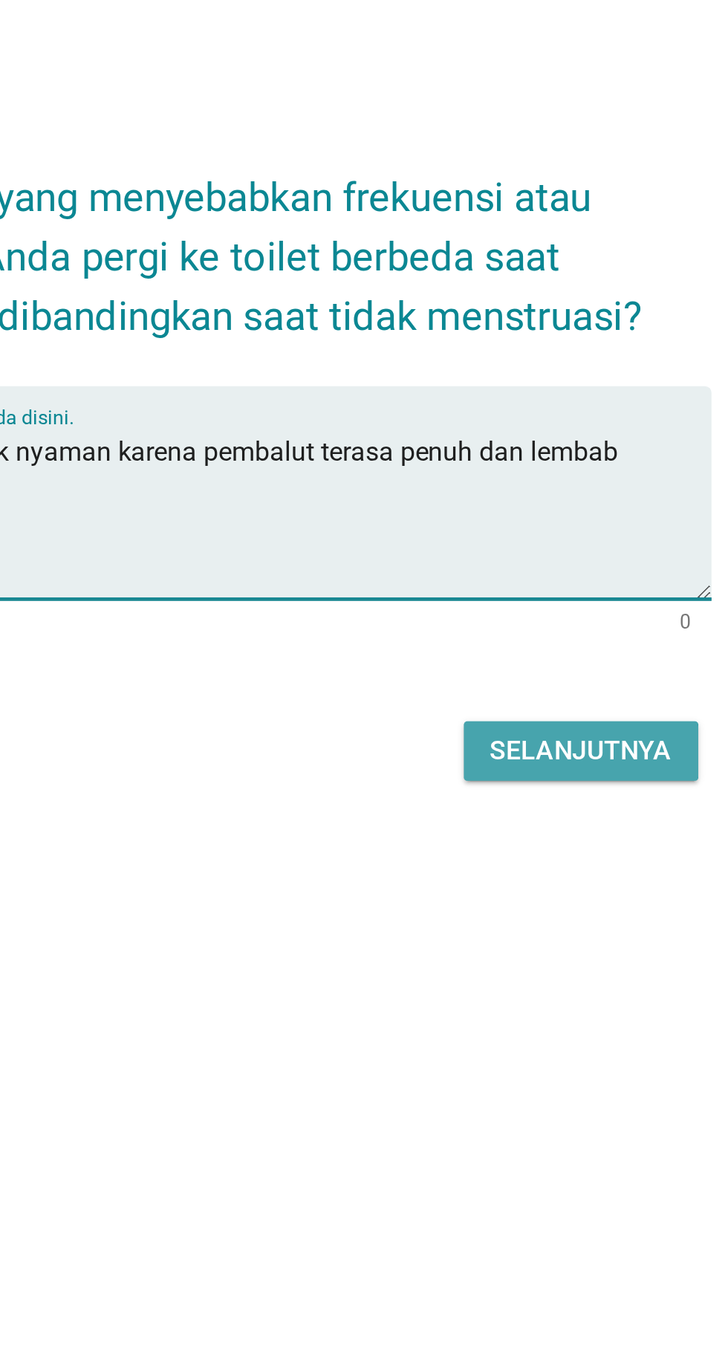
type textarea "Saat terasa tidak nyaman karena pembalut terasa penuh dan lembab"
click at [514, 759] on button "Selanjutnya" at bounding box center [512, 772] width 105 height 27
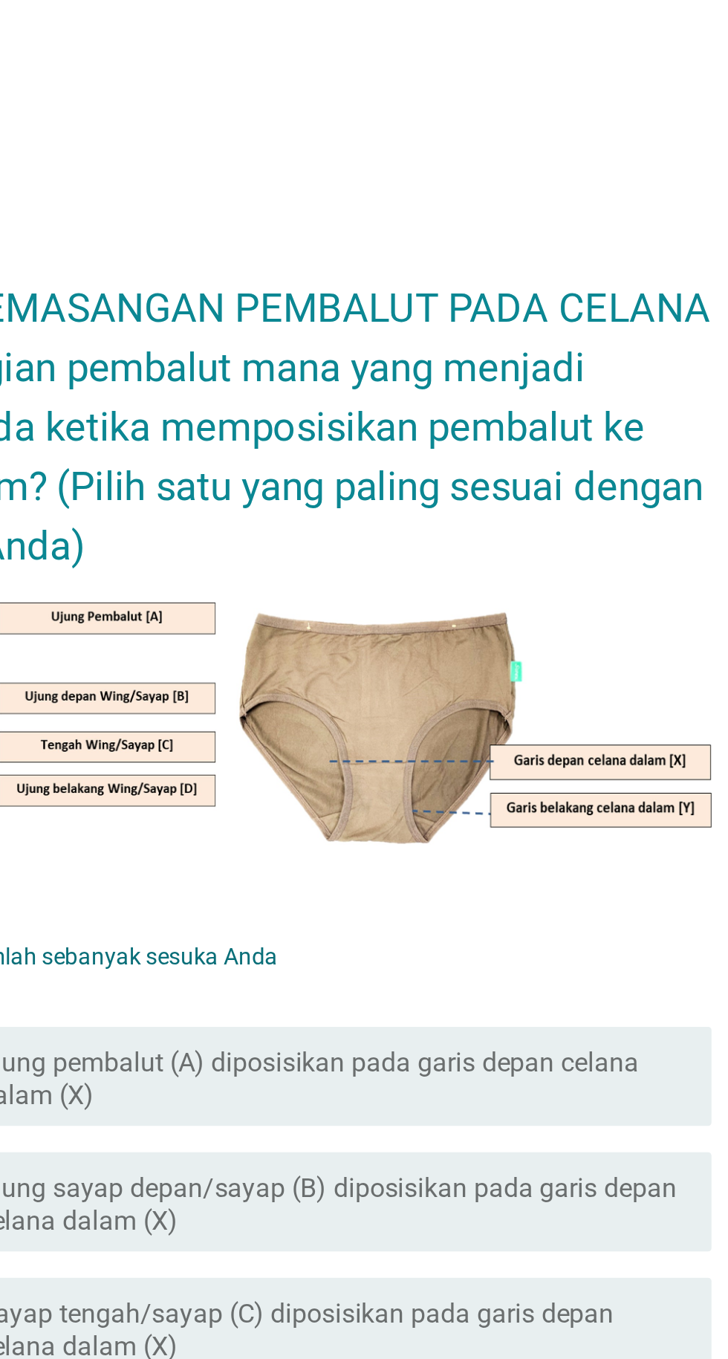
scroll to position [13, 0]
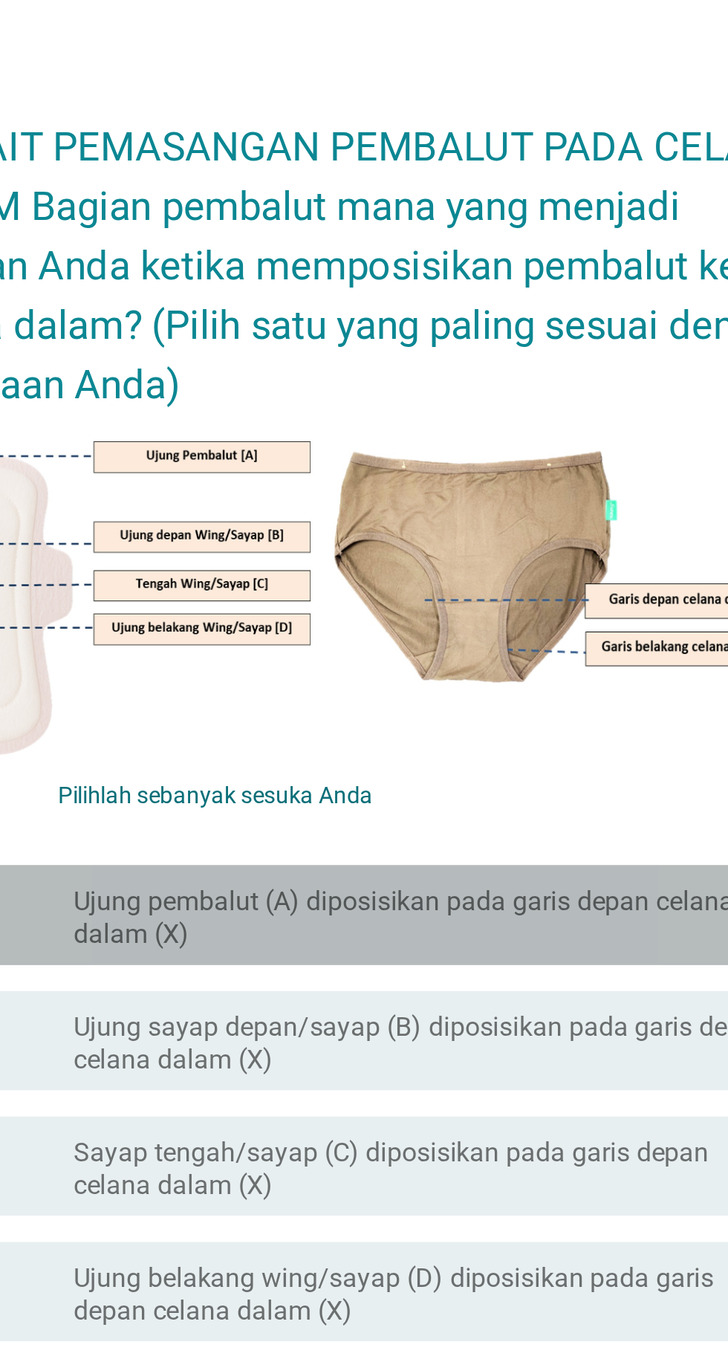
click at [244, 603] on font "Ujung pembalut (A) diposisikan pada garis depan celana dalam (X)" at bounding box center [389, 588] width 297 height 29
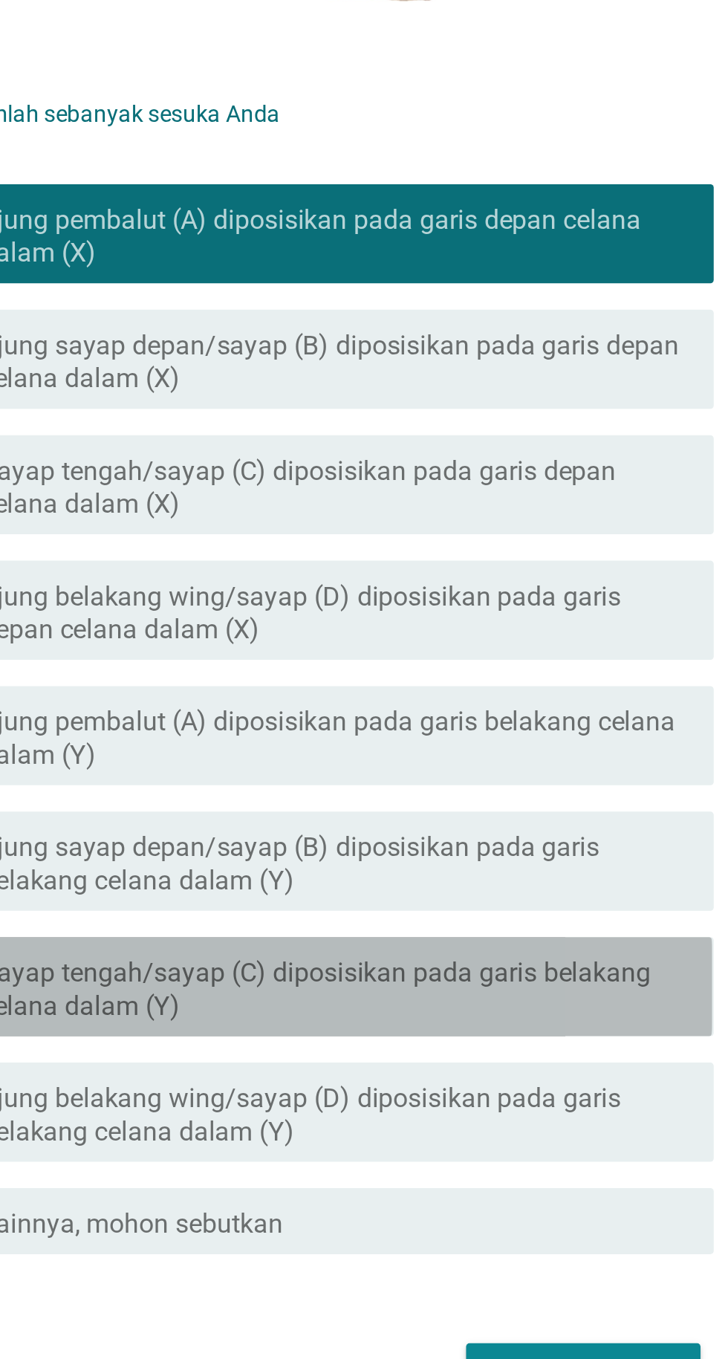
click at [537, 942] on font "Sayap tengah/sayap (C) diposisikan pada garis belakang celana dalam (Y)" at bounding box center [392, 927] width 302 height 29
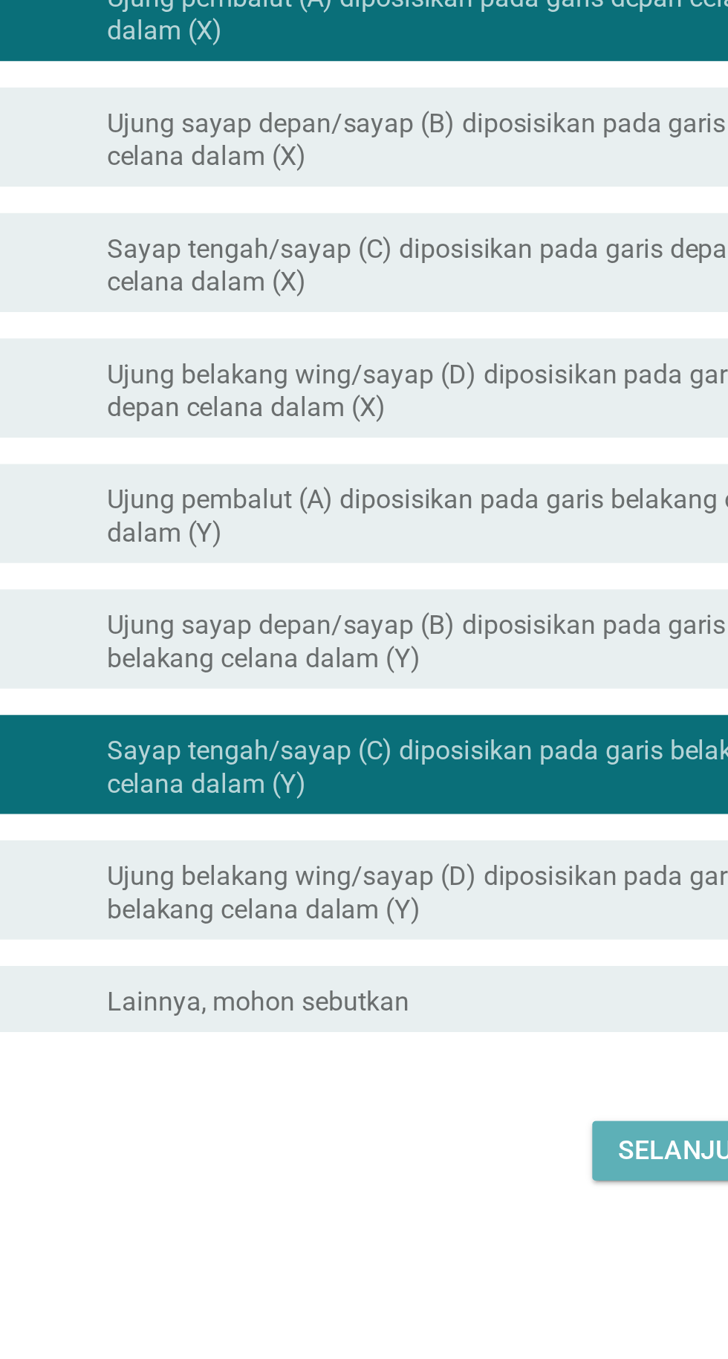
click at [490, 1107] on font "Selanjutnya" at bounding box center [513, 1100] width 82 height 14
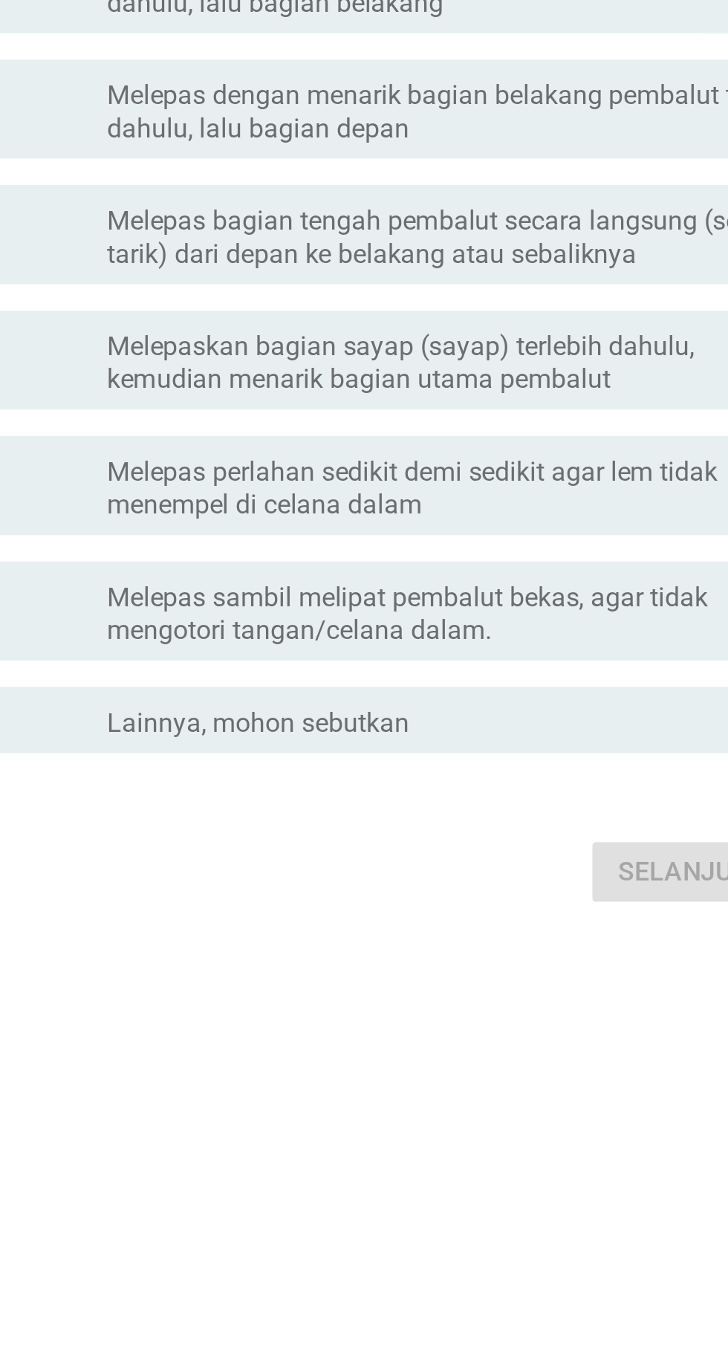
scroll to position [9, 0]
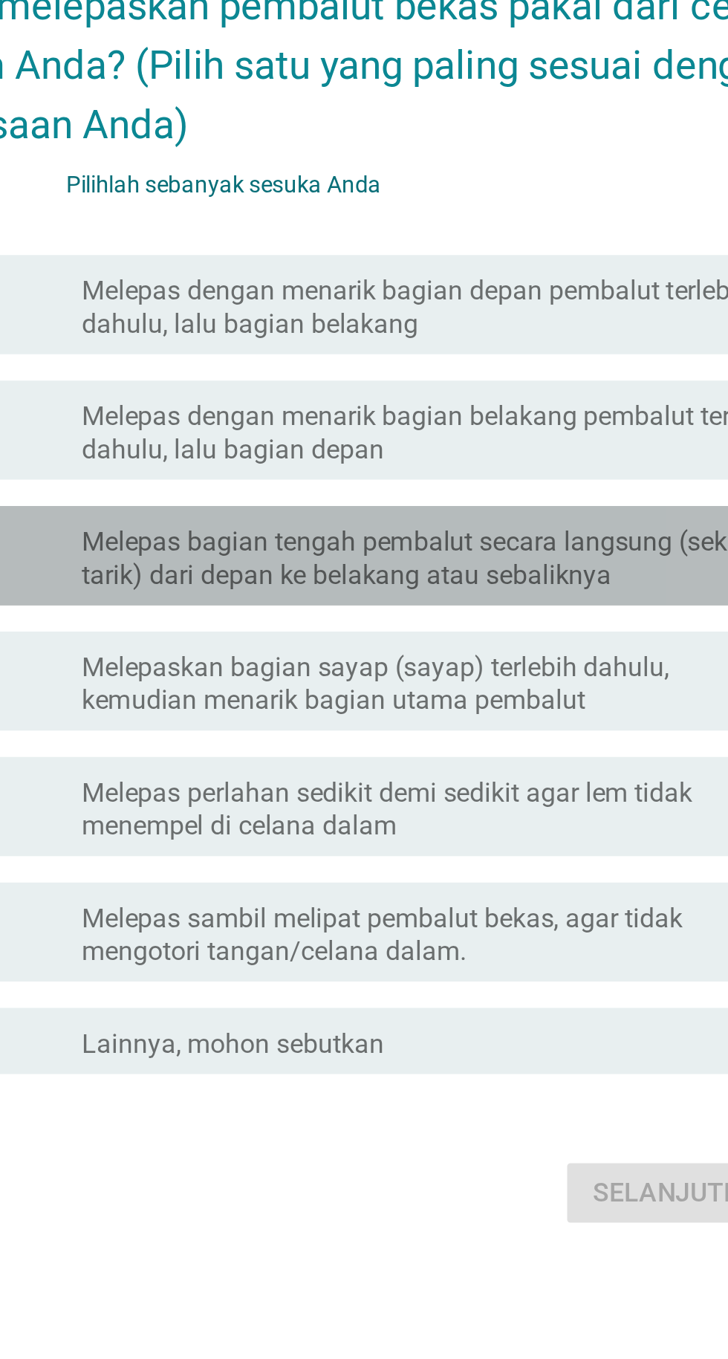
click at [249, 698] on font "Melepas bagian tengah pembalut secara langsung (sekali tarik) dari depan ke bel…" at bounding box center [392, 683] width 303 height 29
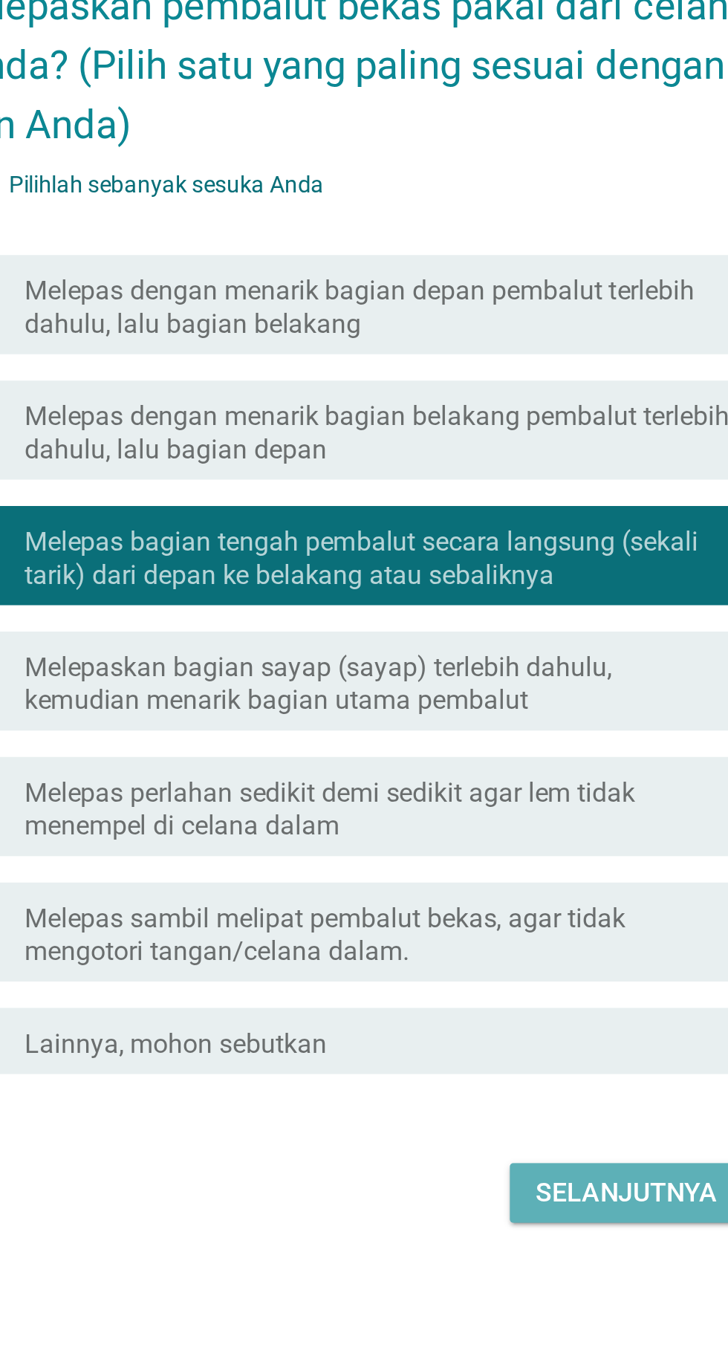
click at [463, 983] on button "Selanjutnya" at bounding box center [512, 969] width 105 height 27
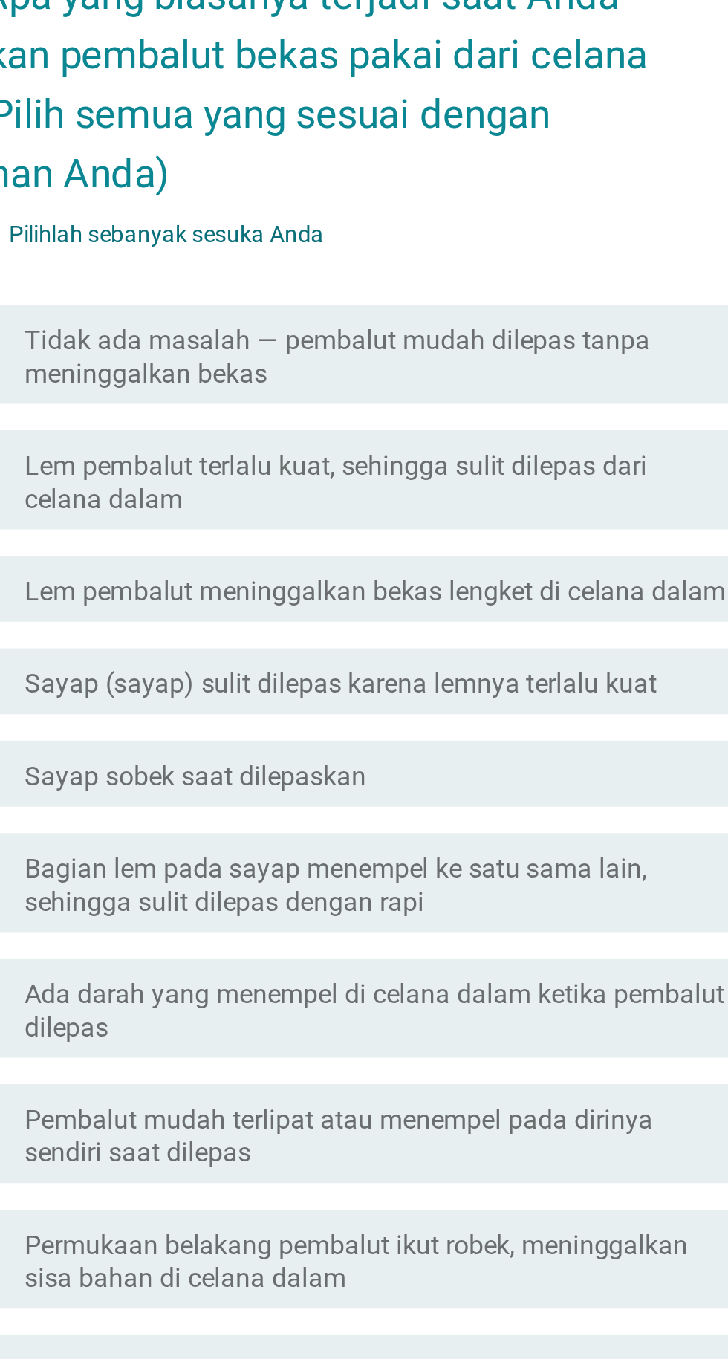
scroll to position [13, 0]
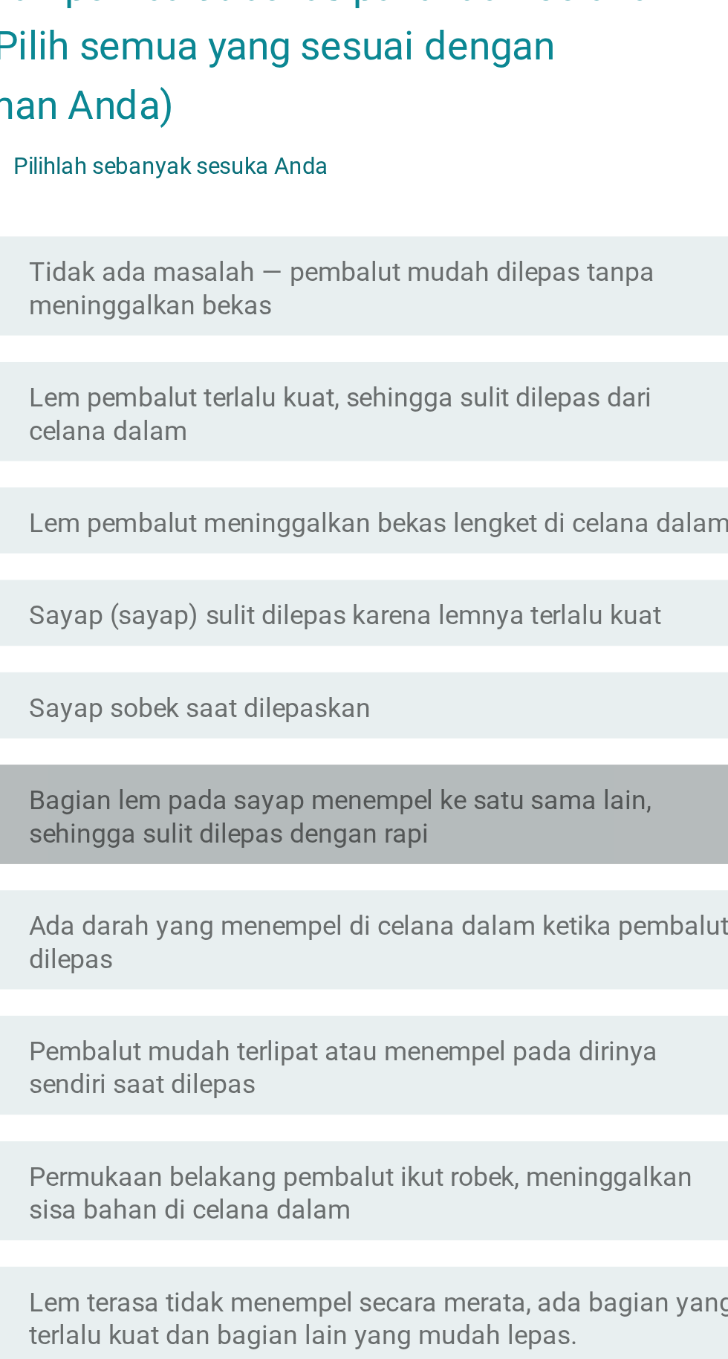
click at [305, 728] on font "Bagian lem pada sayap menempel ke satu sama lain, sehingga sulit dilepas dengan…" at bounding box center [381, 713] width 280 height 29
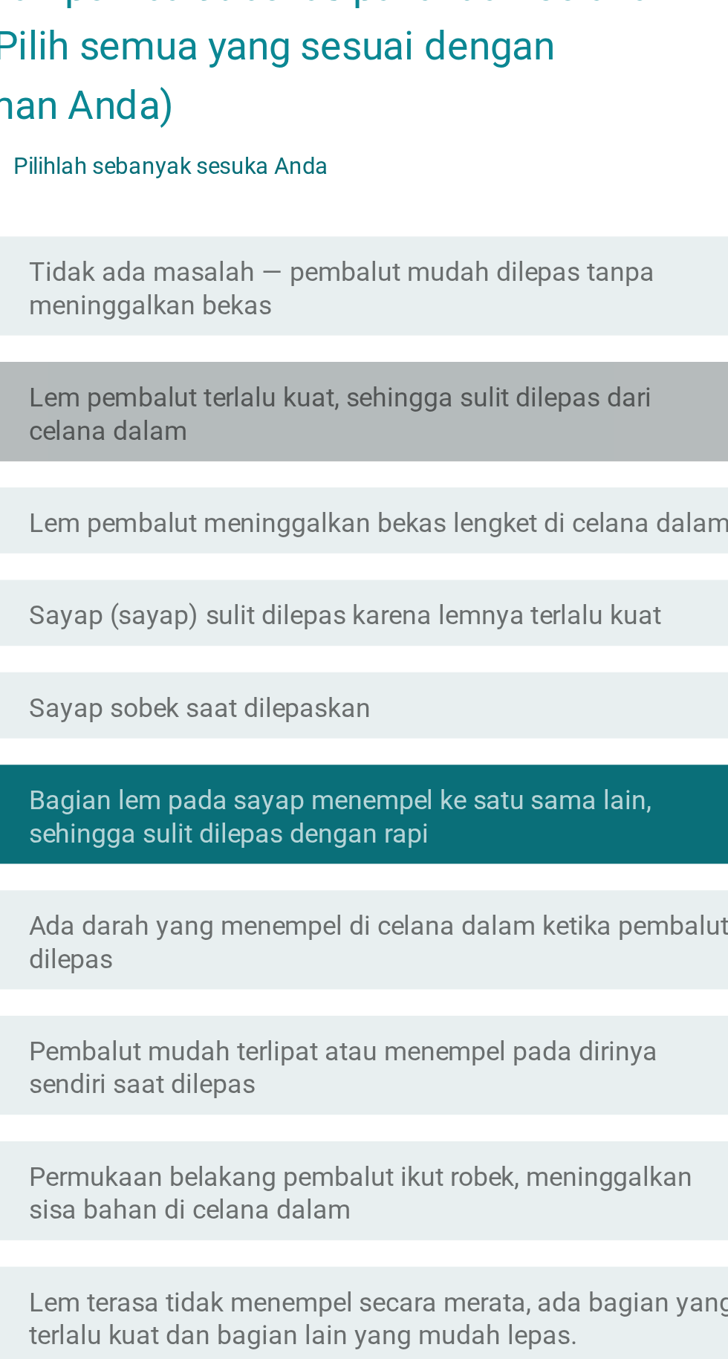
click at [257, 547] on font "Lem pembalut terlalu kuat, sehingga sulit dilepas dari celana dalam" at bounding box center [381, 532] width 280 height 29
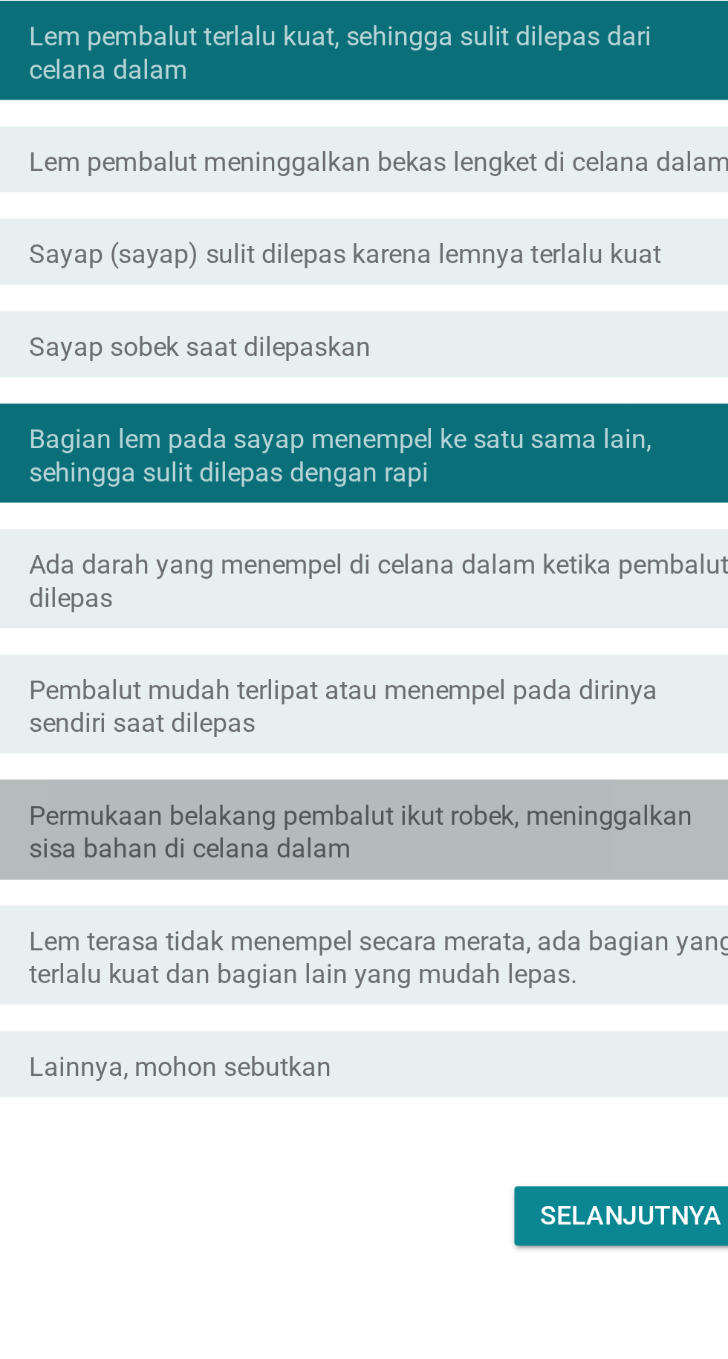
click at [248, 897] on font "Permukaan belakang pembalut ikut robek, meninggalkan sisa bahan di celana dalam" at bounding box center [390, 882] width 299 height 29
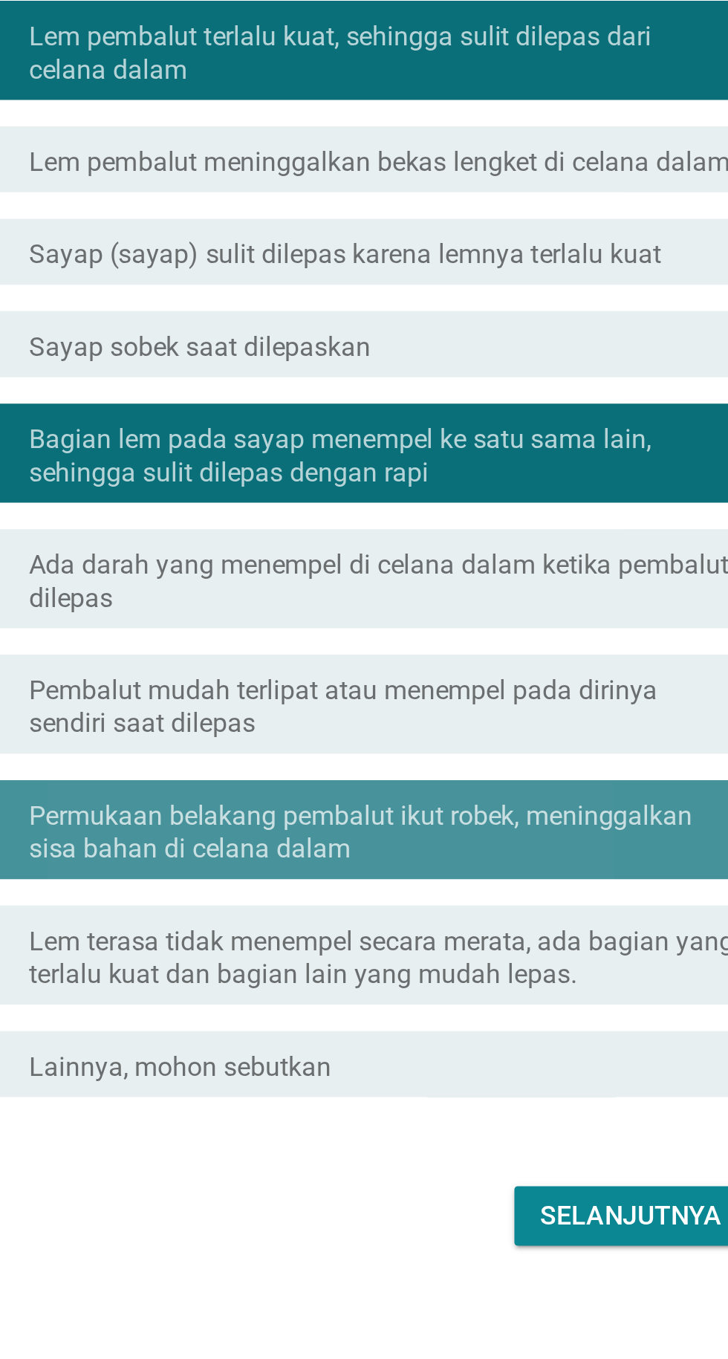
click at [244, 897] on font "Permukaan belakang pembalut ikut robek, meninggalkan sisa bahan di celana dalam" at bounding box center [390, 882] width 299 height 29
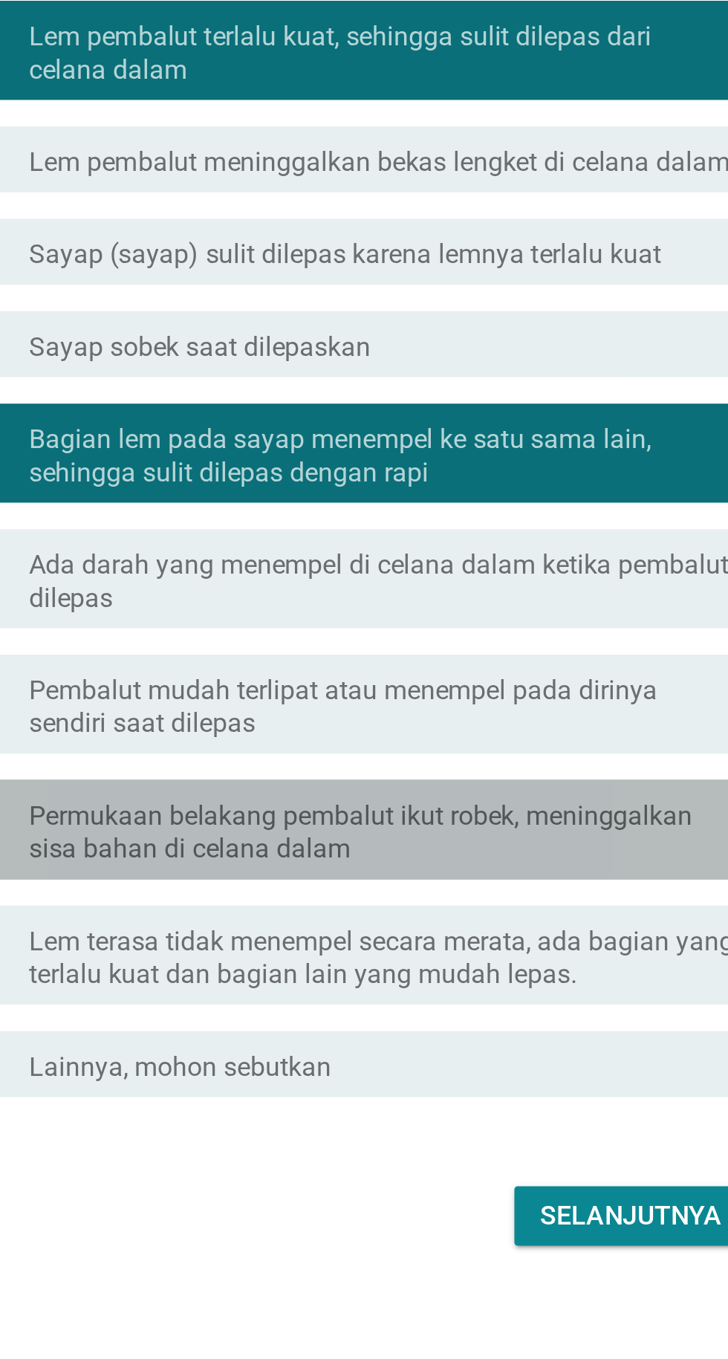
click at [273, 897] on font "Permukaan belakang pembalut ikut robek, meninggalkan sisa bahan di celana dalam" at bounding box center [390, 882] width 299 height 29
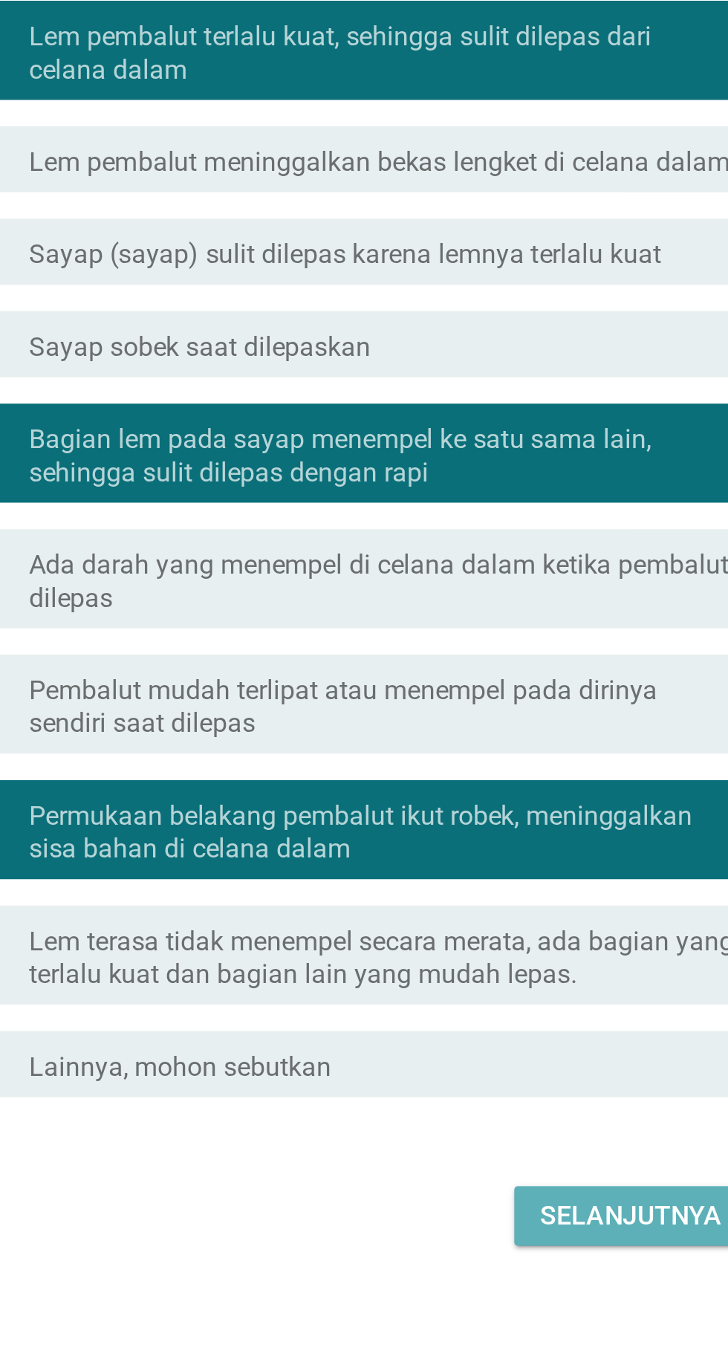
click at [465, 1069] on button "Selanjutnya" at bounding box center [512, 1055] width 105 height 27
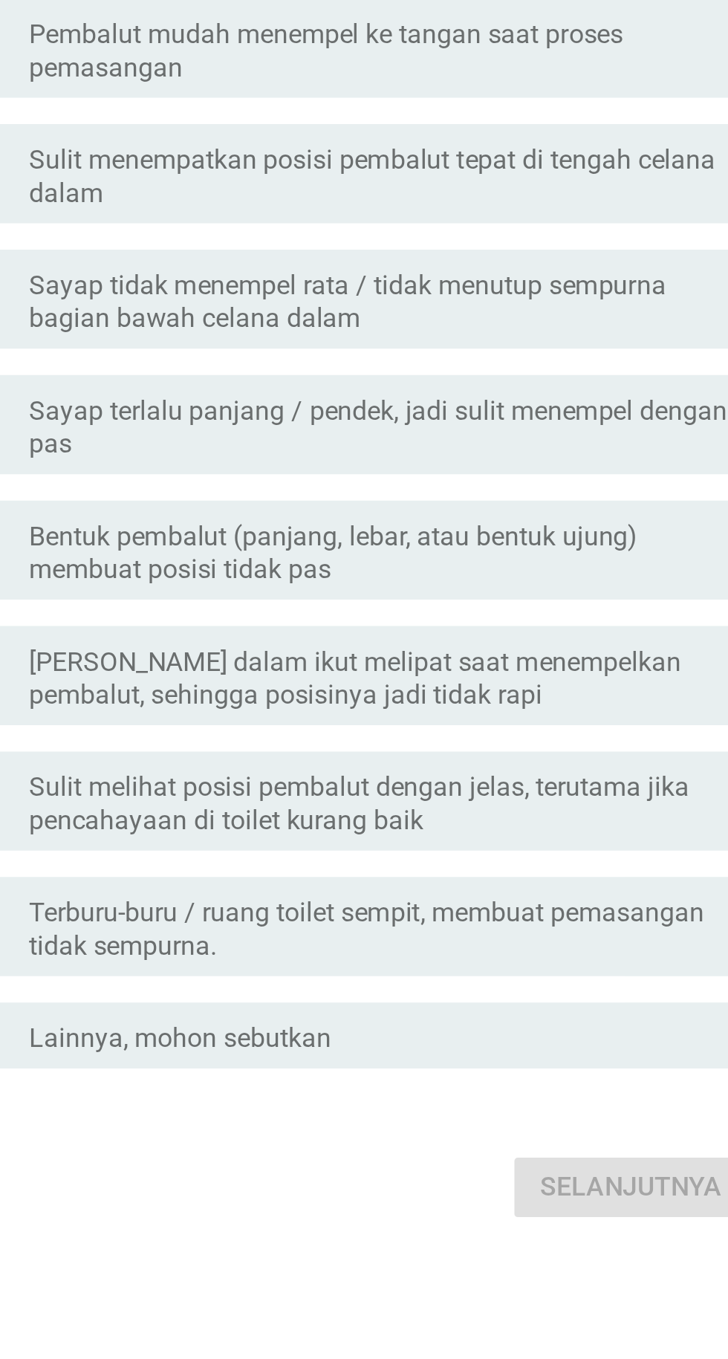
scroll to position [9, 0]
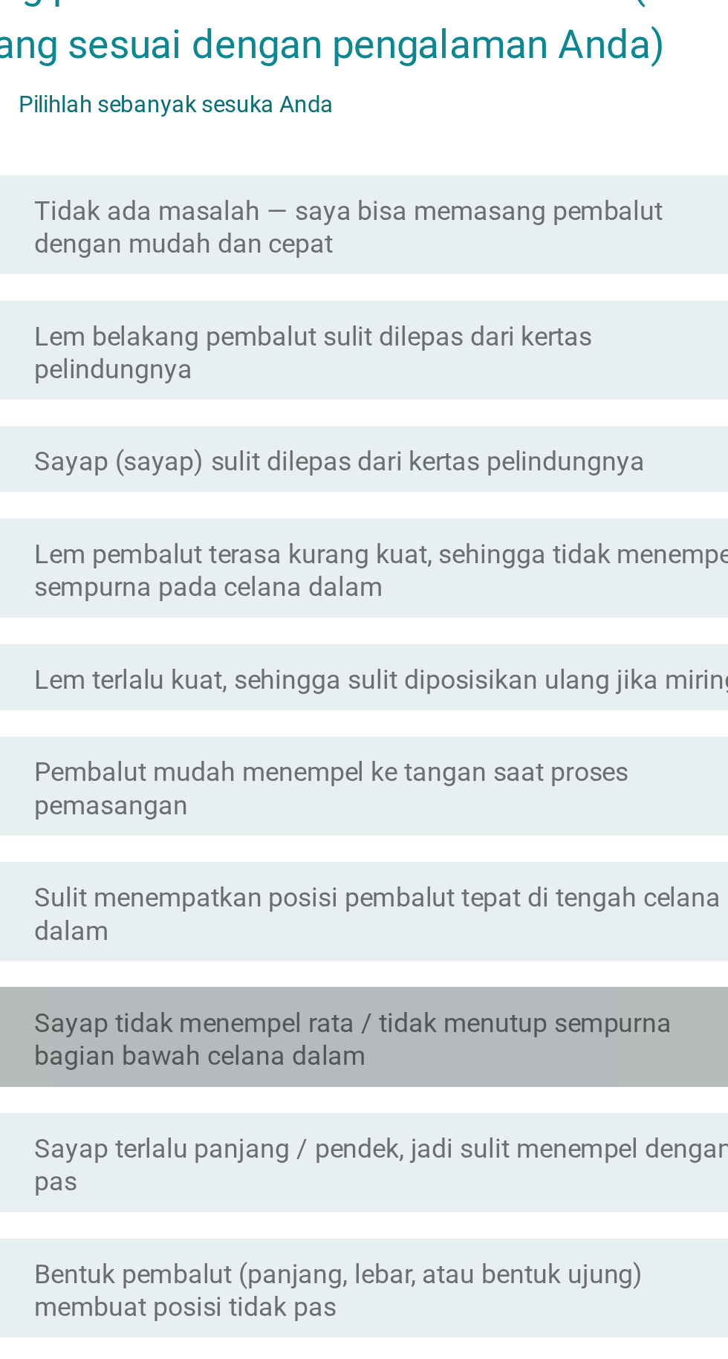
click at [279, 755] on font "Sayap tidak menempel rata / tidak menutup sempurna bagian bawah celana dalam" at bounding box center [384, 740] width 287 height 29
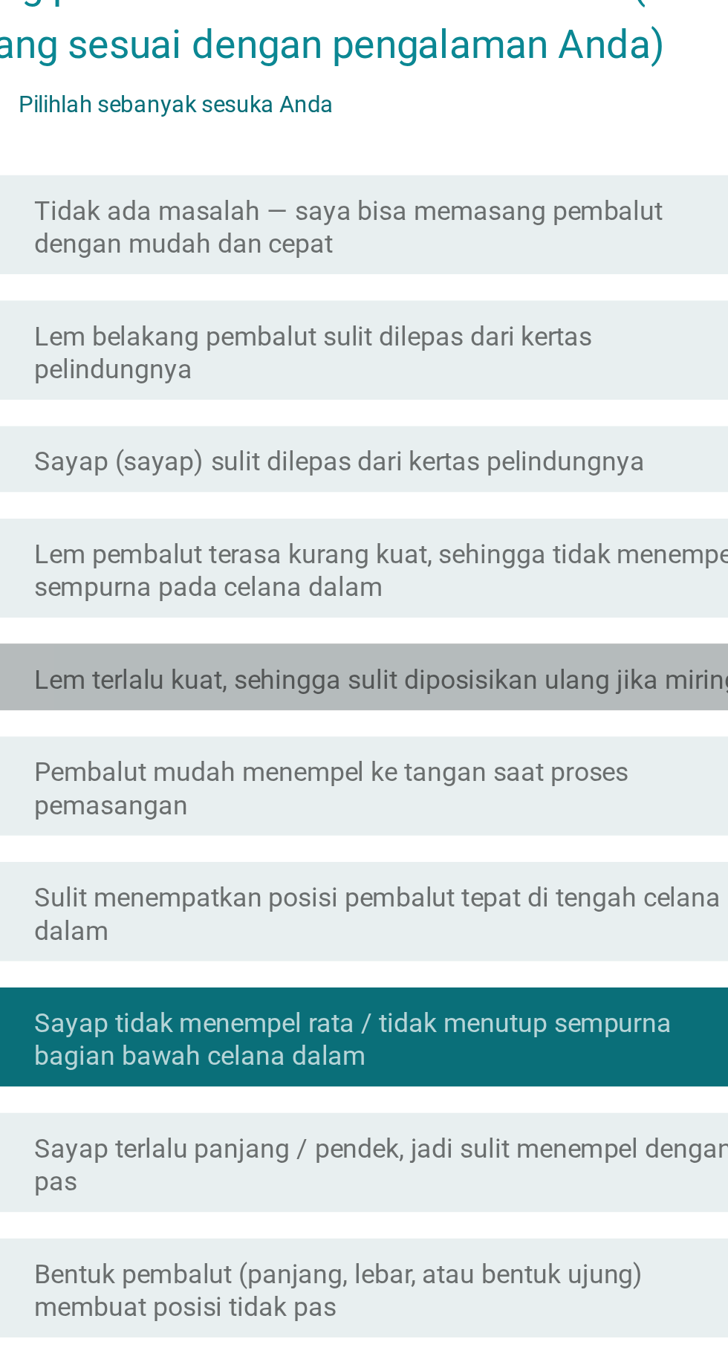
click at [285, 585] on font "Lem terlalu kuat, sehingga sulit diposisikan ulang jika miring" at bounding box center [399, 578] width 317 height 14
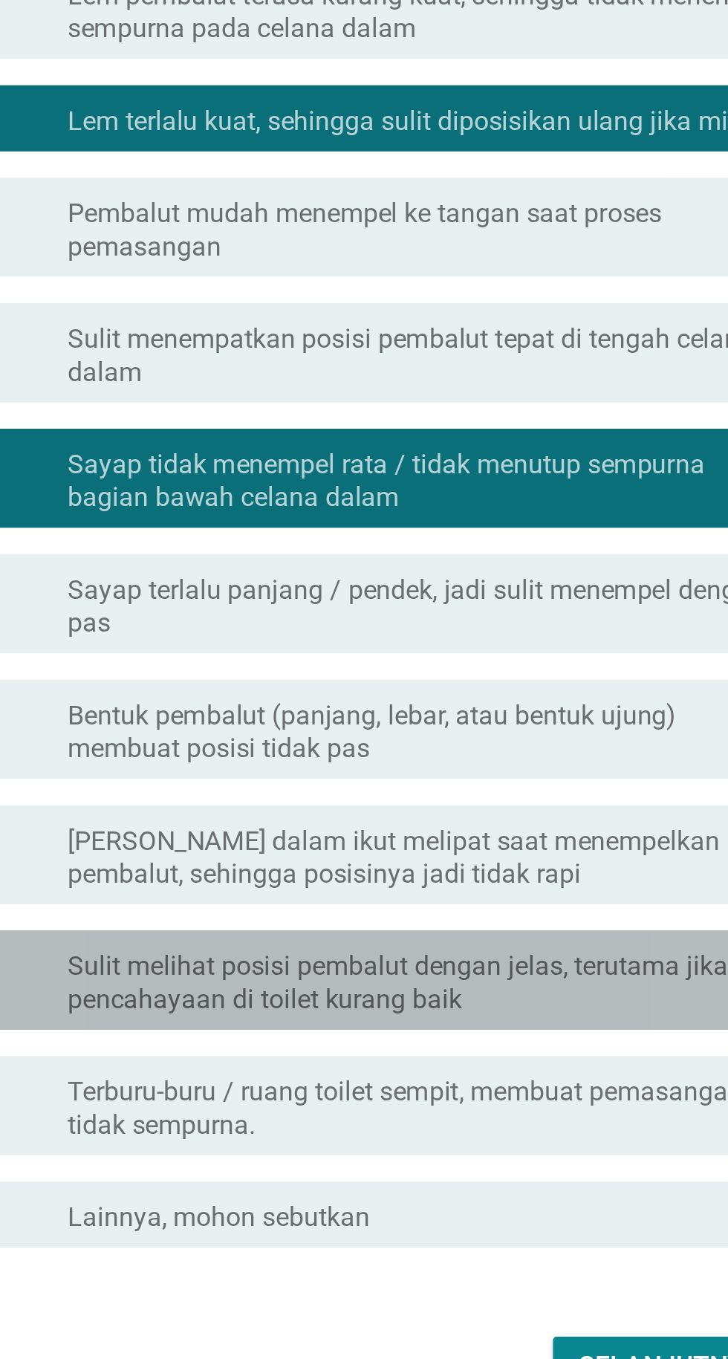
click at [284, 980] on font "Sulit melihat posisi pembalut dengan jelas, terutama jika pencahayaan di toilet…" at bounding box center [389, 966] width 297 height 29
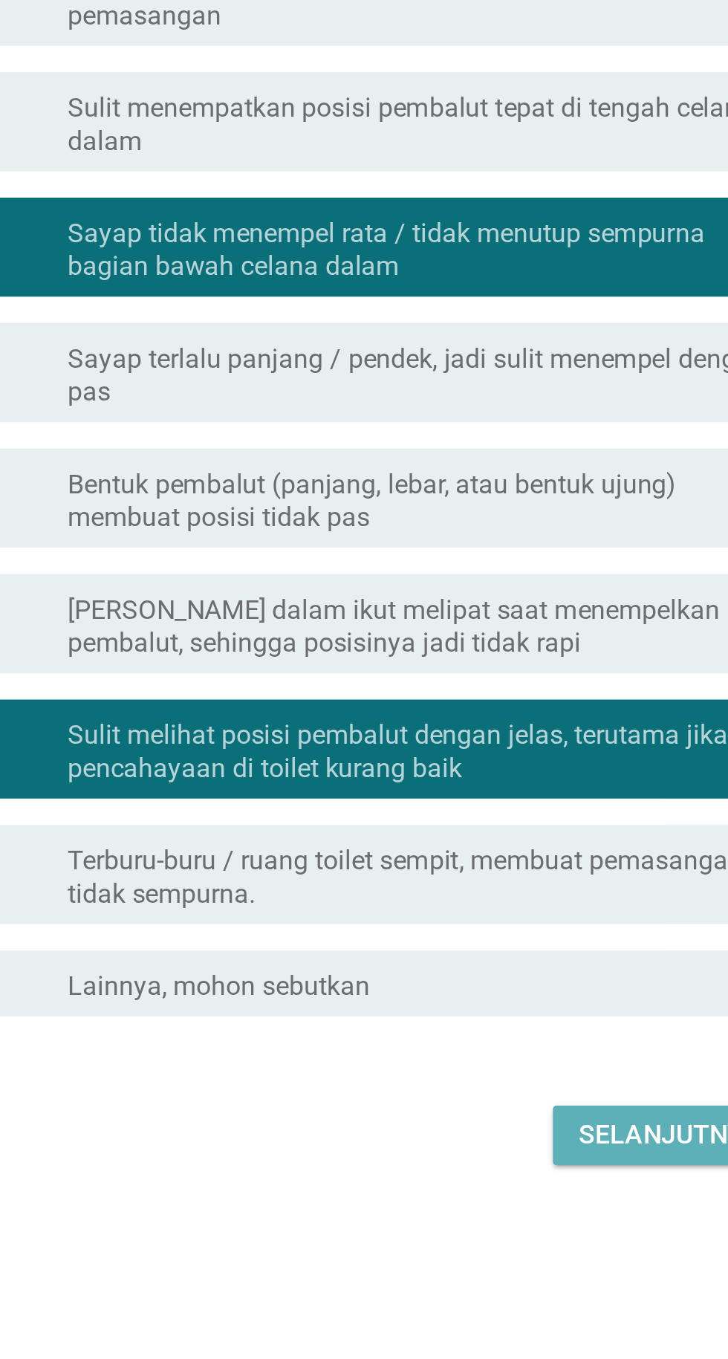
click at [463, 1152] on button "Selanjutnya" at bounding box center [512, 1138] width 105 height 27
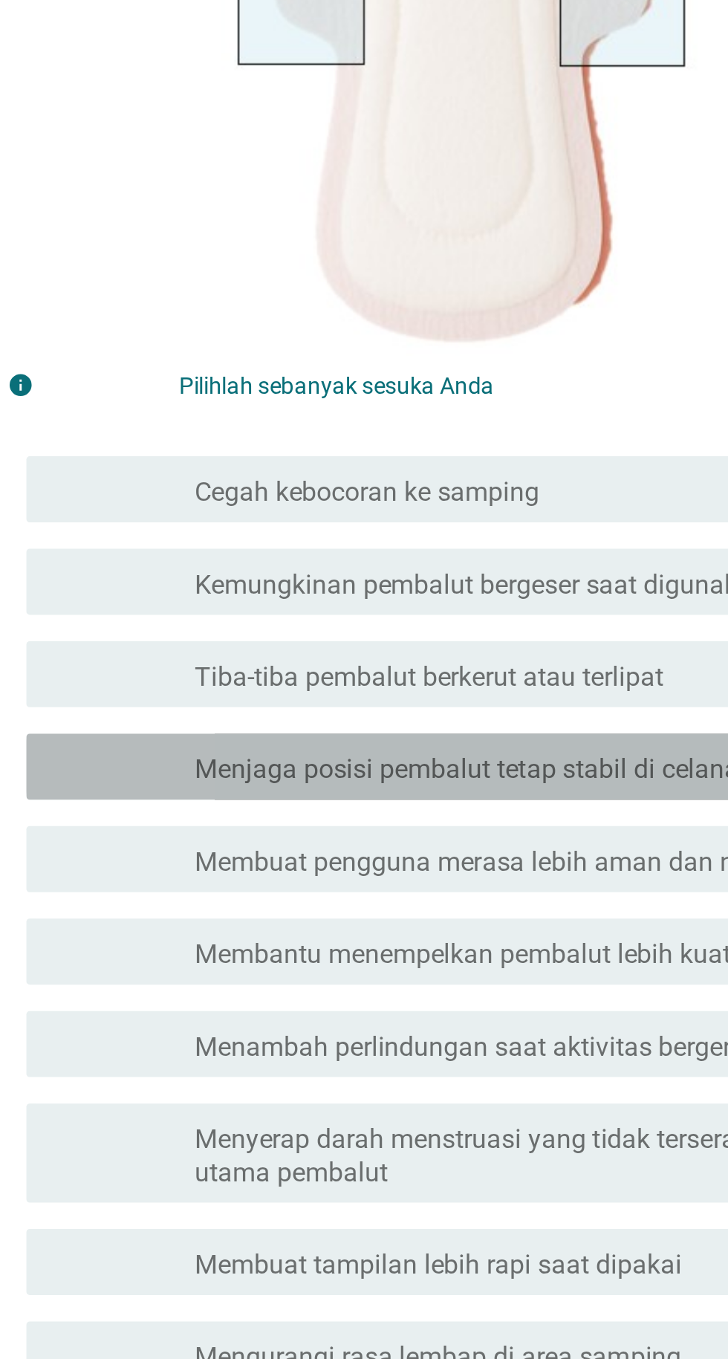
click at [188, 789] on font "memeriksa" at bounding box center [258, 780] width 160 height 18
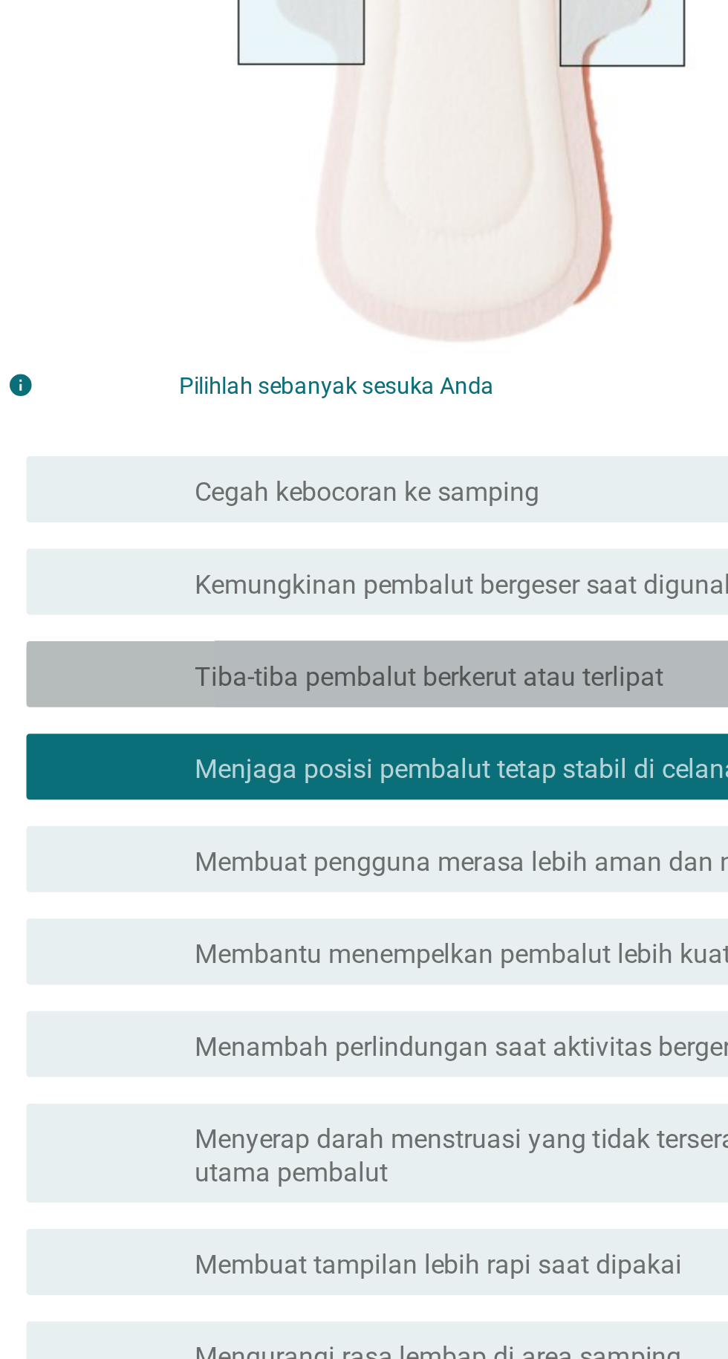
click at [208, 747] on font "memeriksa" at bounding box center [258, 738] width 160 height 18
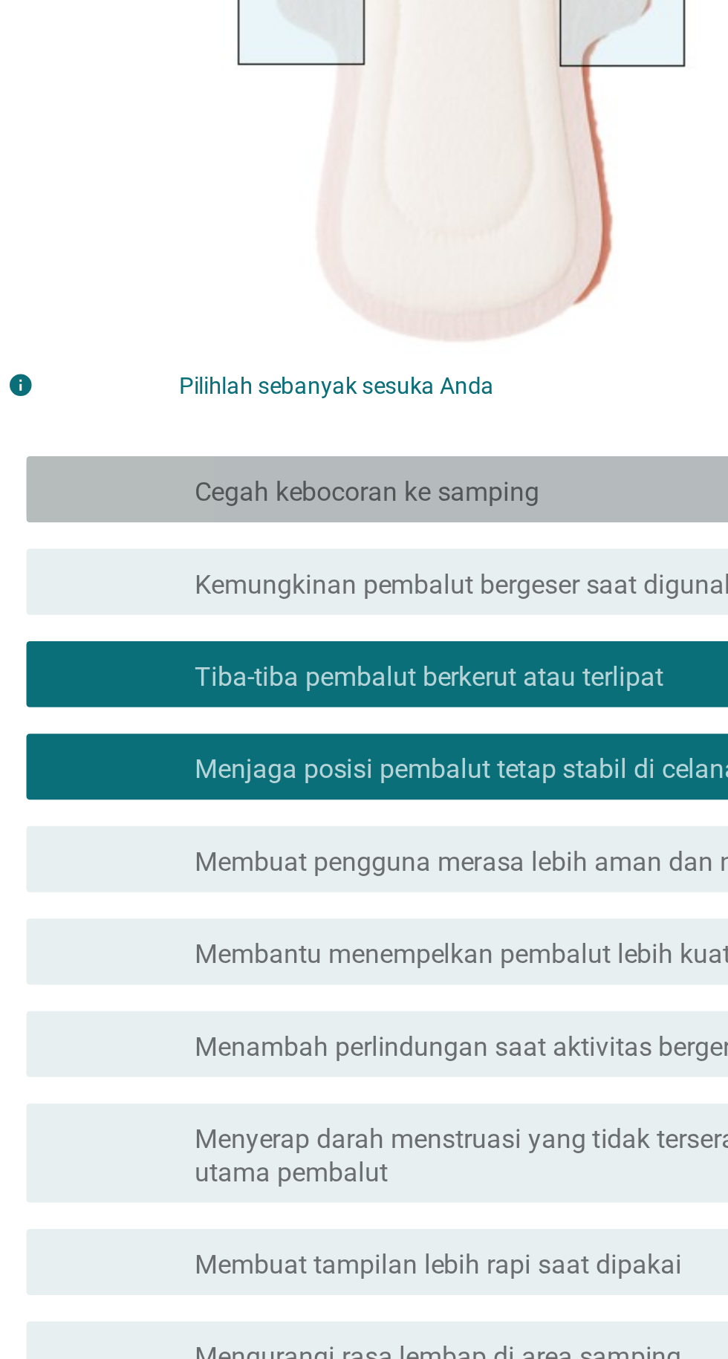
click at [206, 664] on font "memeriksa" at bounding box center [258, 655] width 160 height 18
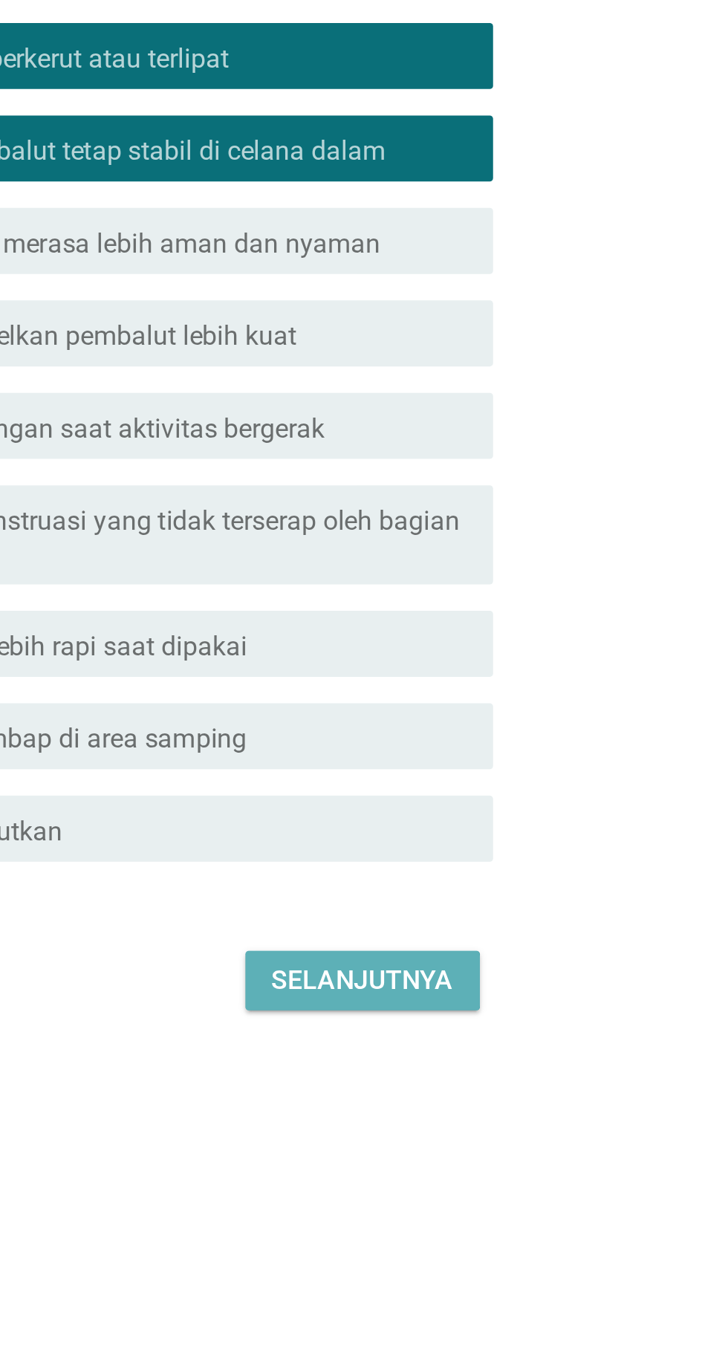
click at [510, 1161] on font "Selanjutnya" at bounding box center [513, 1154] width 82 height 14
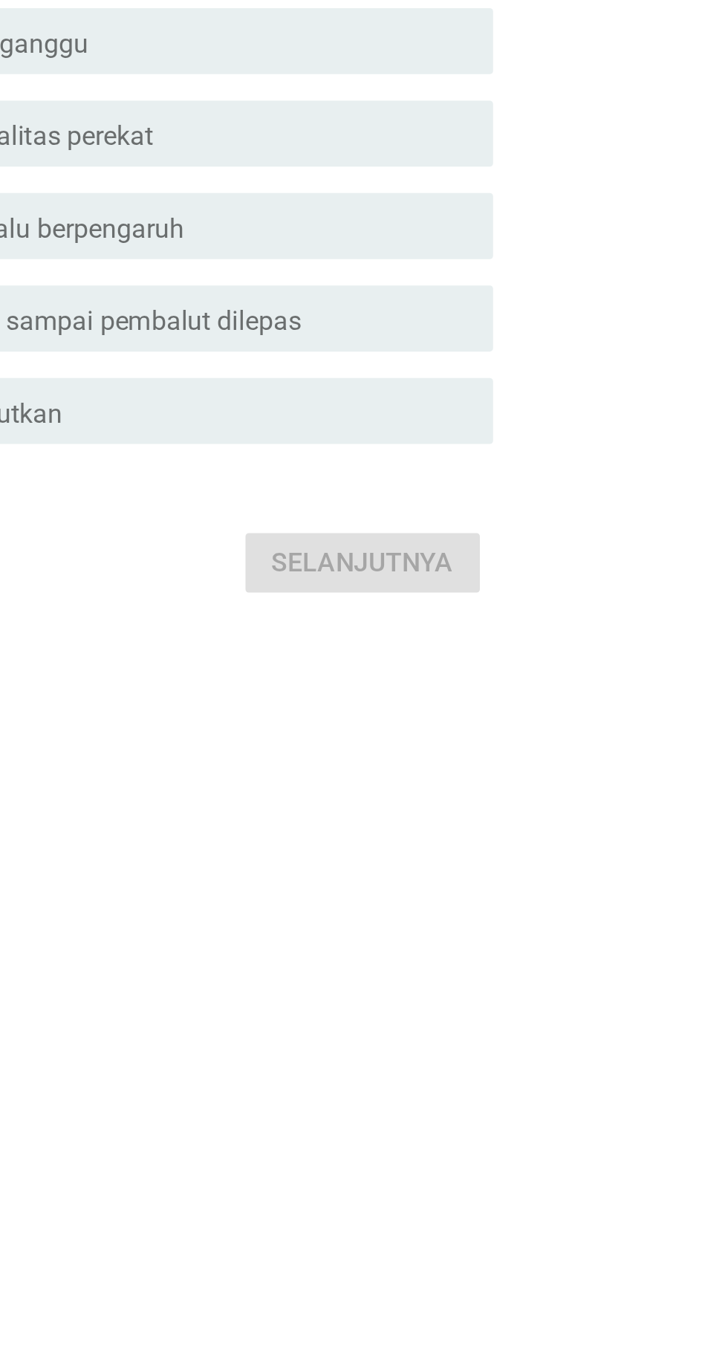
scroll to position [0, 0]
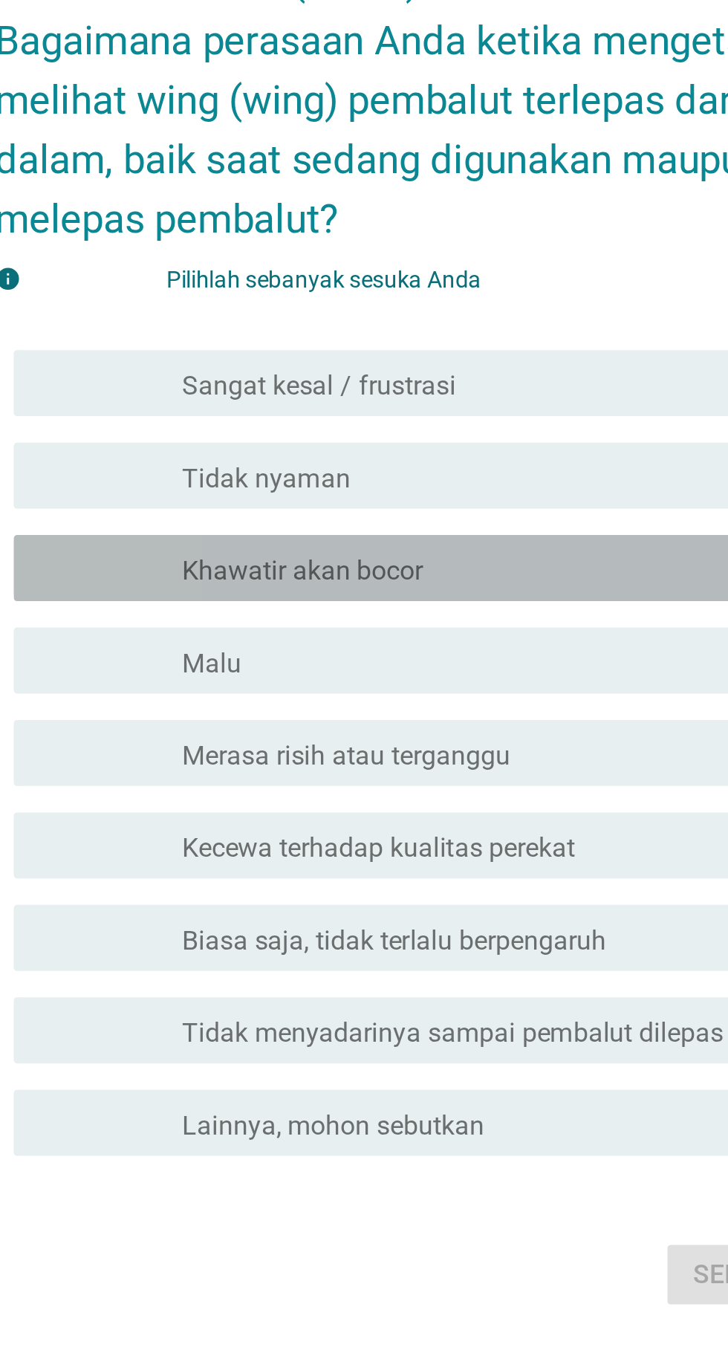
click at [209, 666] on font "memeriksa" at bounding box center [258, 657] width 160 height 18
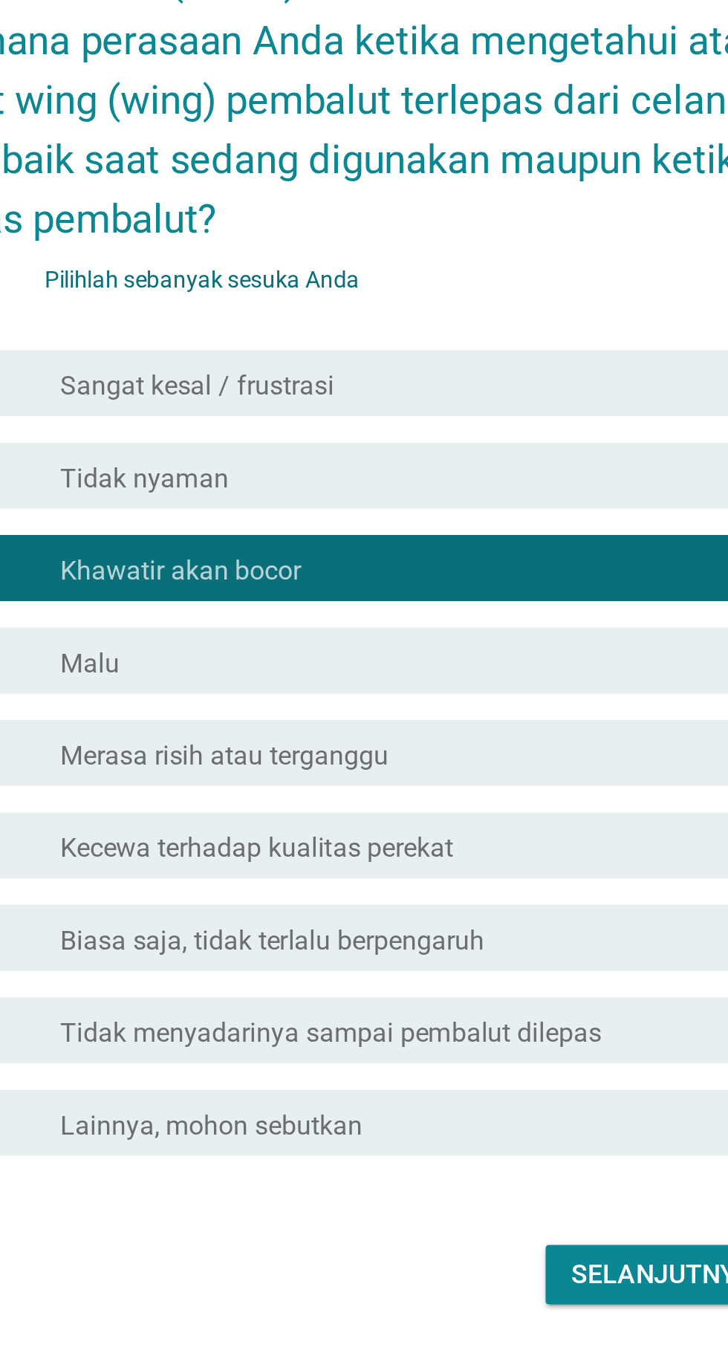
click at [257, 749] on font "Merasa risih atau terganggu" at bounding box center [315, 742] width 148 height 14
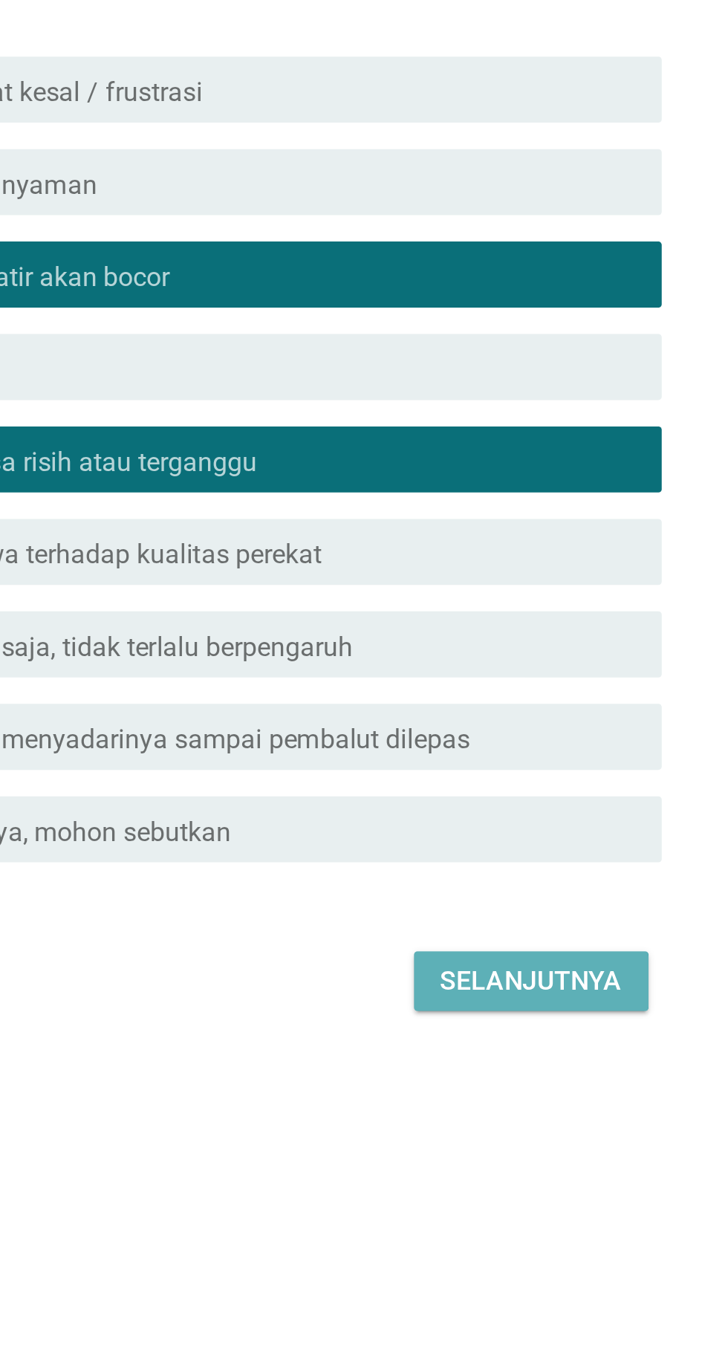
click at [481, 982] on font "Selanjutnya" at bounding box center [513, 975] width 82 height 14
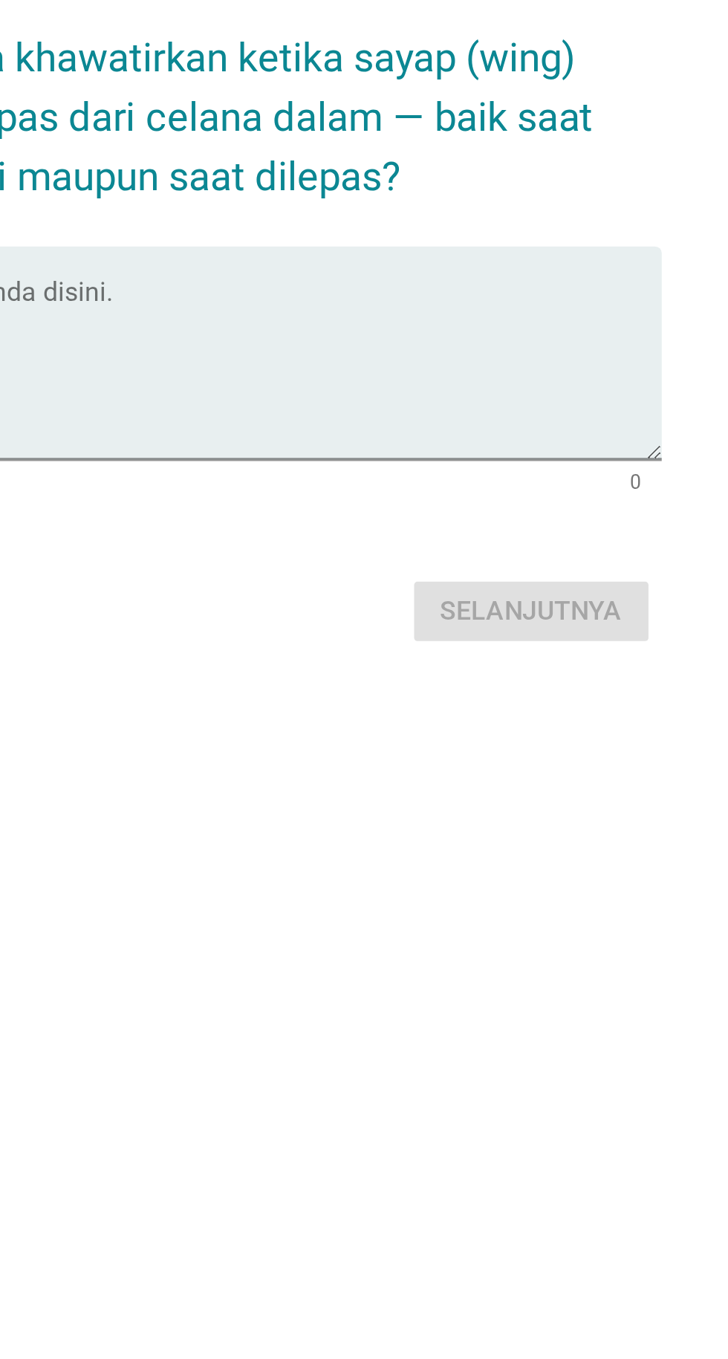
scroll to position [36, 0]
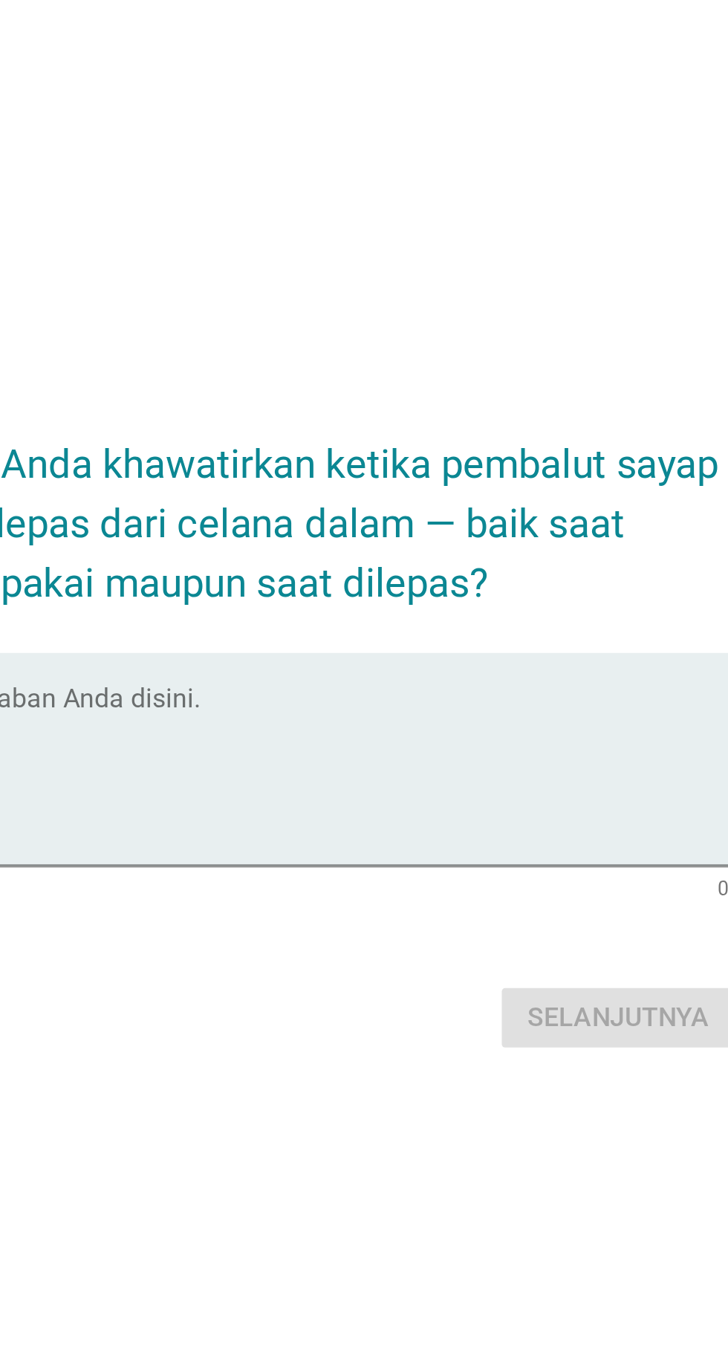
click at [289, 705] on textarea "Ketikkan jawaban Anda disini." at bounding box center [368, 666] width 405 height 78
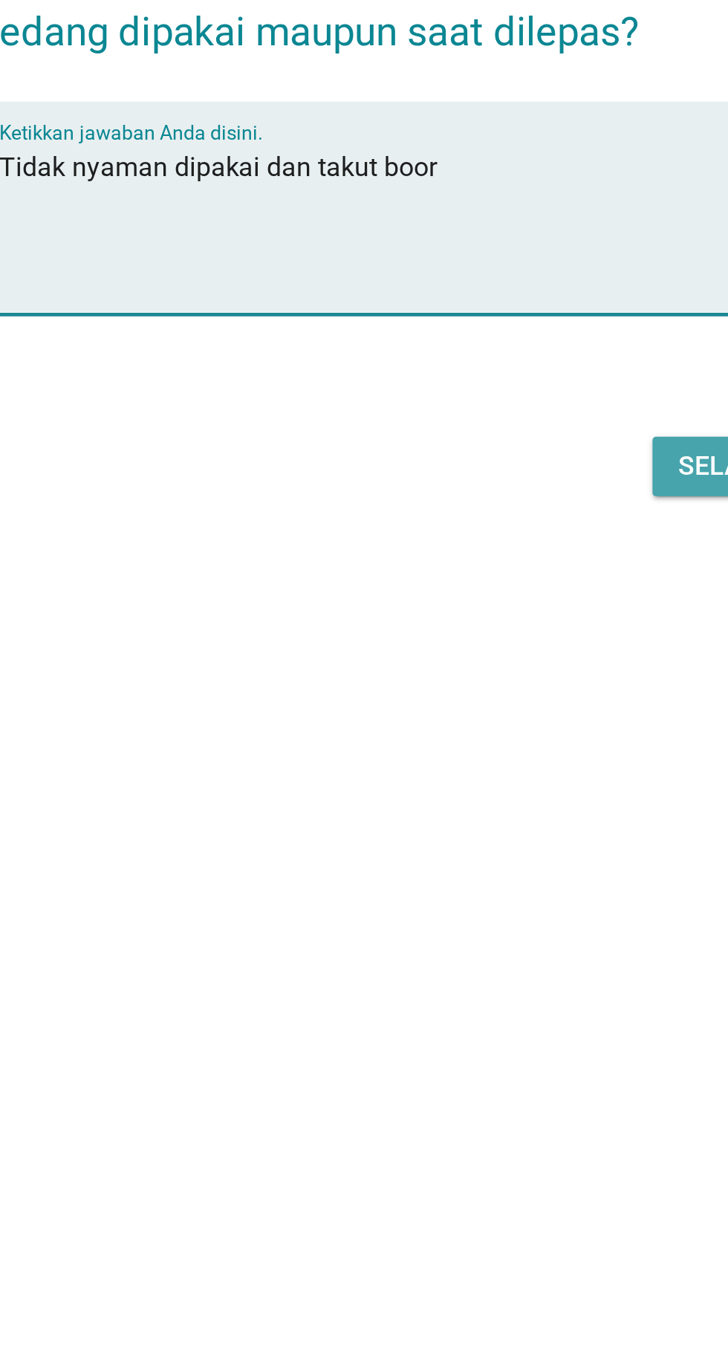
type textarea "Tidak nyaman dipakai dan takut boor"
click at [489, 782] on font "Selanjutnya" at bounding box center [513, 773] width 82 height 18
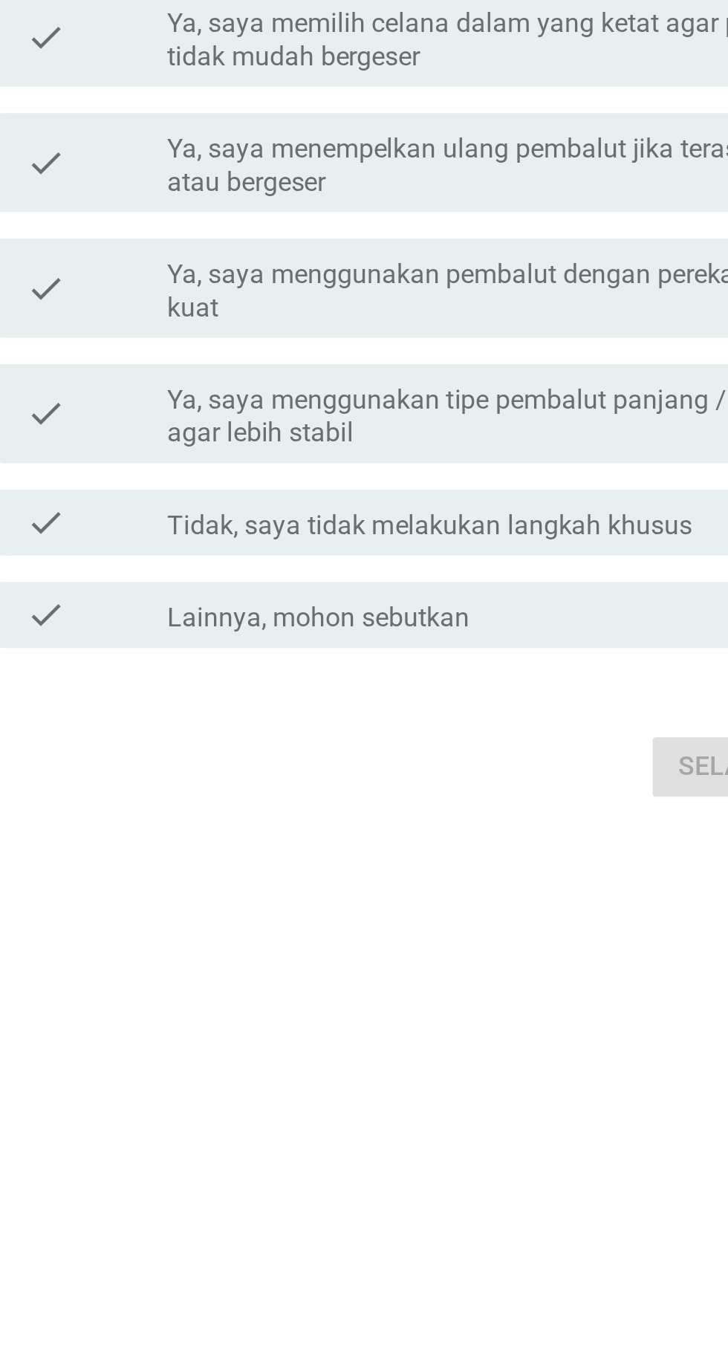
scroll to position [0, 0]
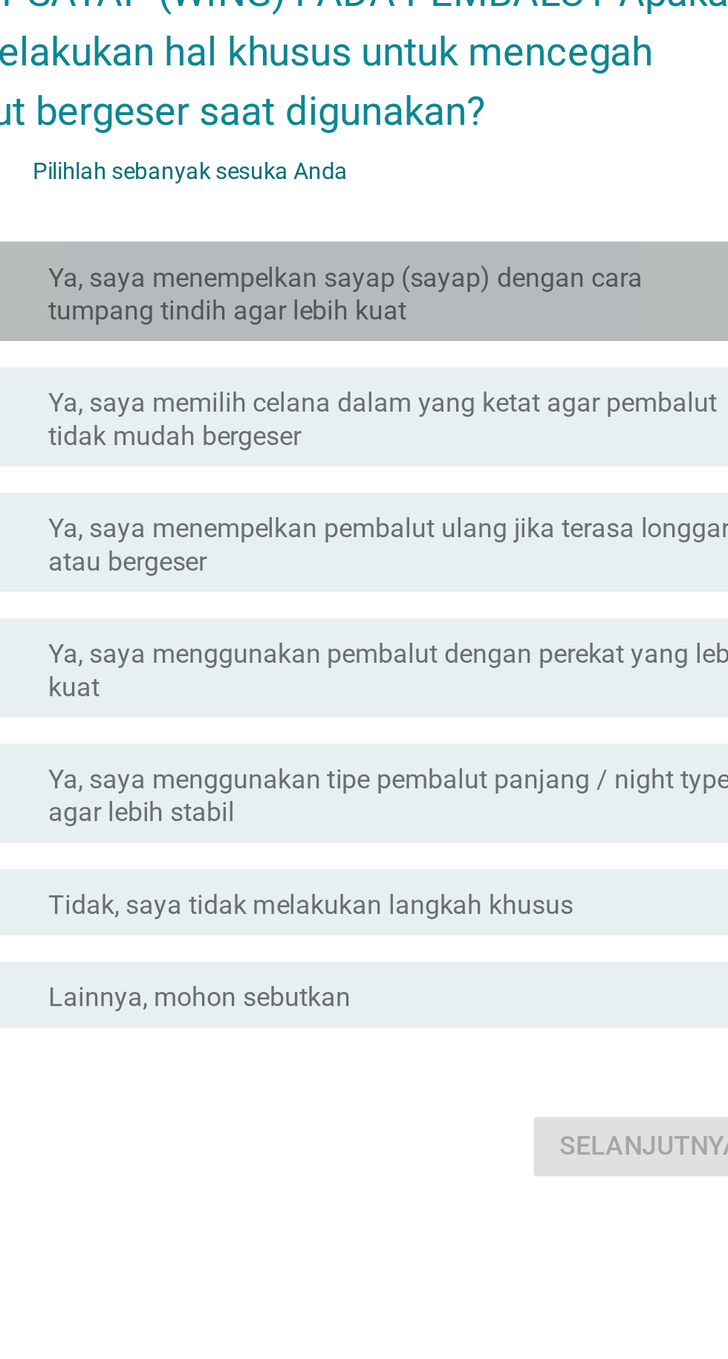
click at [523, 576] on font "Ya, saya menempelkan sayap (sayap) dengan cara tumpang tindih agar lebih kuat" at bounding box center [400, 561] width 318 height 30
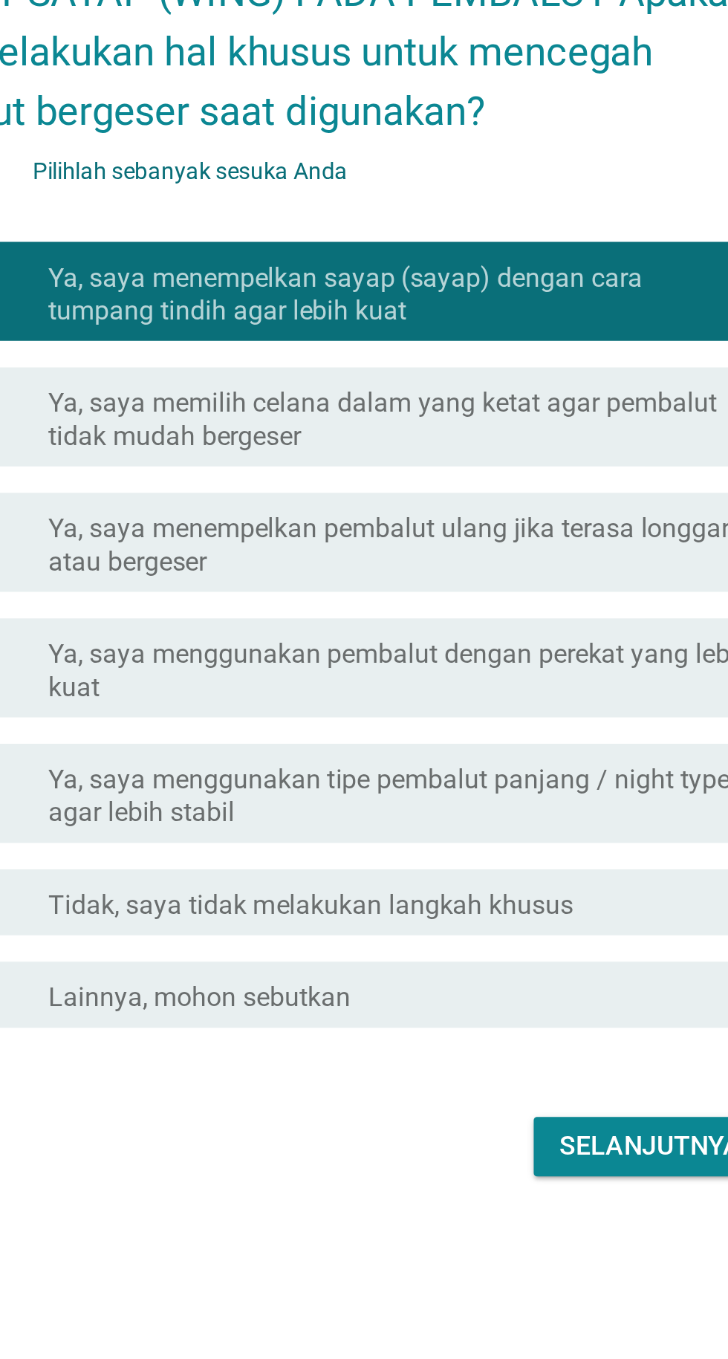
click at [517, 576] on font "Ya, saya menempelkan sayap (sayap) dengan cara tumpang tindih agar lebih kuat" at bounding box center [400, 561] width 318 height 30
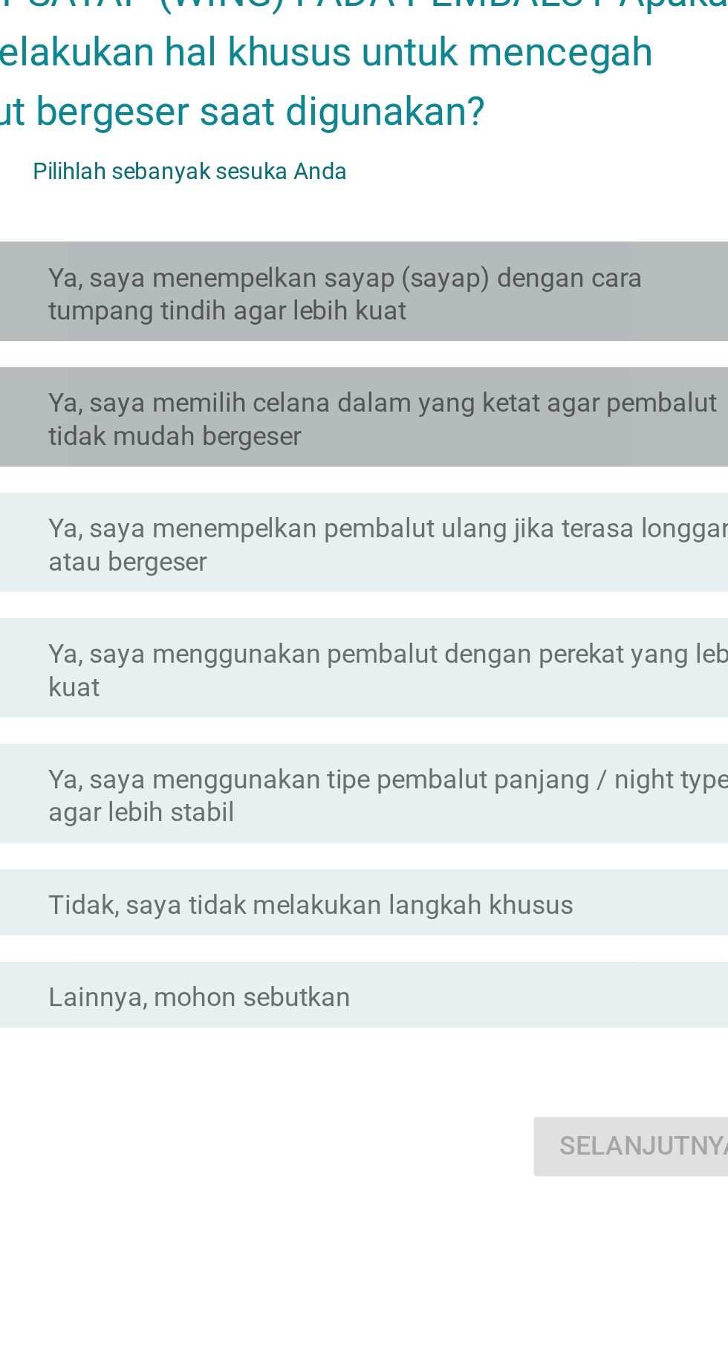
click at [504, 632] on font "Ya, saya memilih celana dalam yang ketat agar pembalut tidak mudah bergeser" at bounding box center [400, 617] width 318 height 30
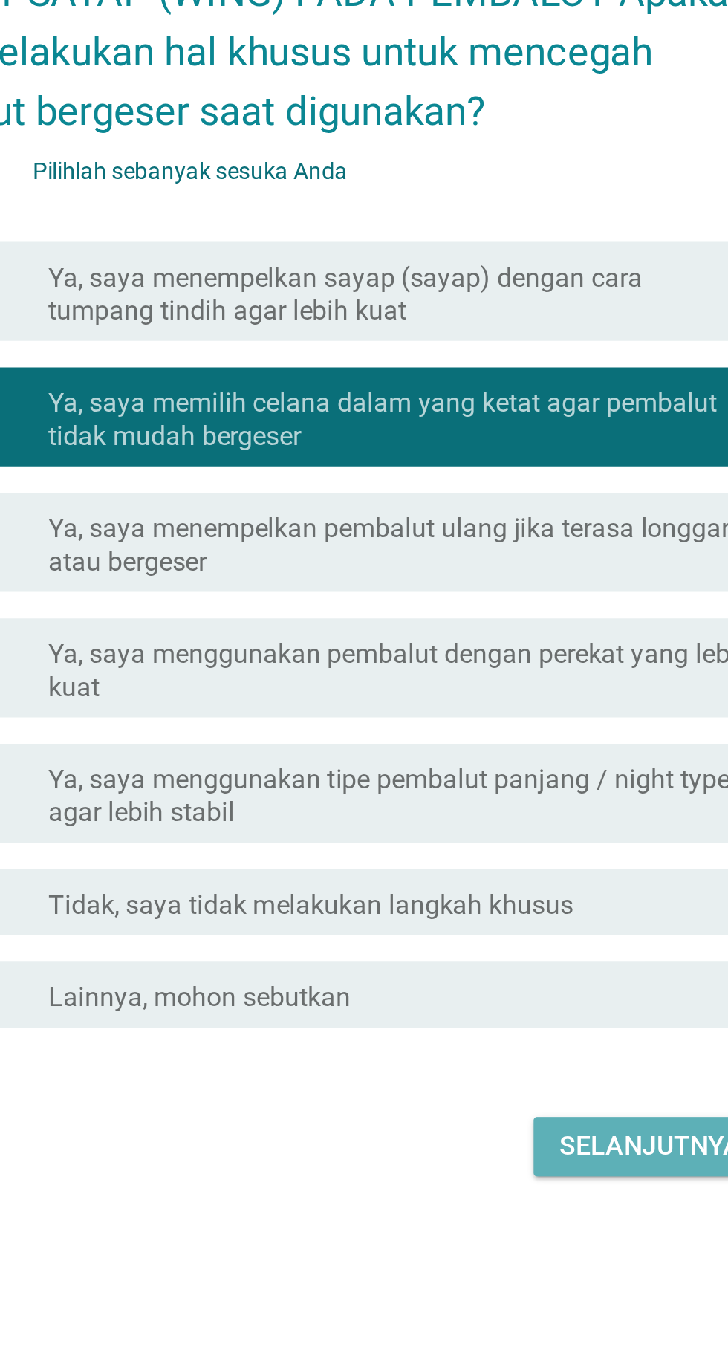
click at [502, 951] on font "Selanjutnya" at bounding box center [513, 944] width 82 height 14
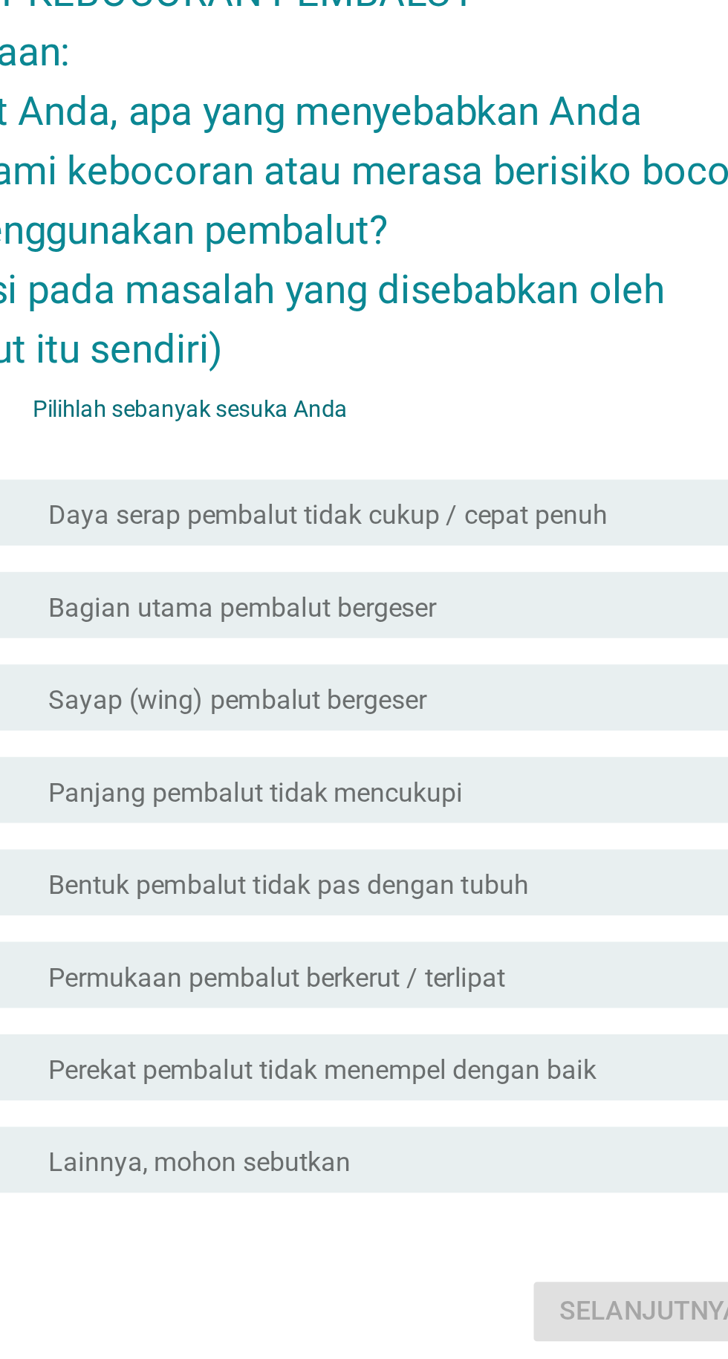
scroll to position [43, 0]
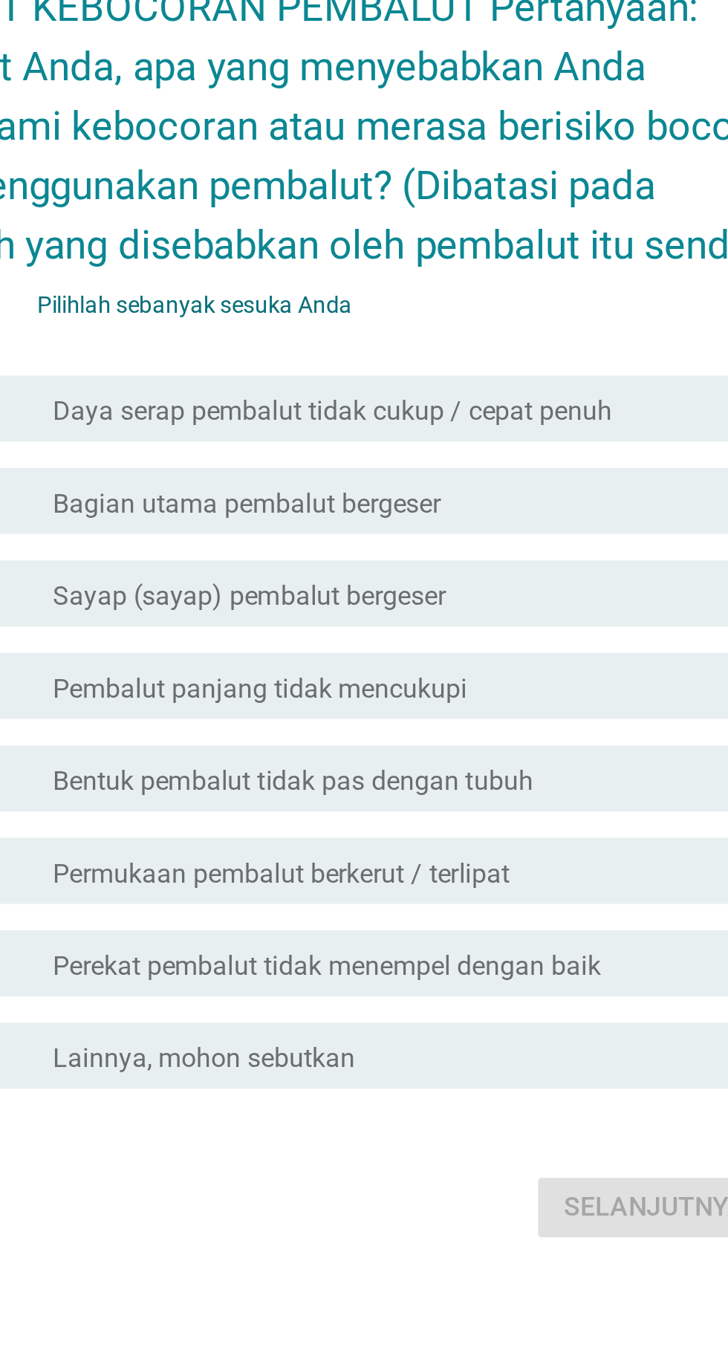
click at [500, 609] on div "garis besar kotak centang kosong Bagian utama pembalut bergeser" at bounding box center [400, 600] width 318 height 18
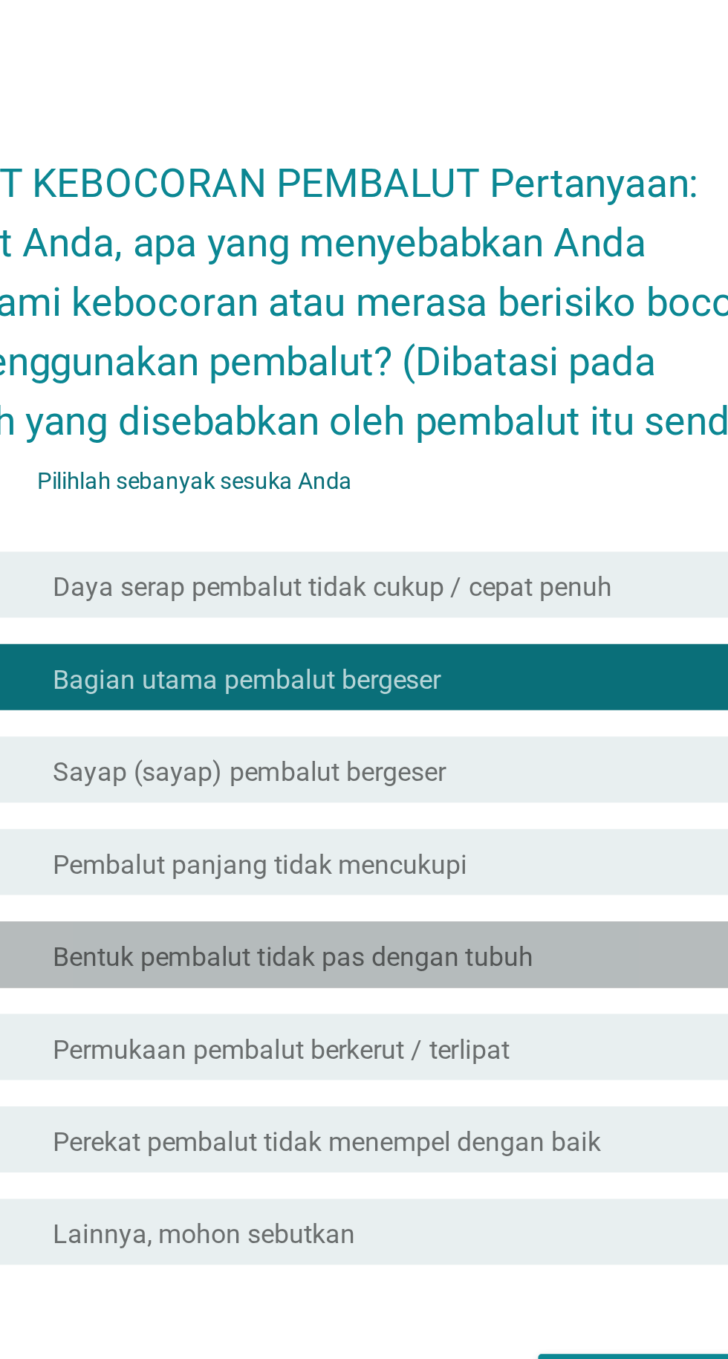
scroll to position [36, 0]
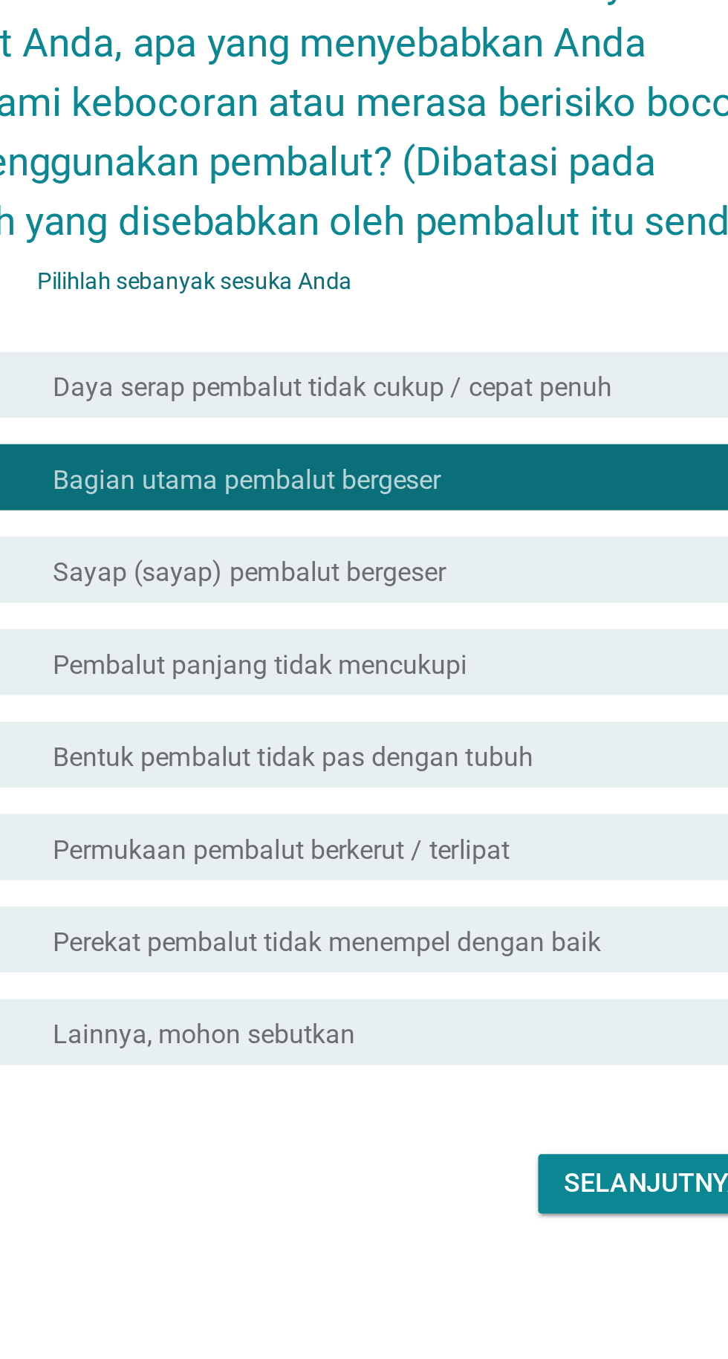
click at [501, 776] on div "garis besar kotak centang kosong Permukaan pembalut berkerut / terlipat" at bounding box center [400, 767] width 318 height 18
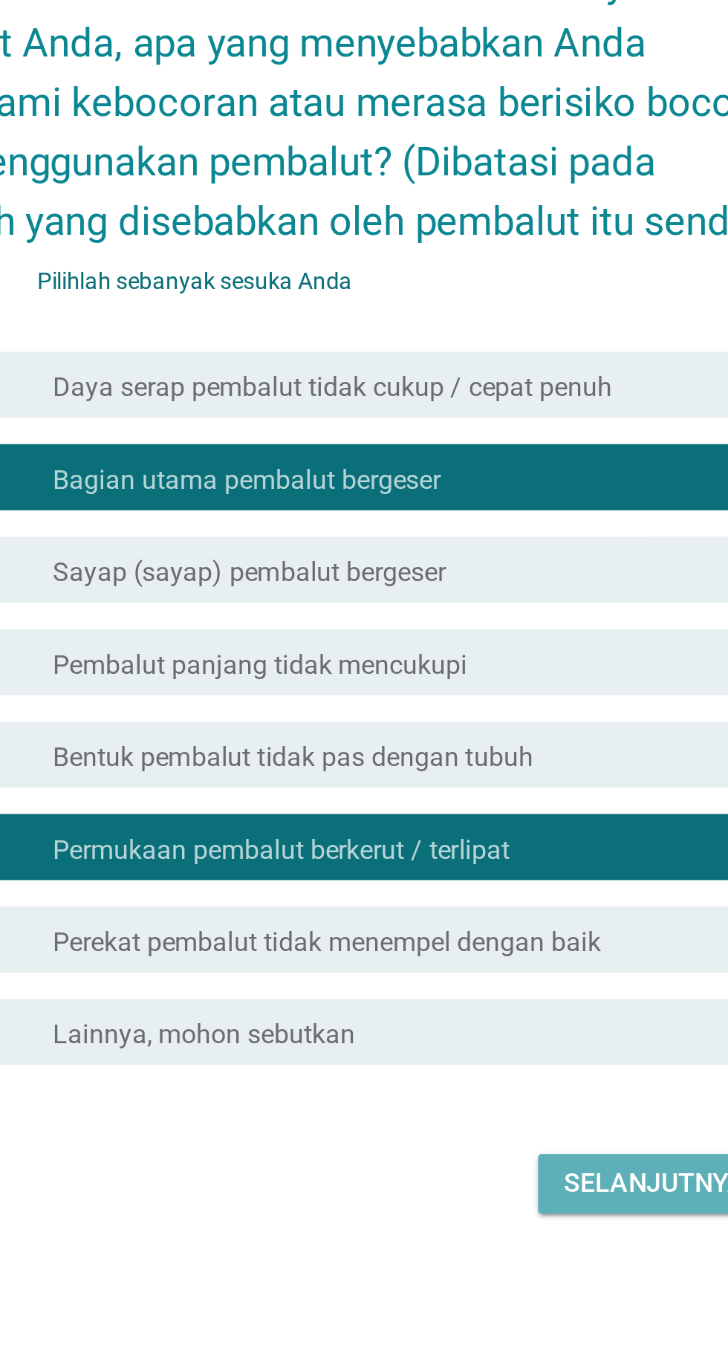
click at [493, 926] on font "Selanjutnya" at bounding box center [513, 918] width 82 height 14
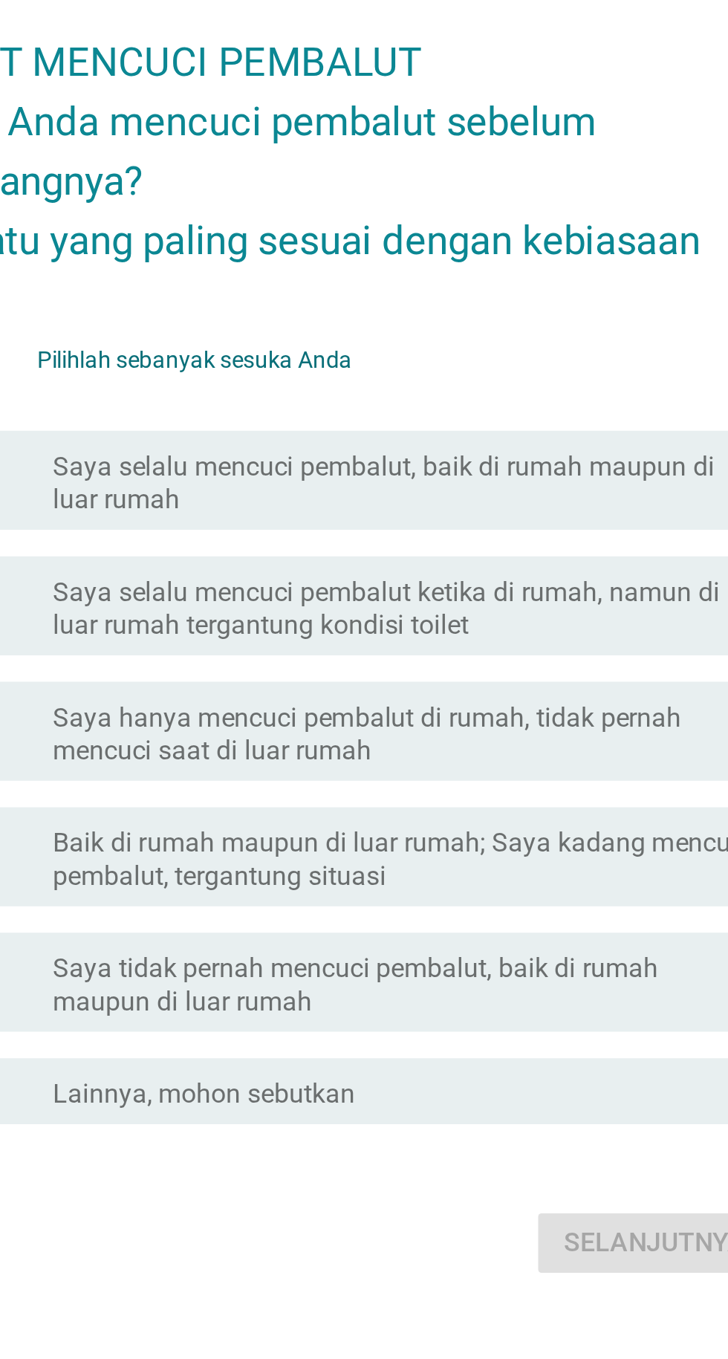
scroll to position [31, 0]
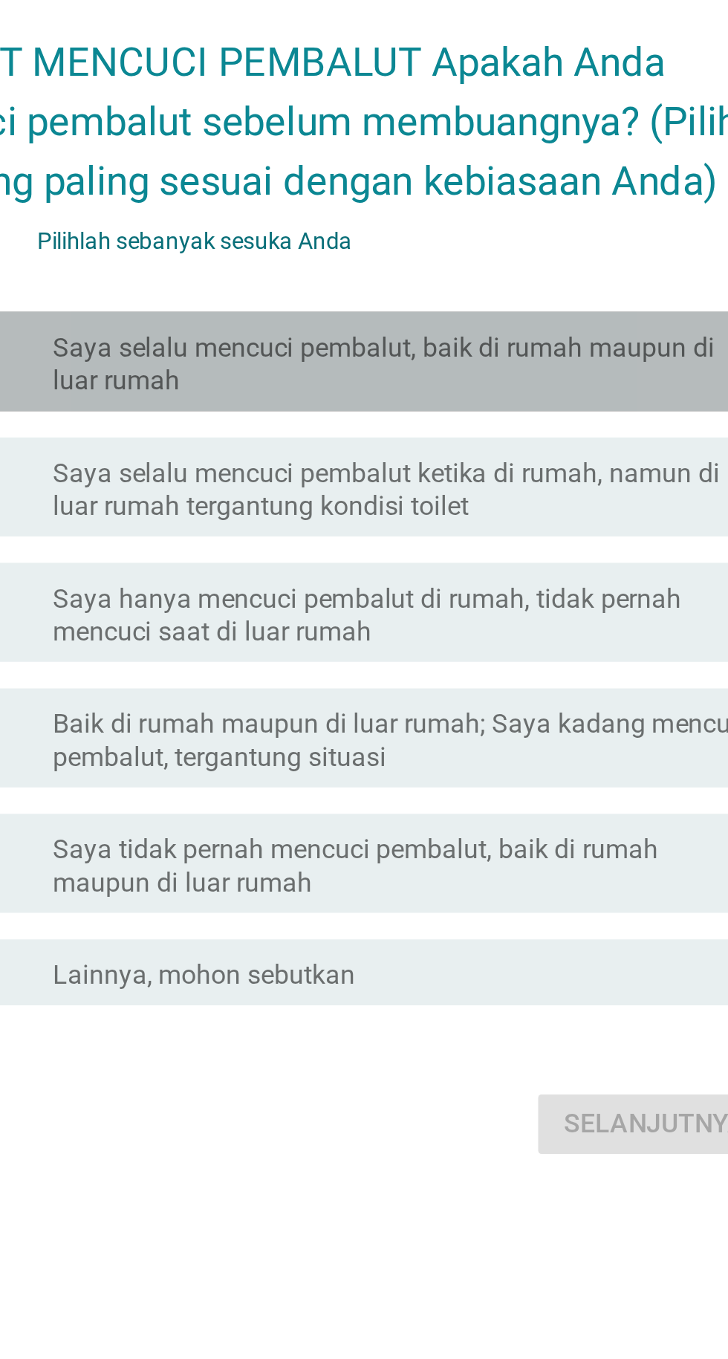
click at [507, 565] on font "Saya selalu mencuci pembalut, baik di rumah maupun di luar rumah" at bounding box center [400, 551] width 318 height 30
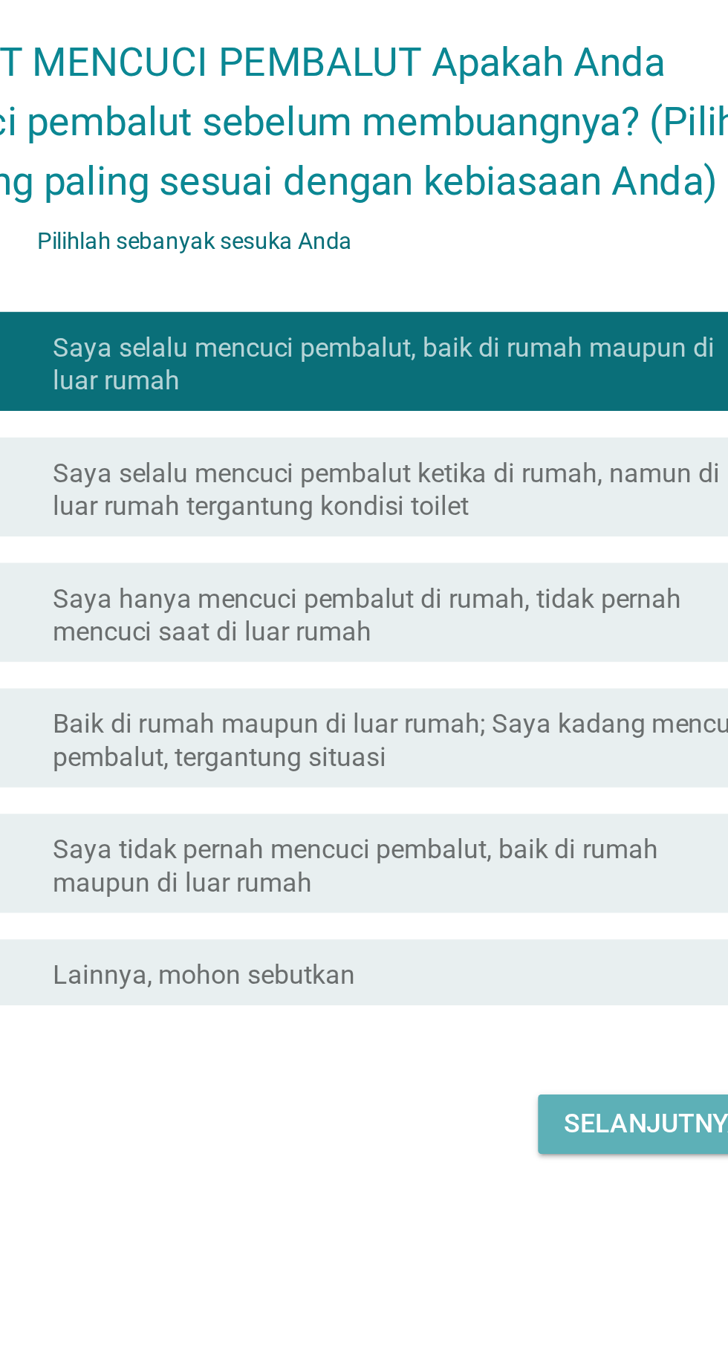
click at [517, 901] on font "Selanjutnya" at bounding box center [513, 892] width 82 height 18
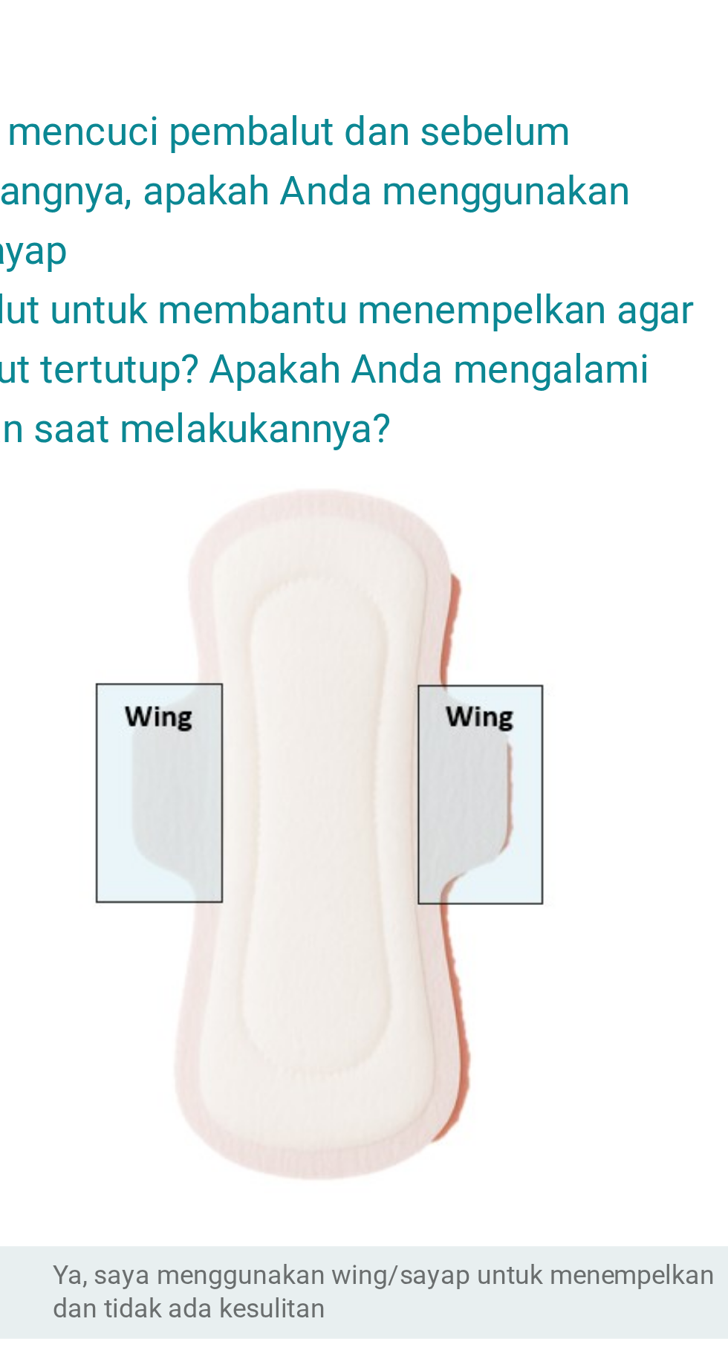
scroll to position [13, 0]
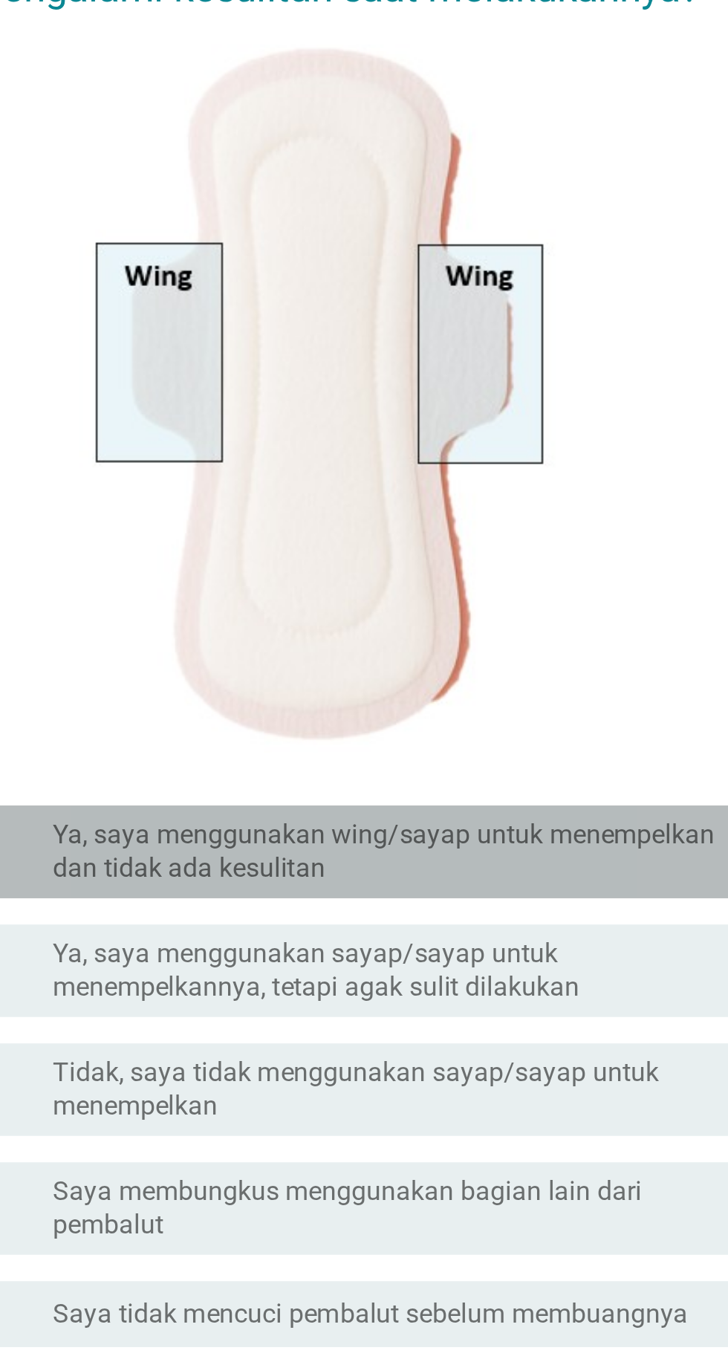
click at [515, 766] on font "Ya, saya menggunakan wing/sayap untuk menempelkan dan tidak ada kesulitan" at bounding box center [394, 751] width 306 height 30
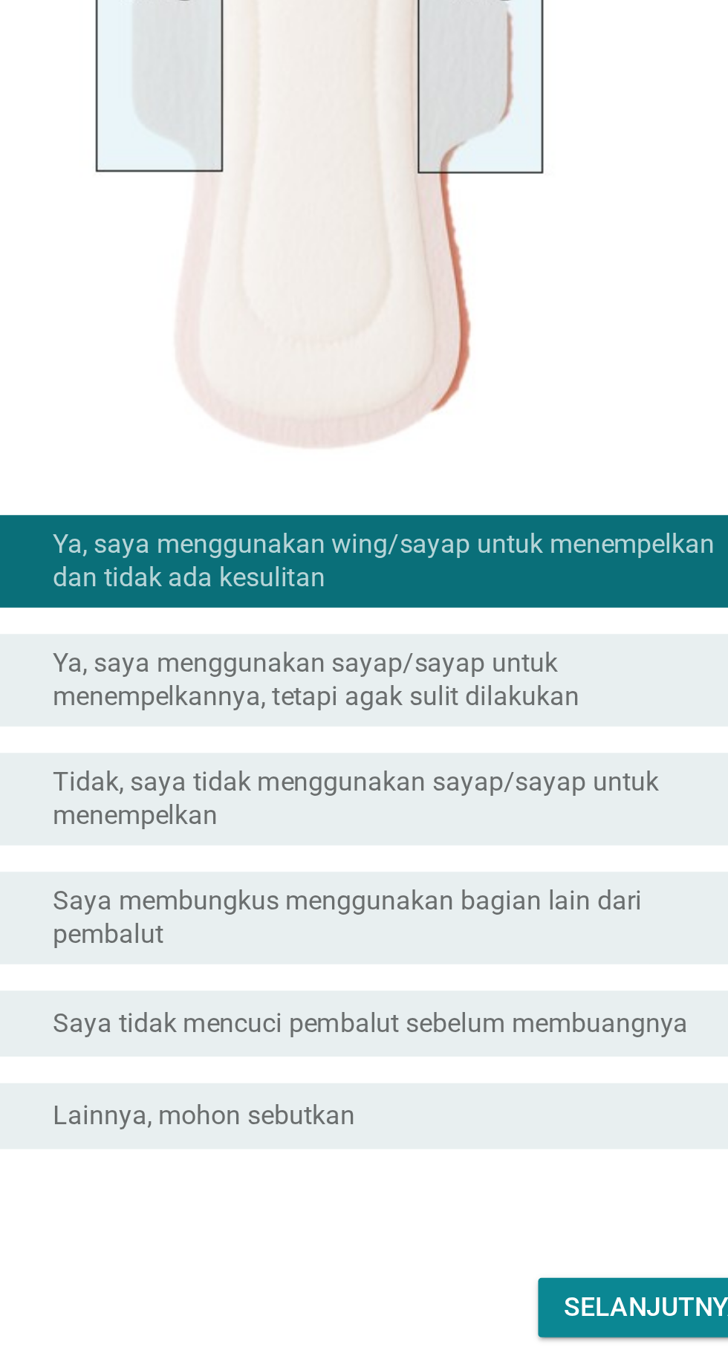
click at [521, 819] on font "Ya, saya menggunakan sayap/sayap untuk menempelkannya, tetapi agak sulit dilaku…" at bounding box center [394, 805] width 306 height 30
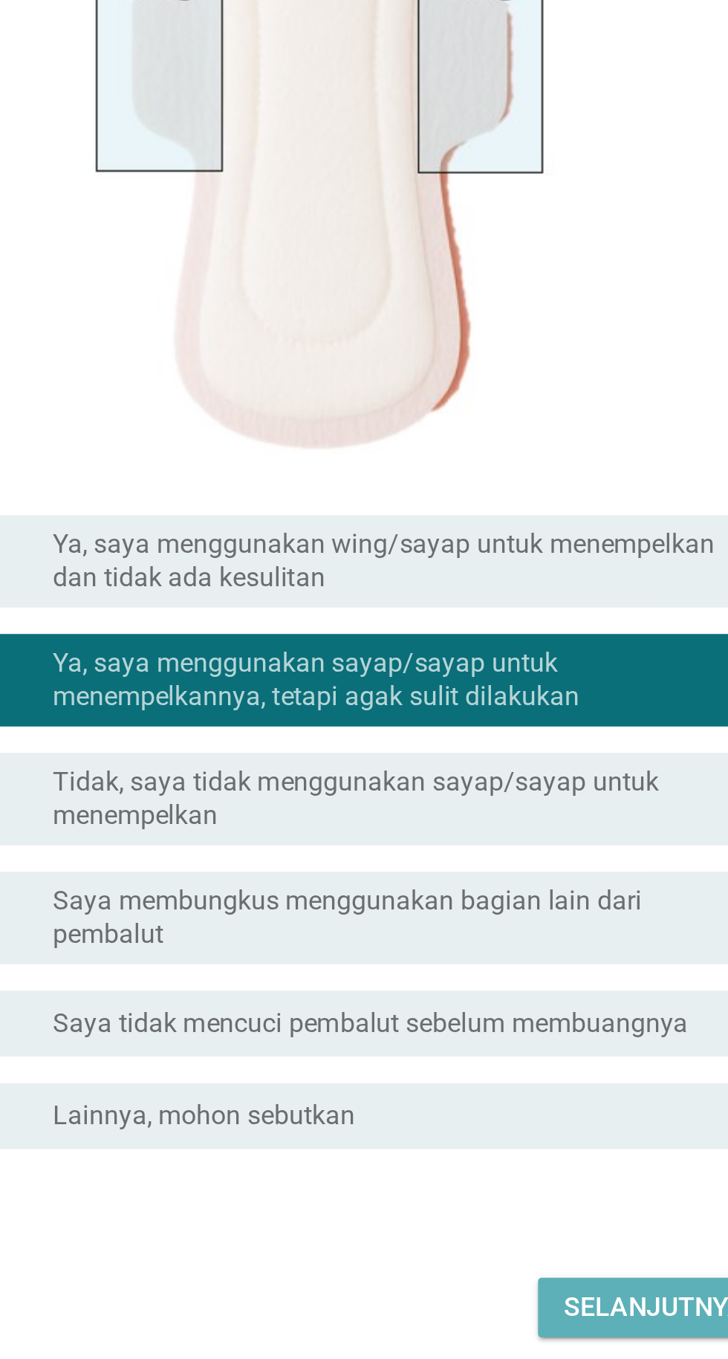
click at [508, 1093] on font "Selanjutnya" at bounding box center [513, 1086] width 82 height 14
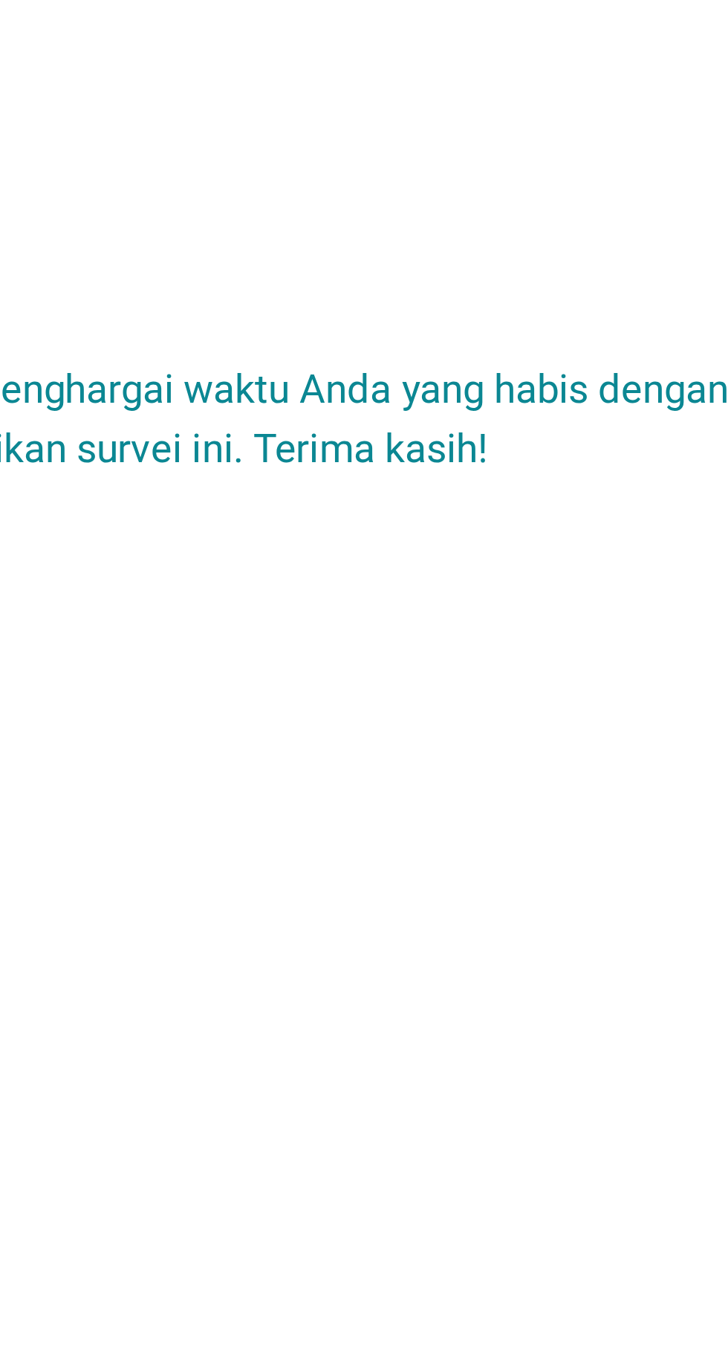
scroll to position [0, 0]
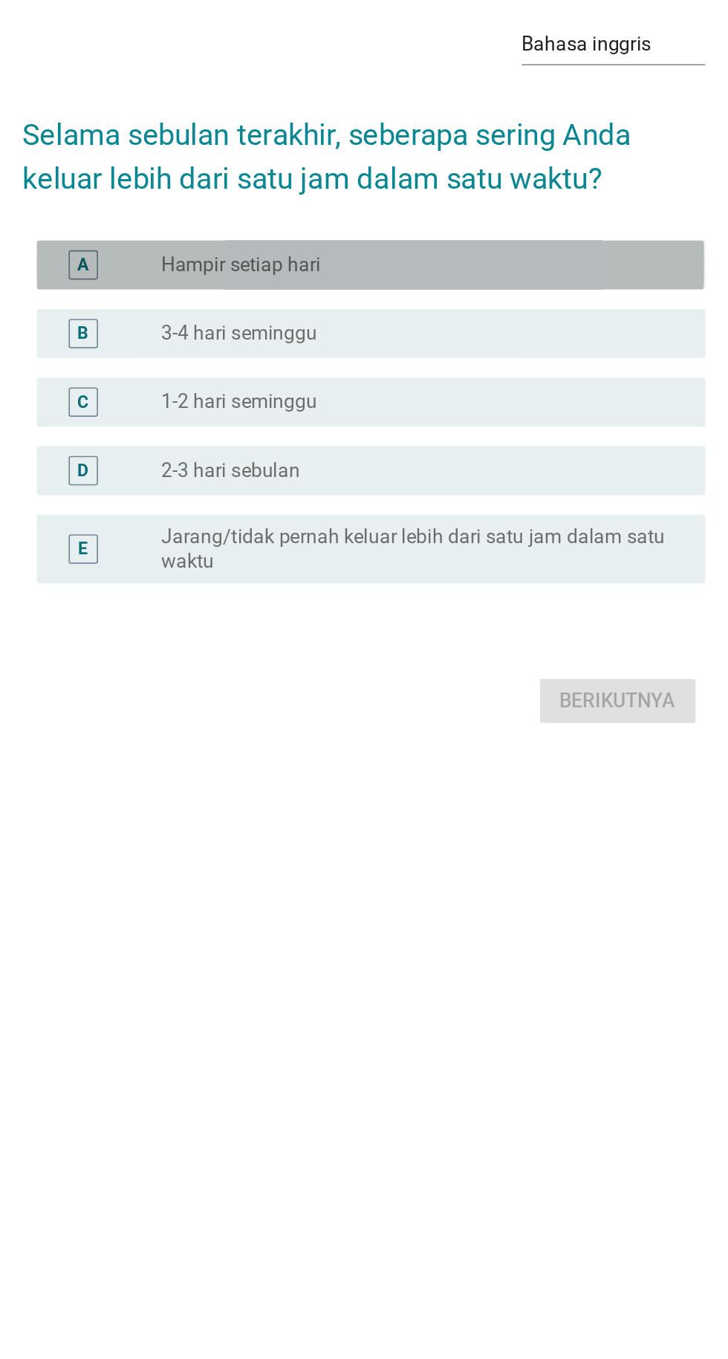
click at [550, 625] on div "tombol radio tidak dicentang Hampir setiap hari" at bounding box center [400, 617] width 318 height 15
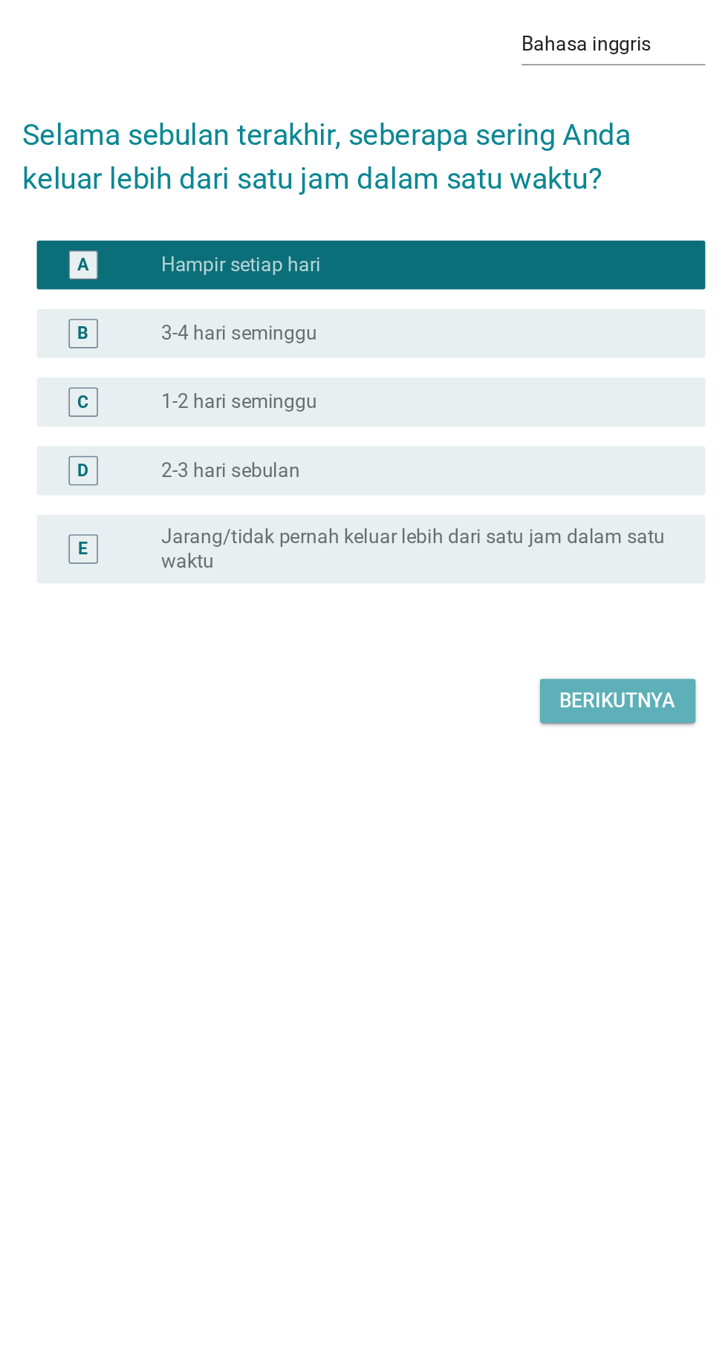
click at [530, 888] on font "Berikutnya" at bounding box center [518, 881] width 71 height 14
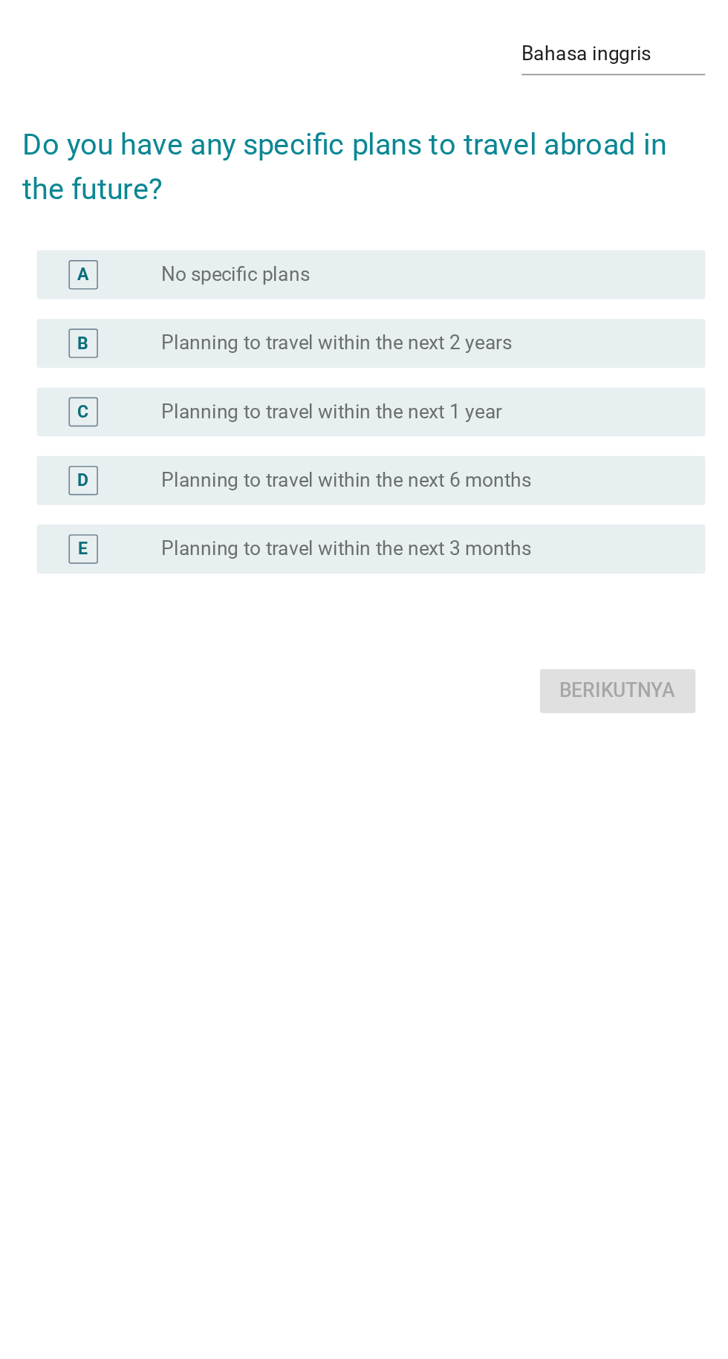
scroll to position [6, 0]
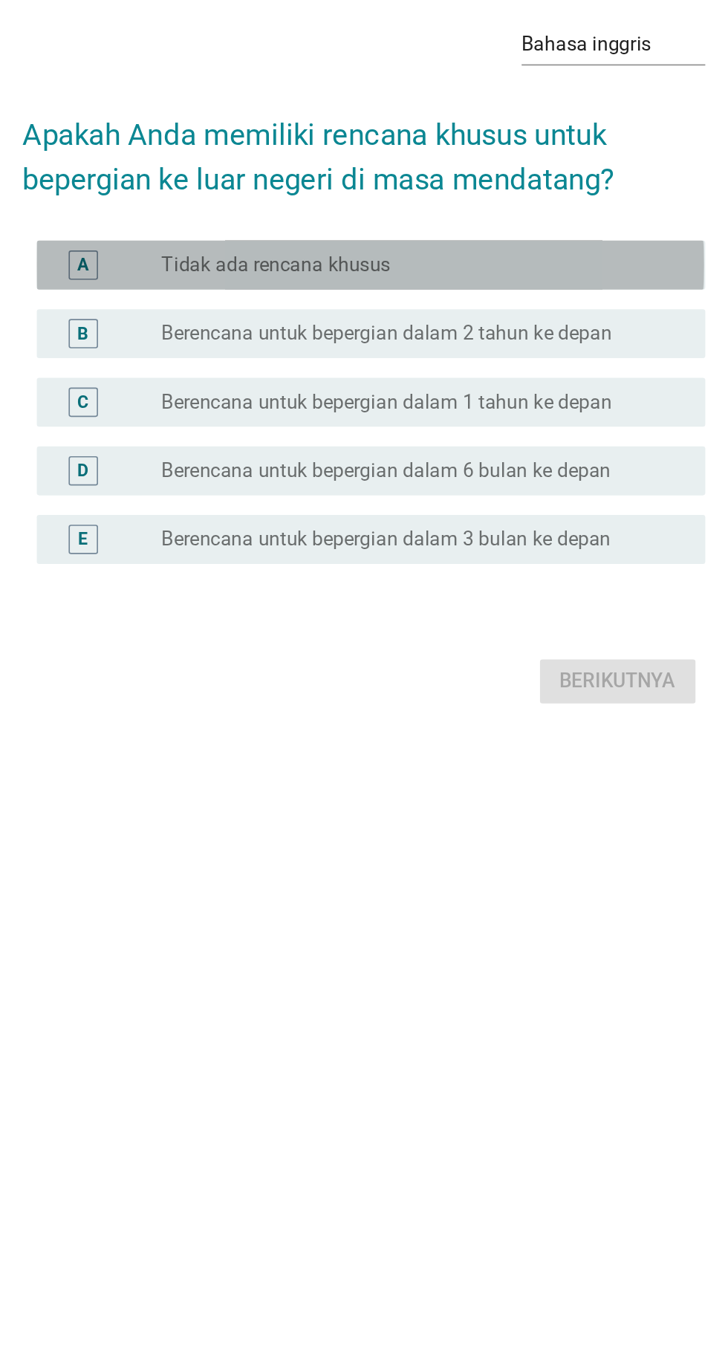
click at [533, 625] on div "tombol radio tidak dicentang Tidak ada rencana khusus" at bounding box center [394, 617] width 306 height 15
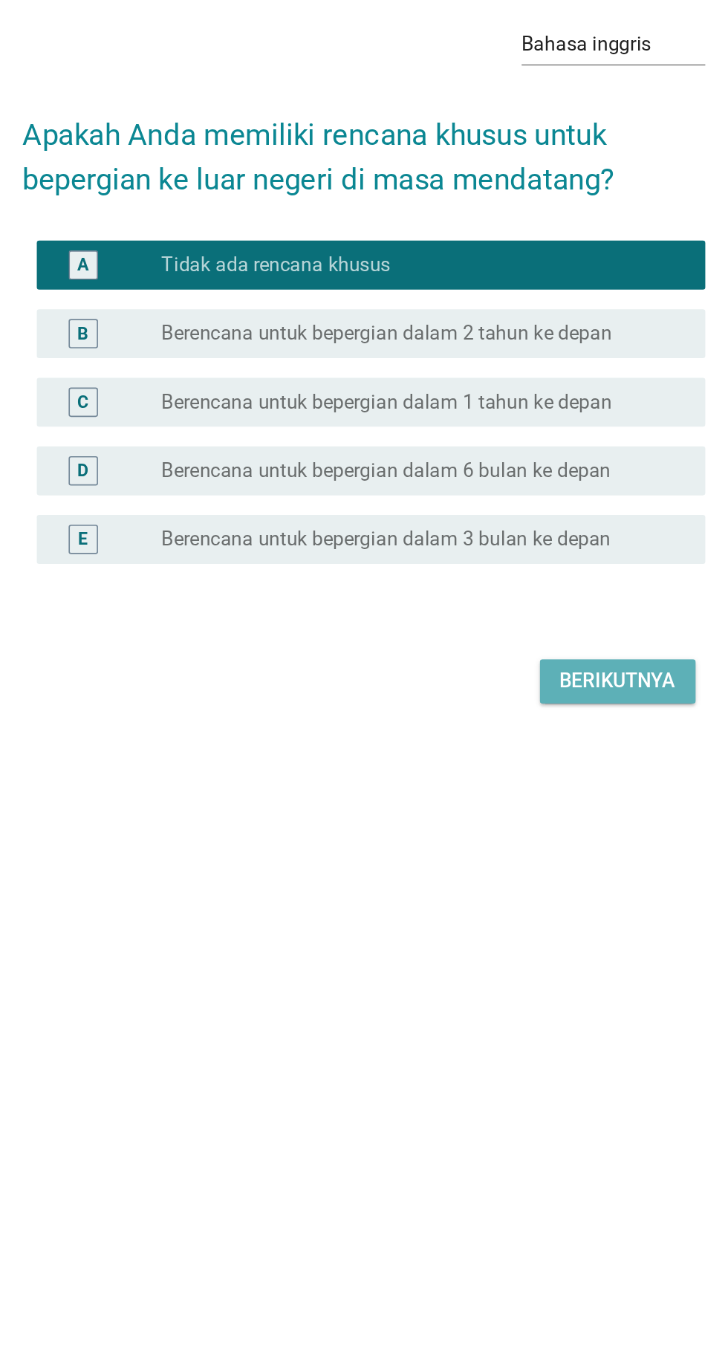
click at [532, 876] on font "Berikutnya" at bounding box center [518, 869] width 71 height 14
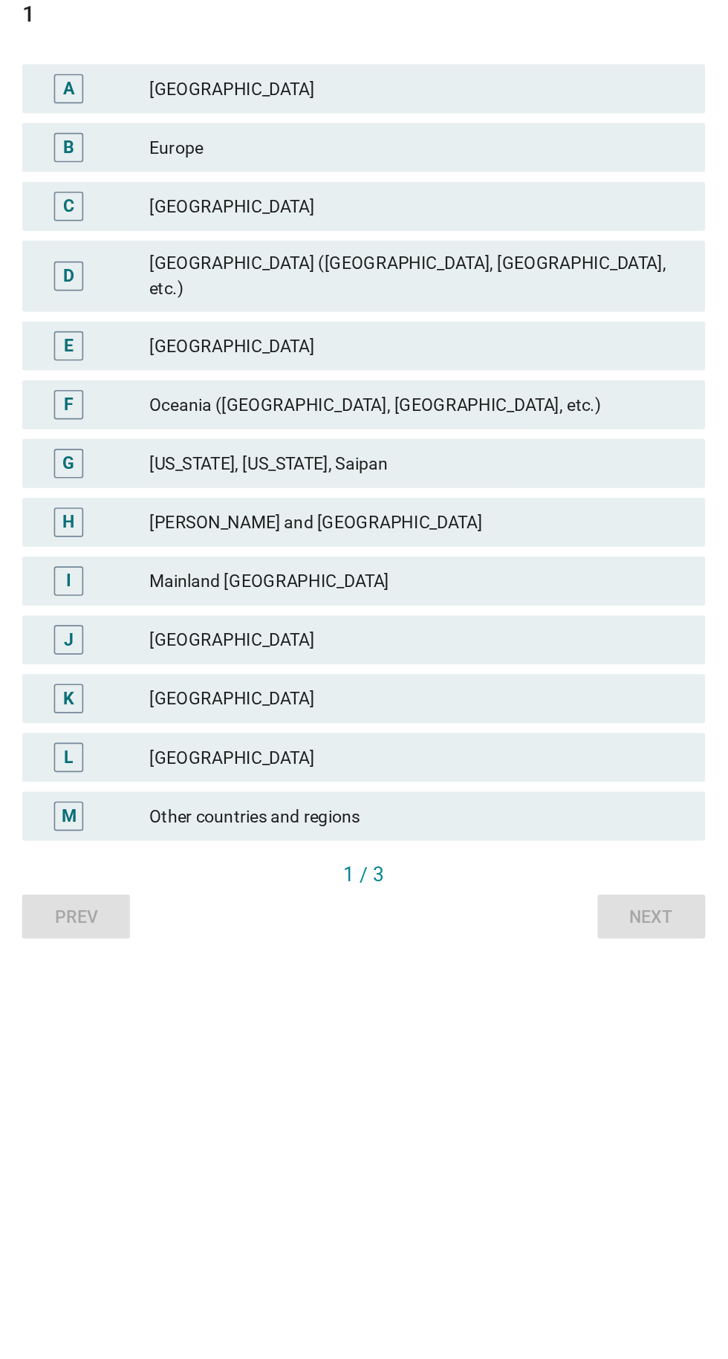
scroll to position [0, 0]
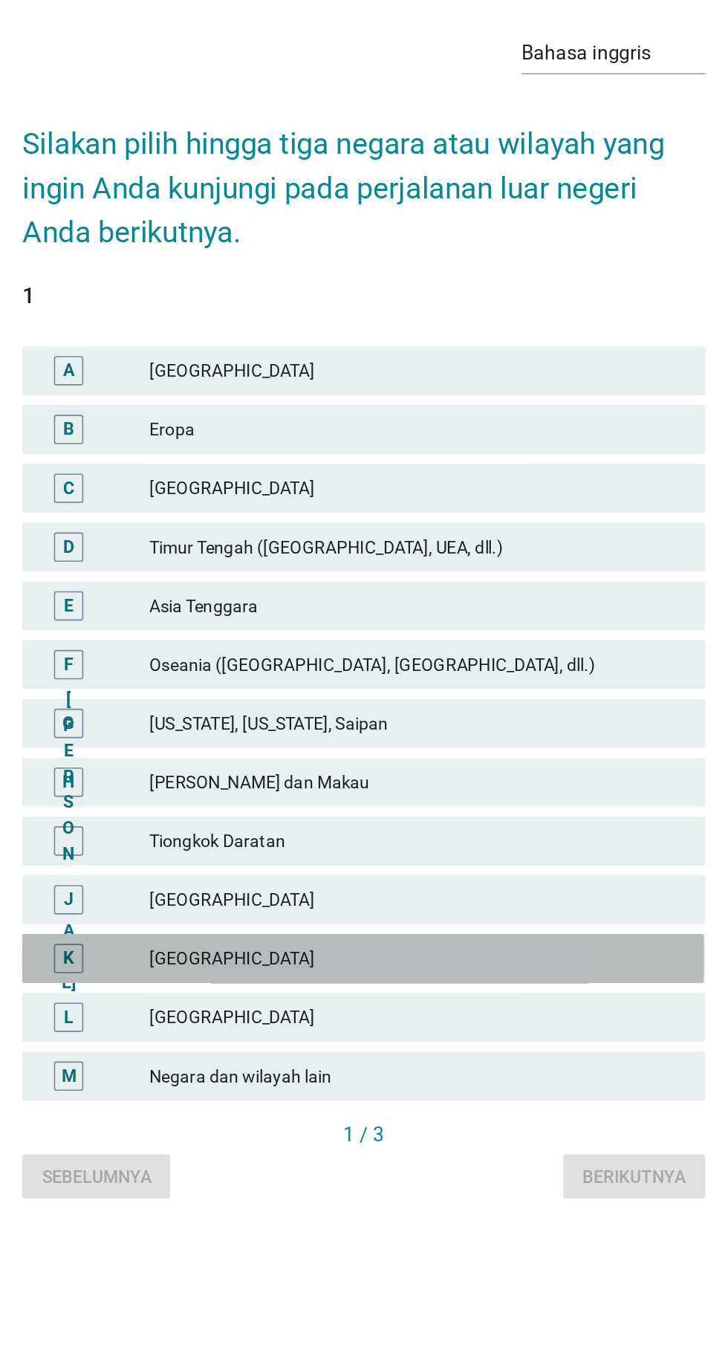
click at [440, 901] on font "Jepang" at bounding box center [396, 893] width 325 height 16
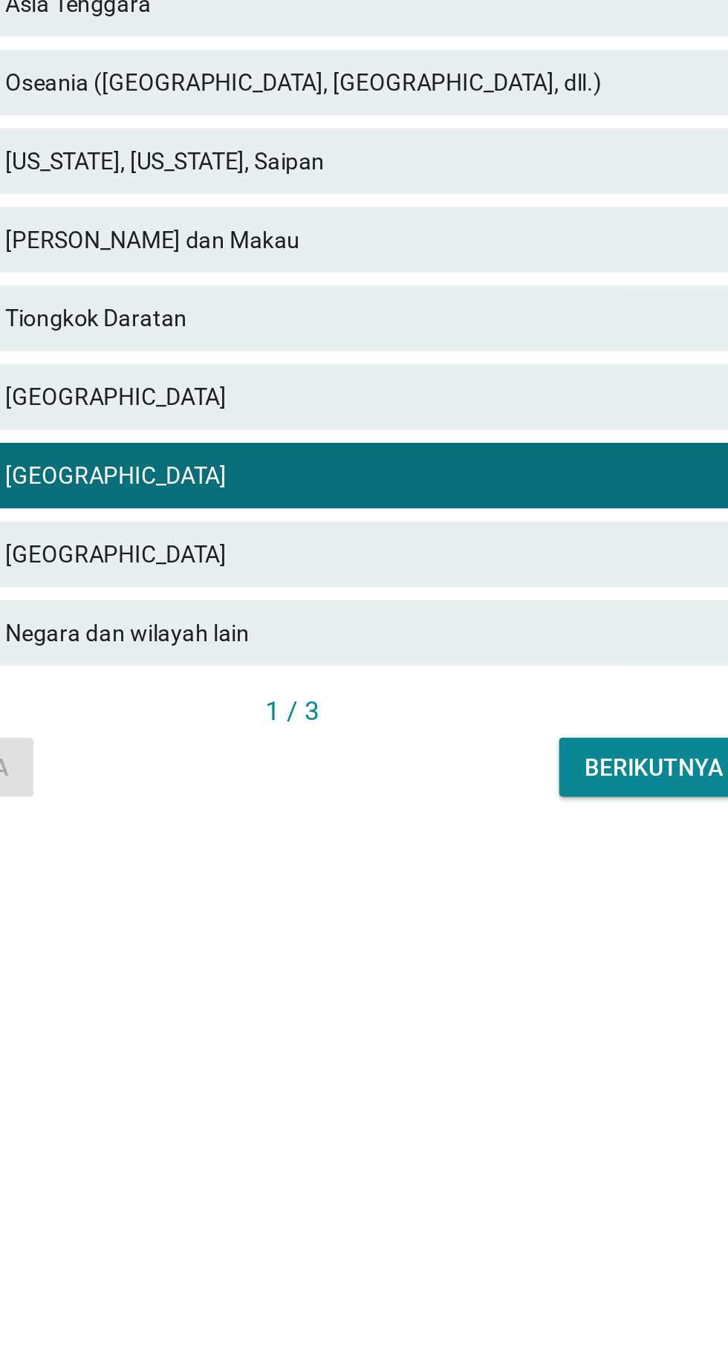
click at [475, 937] on font "Korea Selatan" at bounding box center [396, 929] width 325 height 16
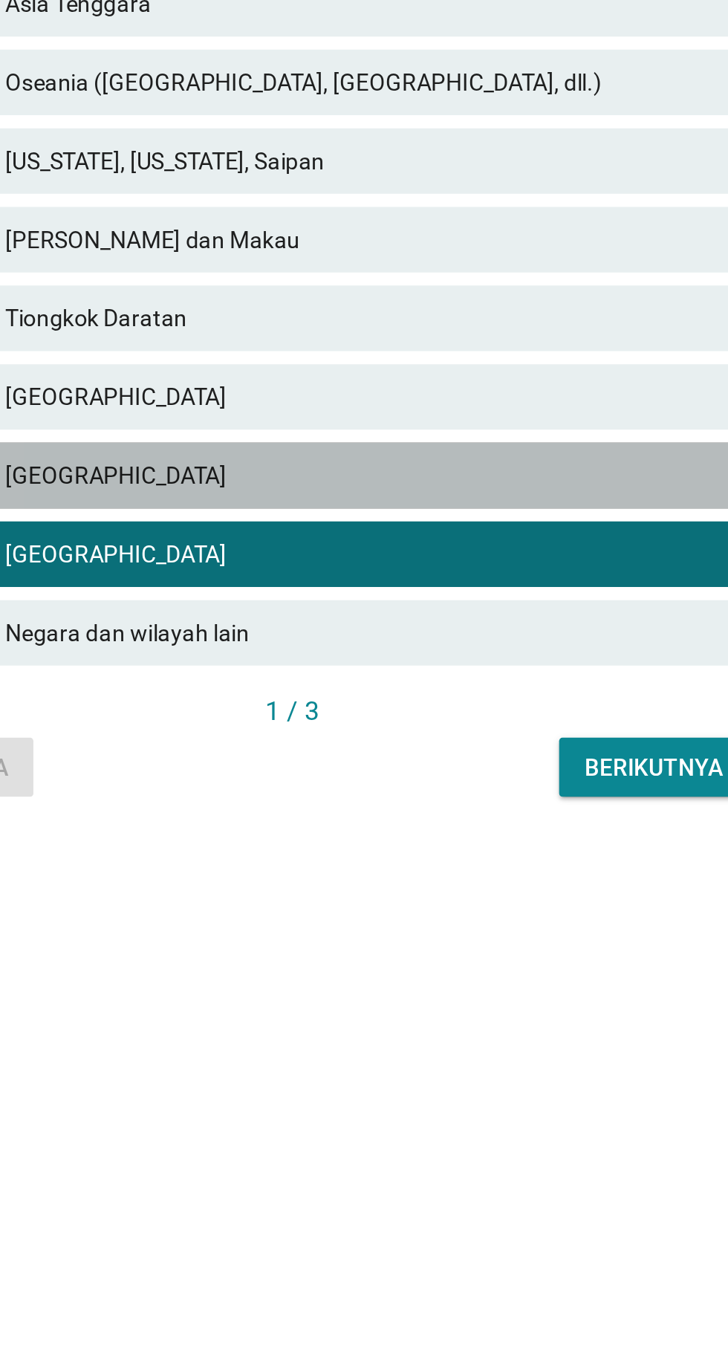
click at [479, 901] on font "Jepang" at bounding box center [396, 893] width 325 height 16
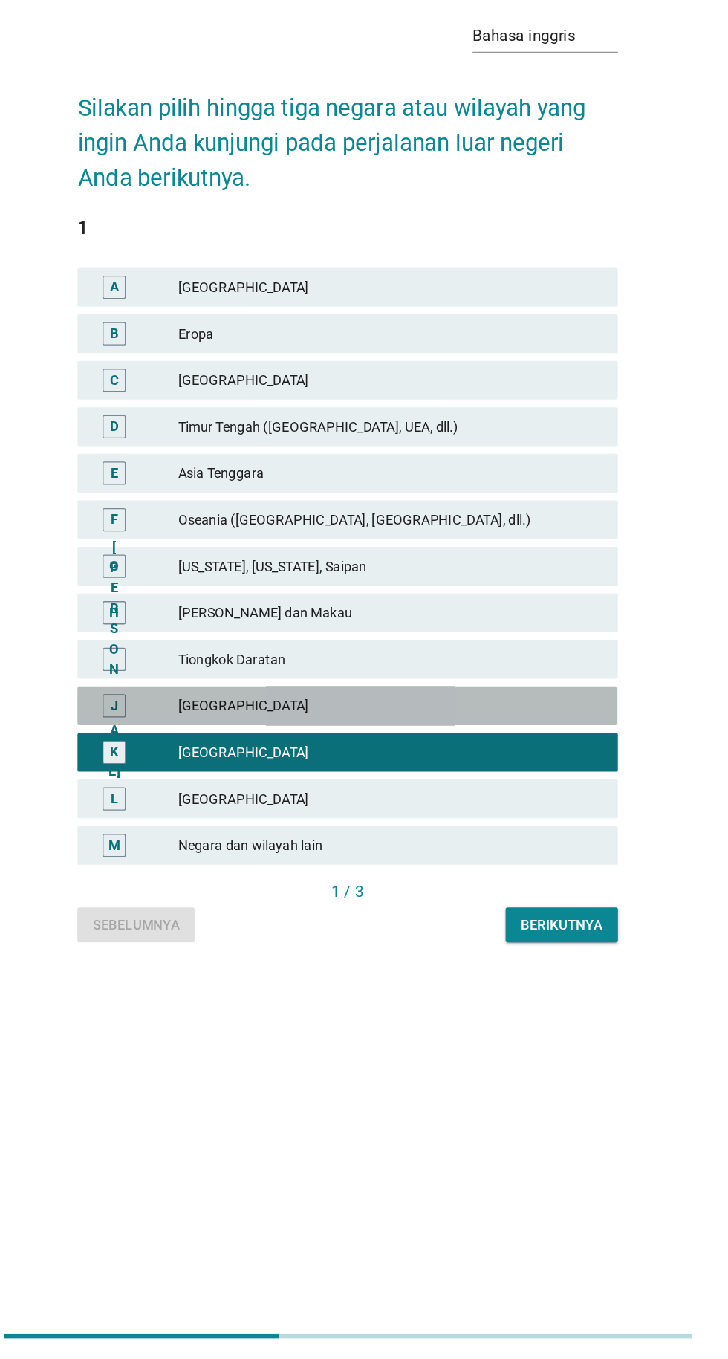
scroll to position [2, 0]
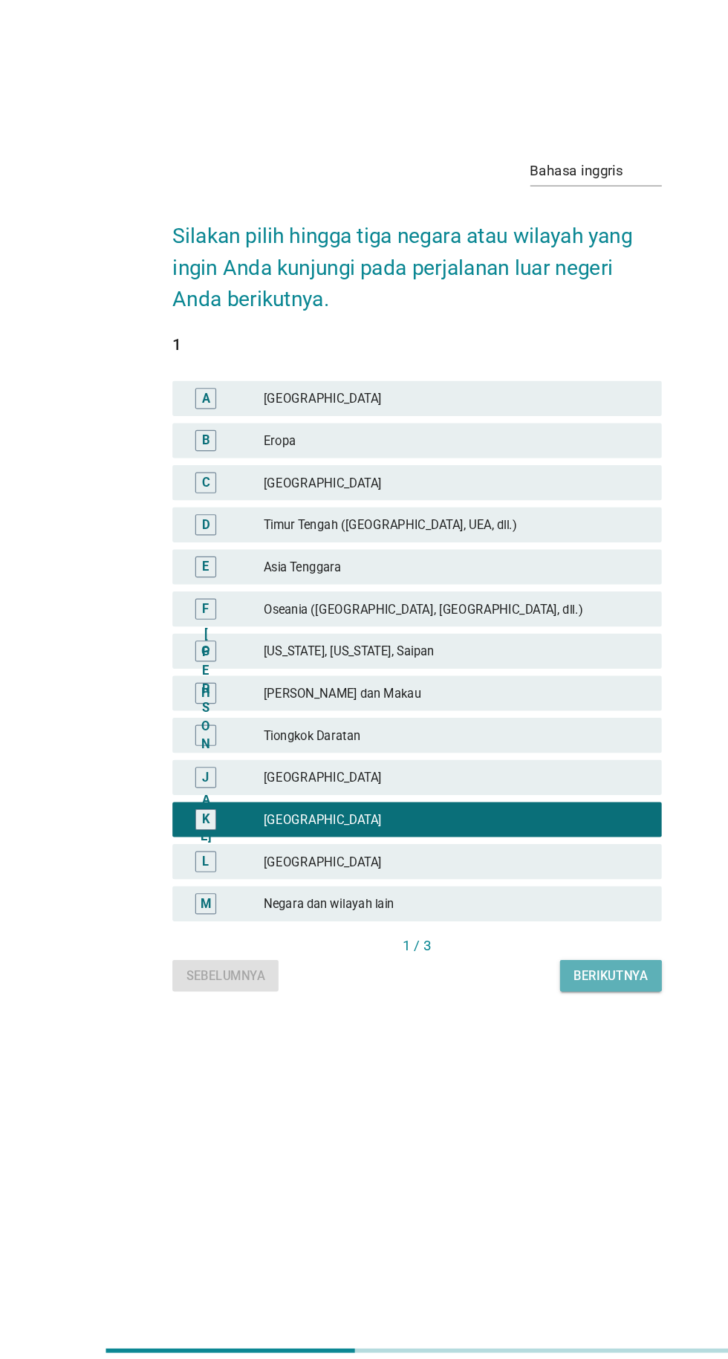
click at [559, 1036] on button "Berikutnya" at bounding box center [528, 1022] width 86 height 27
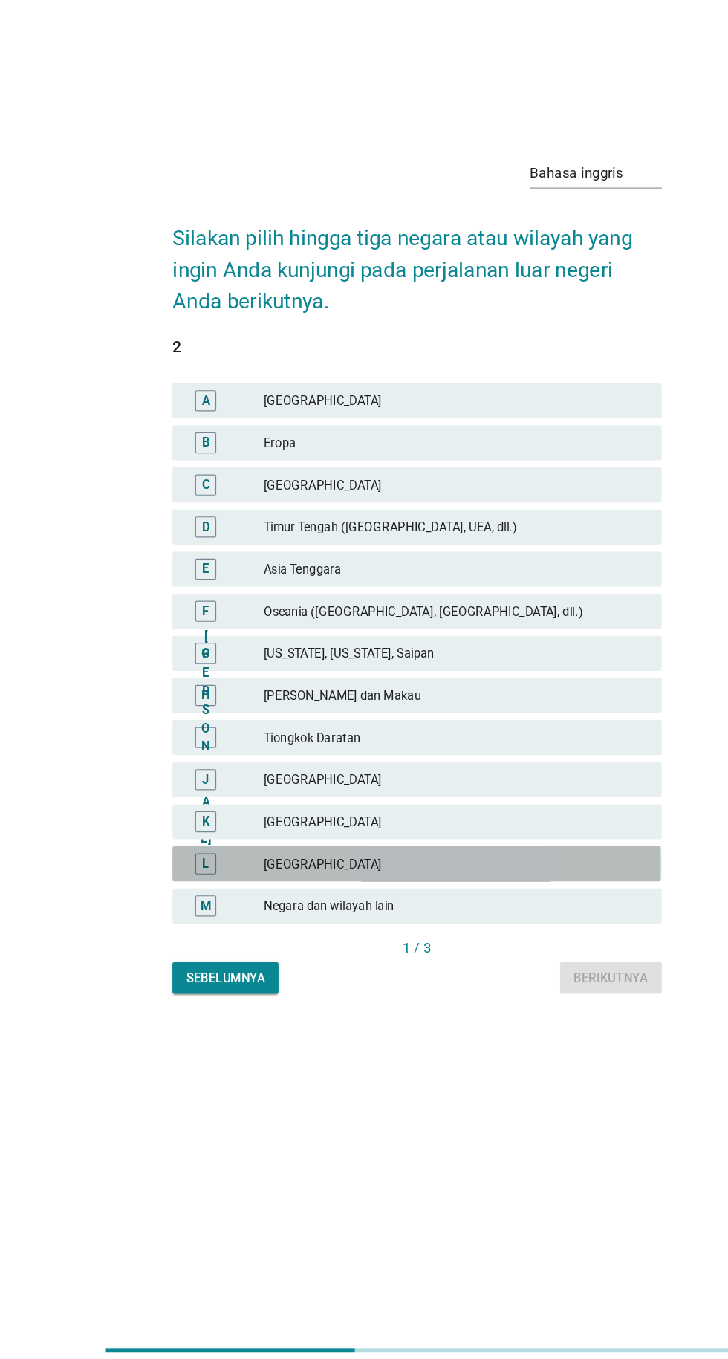
click at [467, 943] on div "L Korea Selatan" at bounding box center [364, 929] width 414 height 30
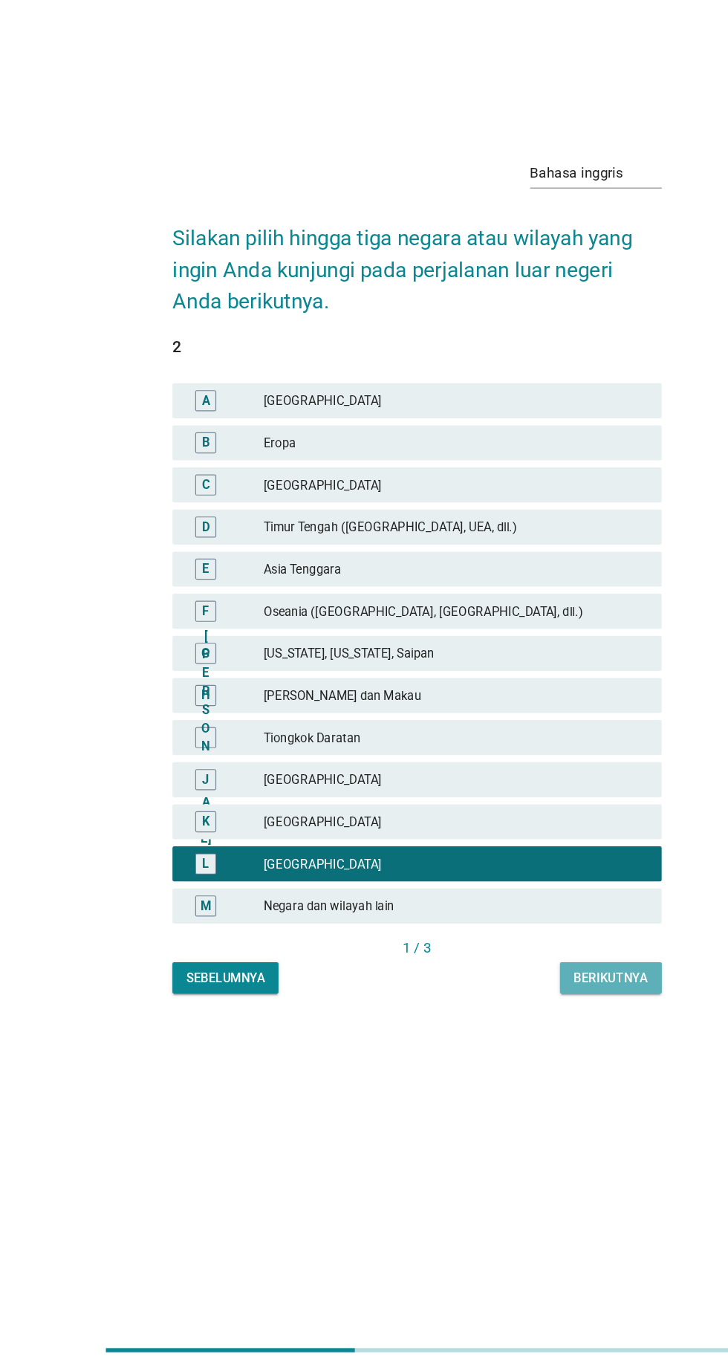
click at [538, 1038] on button "Berikutnya" at bounding box center [528, 1025] width 86 height 27
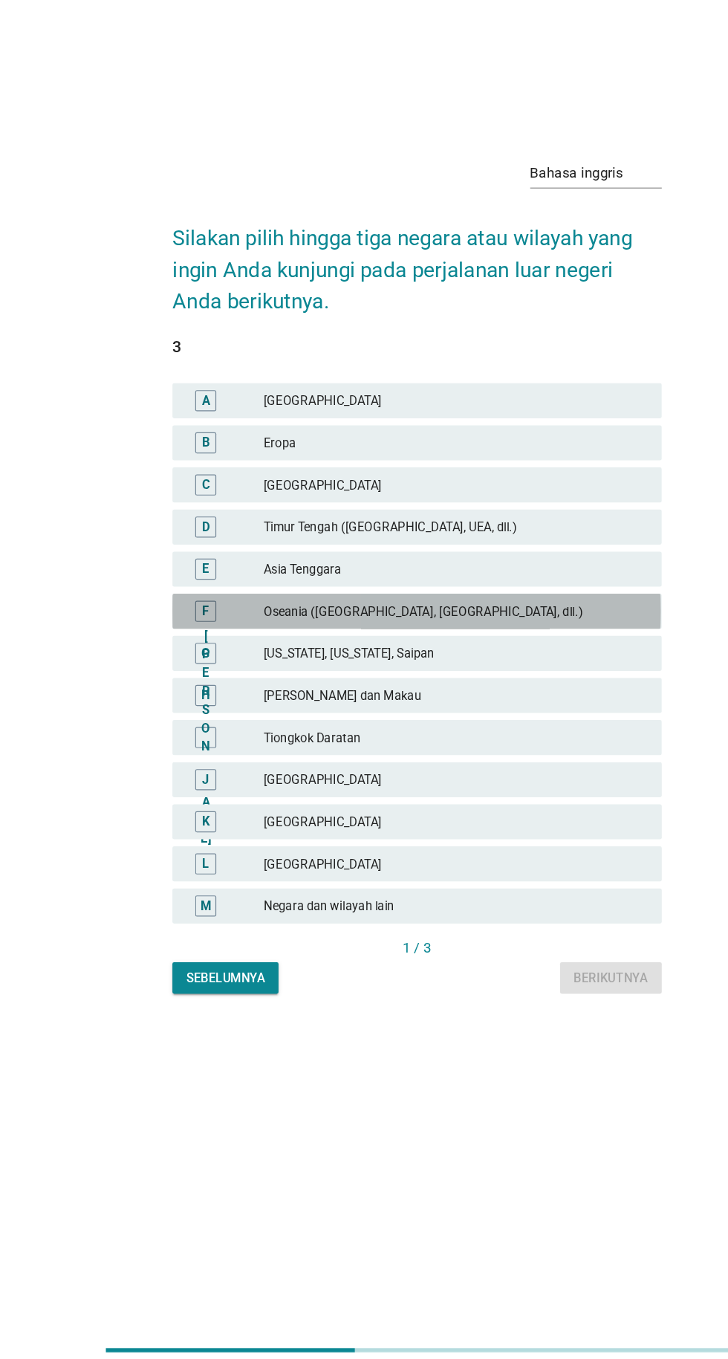
click at [422, 723] on font "Oseania (Australia, Selandia Baru, dll.)" at bounding box center [396, 715] width 325 height 16
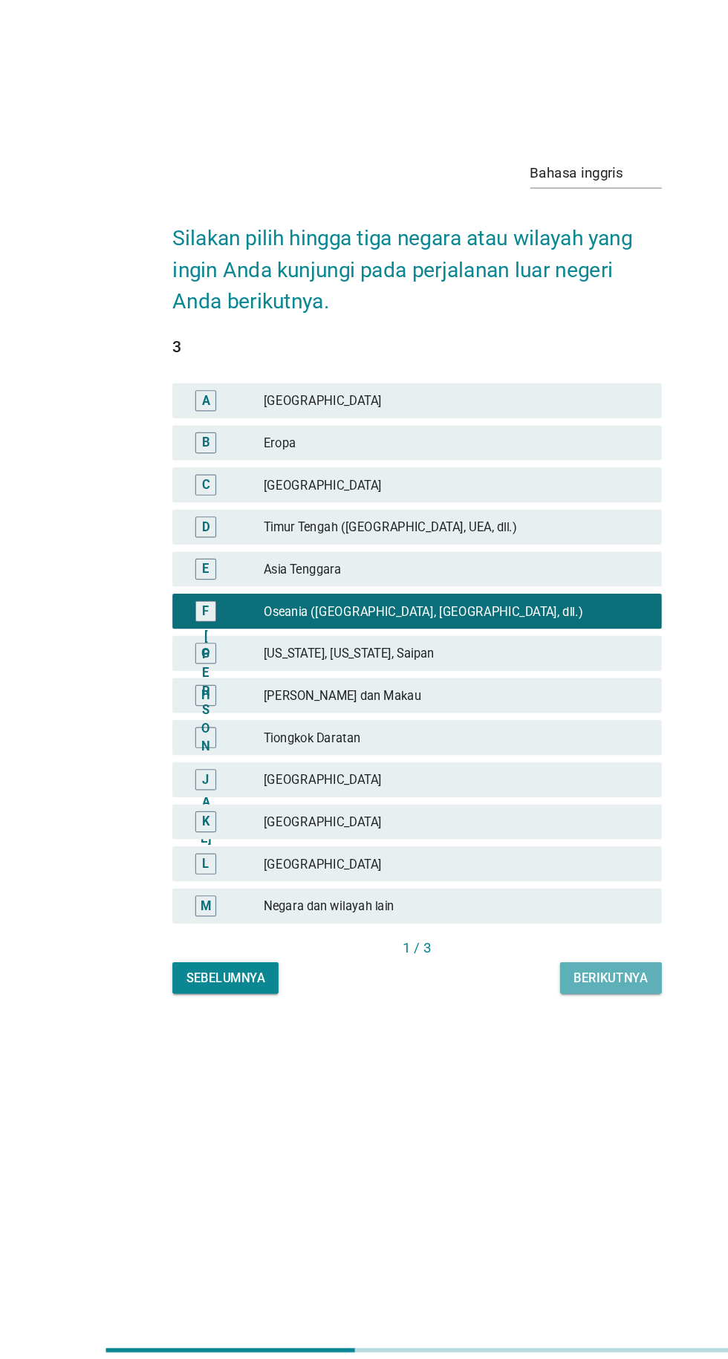
click at [556, 1033] on font "Berikutnya" at bounding box center [528, 1026] width 62 height 16
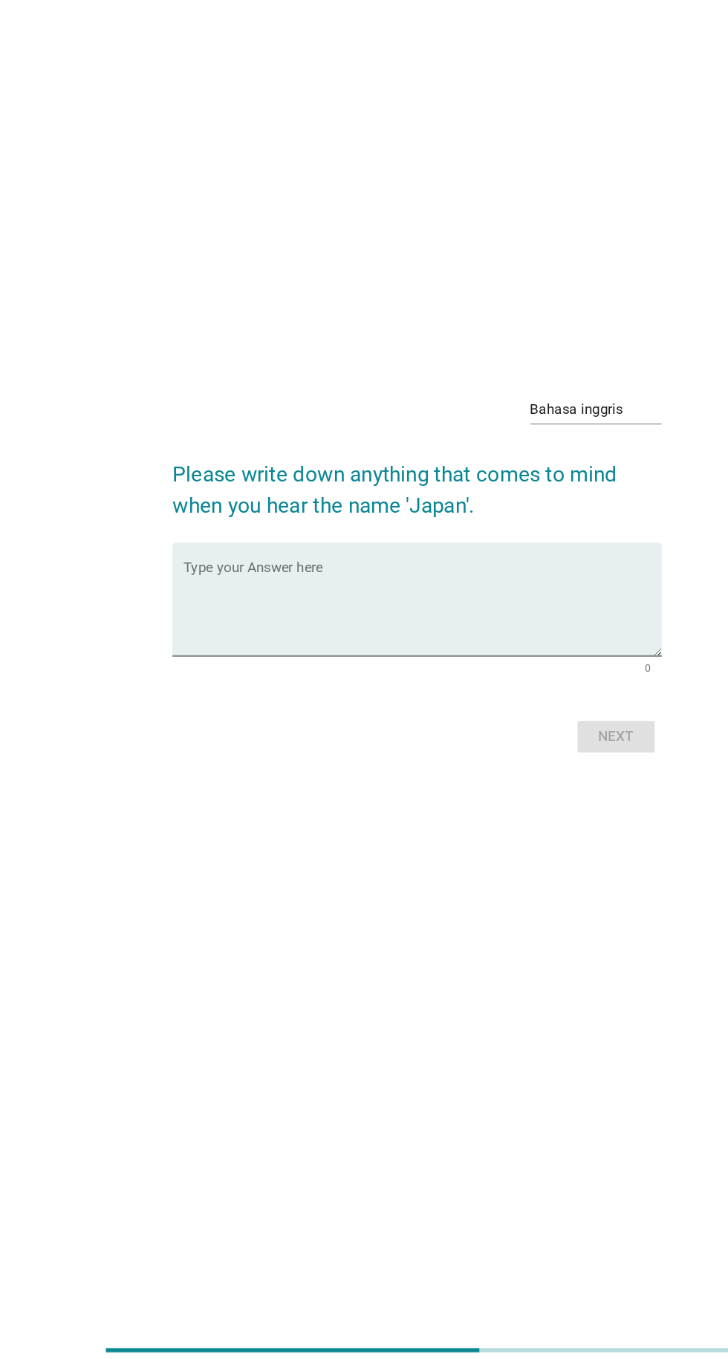
scroll to position [149, 0]
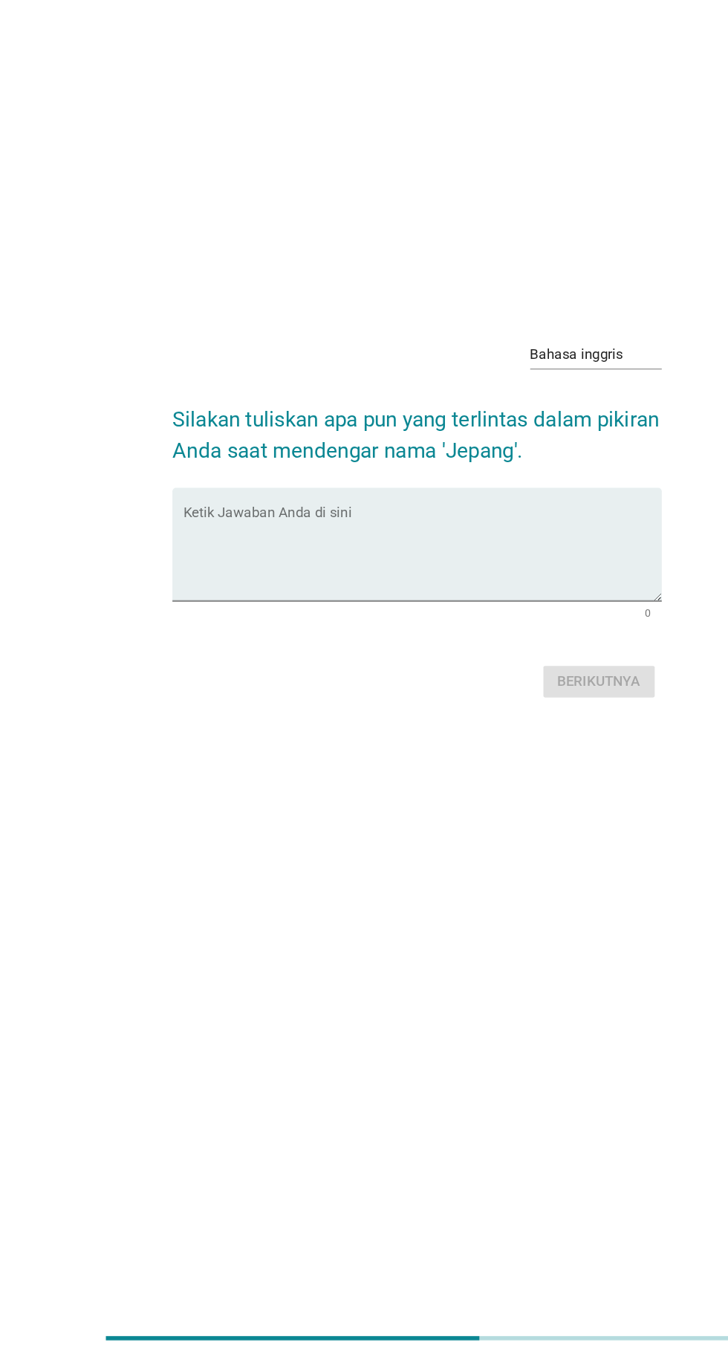
click at [183, 660] on textarea "Ketik Jawaban Anda di sini" at bounding box center [368, 677] width 405 height 78
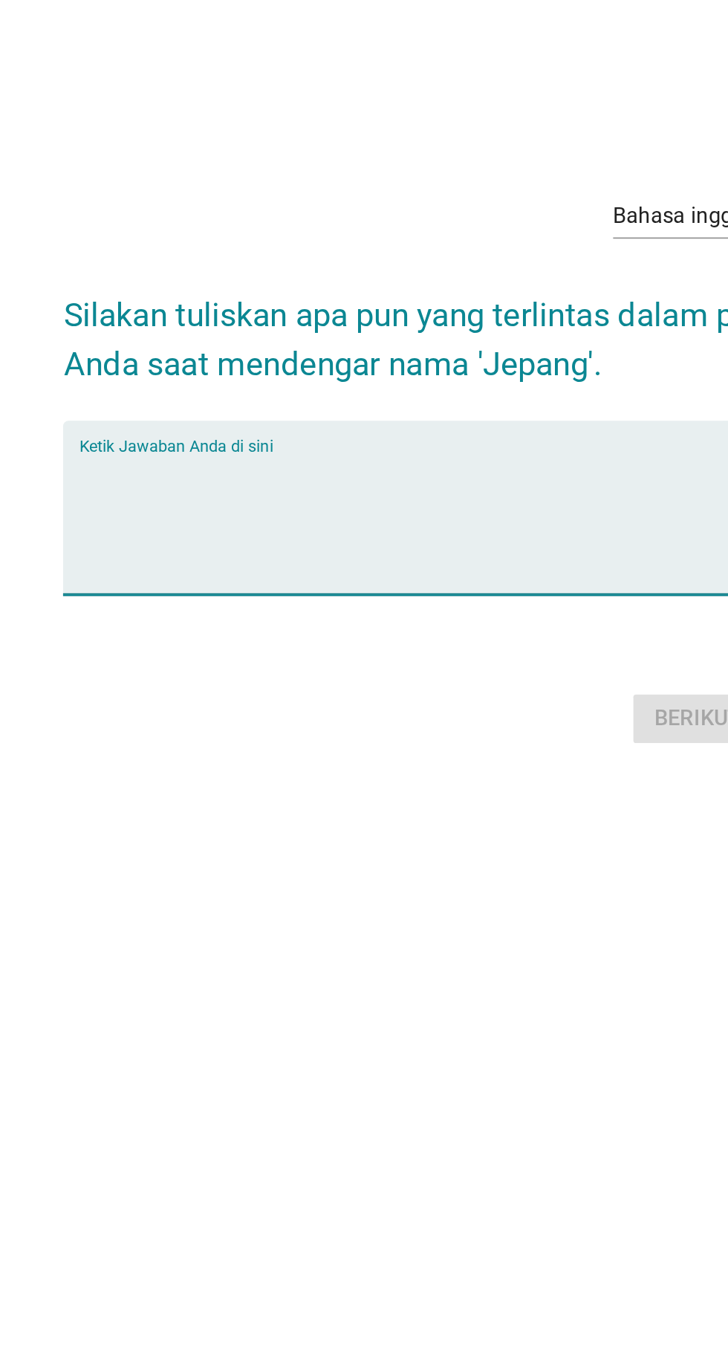
type textarea "Y"
type textarea "T"
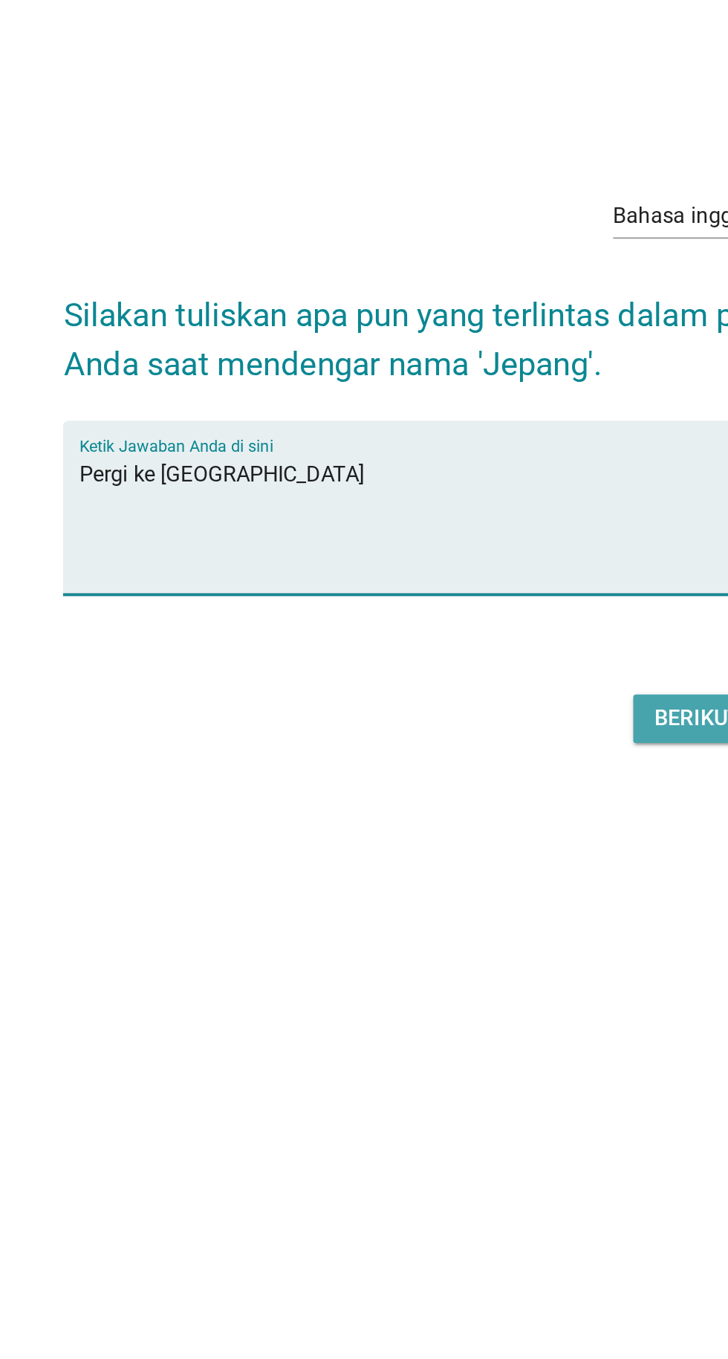
type textarea "Pergi ke tokyo"
click at [495, 777] on font "Berikutnya" at bounding box center [518, 784] width 71 height 14
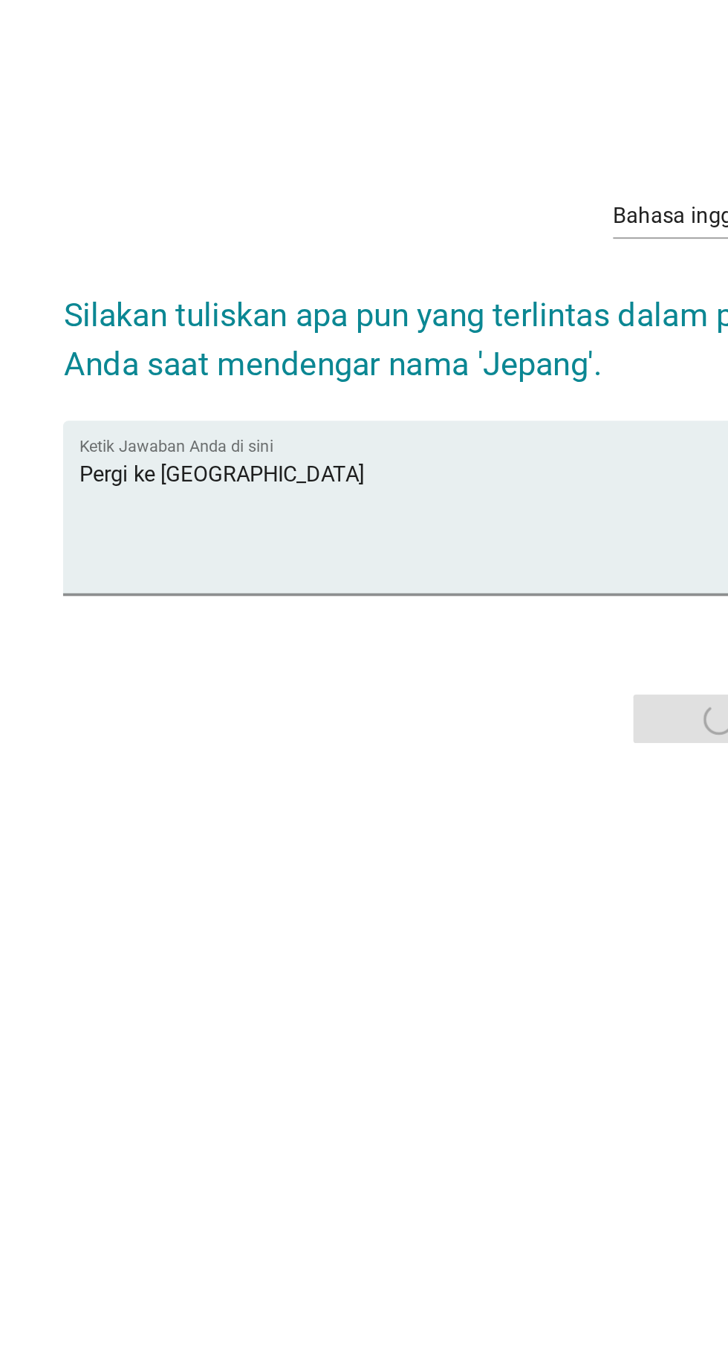
scroll to position [0, 0]
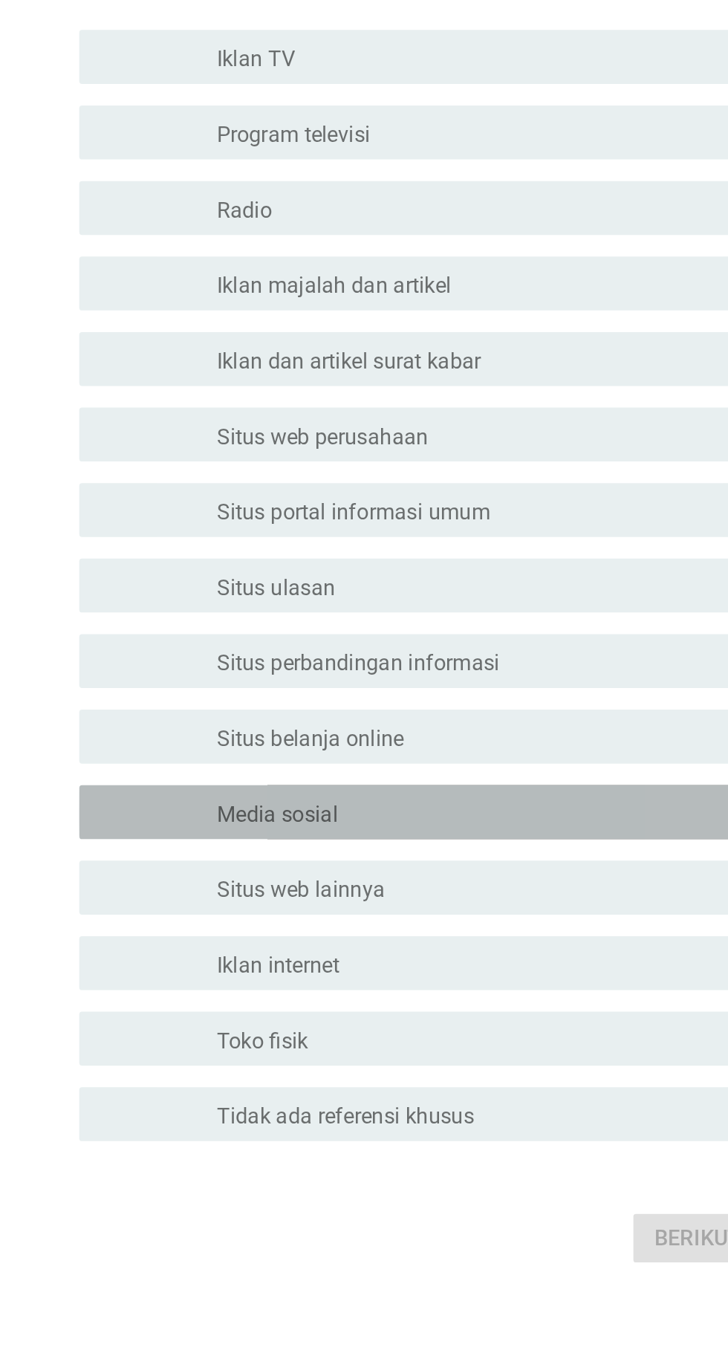
click at [436, 859] on div "garis besar kotak centang kosong Media sosial" at bounding box center [400, 851] width 318 height 18
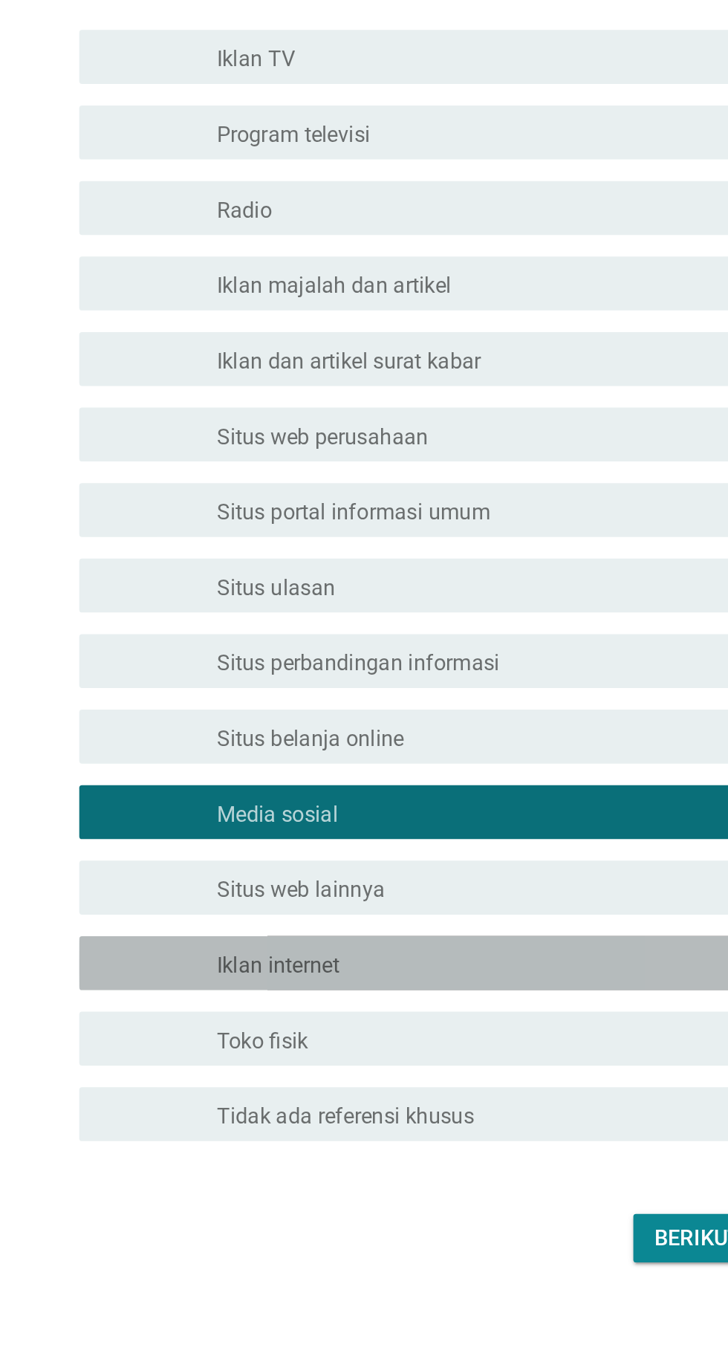
click at [424, 949] on div "memeriksa garis besar kotak centang kosong Iklan internet" at bounding box center [368, 934] width 405 height 30
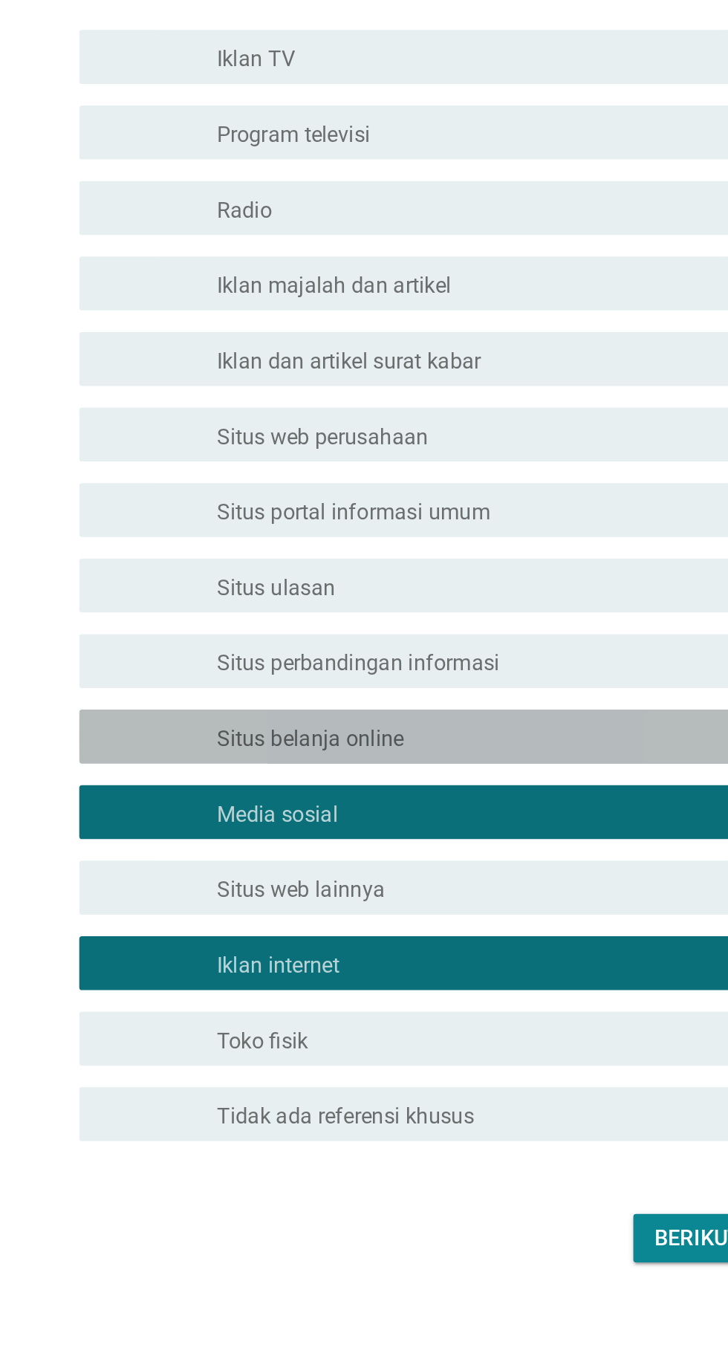
click at [435, 818] on div "garis besar kotak centang kosong Situs belanja online" at bounding box center [400, 809] width 318 height 18
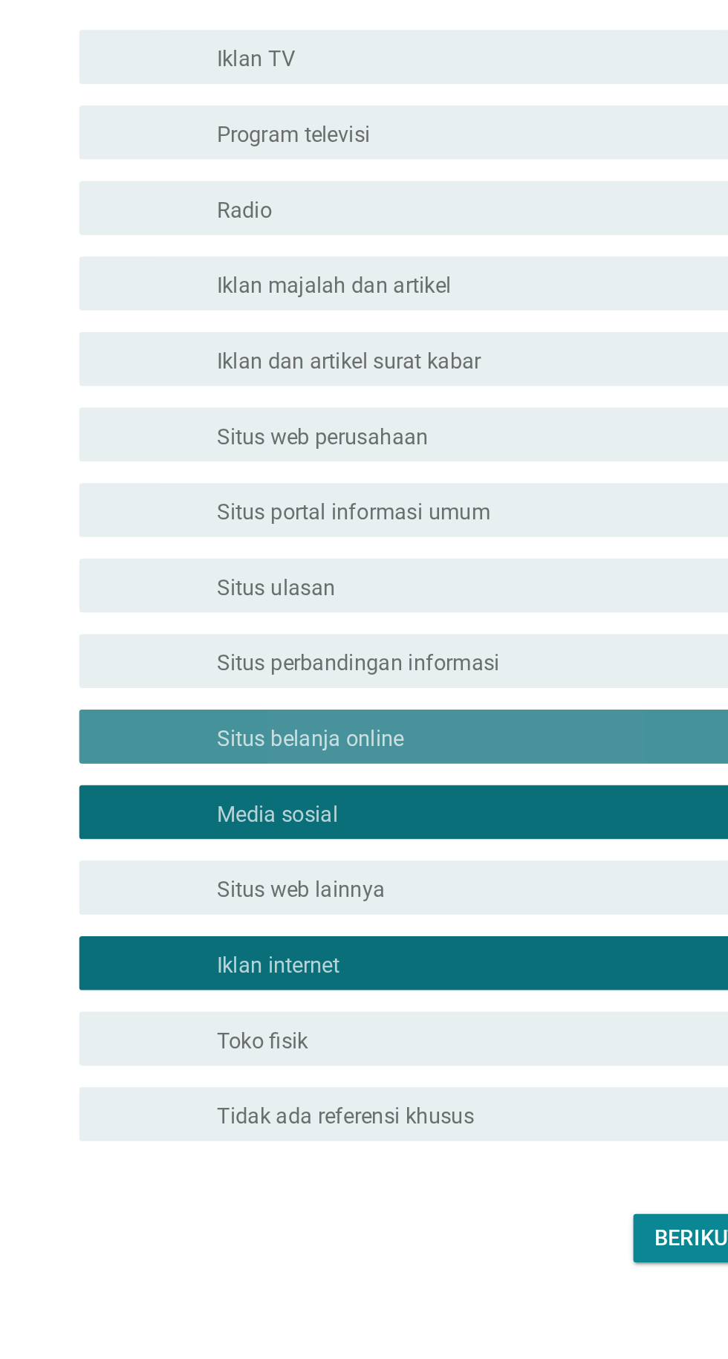
click at [432, 818] on div "garis besar kotak centang kosong Situs belanja online" at bounding box center [400, 809] width 318 height 18
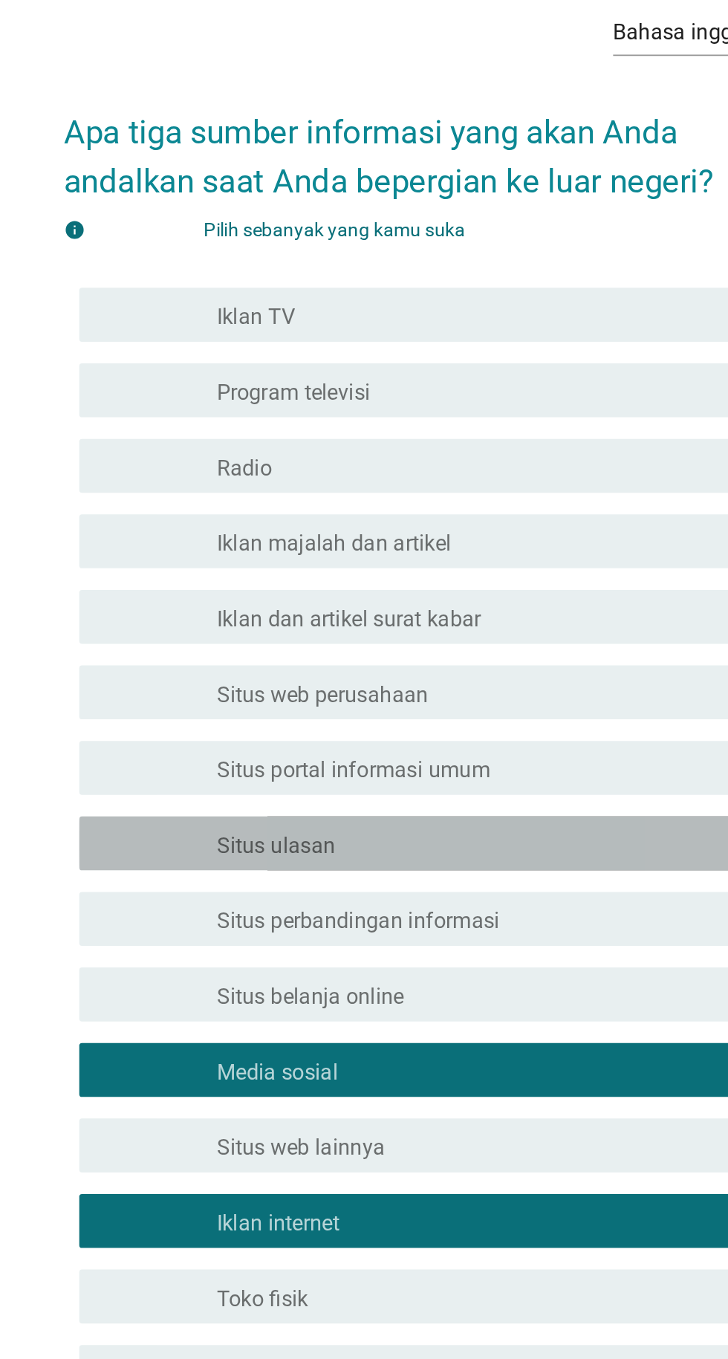
click at [421, 735] on div "garis besar kotak centang kosong Situs ulasan" at bounding box center [400, 726] width 318 height 18
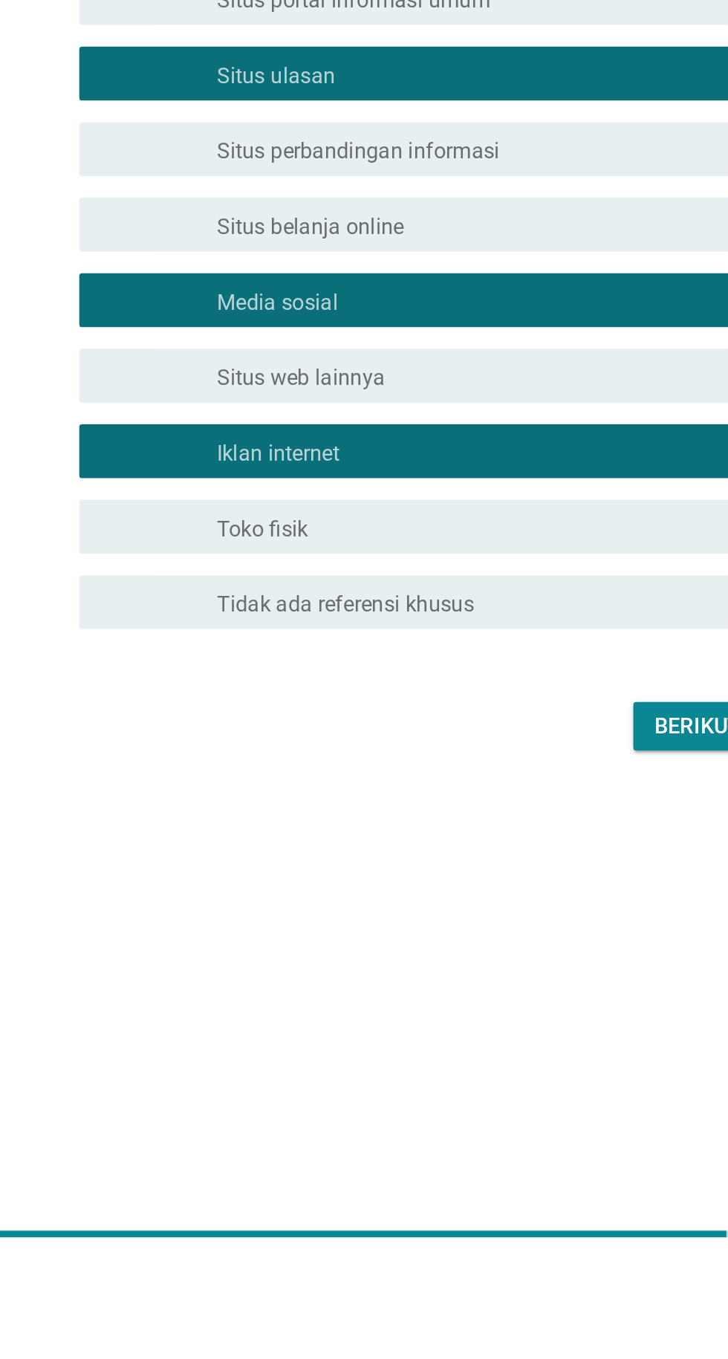
scroll to position [36, 0]
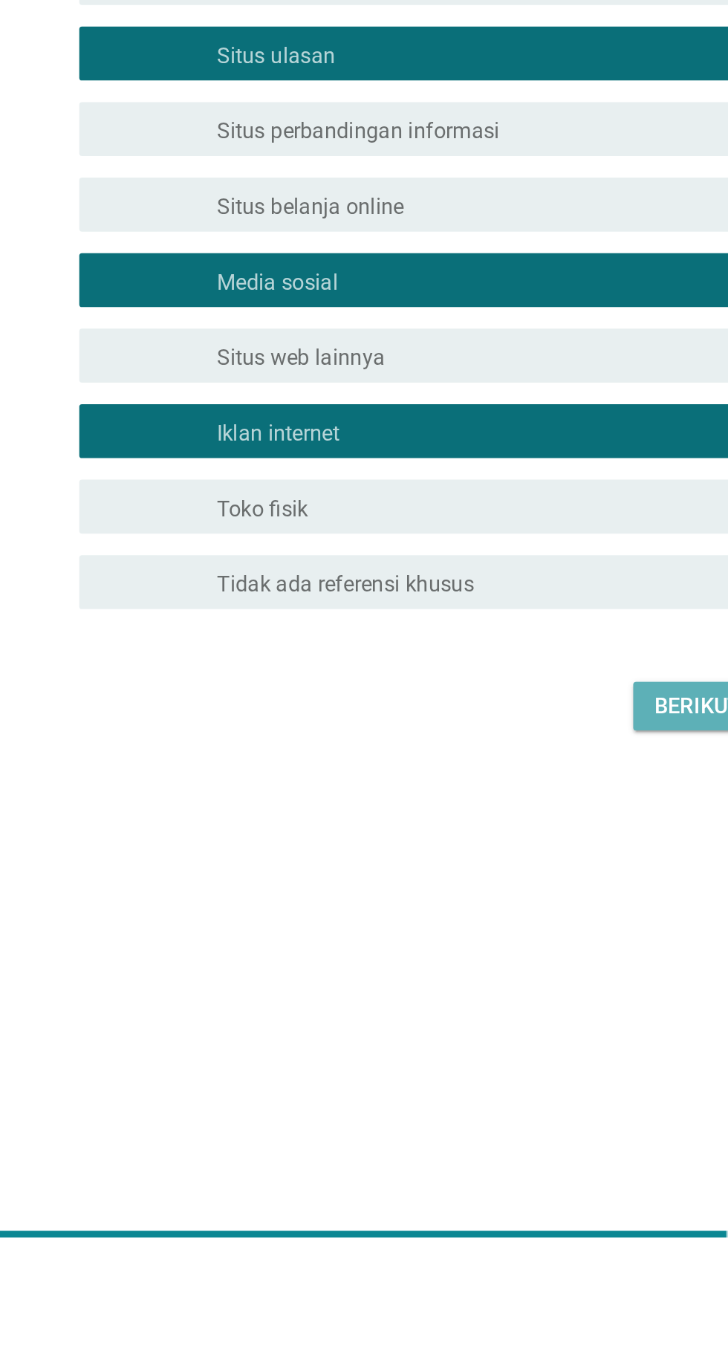
click at [479, 1063] on button "Berikutnya" at bounding box center [518, 1049] width 94 height 27
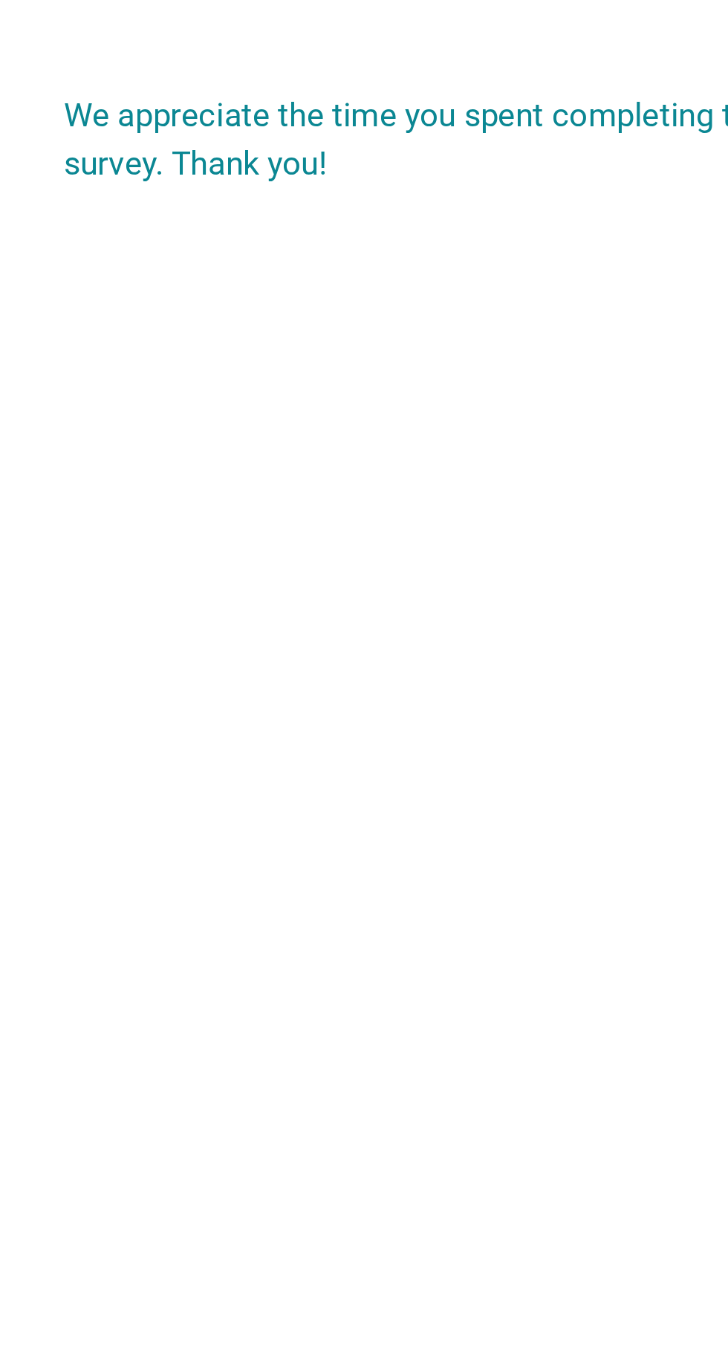
scroll to position [0, 0]
